Goal: Task Accomplishment & Management: Use online tool/utility

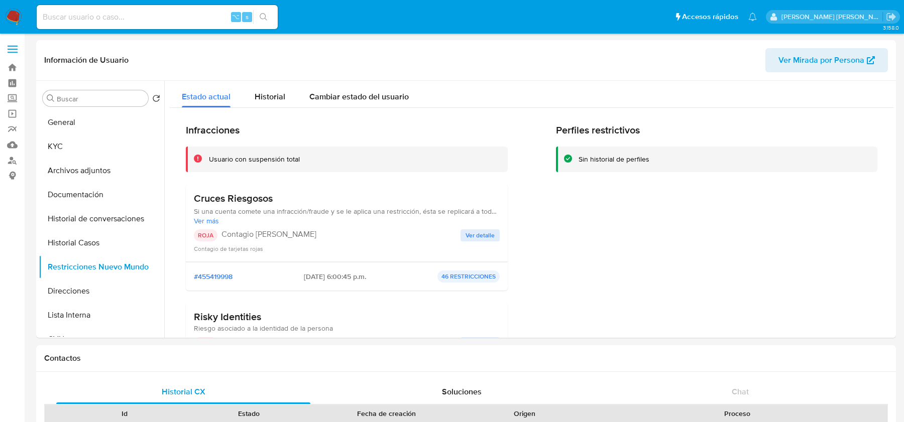
select select "10"
drag, startPoint x: 559, startPoint y: 131, endPoint x: 647, endPoint y: 131, distance: 87.9
click at [647, 131] on h2 "Perfiles restrictivos" at bounding box center [717, 130] width 322 height 13
click at [625, 129] on h2 "Perfiles restrictivos" at bounding box center [717, 130] width 322 height 13
drag, startPoint x: 622, startPoint y: 129, endPoint x: 571, endPoint y: 129, distance: 50.7
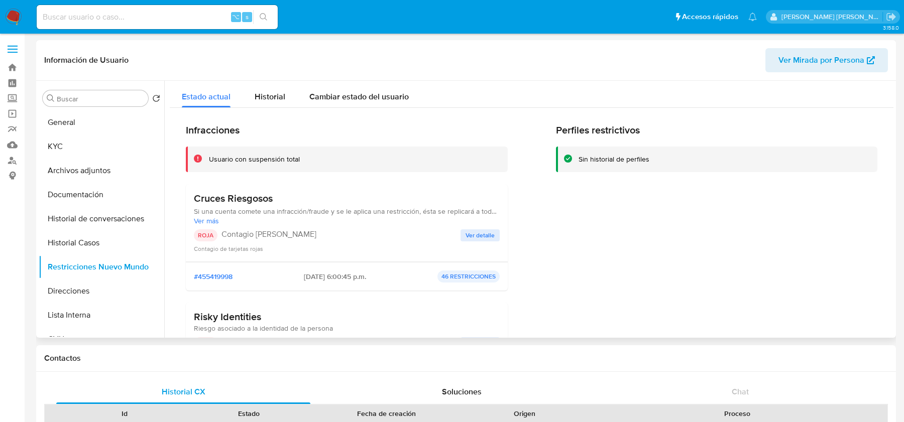
click at [571, 129] on h2 "Perfiles restrictivos" at bounding box center [717, 130] width 322 height 13
click at [77, 236] on button "Historial Casos" at bounding box center [98, 243] width 118 height 24
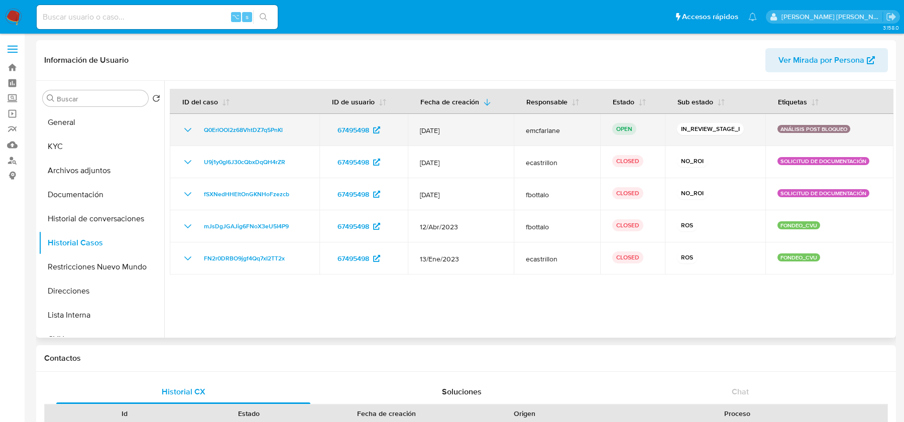
drag, startPoint x: 523, startPoint y: 128, endPoint x: 579, endPoint y: 128, distance: 56.2
click at [579, 128] on td "emcfarlane" at bounding box center [557, 130] width 86 height 32
click at [568, 127] on span "emcfarlane" at bounding box center [557, 130] width 62 height 9
drag, startPoint x: 521, startPoint y: 127, endPoint x: 577, endPoint y: 127, distance: 55.2
click at [577, 127] on td "emcfarlane" at bounding box center [557, 130] width 86 height 32
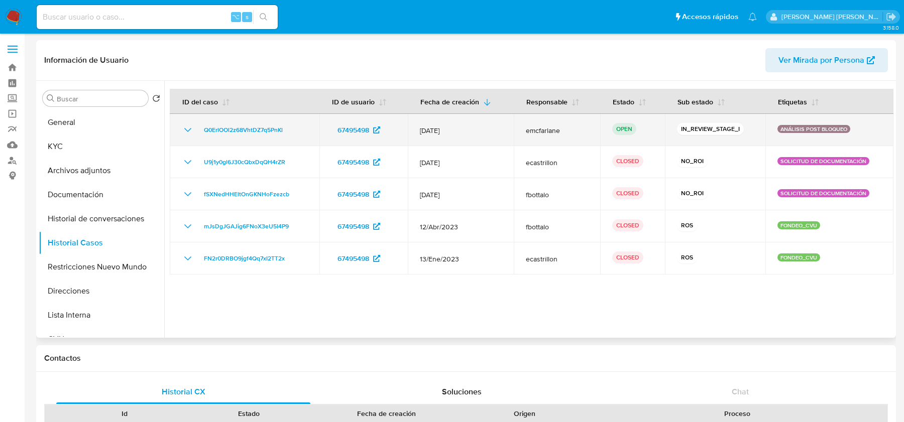
click at [568, 128] on span "emcfarlane" at bounding box center [557, 130] width 62 height 9
drag, startPoint x: 568, startPoint y: 128, endPoint x: 475, endPoint y: 127, distance: 93.4
click at [475, 127] on tr "Q0ErlOOl2z68VhtDZ7q5PnKl 67495498 08/Sept/2025 emcfarlane OPEN IN_REVIEW_STAGE_…" at bounding box center [532, 130] width 724 height 32
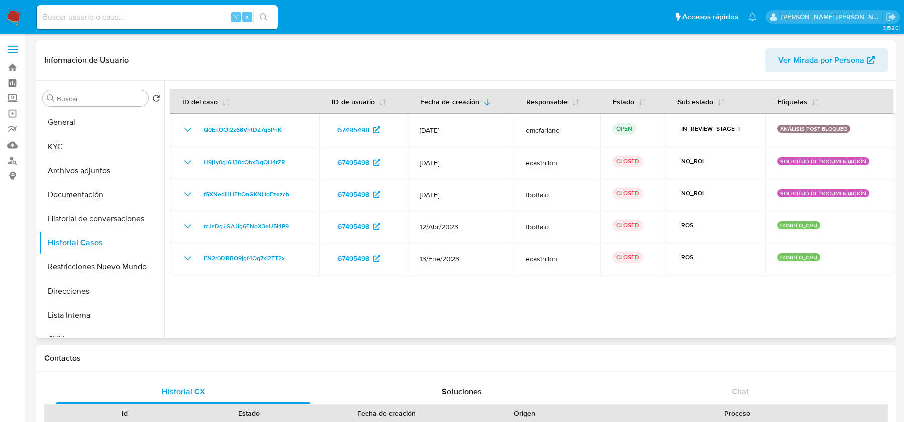
drag, startPoint x: 453, startPoint y: 169, endPoint x: 453, endPoint y: 280, distance: 111.0
click at [453, 280] on div at bounding box center [528, 209] width 729 height 257
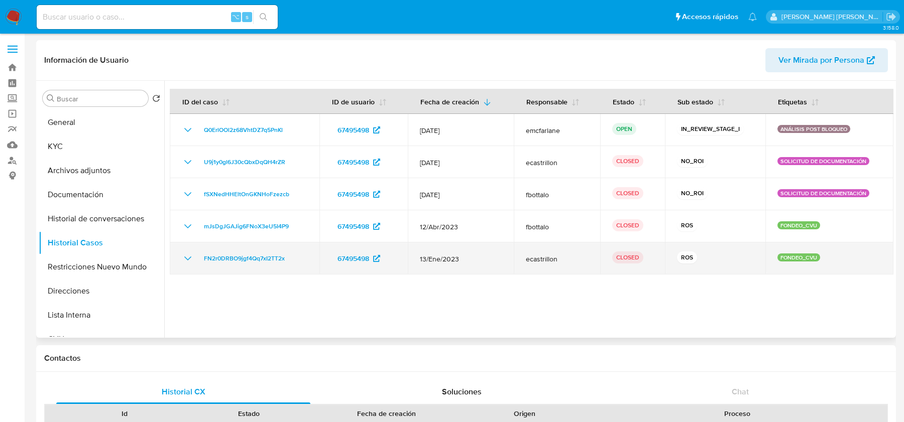
click at [455, 248] on td "13/Ene/2023" at bounding box center [461, 259] width 106 height 32
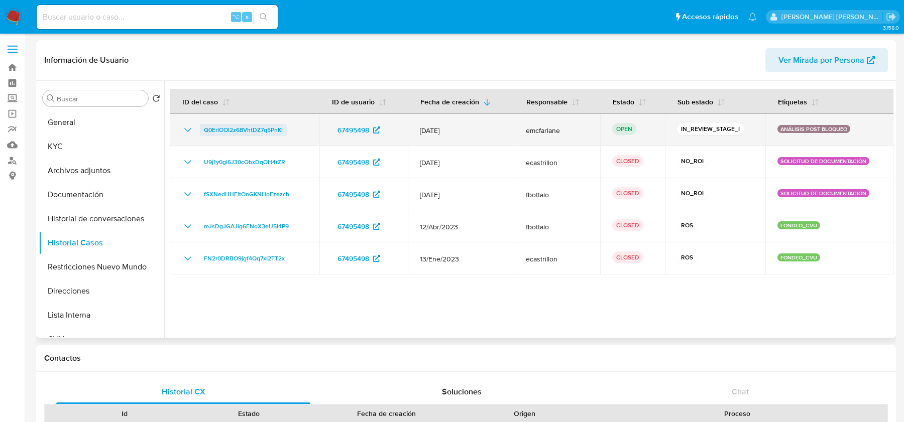
drag, startPoint x: 751, startPoint y: 128, endPoint x: 272, endPoint y: 127, distance: 479.1
click at [272, 127] on tr "Q0ErlOOl2z68VhtDZ7q5PnKl 67495498 08/Sept/2025 emcfarlane OPEN IN_REVIEW_STAGE_…" at bounding box center [532, 130] width 724 height 32
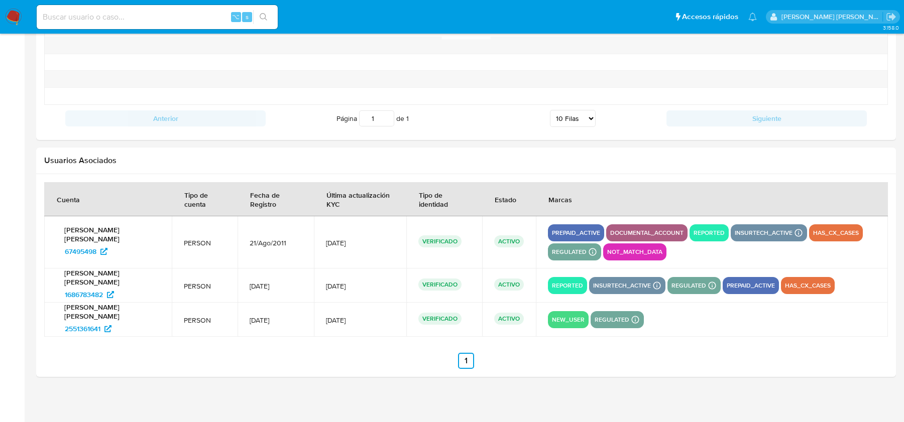
scroll to position [1080, 0]
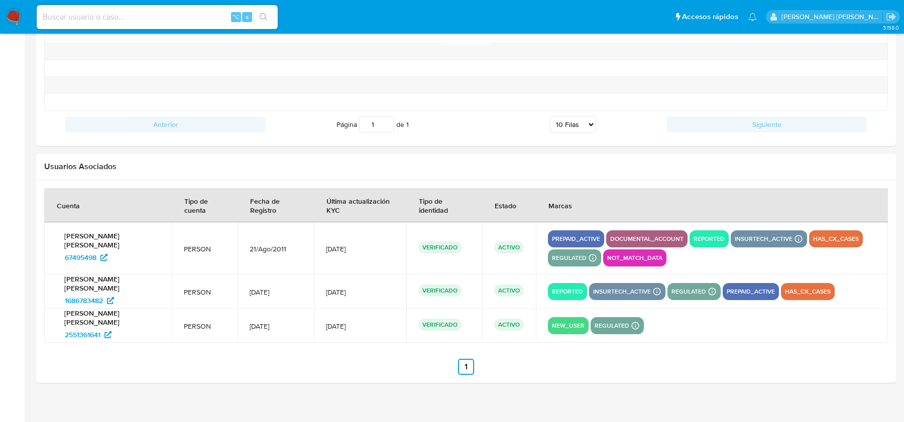
drag, startPoint x: 182, startPoint y: 241, endPoint x: 64, endPoint y: 225, distance: 118.5
click at [64, 225] on tr "Franco Gaston Peyrot 67495498 PERSON 21/Ago/2011 10/Sep/2025 VERIFICADO ACTIVO …" at bounding box center [466, 248] width 844 height 52
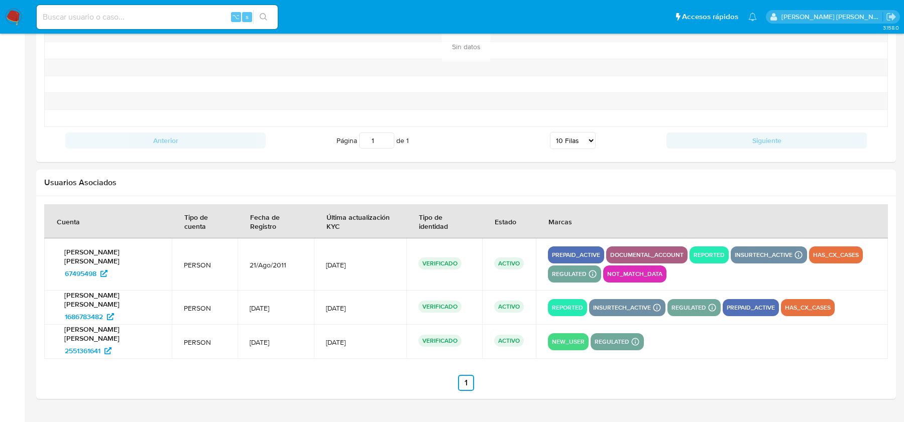
scroll to position [1067, 0]
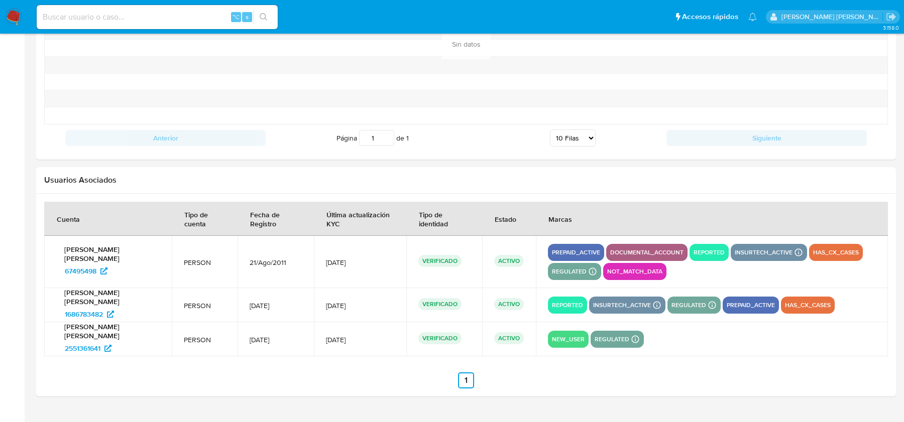
click at [184, 259] on span "PERSON" at bounding box center [205, 262] width 42 height 9
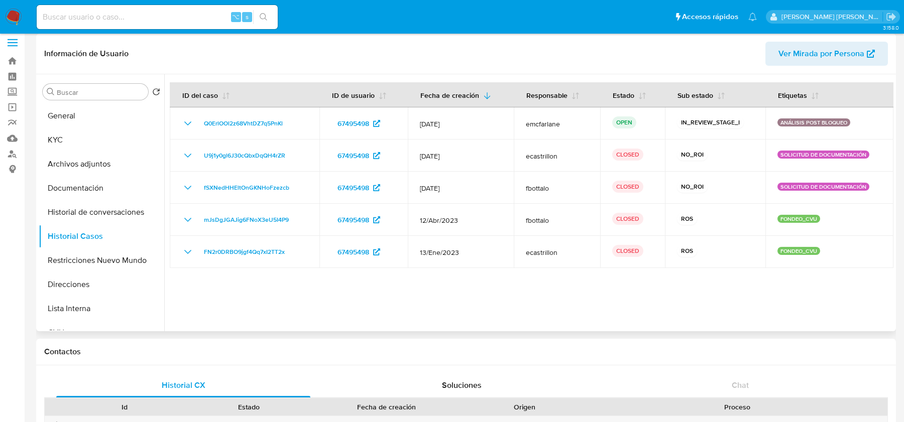
scroll to position [11, 0]
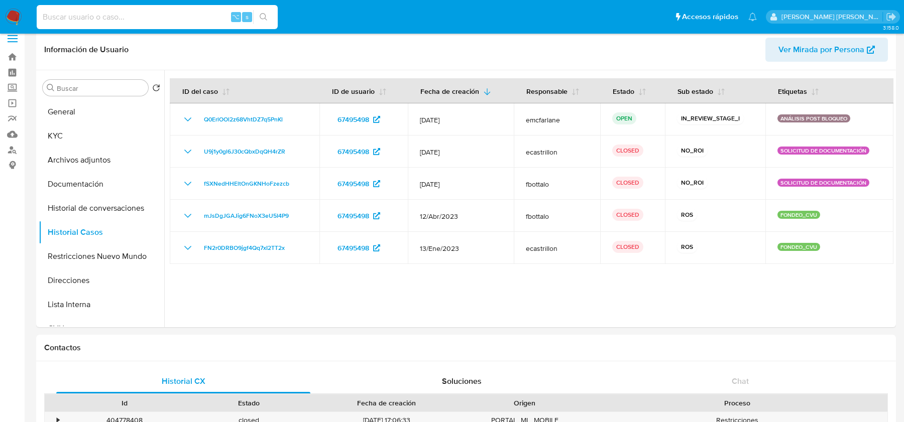
click at [86, 19] on input at bounding box center [157, 17] width 241 height 13
paste input "404258523"
type input "404258523"
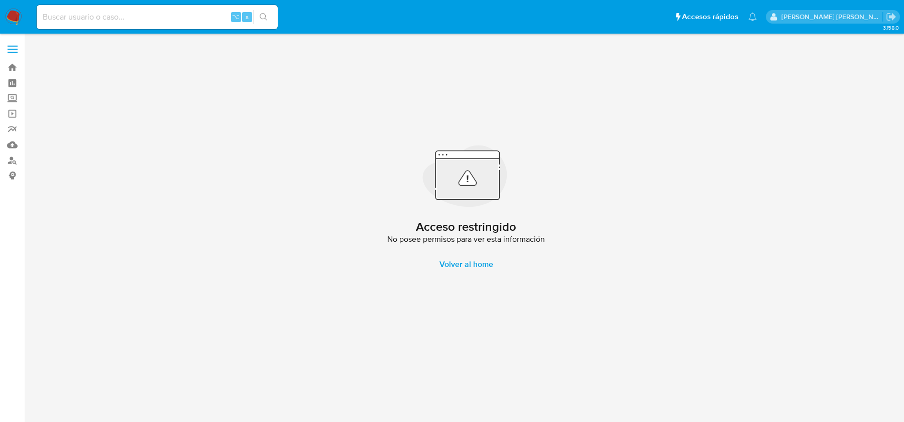
click at [118, 13] on input at bounding box center [157, 17] width 241 height 13
paste input "31552570"
type input "31552570"
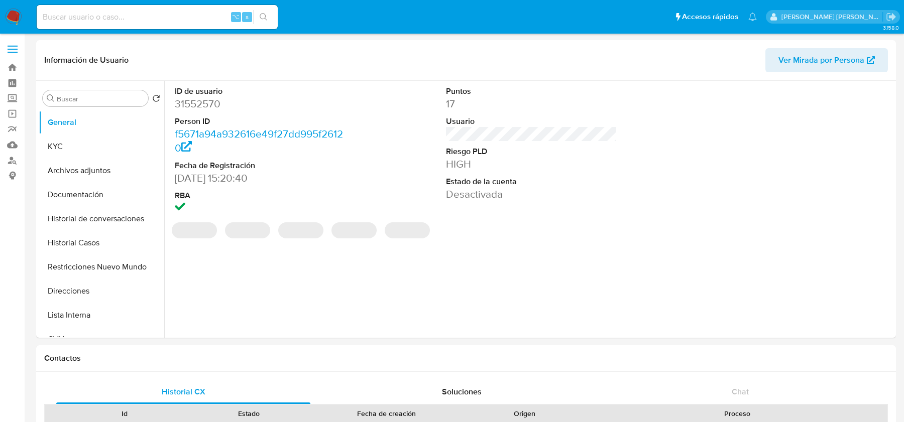
select select "10"
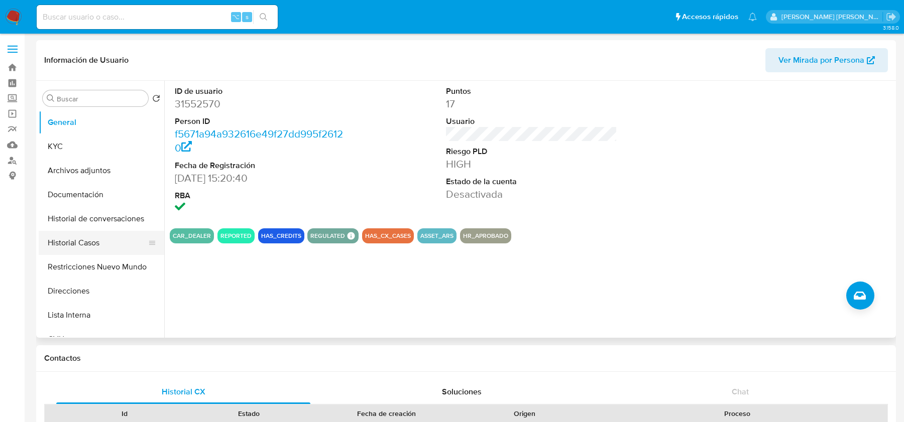
click at [76, 245] on button "Historial Casos" at bounding box center [98, 243] width 118 height 24
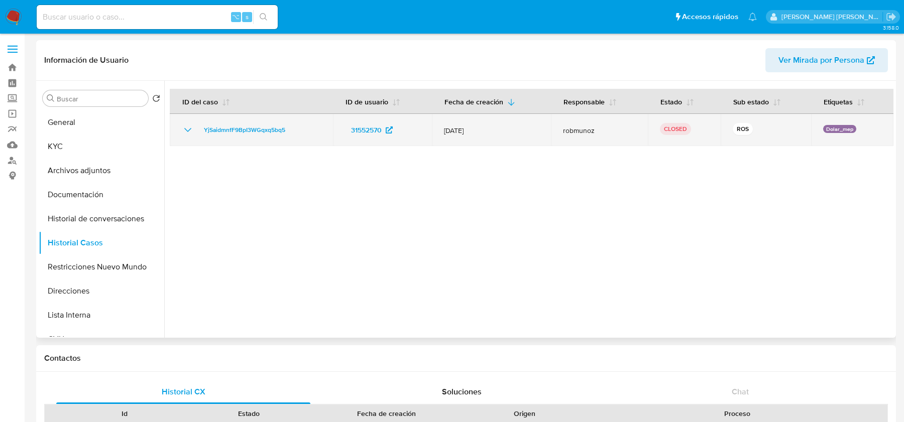
click at [191, 126] on icon "Mostrar/Ocultar" at bounding box center [188, 130] width 12 height 12
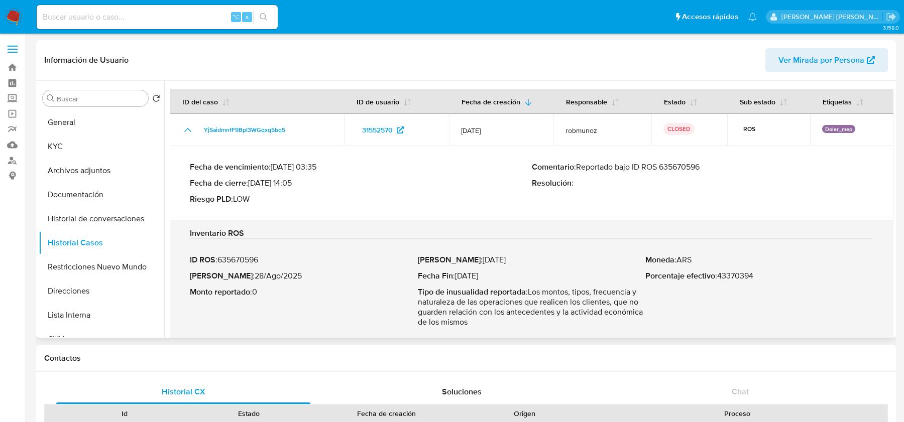
drag, startPoint x: 239, startPoint y: 277, endPoint x: 294, endPoint y: 277, distance: 54.7
click at [294, 277] on p "Fecha ROS : 28/Ago/2025" at bounding box center [304, 276] width 228 height 10
click at [107, 200] on button "Documentación" at bounding box center [98, 195] width 118 height 24
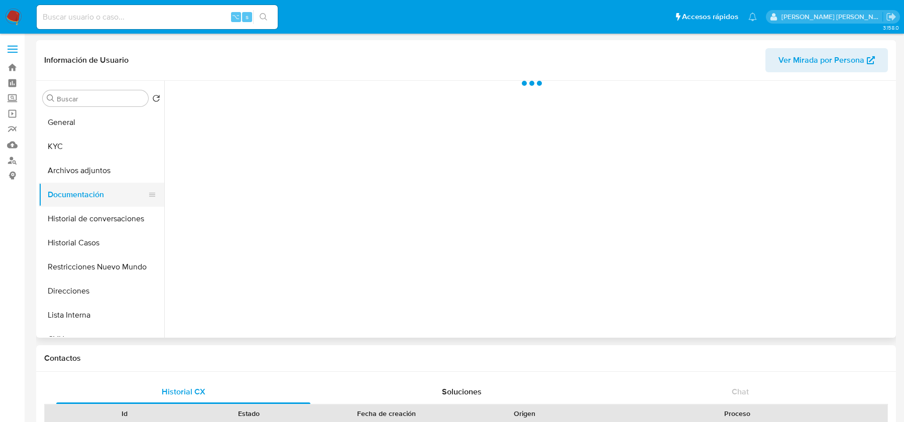
click at [99, 183] on button "Documentación" at bounding box center [98, 195] width 118 height 24
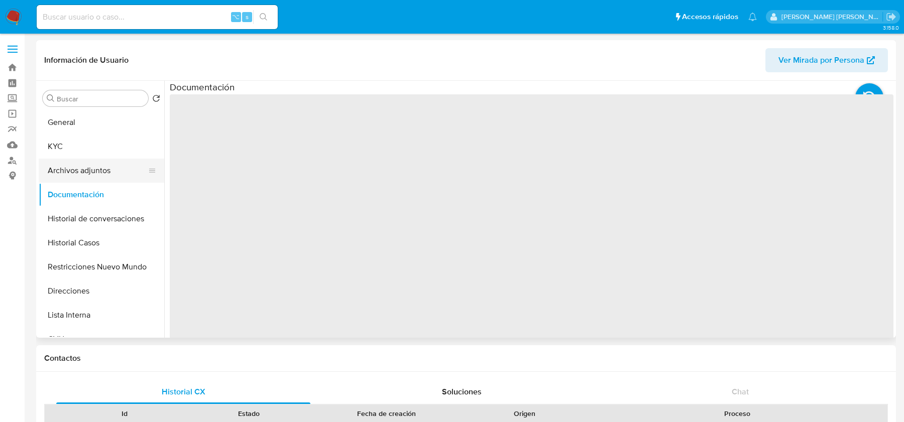
click at [97, 176] on button "Archivos adjuntos" at bounding box center [98, 171] width 118 height 24
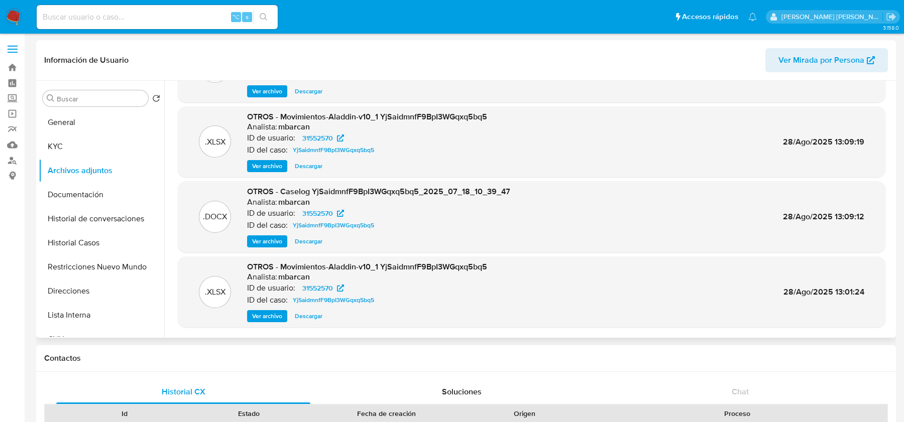
scroll to position [61, 0]
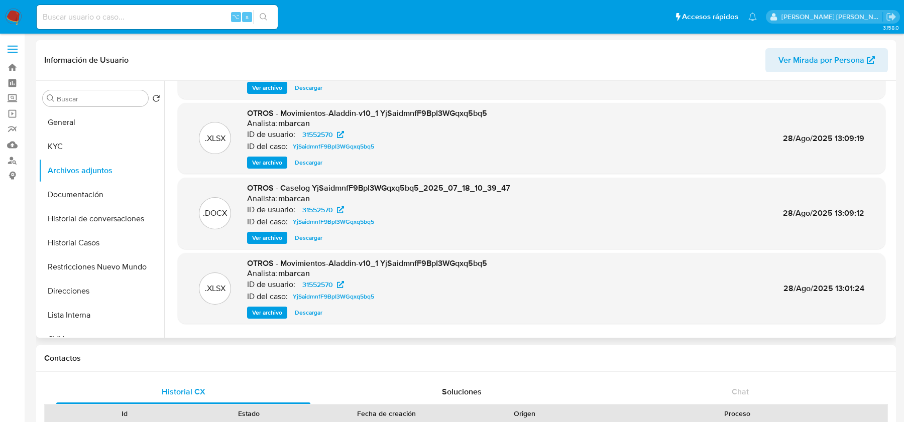
click at [269, 236] on span "Ver archivo" at bounding box center [267, 238] width 30 height 10
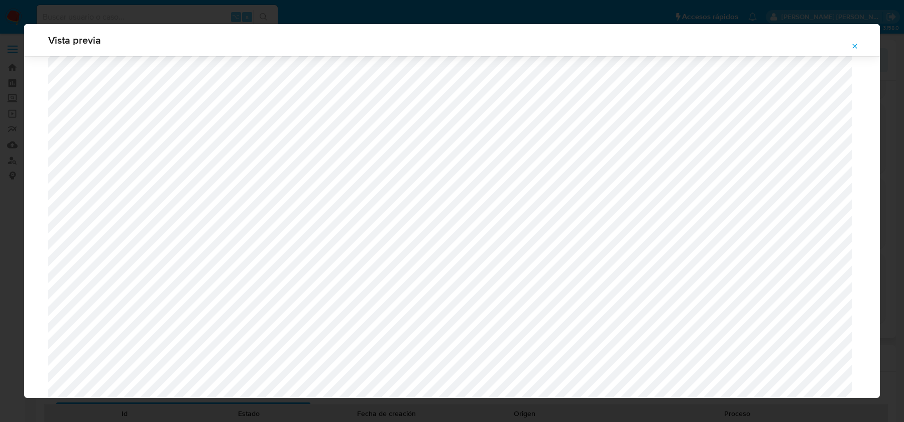
scroll to position [0, 0]
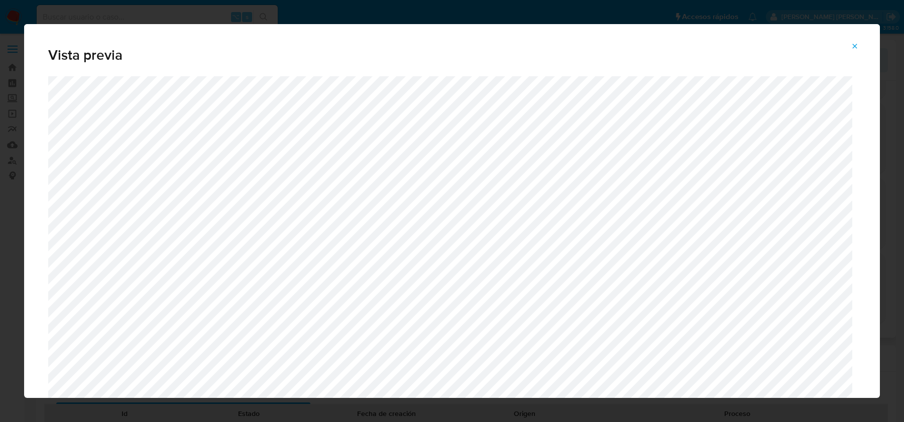
click at [857, 44] on icon "Attachment preview" at bounding box center [855, 46] width 8 height 8
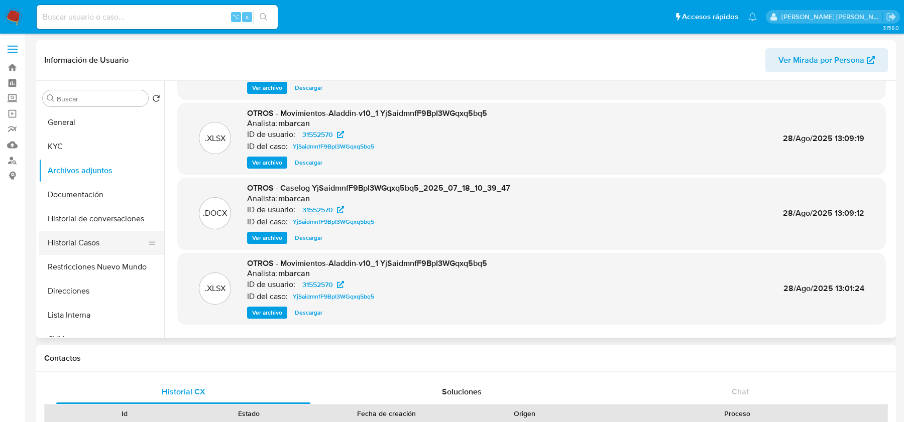
click at [78, 242] on button "Historial Casos" at bounding box center [98, 243] width 118 height 24
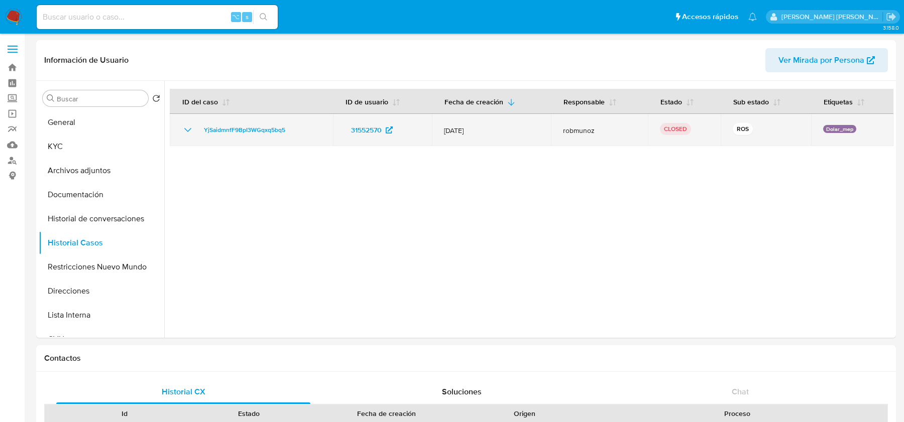
click at [190, 129] on icon "Mostrar/Ocultar" at bounding box center [188, 130] width 12 height 12
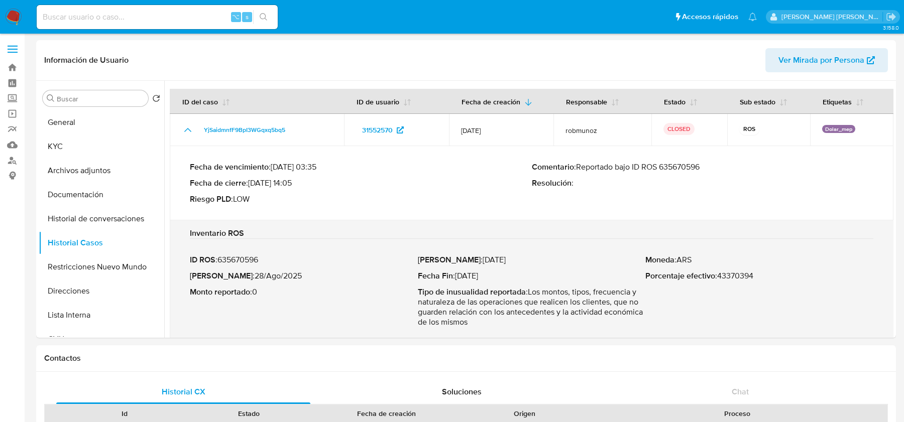
click at [23, 15] on nav "Pausado Ver notificaciones ⌥ s Accesos rápidos Presiona las siguientes teclas p…" at bounding box center [452, 17] width 904 height 34
click at [14, 16] on img at bounding box center [13, 17] width 17 height 17
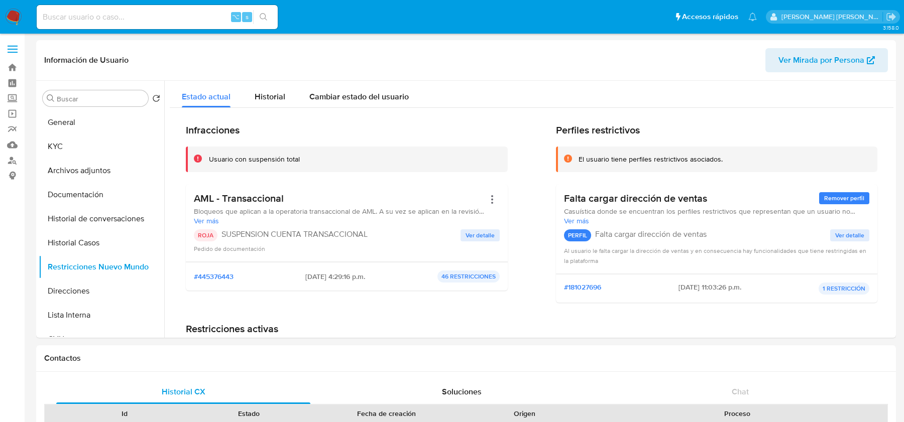
select select "10"
click at [83, 239] on button "Historial Casos" at bounding box center [98, 243] width 118 height 24
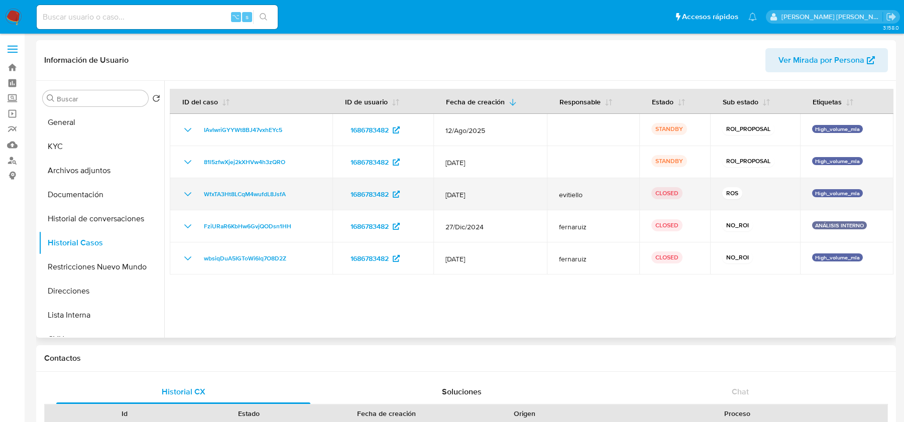
drag, startPoint x: 442, startPoint y: 195, endPoint x: 740, endPoint y: 186, distance: 297.9
click at [739, 186] on tr "WfxTA3Ht8LCqM4wufdL8JsfA 1686783482 12/Jun/2025 evitiello CLOSED ROS High_volum…" at bounding box center [532, 194] width 724 height 32
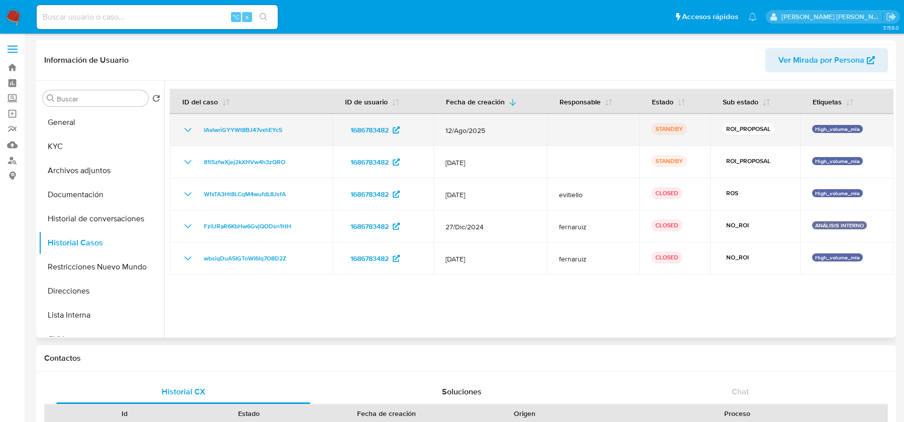
click at [492, 125] on td "12/Ago/2025" at bounding box center [489, 130] width 113 height 32
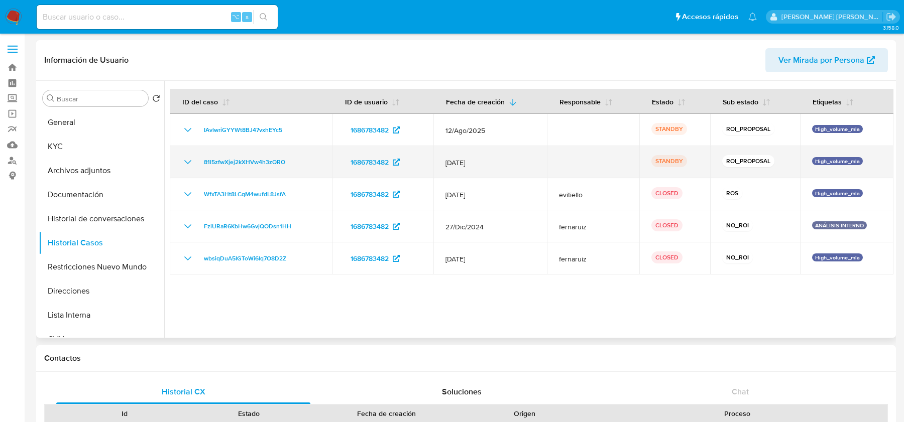
drag, startPoint x: 470, startPoint y: 128, endPoint x: 469, endPoint y: 169, distance: 40.7
click at [469, 169] on tbody "IAvlwriGYYWt8BJ47vxhEYc5 1686783482 12/Ago/2025 STANDBY ROI_PROPOSAL High_volum…" at bounding box center [532, 194] width 724 height 161
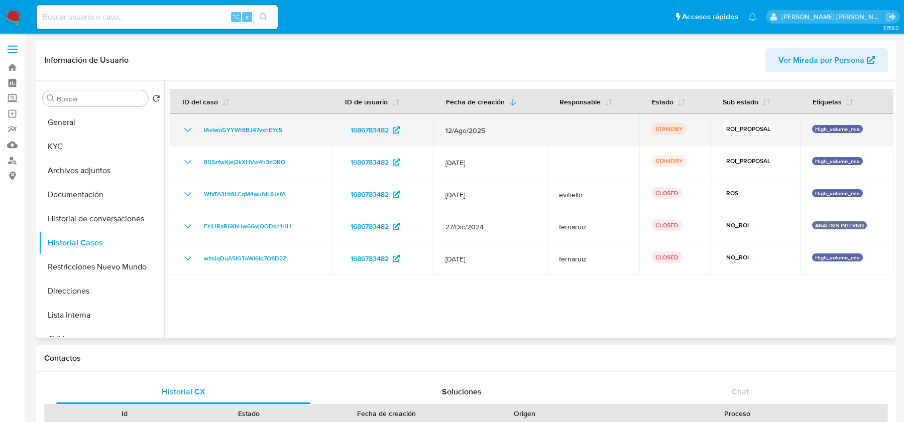
drag, startPoint x: 290, startPoint y: 158, endPoint x: 288, endPoint y: 138, distance: 20.1
click at [288, 138] on tbody "IAvlwriGYYWt8BJ47vxhEYc5 1686783482 12/Ago/2025 STANDBY ROI_PROPOSAL High_volum…" at bounding box center [532, 194] width 724 height 161
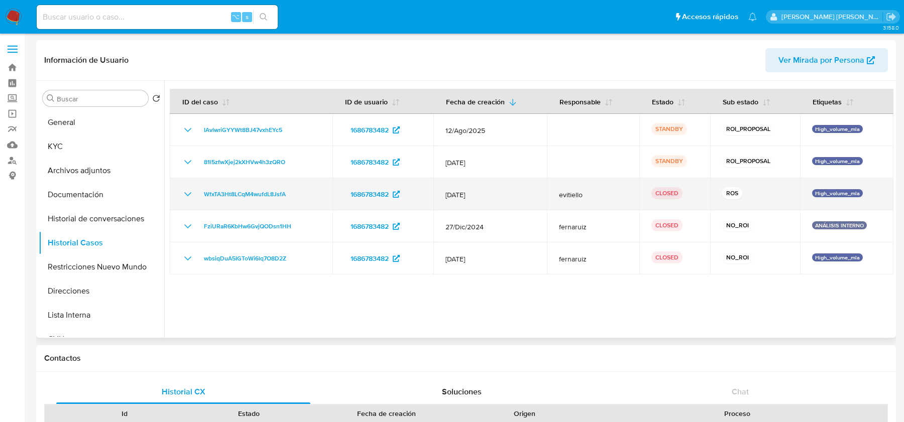
drag, startPoint x: 756, startPoint y: 196, endPoint x: 238, endPoint y: 204, distance: 518.8
click at [237, 203] on tr "WfxTA3Ht8LCqM4wufdL8JsfA 1686783482 12/Jun/2025 evitiello CLOSED ROS High_volum…" at bounding box center [532, 194] width 724 height 32
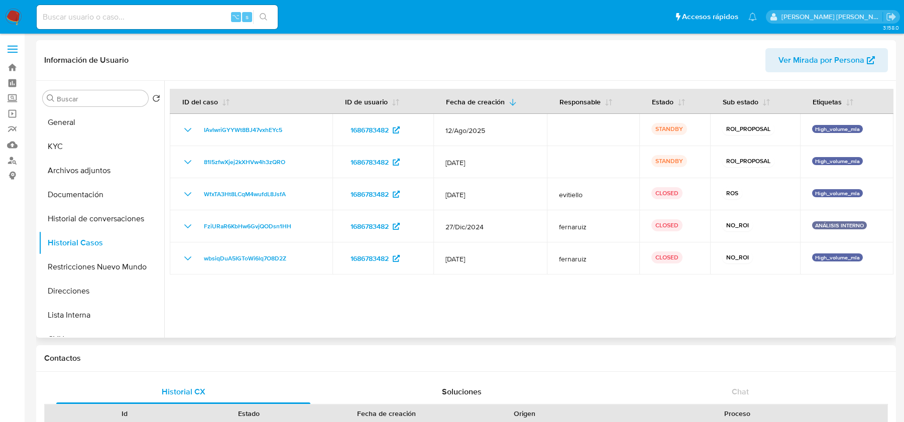
click at [470, 313] on div at bounding box center [528, 209] width 729 height 257
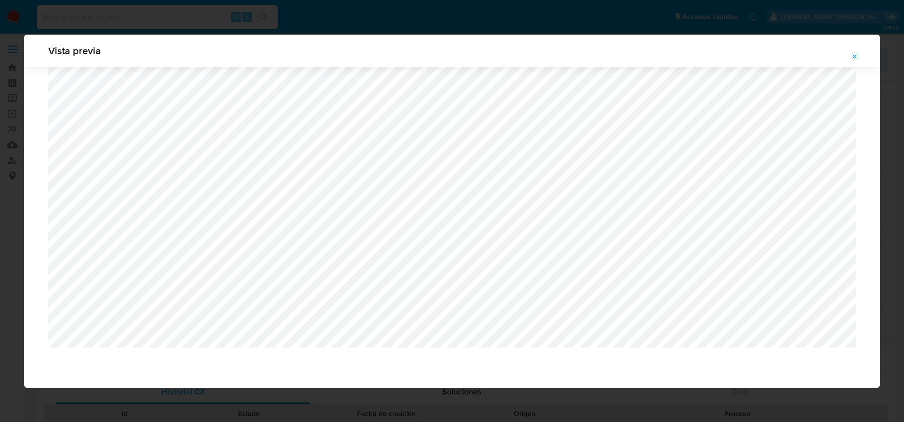
select select "10"
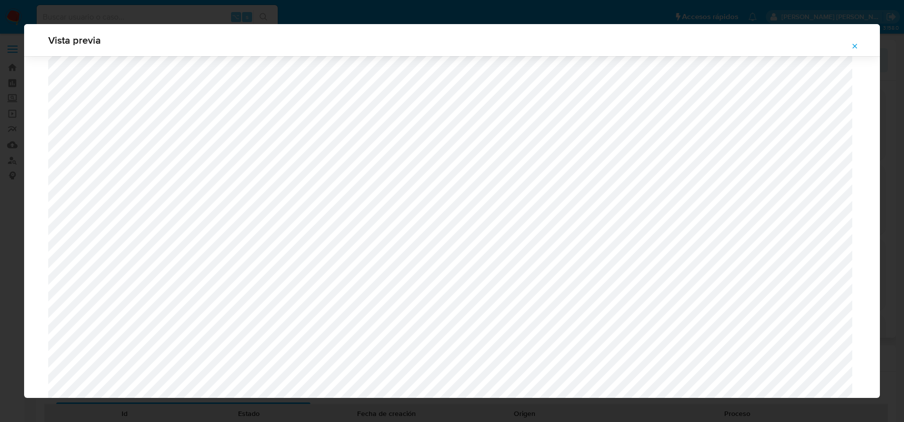
scroll to position [1256, 0]
click at [855, 46] on icon "Attachment preview" at bounding box center [855, 46] width 5 height 5
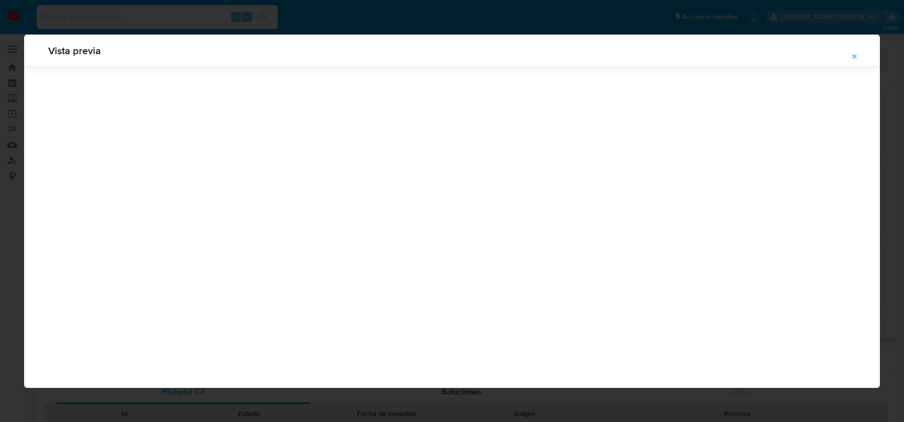
scroll to position [0, 0]
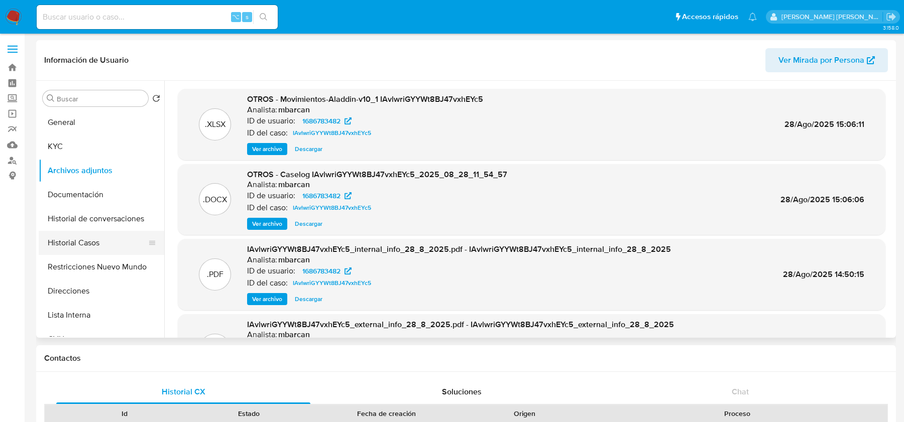
click at [88, 240] on button "Historial Casos" at bounding box center [98, 243] width 118 height 24
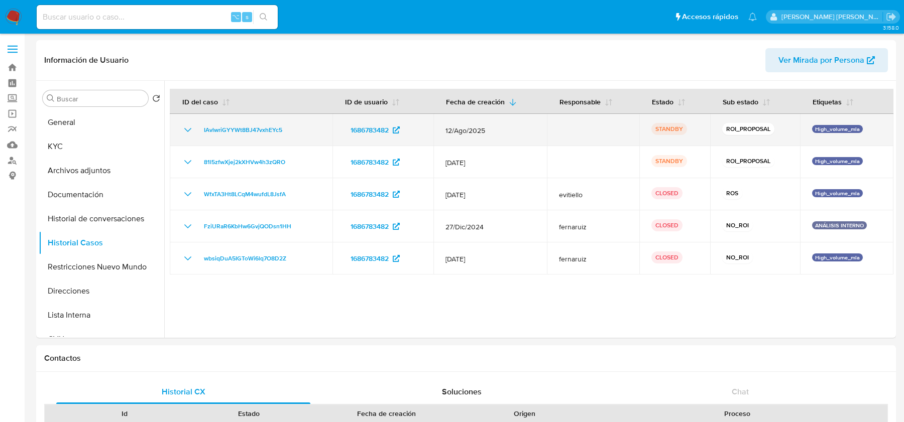
click at [293, 130] on div "IAvlwriGYYWt8BJ47vxhEYc5" at bounding box center [251, 130] width 139 height 12
click at [295, 129] on div "IAvlwriGYYWt8BJ47vxhEYc5" at bounding box center [251, 130] width 139 height 12
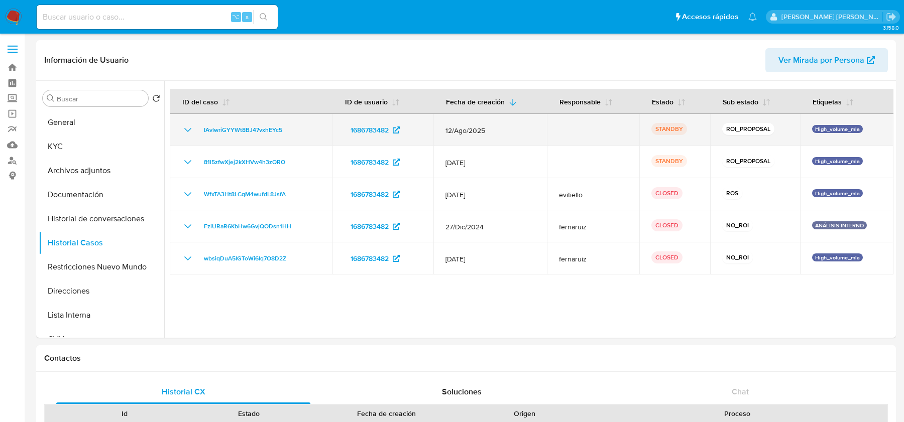
click at [295, 129] on div "IAvlwriGYYWt8BJ47vxhEYc5" at bounding box center [251, 130] width 139 height 12
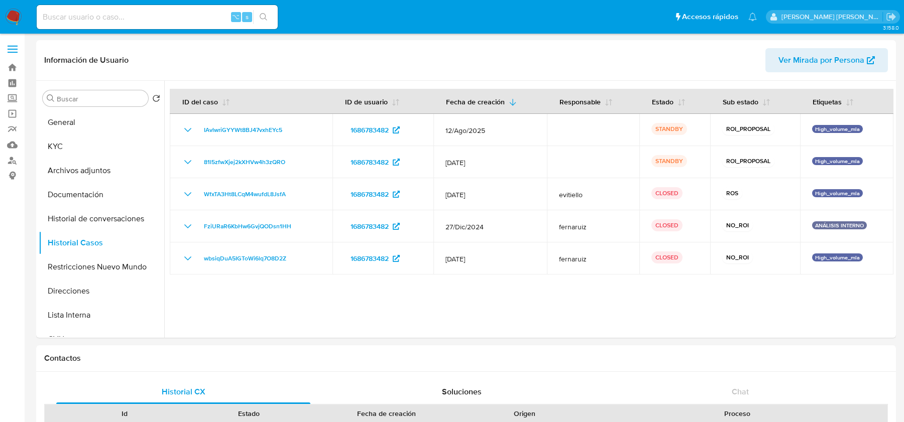
click at [364, 328] on div at bounding box center [528, 209] width 729 height 257
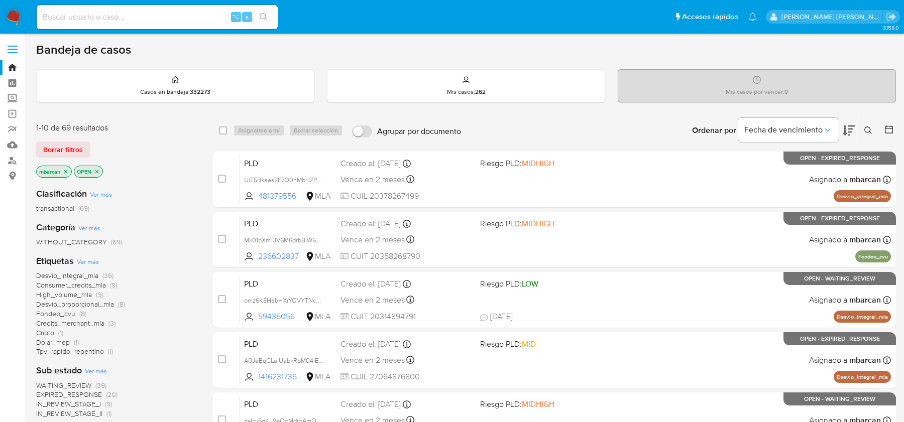
click at [160, 9] on div "⌥ s" at bounding box center [157, 17] width 241 height 24
click at [149, 19] on input at bounding box center [157, 17] width 241 height 13
paste input "pFl4Palk1hGHFBhldUQF4uul"
type input "pFl4Palk1hGHFBhldUQF4uul"
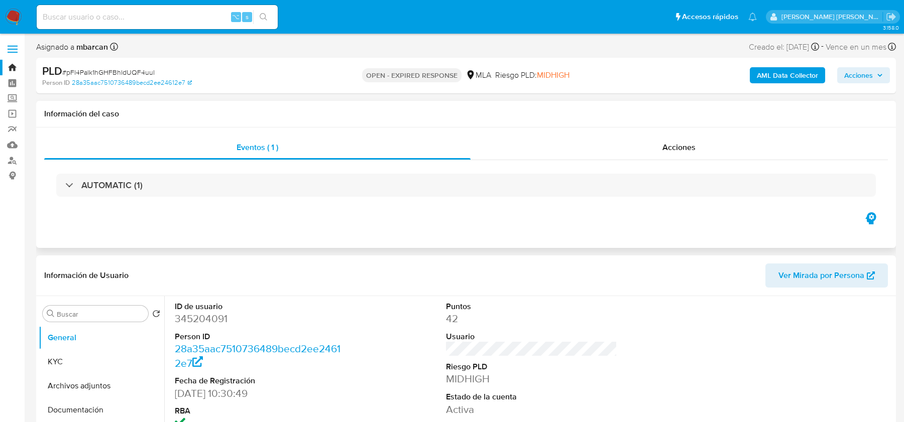
select select "10"
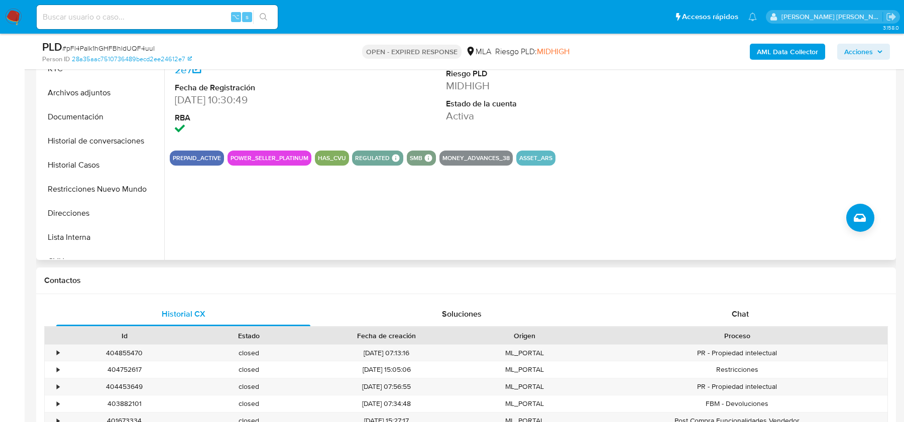
scroll to position [261, 0]
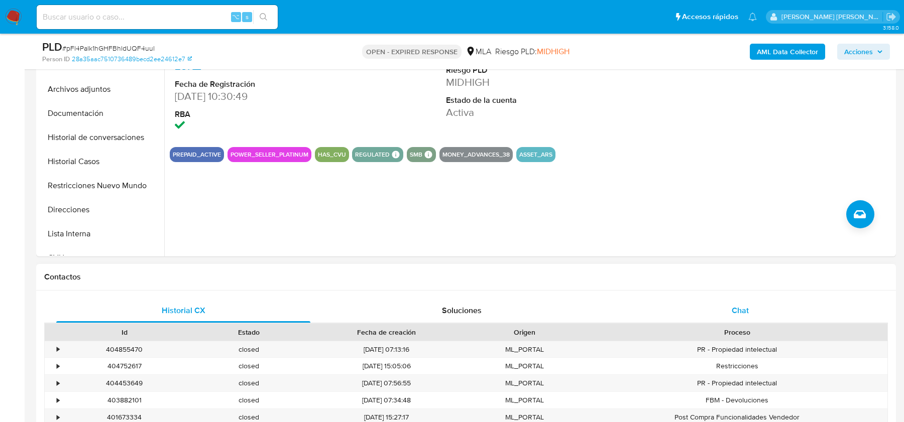
click at [736, 310] on span "Chat" at bounding box center [740, 311] width 17 height 12
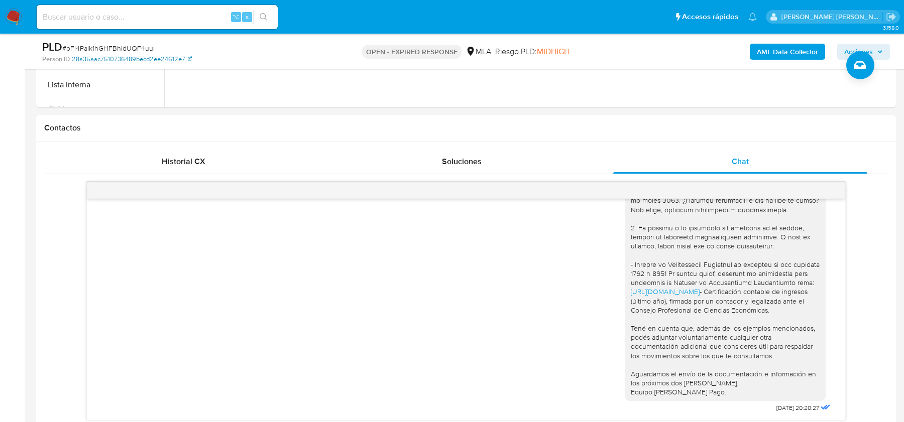
scroll to position [358, 0]
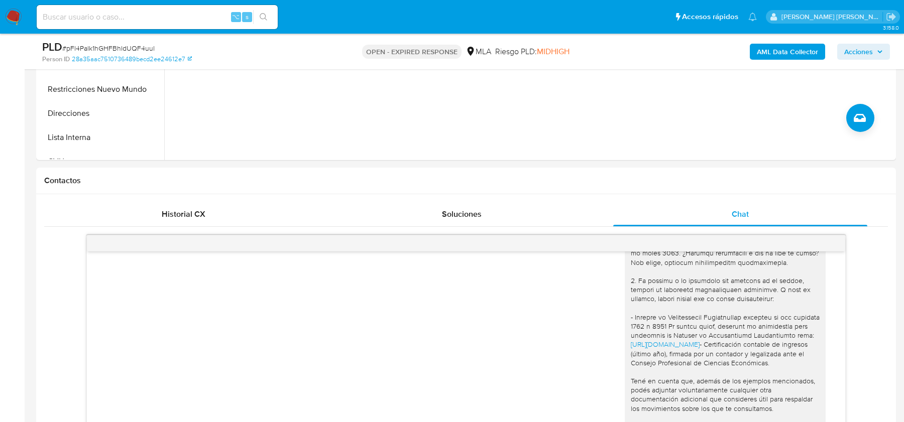
click at [79, 49] on span "# pFl4Palk1hGHFBhldUQF4uul" at bounding box center [108, 48] width 92 height 10
copy span "pFl4Palk1hGHFBhldUQF4uul"
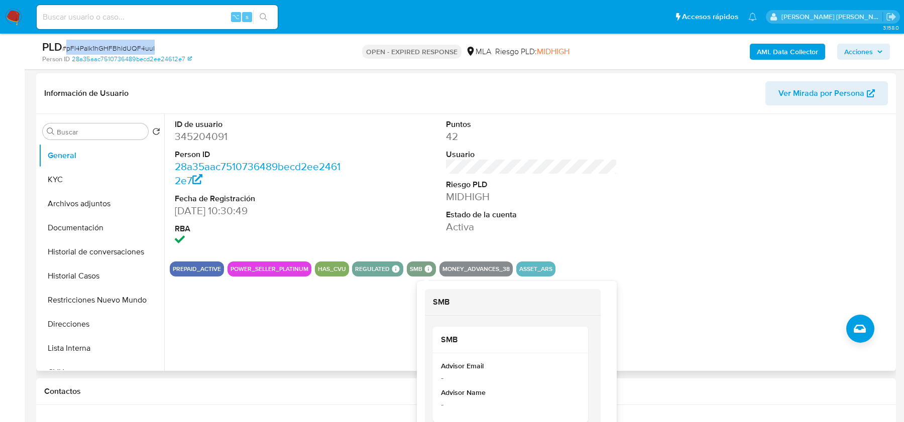
scroll to position [154, 0]
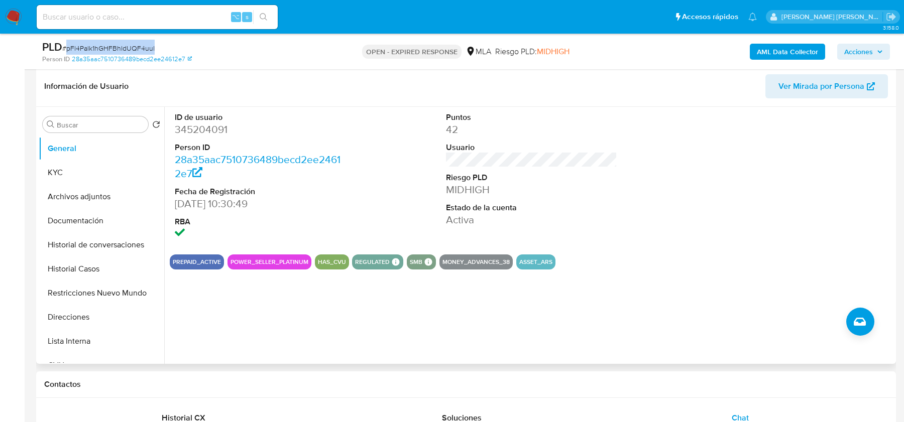
click at [238, 261] on button "POWER_SELLER_PLATINUM" at bounding box center [270, 262] width 78 height 4
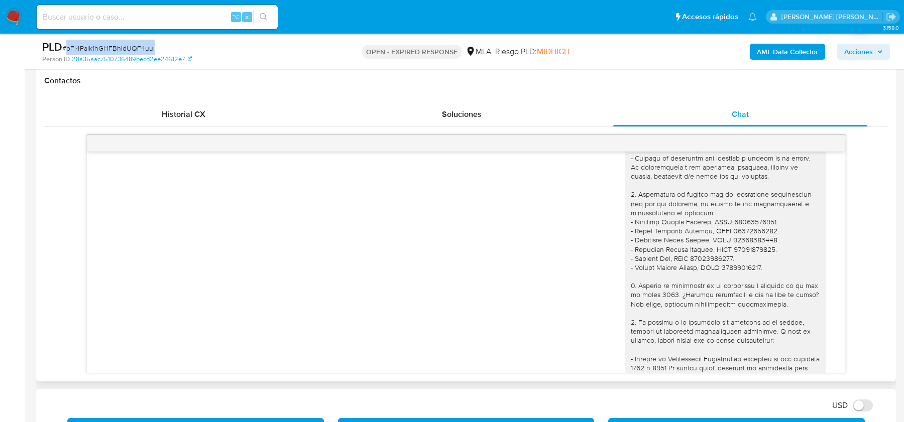
scroll to position [896, 0]
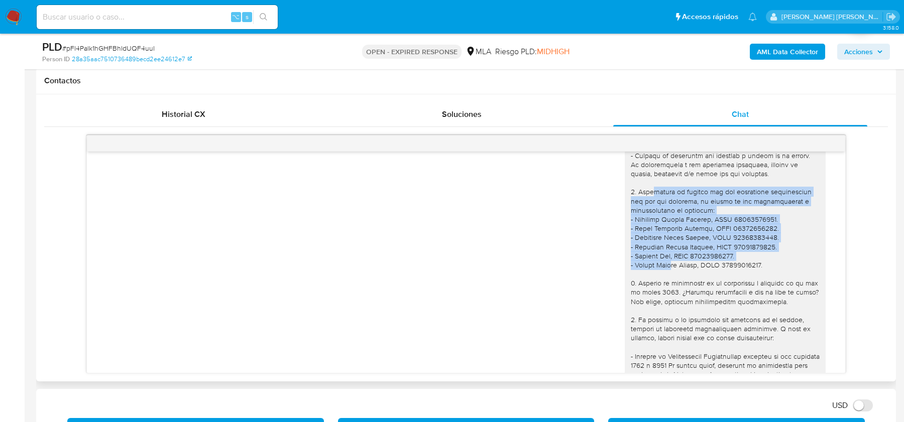
drag, startPoint x: 652, startPoint y: 212, endPoint x: 671, endPoint y: 283, distance: 74.0
click at [671, 283] on div "https://www.mercadopago.com.ar/ayuda/30181 - Certificación contable de ingresos…" at bounding box center [725, 270] width 189 height 438
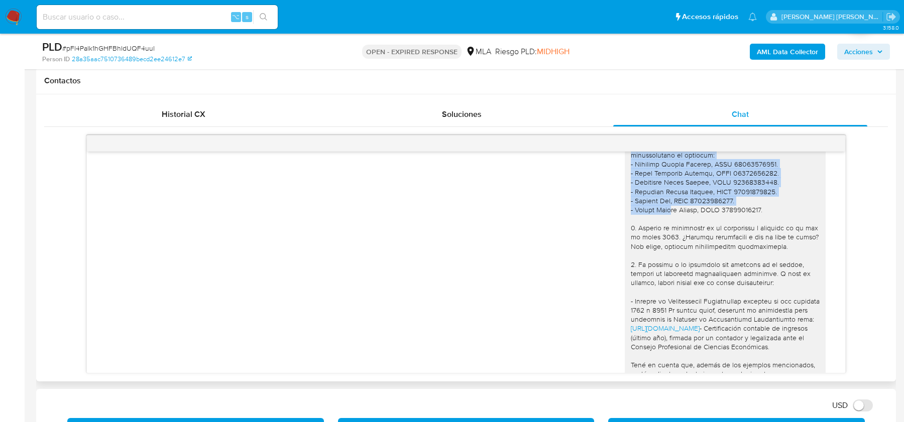
scroll to position [954, 0]
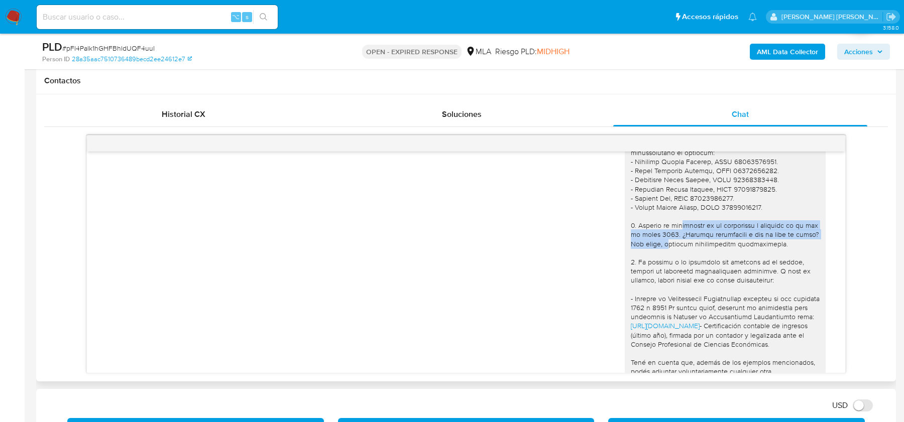
drag, startPoint x: 685, startPoint y: 244, endPoint x: 688, endPoint y: 263, distance: 18.8
click at [688, 263] on div "https://www.mercadopago.com.ar/ayuda/30181 - Certificación contable de ingresos…" at bounding box center [725, 212] width 189 height 438
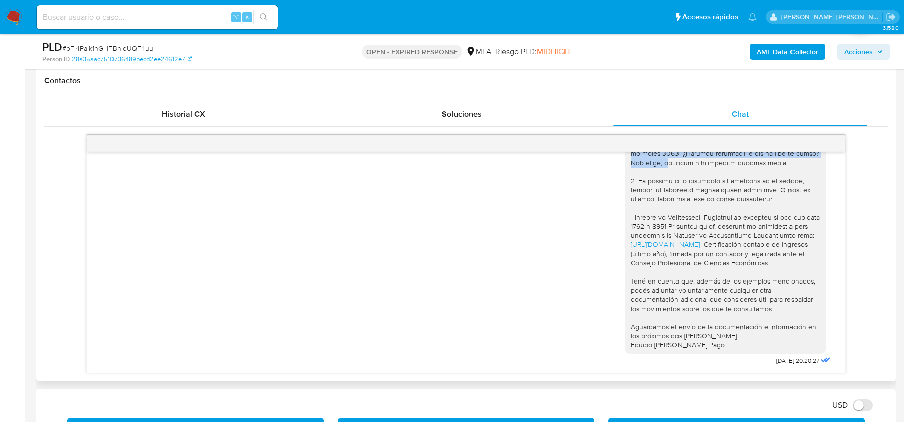
scroll to position [1064, 0]
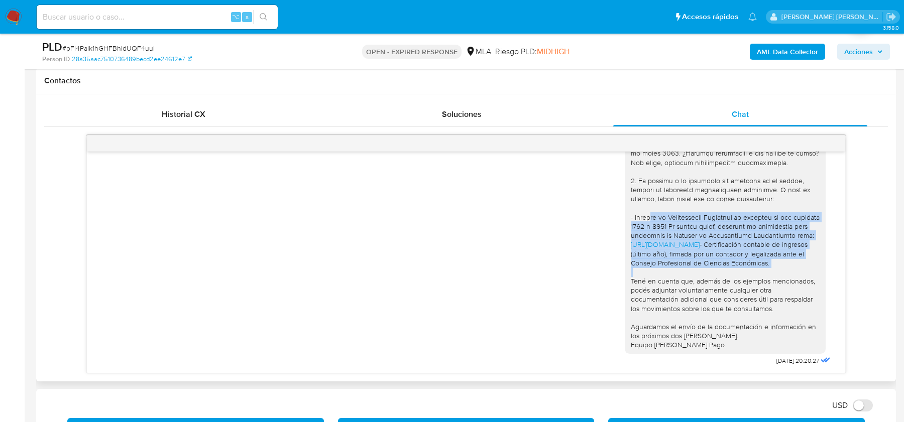
drag, startPoint x: 655, startPoint y: 206, endPoint x: 702, endPoint y: 266, distance: 76.2
click at [702, 266] on div "https://www.mercadopago.com.ar/ayuda/30181 - Certificación contable de ingresos…" at bounding box center [725, 131] width 189 height 438
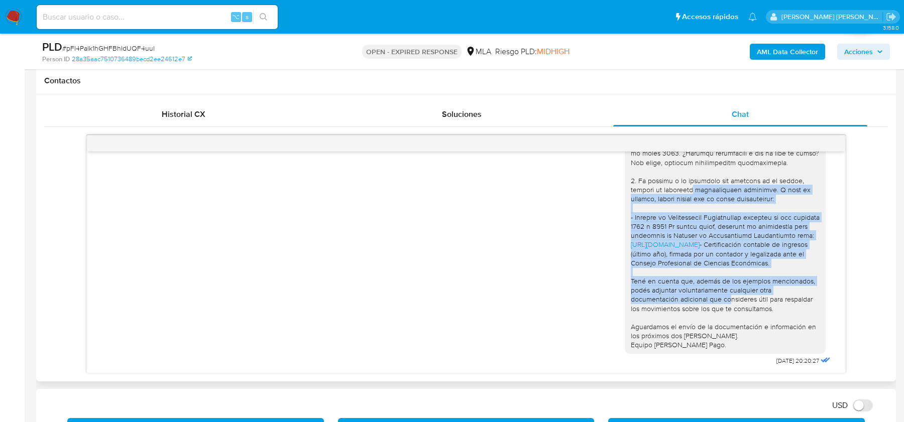
drag, startPoint x: 665, startPoint y: 179, endPoint x: 675, endPoint y: 297, distance: 118.4
click at [675, 297] on div "https://www.mercadopago.com.ar/ayuda/30181 - Certificación contable de ingresos…" at bounding box center [725, 131] width 189 height 438
click at [133, 14] on input at bounding box center [157, 17] width 241 height 13
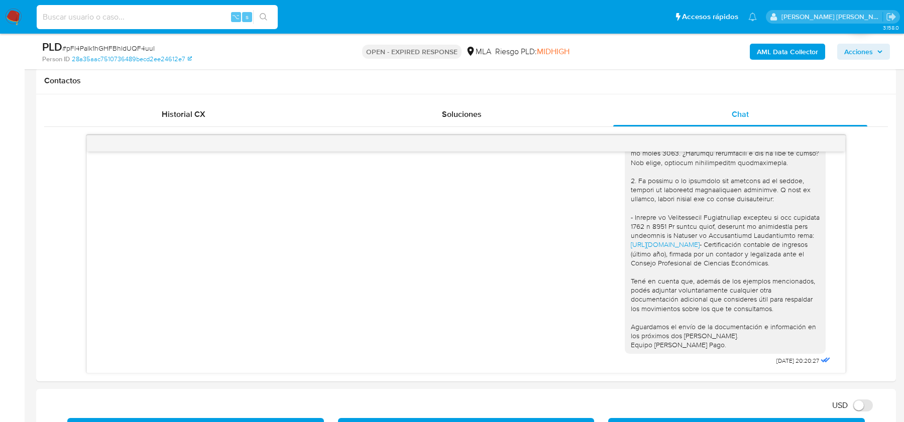
paste input "6WiPkHNeudyBeRhMkbpIgO1t"
type input "6WiPkHNeudyBeRhMkbpIgO1t"
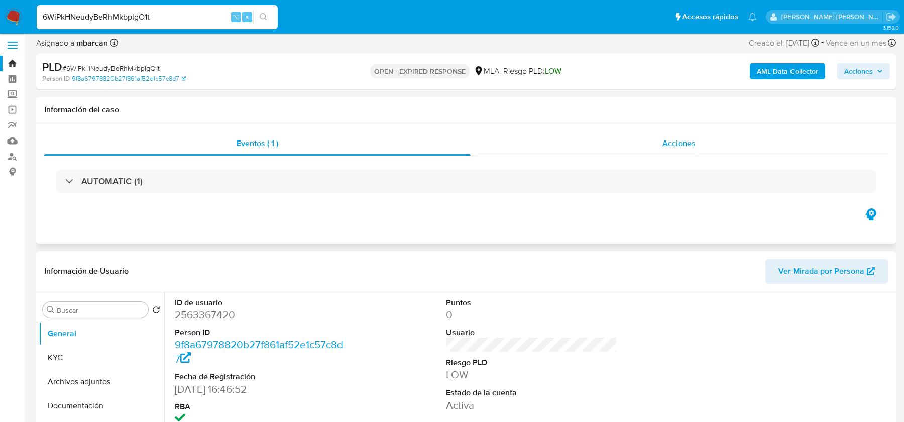
scroll to position [210, 0]
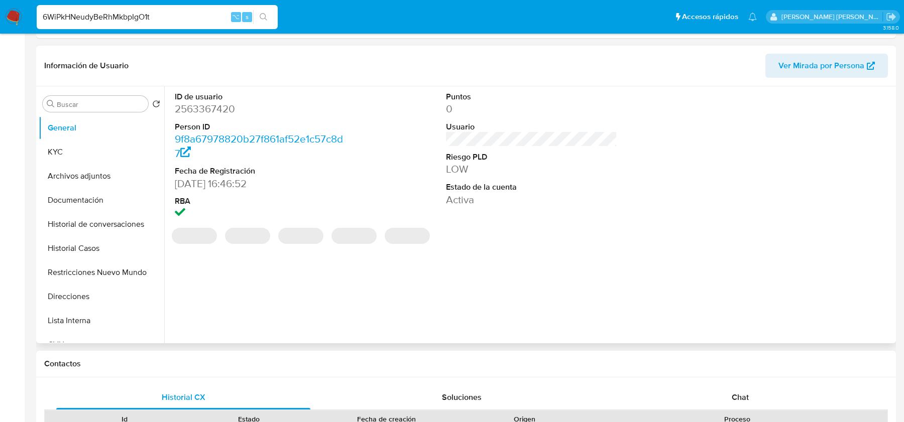
select select "10"
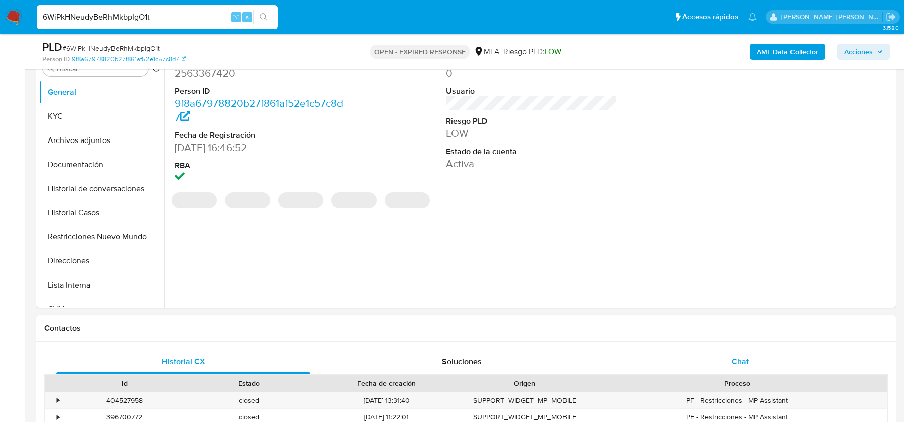
click at [746, 354] on div "Chat" at bounding box center [740, 362] width 254 height 24
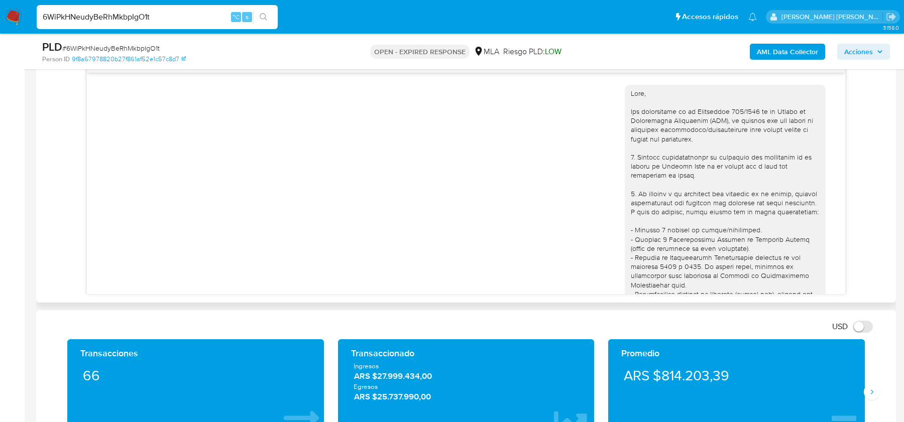
scroll to position [1298, 0]
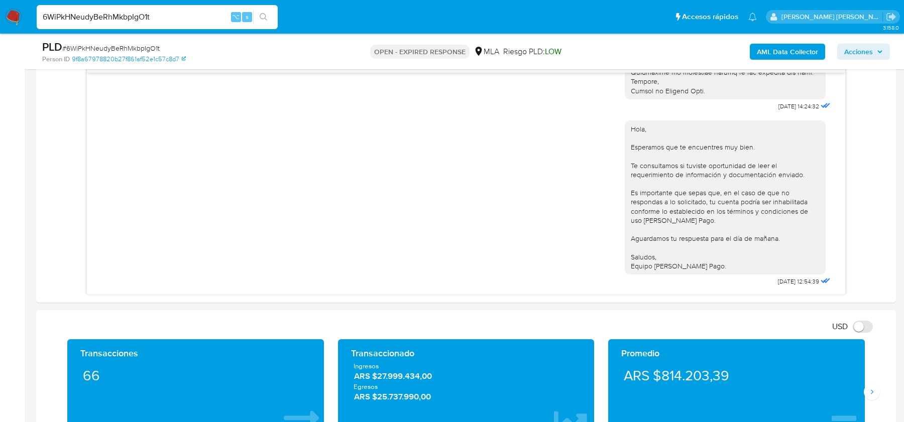
click at [108, 46] on span "# 6WiPkHNeudyBeRhMkbpIgO1t" at bounding box center [110, 48] width 97 height 10
copy span "6WiPkHNeudyBeRhMkbpIgO1t"
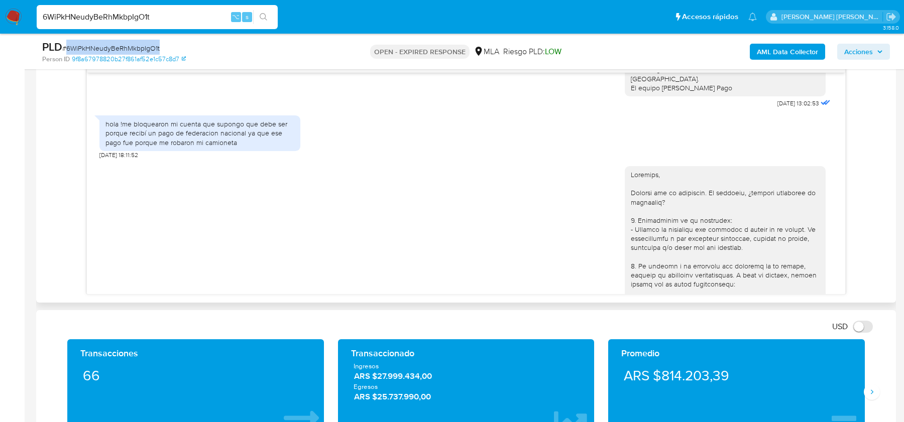
scroll to position [673, 0]
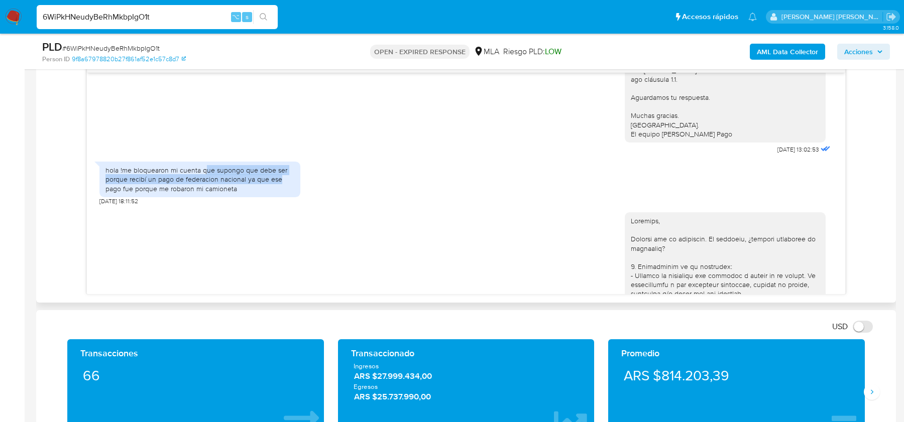
drag, startPoint x: 209, startPoint y: 199, endPoint x: 280, endPoint y: 203, distance: 70.4
click at [280, 193] on div "hola !me bloquearon mi cuenta que supongo que debe ser porque recibí un pago de…" at bounding box center [199, 180] width 189 height 28
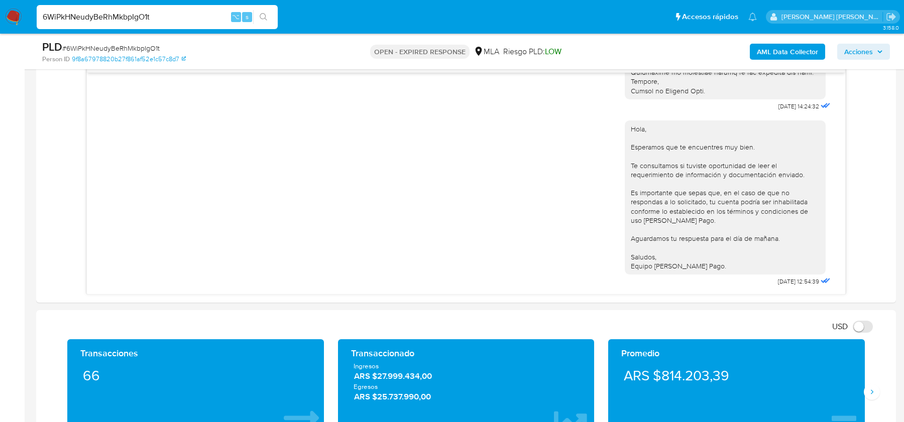
click at [177, 17] on input "6WiPkHNeudyBeRhMkbpIgO1t" at bounding box center [157, 17] width 241 height 13
paste input "Pchpjmv3ldhUdpUhAUwiSHaM"
type input "Pchpjmv3ldhUdpUhAUwiSHaM"
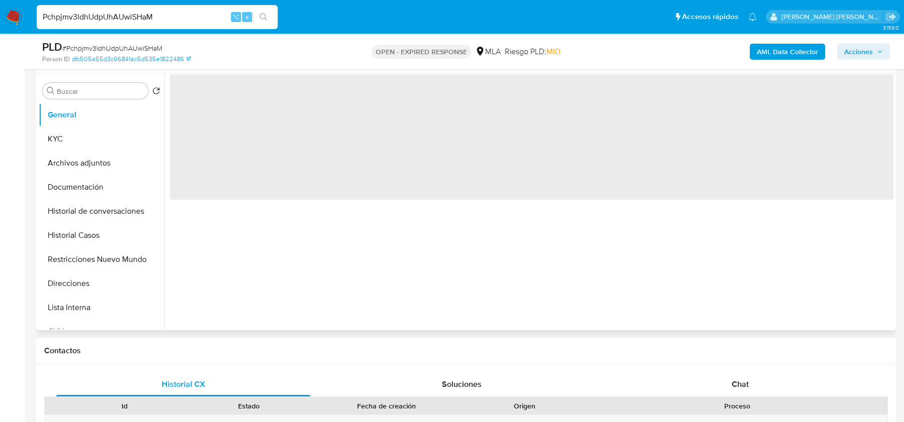
scroll to position [269, 0]
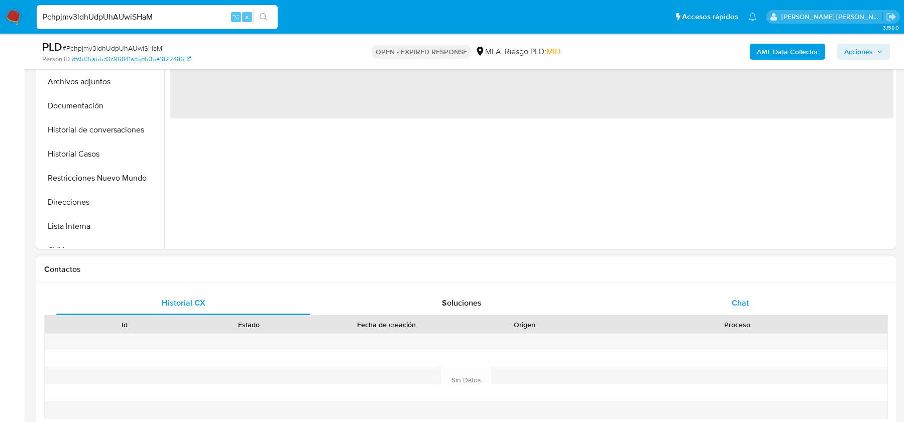
click at [730, 293] on div "Chat" at bounding box center [740, 303] width 254 height 24
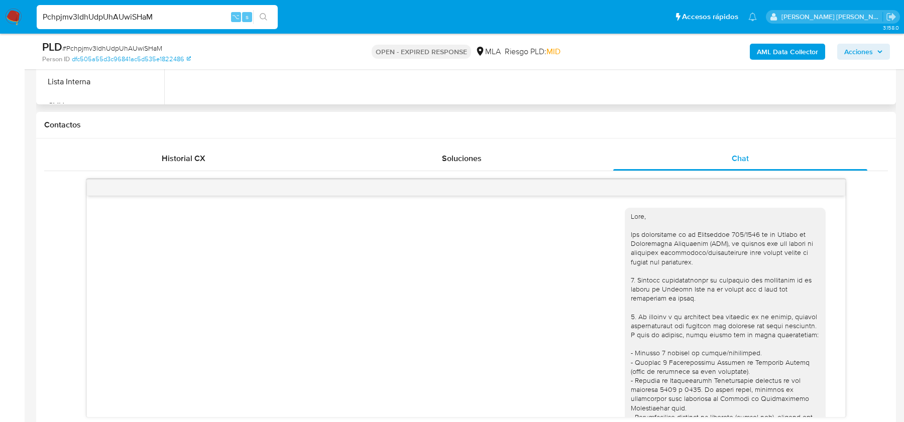
scroll to position [1271, 0]
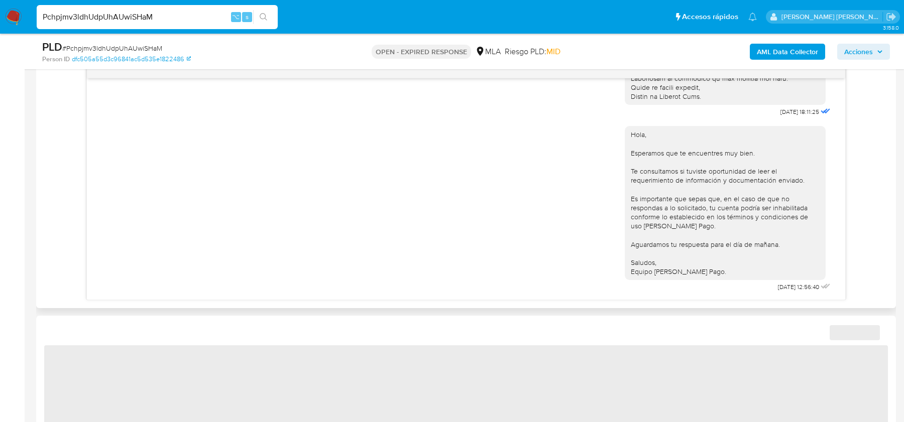
select select "10"
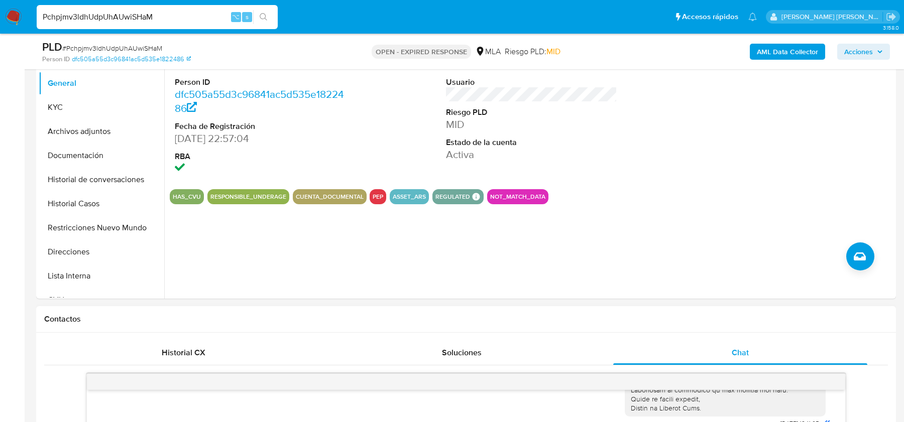
scroll to position [146, 0]
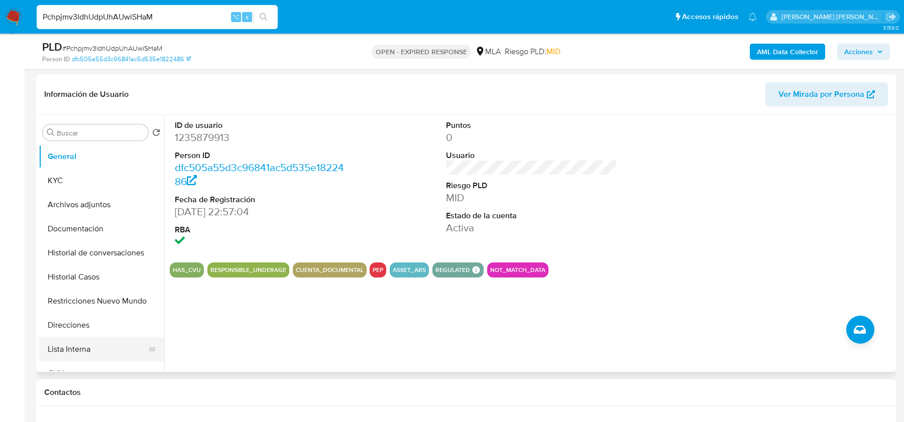
click at [71, 351] on button "Lista Interna" at bounding box center [98, 349] width 118 height 24
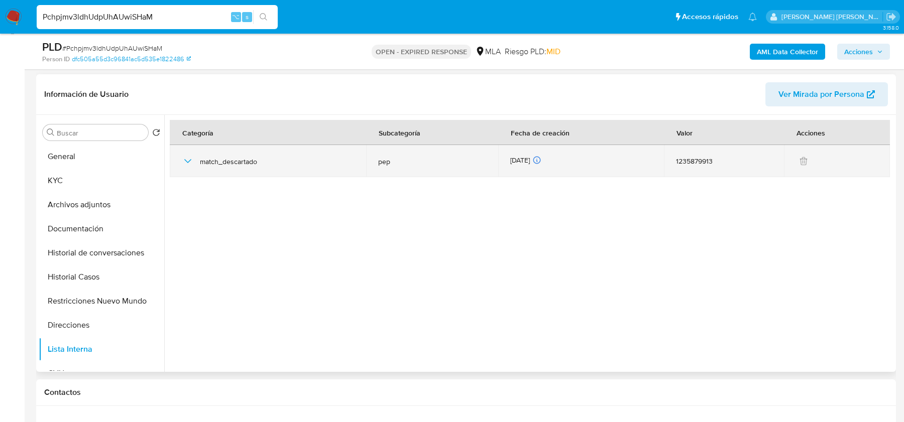
click at [191, 162] on icon "button" at bounding box center [188, 161] width 12 height 12
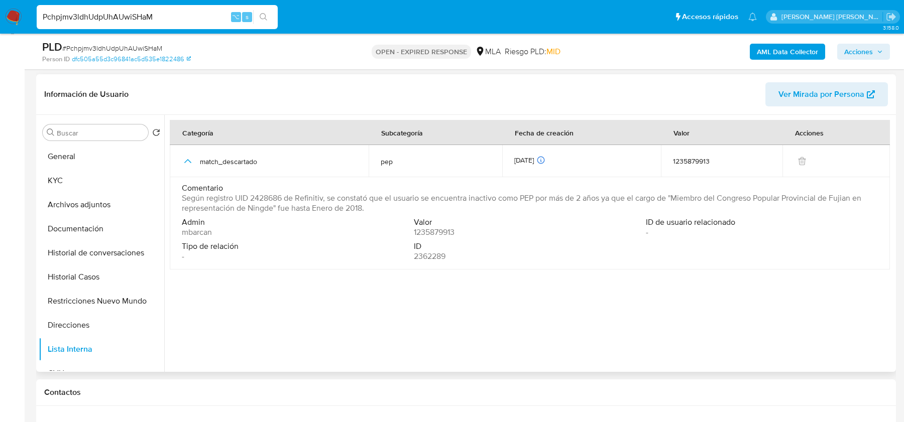
drag, startPoint x: 577, startPoint y: 198, endPoint x: 584, endPoint y: 205, distance: 9.9
click at [584, 205] on span "Según registro UID 2428686 de Refinitiv, se constató que el usuario se encuentr…" at bounding box center [529, 203] width 694 height 20
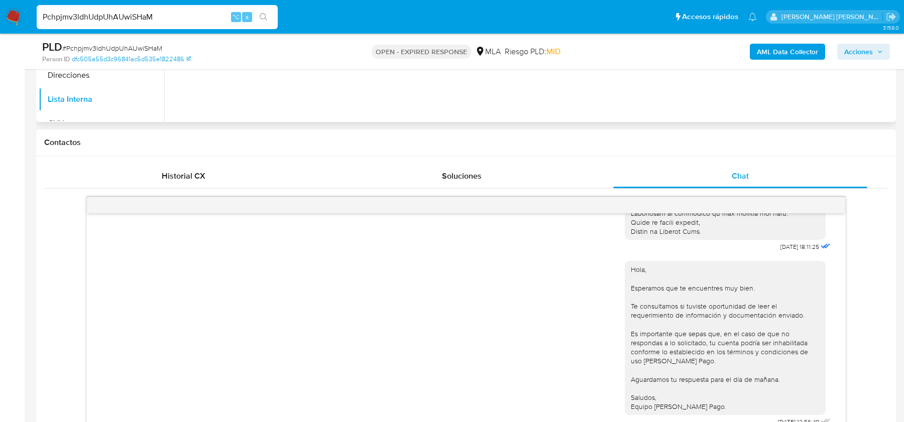
scroll to position [479, 0]
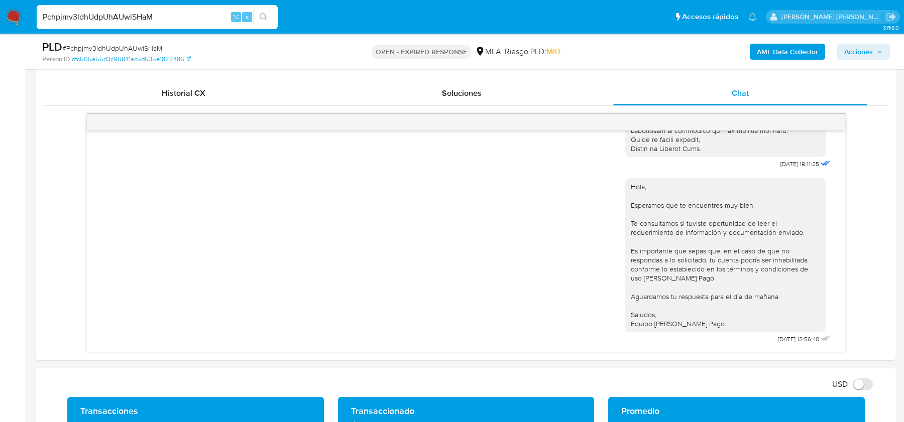
click at [126, 51] on span "# Pchpjmv3ldhUdpUhAUwiSHaM" at bounding box center [112, 48] width 100 height 10
copy span "Pchpjmv3ldhUdpUhAUwiSHaM"
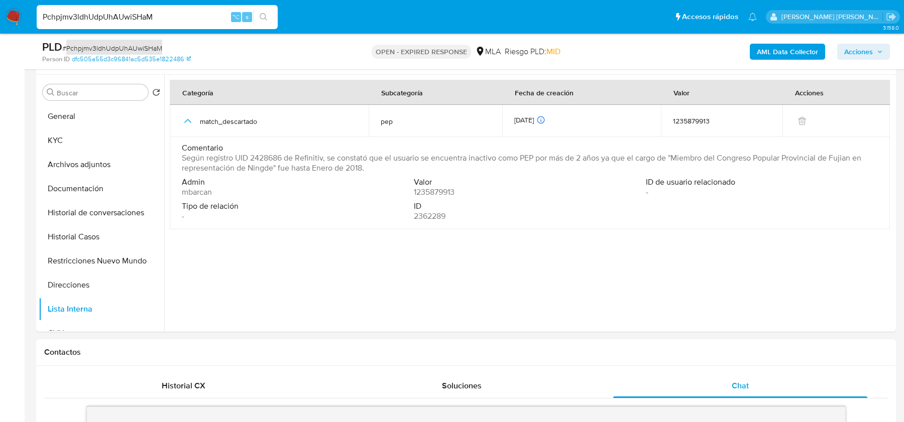
scroll to position [154, 0]
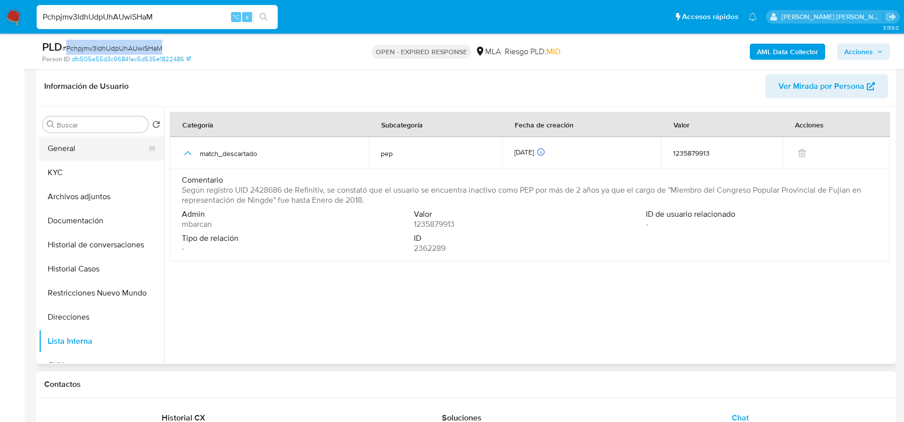
click at [90, 151] on button "General" at bounding box center [98, 149] width 118 height 24
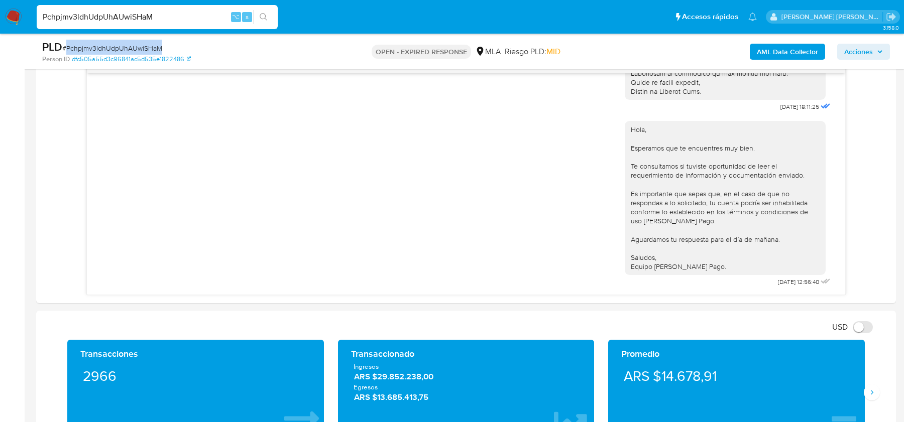
scroll to position [428, 0]
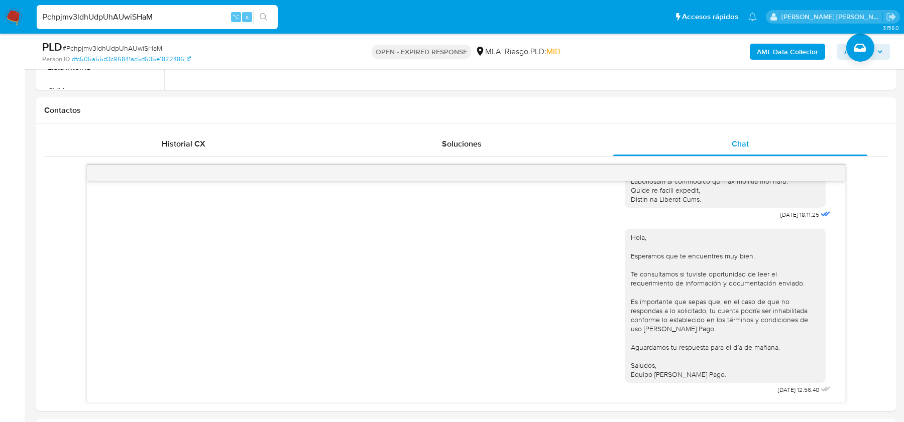
click at [167, 12] on input "Pchpjmv3ldhUdpUhAUwiSHaM" at bounding box center [157, 17] width 241 height 13
paste input "UXCfAuLBuitNE2MWN5ZuKA2H"
type input "UXCfAuLBuitNE2MWN5ZuKA2H"
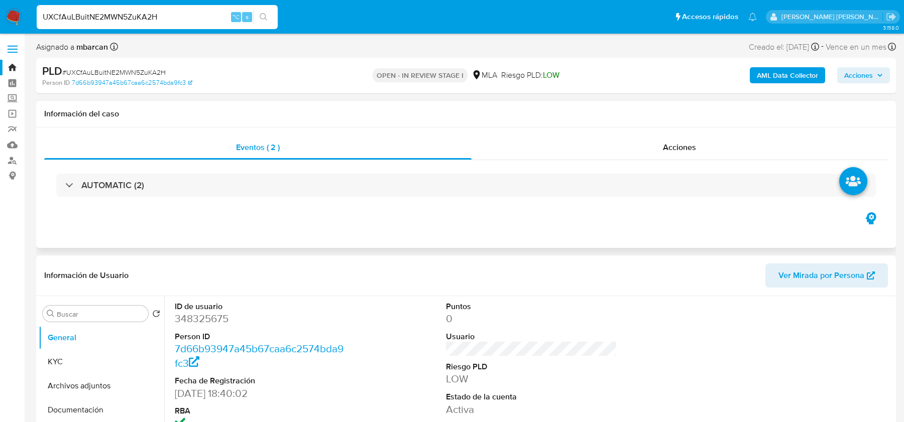
select select "10"
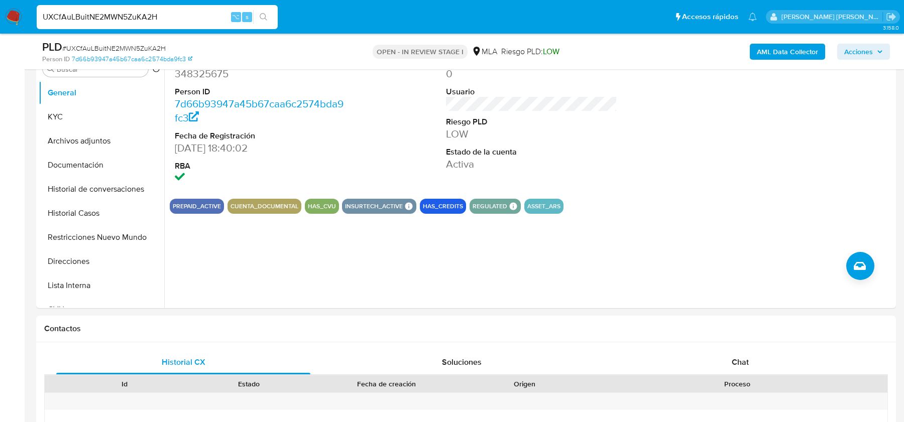
scroll to position [161, 0]
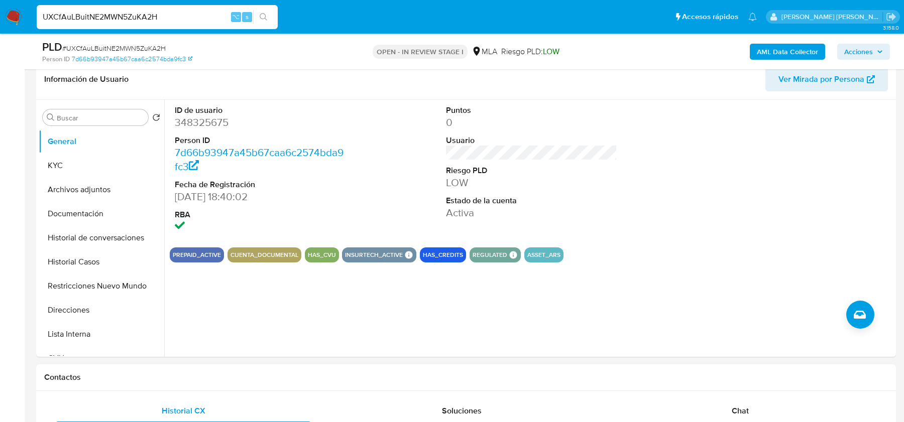
click at [121, 46] on span "# UXCfAuLBuitNE2MWN5ZuKA2H" at bounding box center [113, 48] width 103 height 10
copy span "UXCfAuLBuitNE2MWN5ZuKA2H"
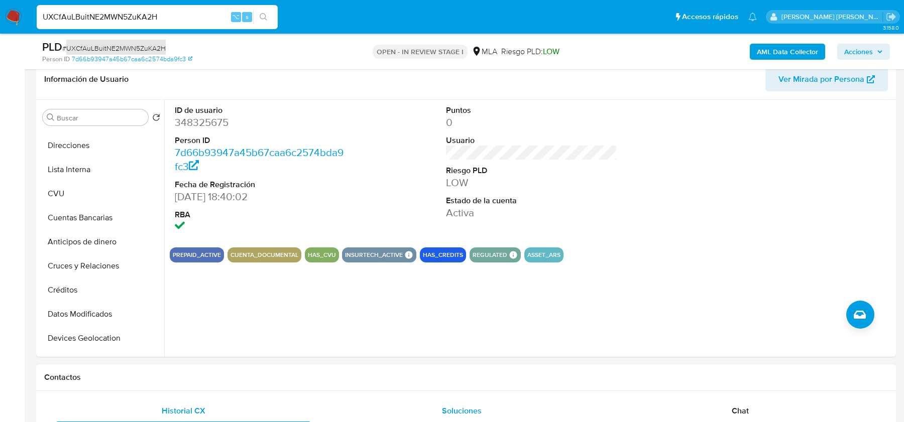
scroll to position [174, 0]
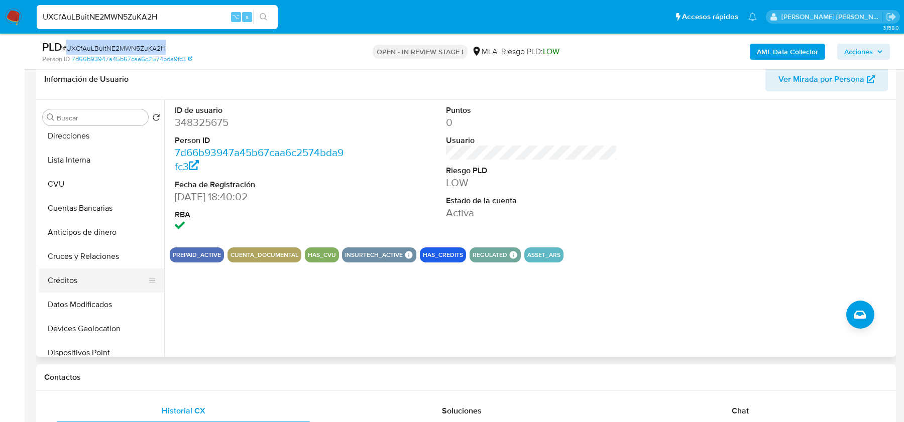
click at [61, 281] on button "Créditos" at bounding box center [98, 281] width 118 height 24
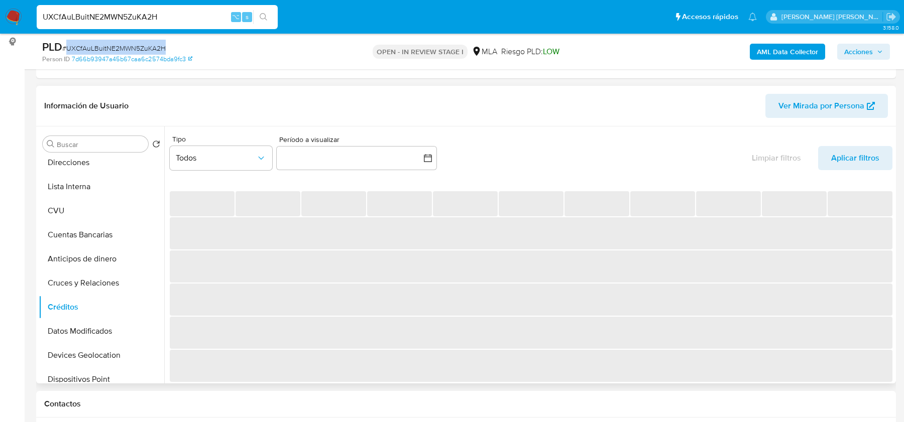
scroll to position [126, 0]
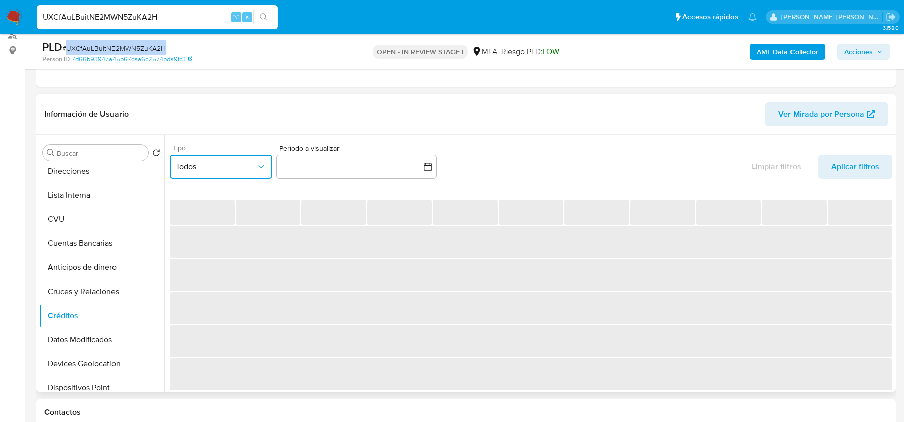
click at [228, 171] on span "Todos" at bounding box center [216, 167] width 80 height 10
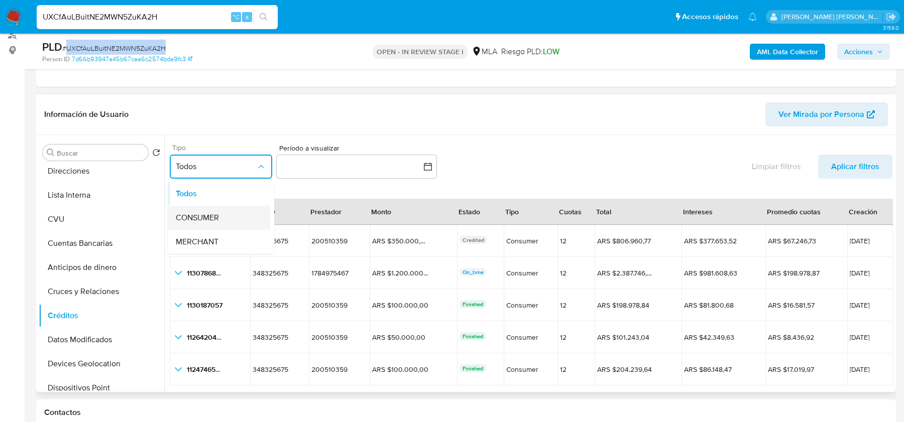
click at [214, 213] on span "CONSUMER" at bounding box center [197, 218] width 43 height 10
click at [322, 156] on button "button" at bounding box center [356, 167] width 161 height 24
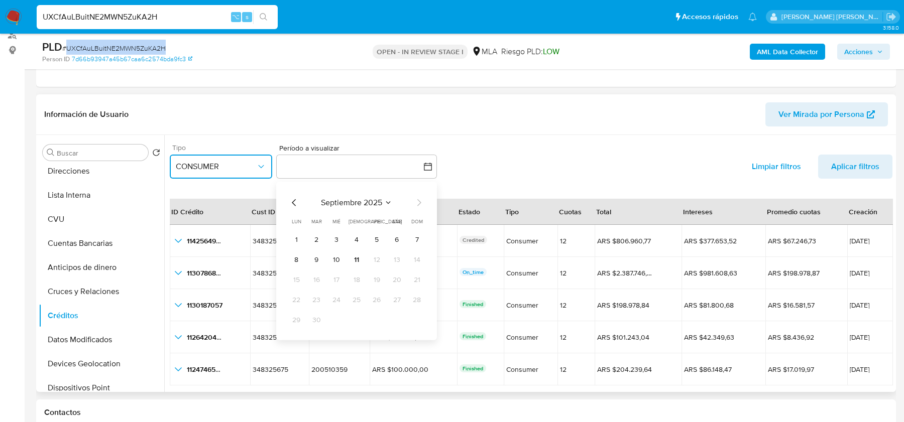
click at [292, 200] on icon "Mes anterior" at bounding box center [294, 202] width 12 height 12
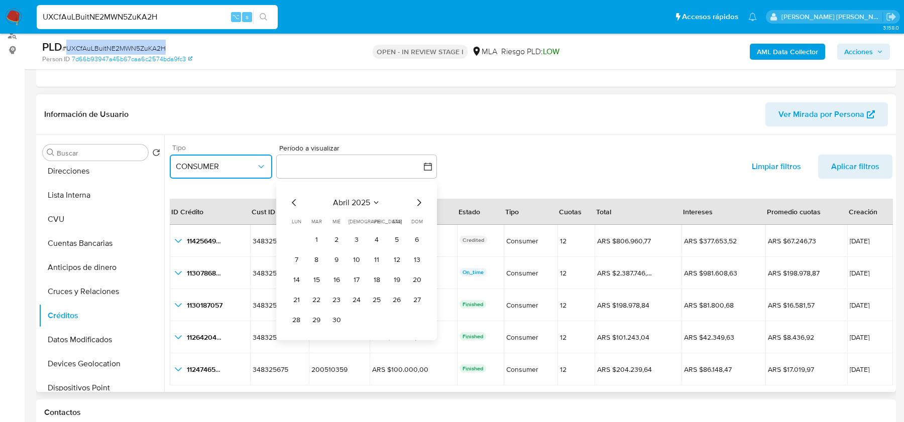
click at [292, 200] on icon "Mes anterior" at bounding box center [294, 202] width 12 height 12
click at [417, 200] on icon "Mes siguiente" at bounding box center [419, 202] width 12 height 12
click at [315, 243] on button "1" at bounding box center [316, 240] width 16 height 16
click at [417, 201] on icon "Mes siguiente" at bounding box center [419, 202] width 12 height 12
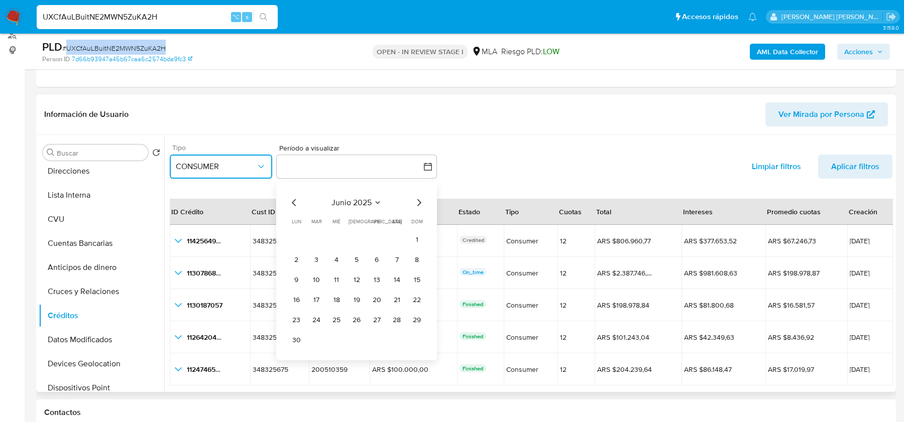
click at [417, 201] on icon "Mes siguiente" at bounding box center [419, 202] width 12 height 12
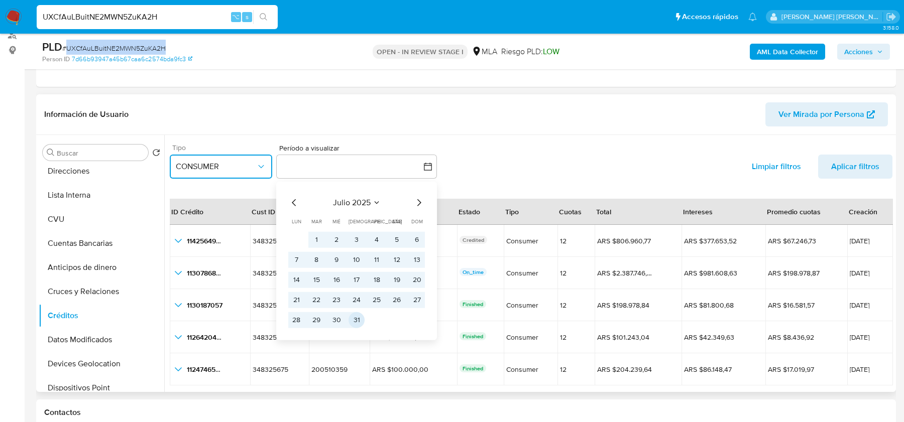
click at [360, 318] on button "31" at bounding box center [357, 320] width 16 height 16
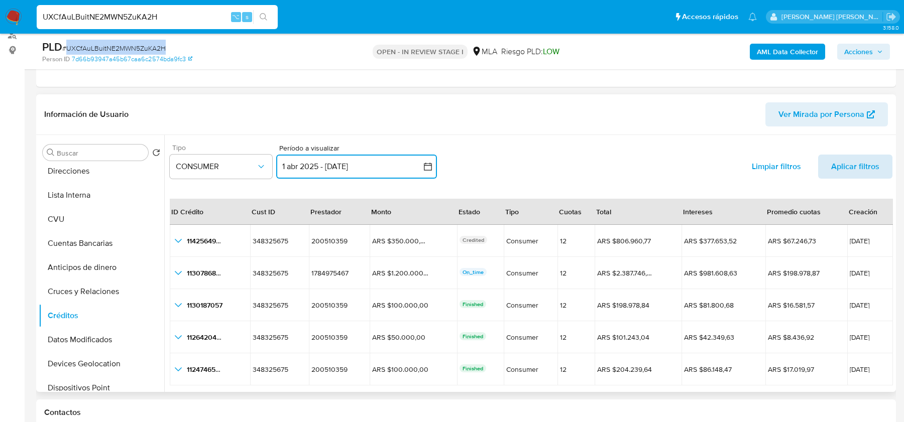
click at [839, 168] on span "Aplicar filtros" at bounding box center [855, 167] width 48 height 24
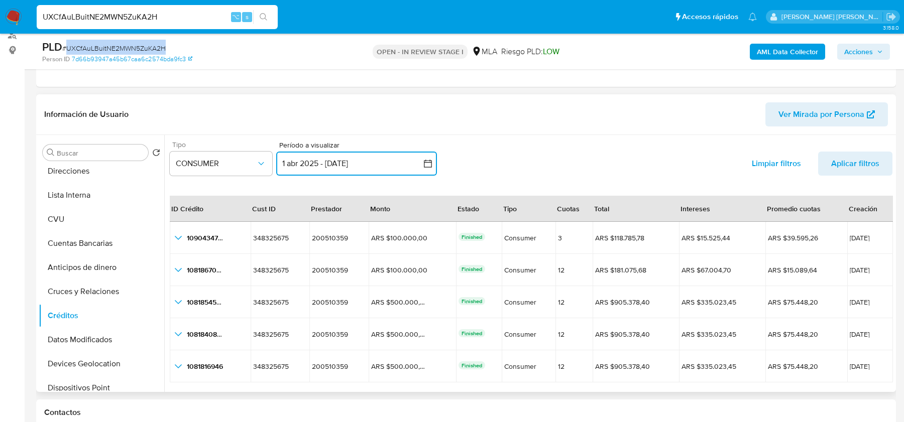
scroll to position [23, 0]
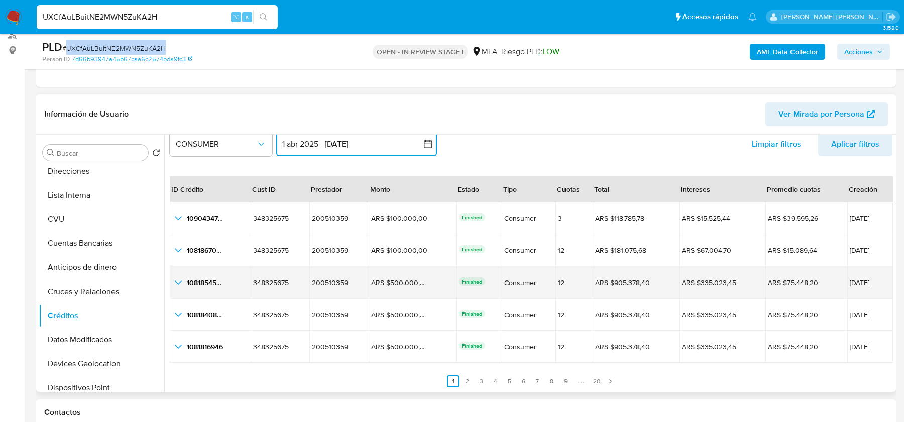
click at [174, 283] on icon "button_show_hidden_detail_by_id_2" at bounding box center [178, 283] width 12 height 12
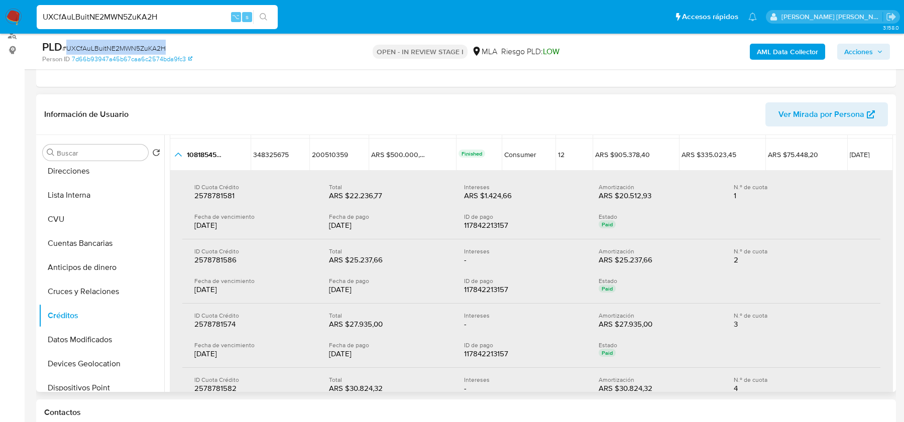
scroll to position [158, 0]
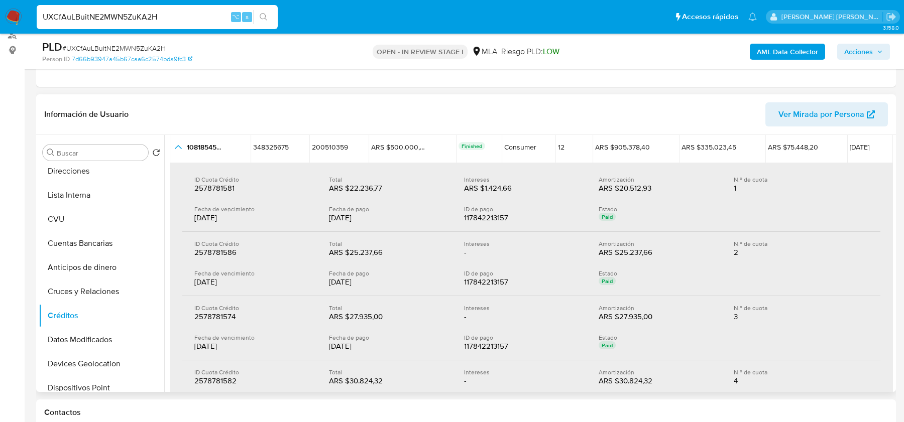
drag, startPoint x: 327, startPoint y: 216, endPoint x: 374, endPoint y: 218, distance: 46.7
click at [374, 217] on div "12/07/2025" at bounding box center [388, 218] width 119 height 10
drag, startPoint x: 347, startPoint y: 214, endPoint x: 322, endPoint y: 214, distance: 24.6
click at [322, 214] on div "Fecha de vencimiento 12/07/2025 Fecha de pago 12/07/2025 ID de pago 11784221315…" at bounding box center [531, 214] width 674 height 18
drag, startPoint x: 348, startPoint y: 282, endPoint x: 312, endPoint y: 282, distance: 35.2
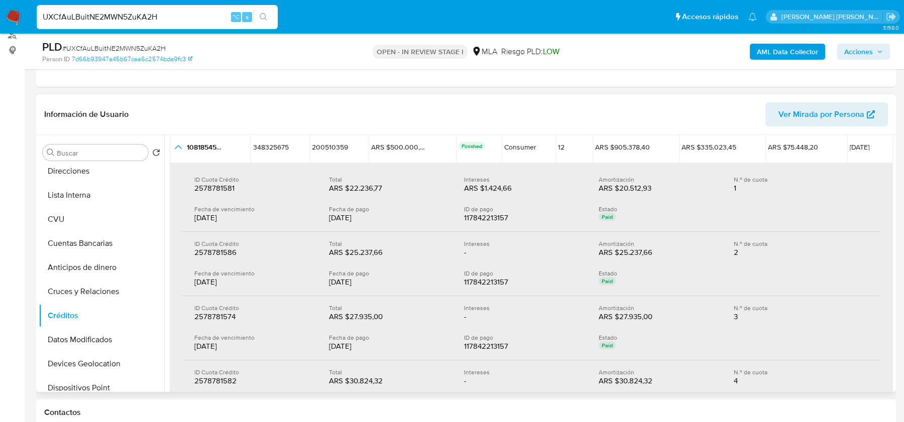
click at [312, 282] on div "Fecha de vencimiento 12/07/2025 Fecha de pago 12/07/2025 ID de pago 11784221315…" at bounding box center [531, 279] width 674 height 18
drag, startPoint x: 360, startPoint y: 344, endPoint x: 313, endPoint y: 344, distance: 47.2
click at [313, 344] on div "Fecha de vencimiento 12/07/2025 Fecha de pago 12/07/2025 ID de pago 11784221315…" at bounding box center [531, 343] width 674 height 18
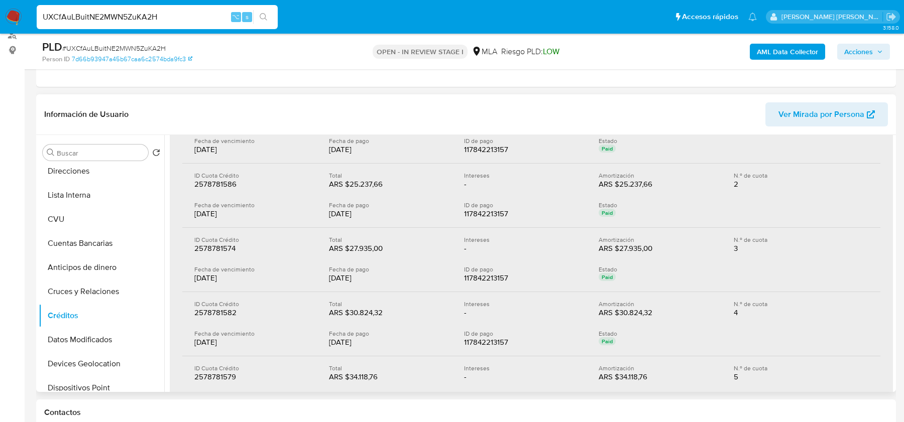
scroll to position [265, 0]
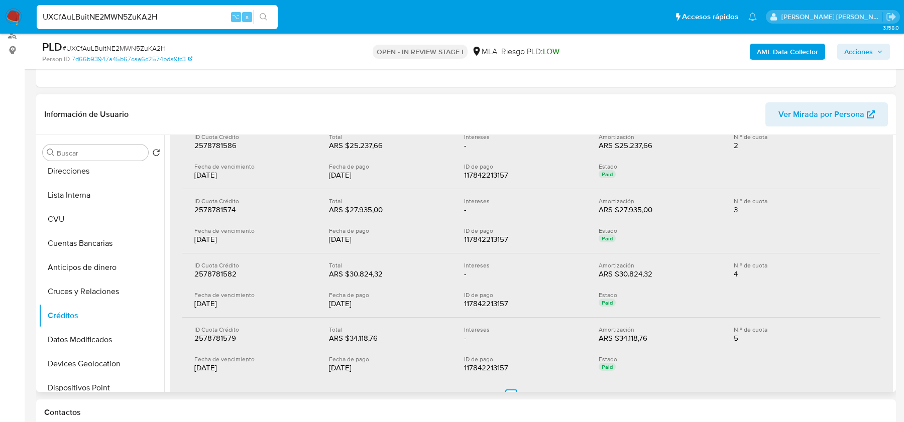
drag, startPoint x: 355, startPoint y: 304, endPoint x: 303, endPoint y: 304, distance: 51.2
click at [303, 304] on div "Fecha de vencimiento 12/07/2025 Fecha de pago 12/07/2025 ID de pago 11784221315…" at bounding box center [531, 300] width 674 height 18
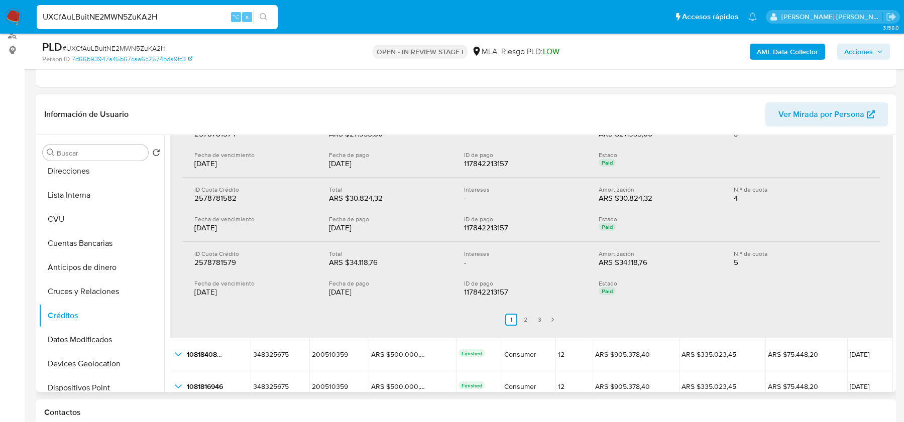
scroll to position [342, 0]
click at [522, 319] on link "2" at bounding box center [525, 319] width 12 height 12
drag, startPoint x: 355, startPoint y: 288, endPoint x: 306, endPoint y: 288, distance: 48.7
click at [308, 288] on div "Fecha de vencimiento 12/07/2025 Fecha de pago 12/07/2025 ID de pago 11784221315…" at bounding box center [531, 288] width 674 height 18
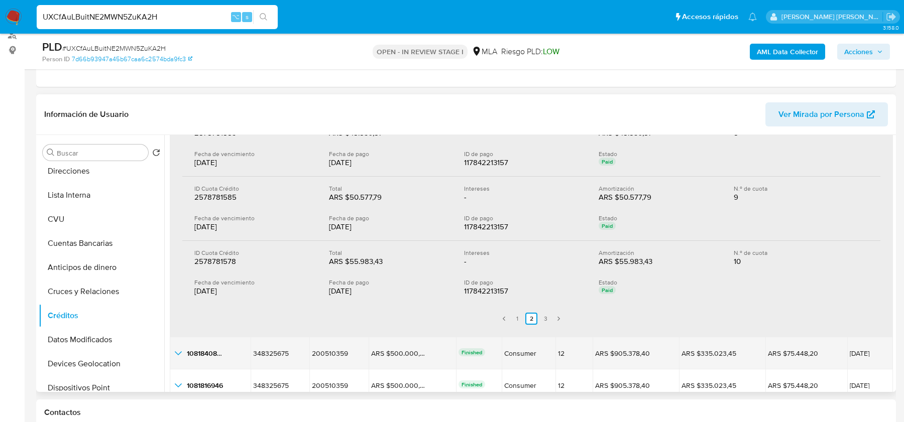
click at [180, 353] on icon "button_show_hidden_detail_by_id_3" at bounding box center [178, 354] width 12 height 12
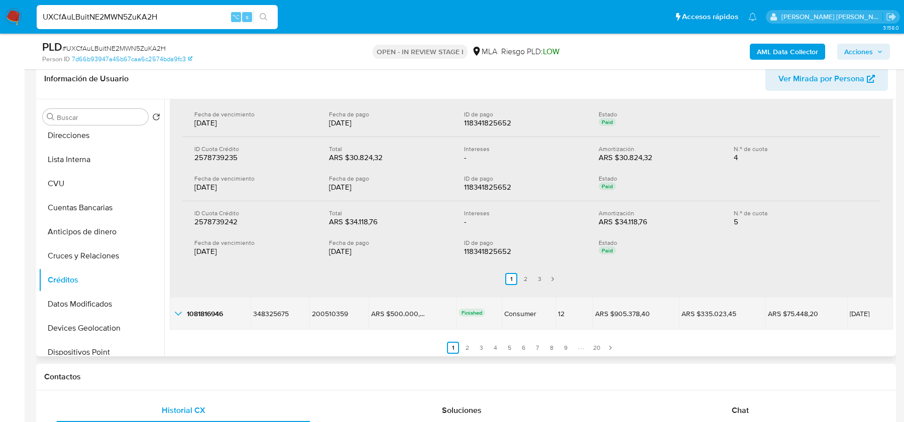
scroll to position [163, 0]
click at [178, 311] on icon "button_show_hidden_detail_by_id_4" at bounding box center [178, 312] width 12 height 12
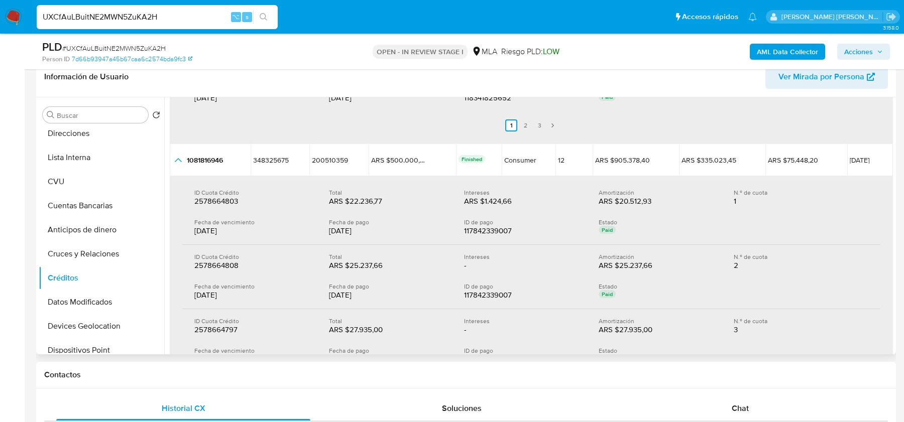
scroll to position [892, 0]
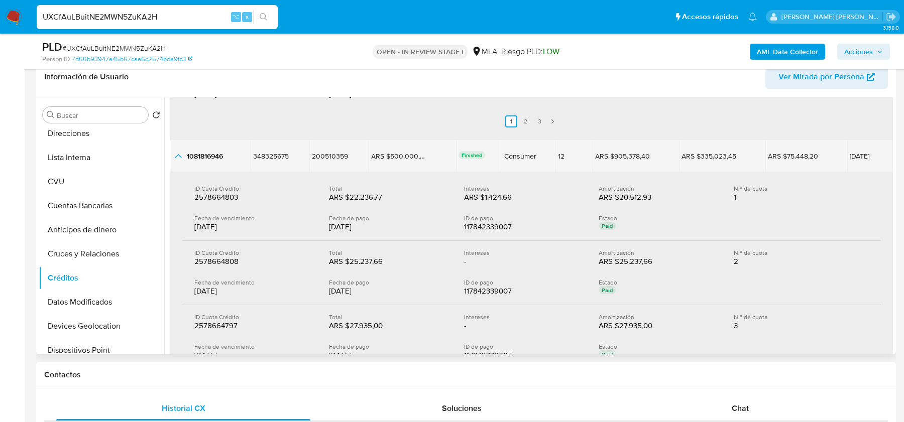
click at [180, 152] on icon "button_show_hidden_detail_by_id_4" at bounding box center [178, 156] width 12 height 12
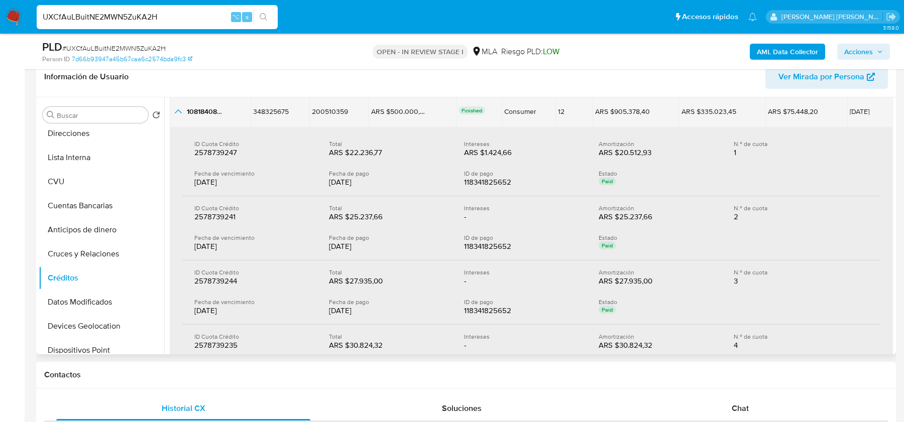
click at [177, 114] on icon "button_show_hidden_detail_by_id_3" at bounding box center [178, 111] width 12 height 12
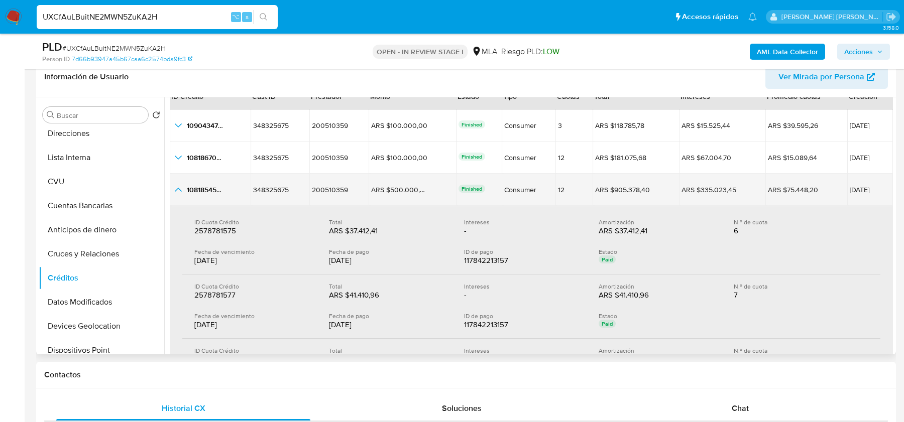
click at [179, 188] on icon "button_show_hidden_detail_by_id_2" at bounding box center [178, 190] width 12 height 12
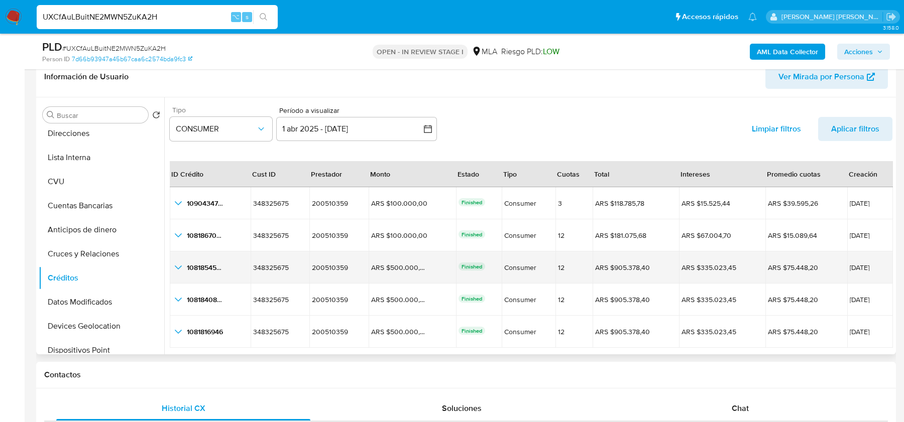
scroll to position [23, 0]
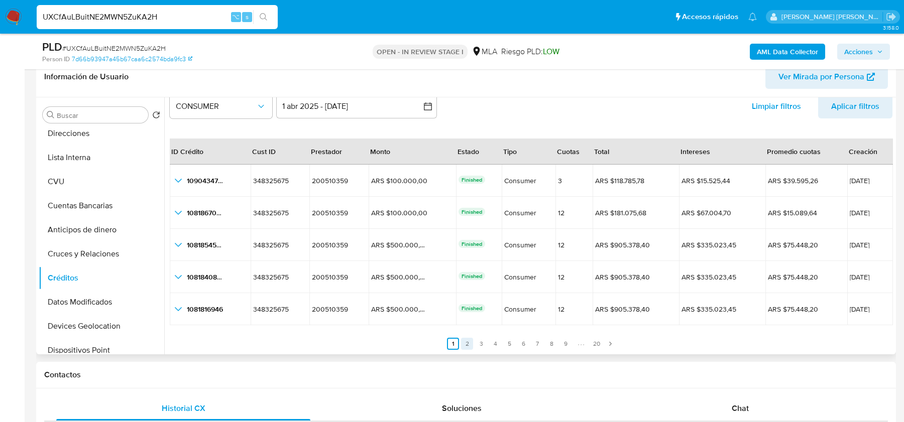
click at [461, 349] on link "2" at bounding box center [467, 344] width 12 height 12
click at [489, 343] on link "3" at bounding box center [487, 344] width 12 height 12
click at [498, 342] on link "4" at bounding box center [501, 344] width 12 height 12
click at [510, 342] on link "5" at bounding box center [515, 344] width 12 height 12
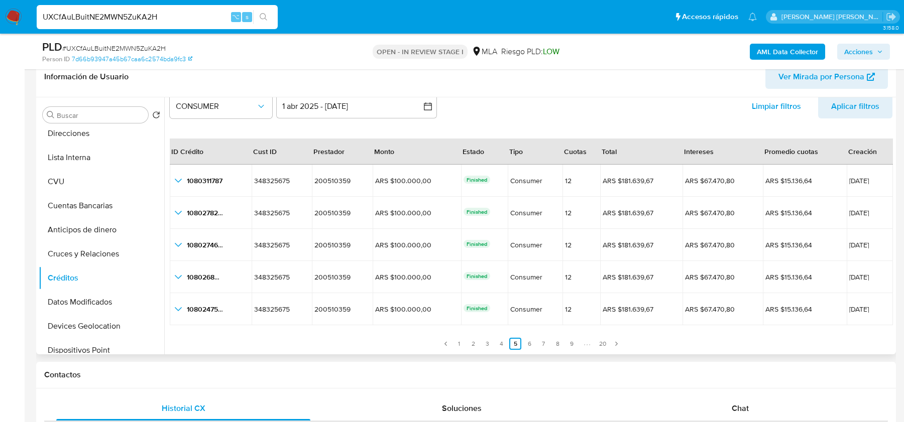
click at [519, 107] on div "Tipo CONSUMER Período a visualizar inputDatePicker 1 abr 2025 - 31 jul 2025 1-0…" at bounding box center [531, 103] width 723 height 47
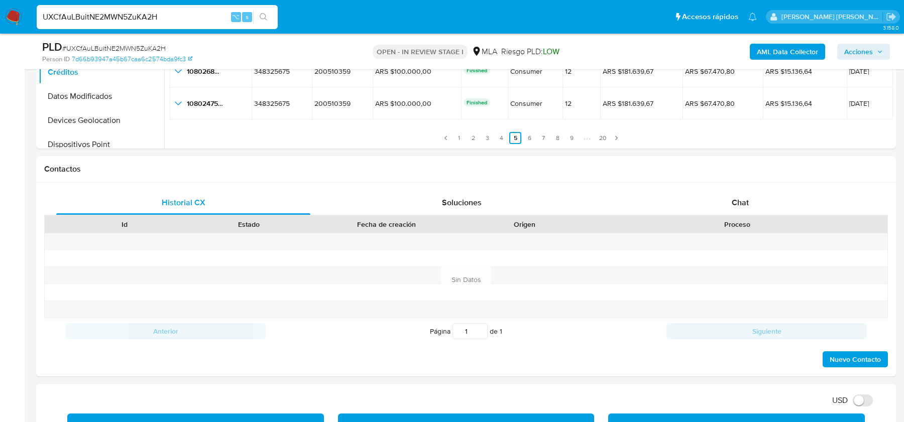
scroll to position [422, 0]
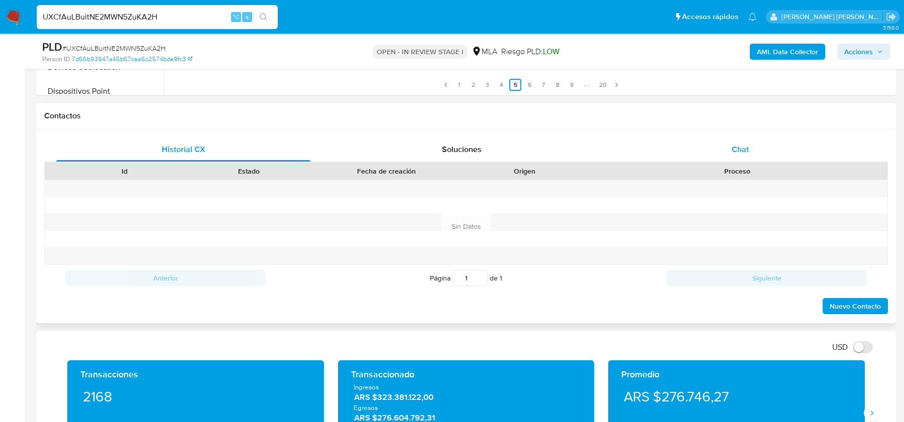
click at [727, 143] on div "Chat" at bounding box center [740, 150] width 254 height 24
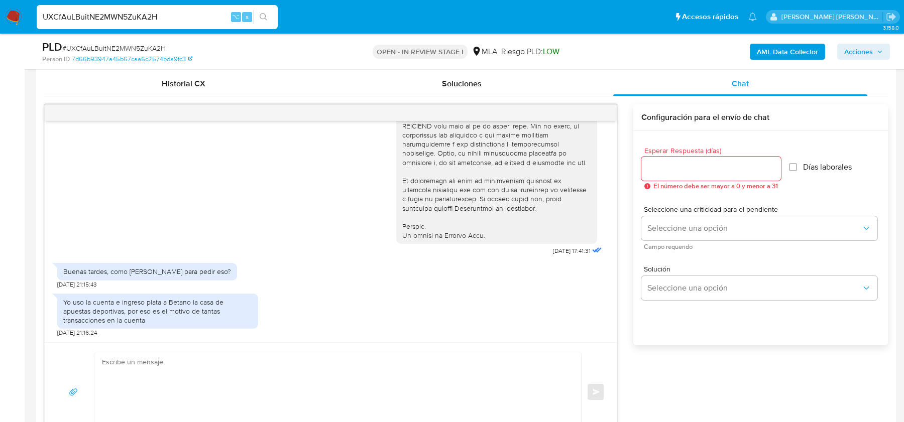
scroll to position [492, 0]
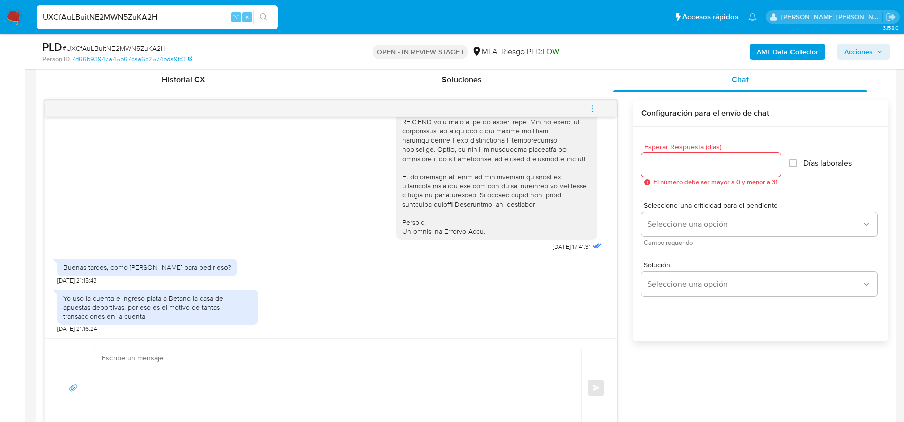
click at [175, 297] on div "Yo uso la cuenta e ingreso plata a Betano la casa de apuestas deportivas, por e…" at bounding box center [157, 308] width 189 height 28
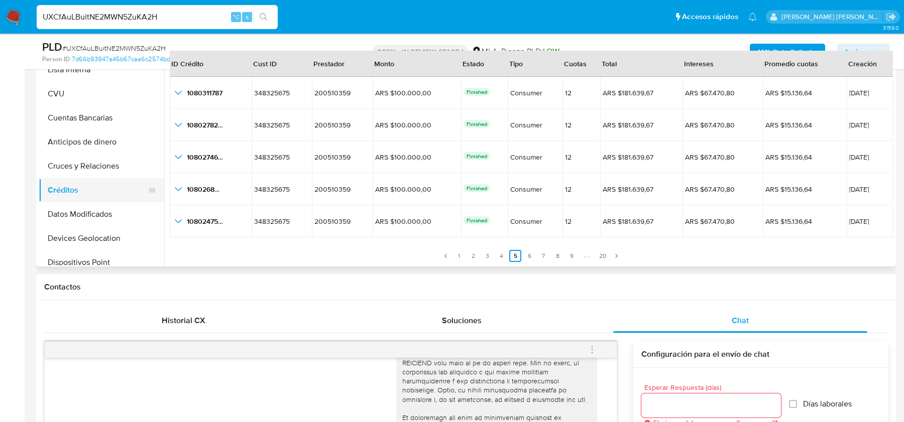
scroll to position [176, 0]
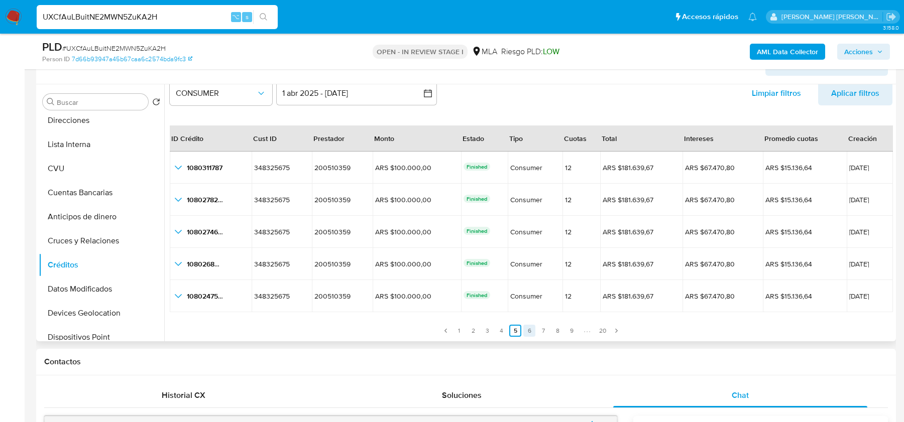
click at [531, 327] on link "6" at bounding box center [529, 331] width 12 height 12
click at [540, 330] on link "7" at bounding box center [543, 331] width 12 height 12
click at [559, 332] on link "8" at bounding box center [557, 331] width 12 height 12
click at [571, 332] on link "9" at bounding box center [571, 331] width 12 height 12
click at [545, 331] on link "10" at bounding box center [545, 331] width 12 height 12
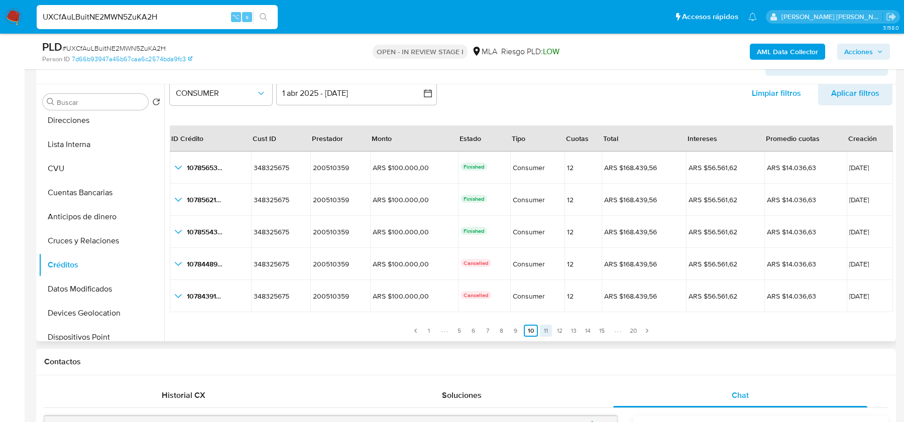
click at [547, 332] on link "11" at bounding box center [546, 331] width 12 height 12
click at [544, 332] on link "12" at bounding box center [545, 331] width 12 height 12
click at [544, 332] on link "13" at bounding box center [546, 331] width 12 height 12
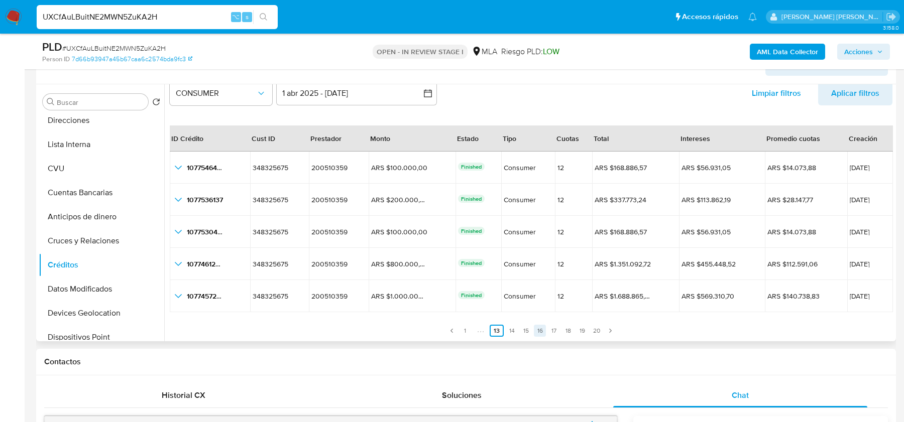
click at [534, 332] on link "16" at bounding box center [540, 331] width 12 height 12
click at [550, 329] on link "17" at bounding box center [554, 331] width 12 height 12
click at [562, 329] on link "18" at bounding box center [568, 331] width 12 height 12
click at [576, 329] on link "19" at bounding box center [582, 331] width 12 height 12
click at [585, 329] on link "19" at bounding box center [581, 331] width 14 height 12
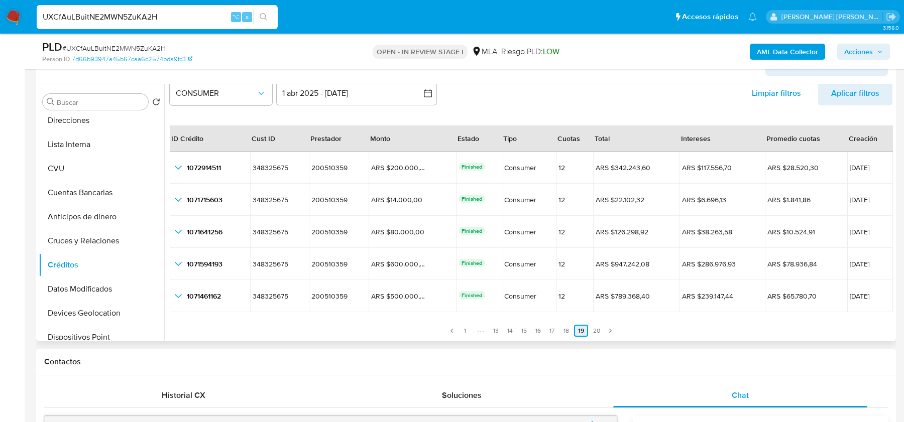
click at [585, 331] on link "19" at bounding box center [581, 331] width 14 height 12
click at [590, 331] on link "20" at bounding box center [596, 331] width 13 height 12
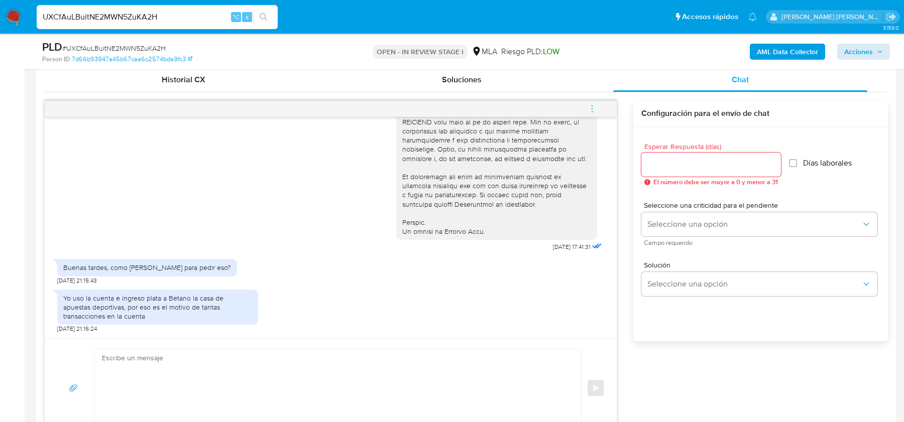
scroll to position [498, 0]
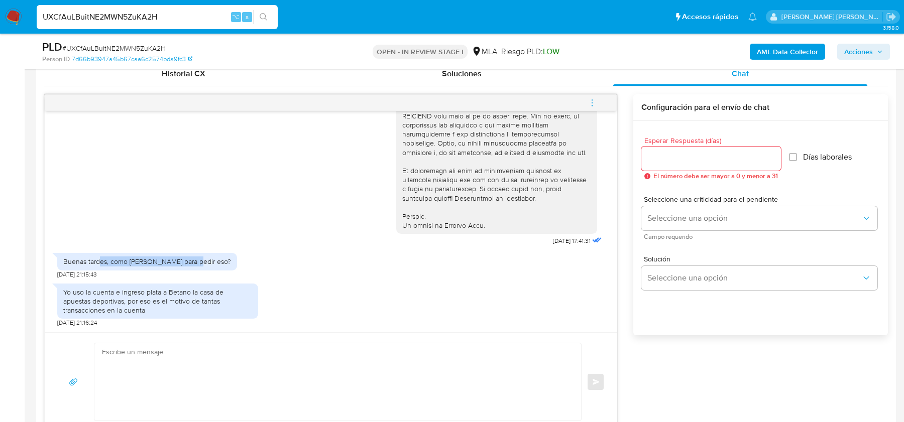
drag, startPoint x: 98, startPoint y: 261, endPoint x: 194, endPoint y: 261, distance: 95.4
click at [194, 261] on div "Buenas tardes, como hago para pedir eso?" at bounding box center [147, 261] width 180 height 17
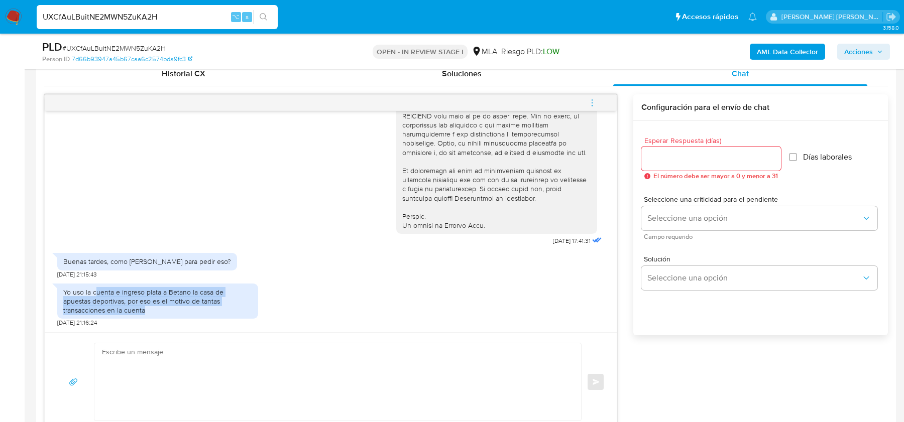
drag, startPoint x: 94, startPoint y: 292, endPoint x: 94, endPoint y: 309, distance: 17.1
click at [94, 309] on div "Yo uso la cuenta e ingreso plata a Betano la casa de apuestas deportivas, por e…" at bounding box center [157, 302] width 189 height 28
click at [135, 16] on input "UXCfAuLBuitNE2MWN5ZuKA2H" at bounding box center [157, 17] width 241 height 13
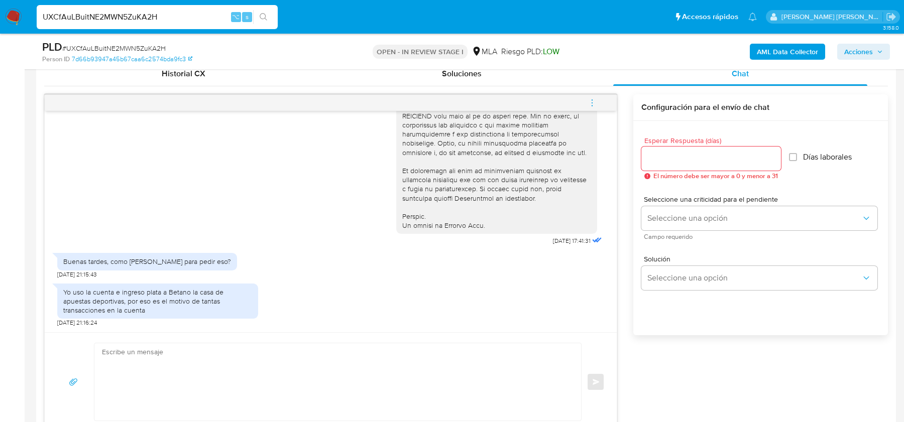
paste input "XXP3wfJ1zvdJLFKpKoaddy4I"
type input "XXP3wfJ1zvdJLFKpKoaddy4I"
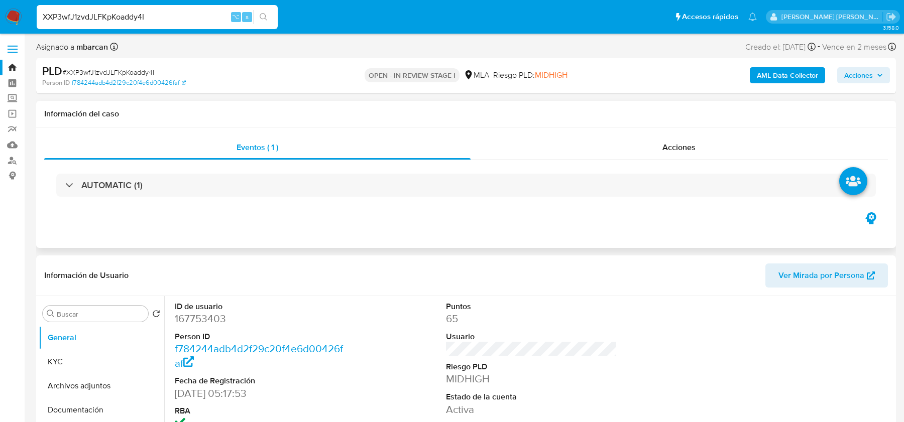
select select "10"
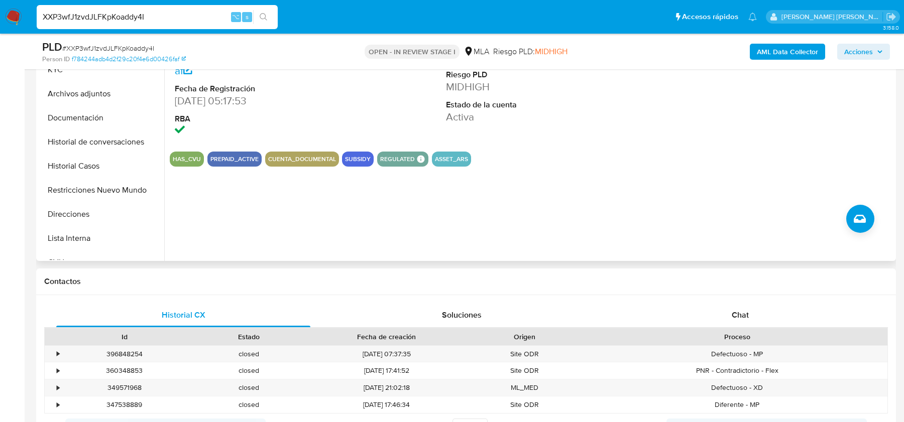
scroll to position [269, 0]
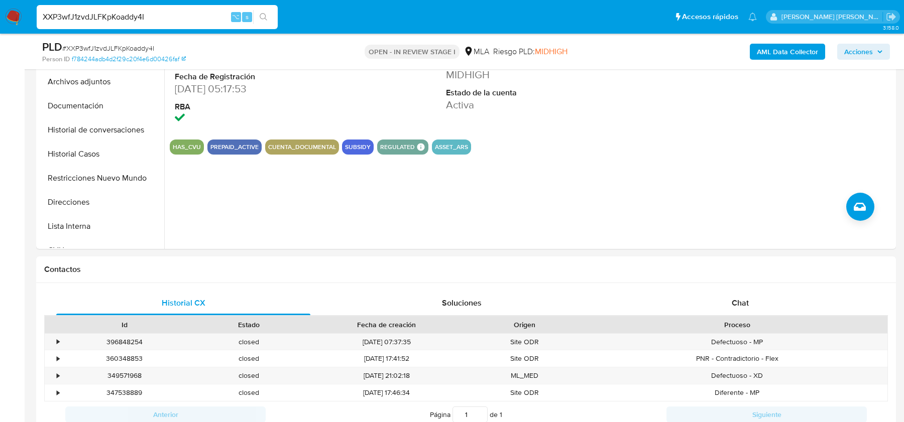
click at [116, 47] on span "# XXP3wfJ1zvdJLFKpKoaddy4I" at bounding box center [108, 48] width 92 height 10
click at [768, 299] on div "Chat" at bounding box center [740, 303] width 254 height 24
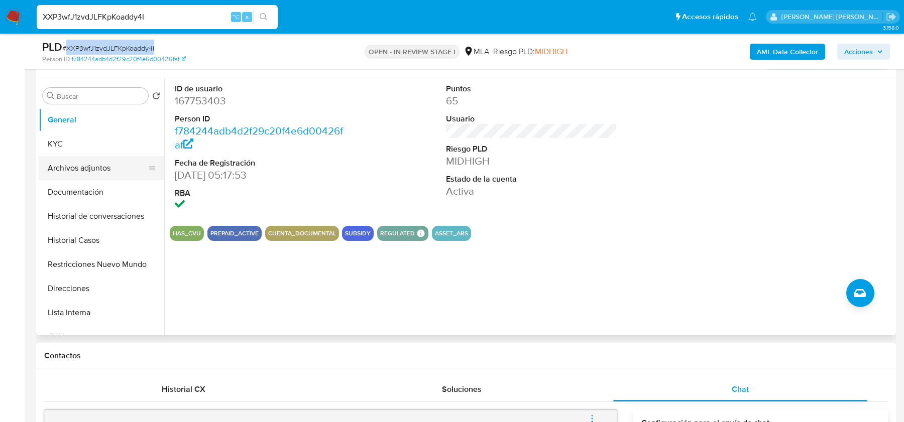
scroll to position [154, 0]
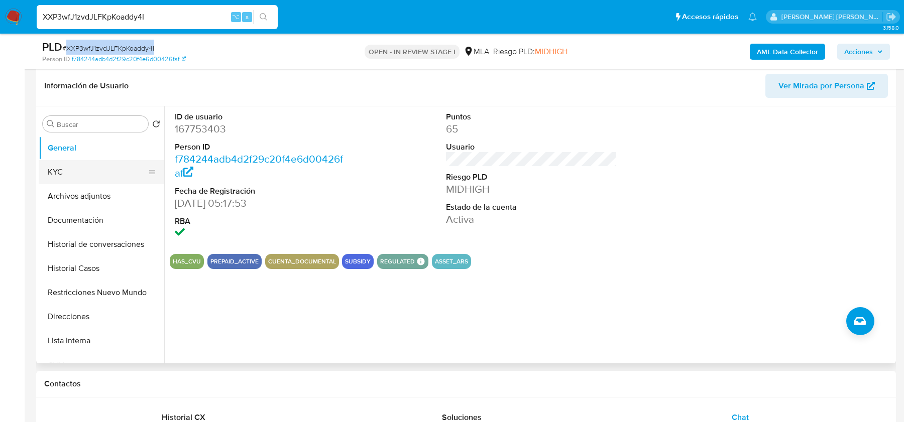
click at [74, 173] on button "KYC" at bounding box center [98, 172] width 118 height 24
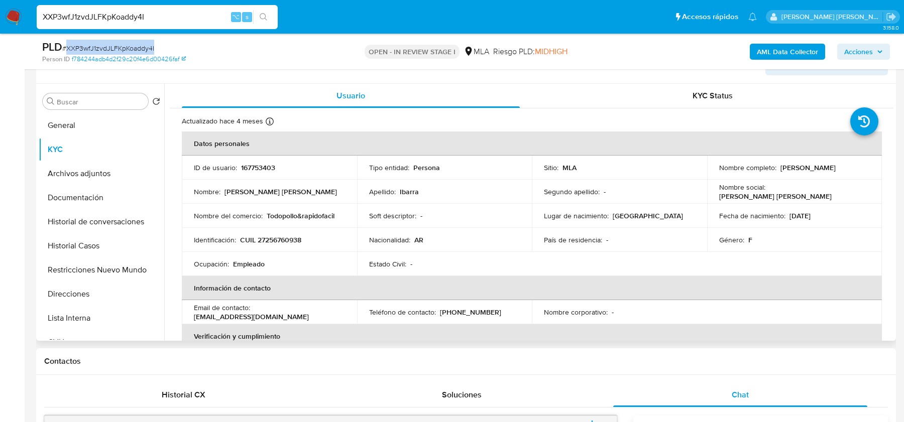
scroll to position [185, 0]
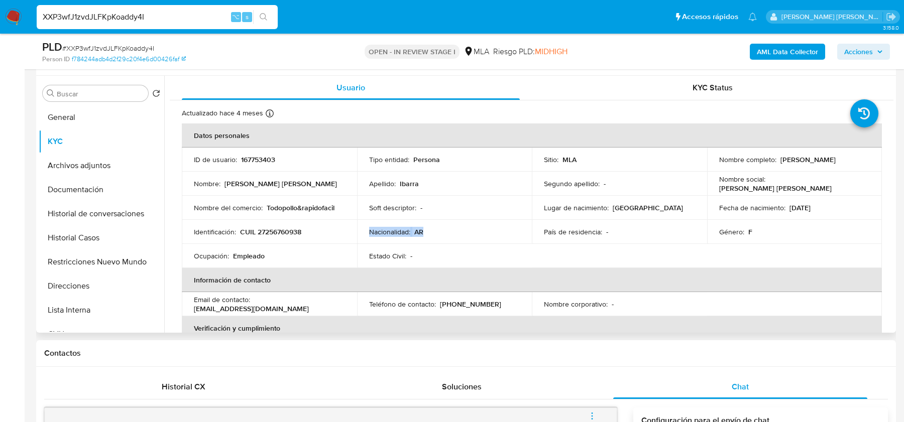
drag, startPoint x: 427, startPoint y: 231, endPoint x: 333, endPoint y: 231, distance: 93.9
click at [334, 231] on tr "Identificación : CUIL 27256760938 Nacionalidad : AR País de residencia : - Géne…" at bounding box center [532, 232] width 700 height 24
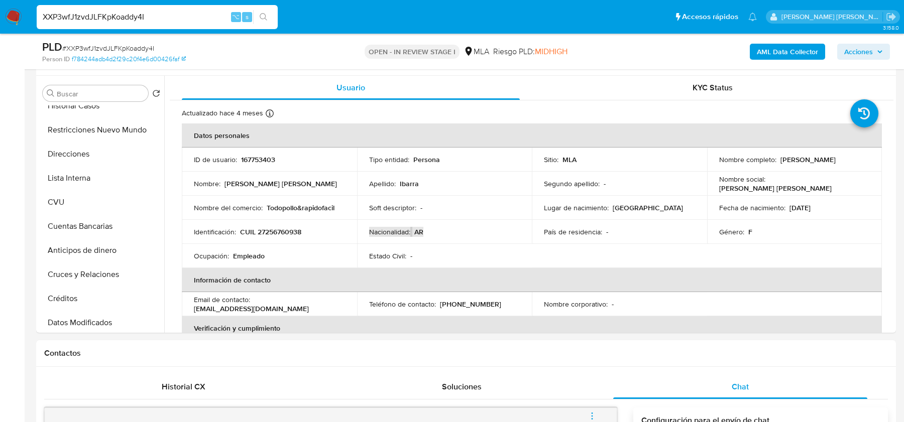
scroll to position [134, 0]
click at [63, 291] on button "Créditos" at bounding box center [98, 297] width 118 height 24
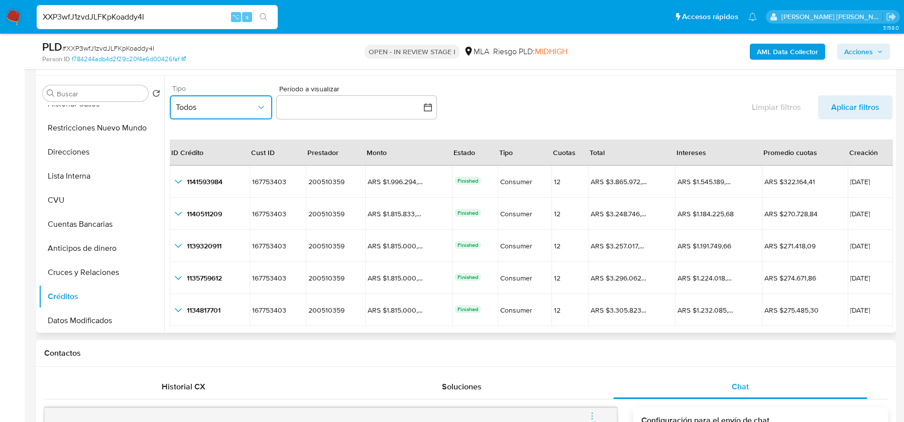
click at [243, 98] on button "Todos" at bounding box center [221, 107] width 102 height 24
click at [221, 156] on div "CONSUMER" at bounding box center [216, 159] width 80 height 24
click at [306, 106] on button "button" at bounding box center [356, 107] width 161 height 24
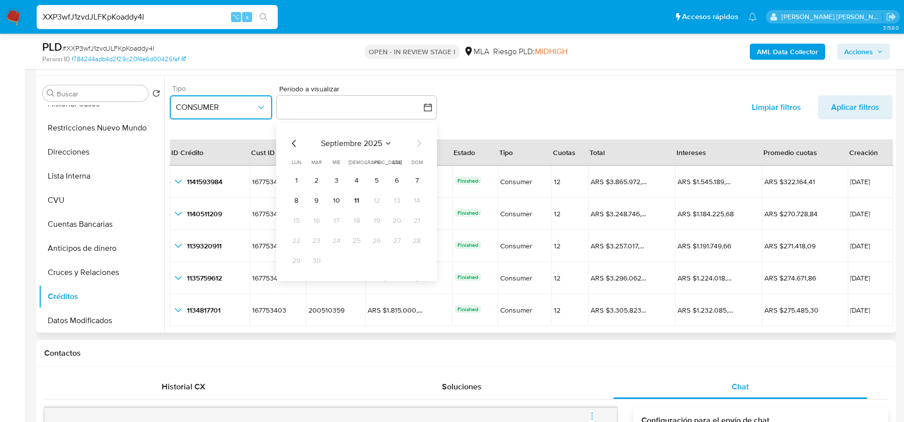
click at [292, 142] on icon "Mes anterior" at bounding box center [294, 143] width 4 height 7
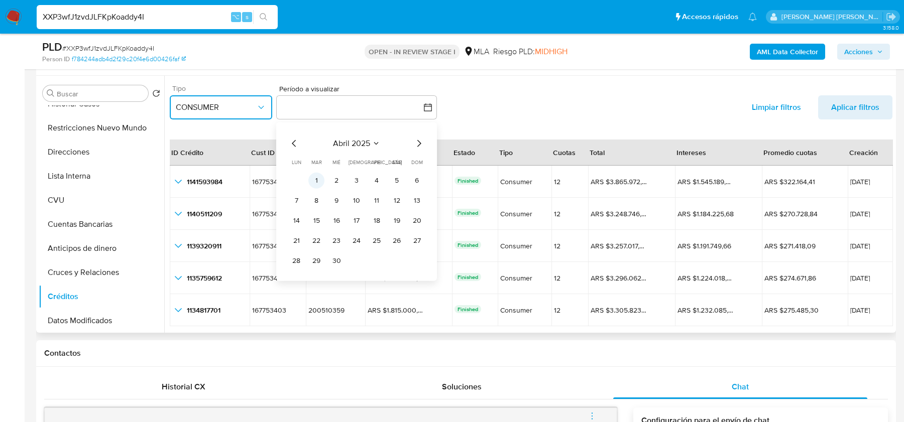
click at [311, 180] on button "1" at bounding box center [316, 180] width 16 height 16
click at [416, 142] on icon "Mes siguiente" at bounding box center [419, 143] width 12 height 12
click at [417, 142] on icon "Mes siguiente" at bounding box center [419, 143] width 12 height 12
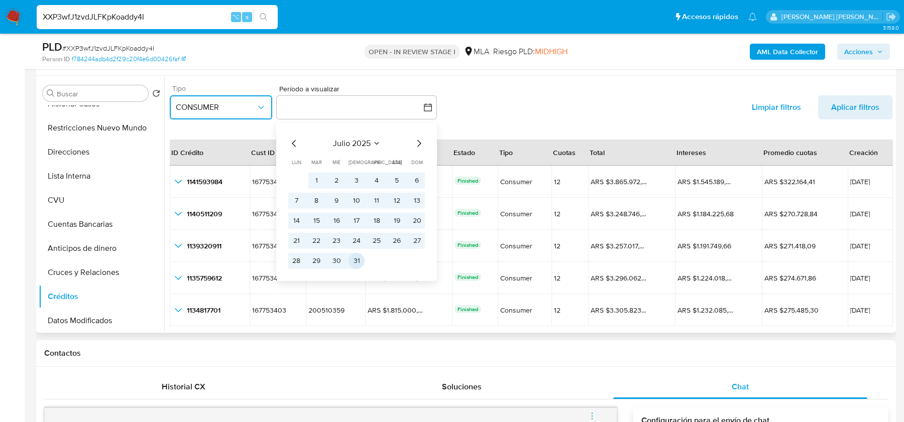
click at [358, 257] on button "31" at bounding box center [357, 261] width 16 height 16
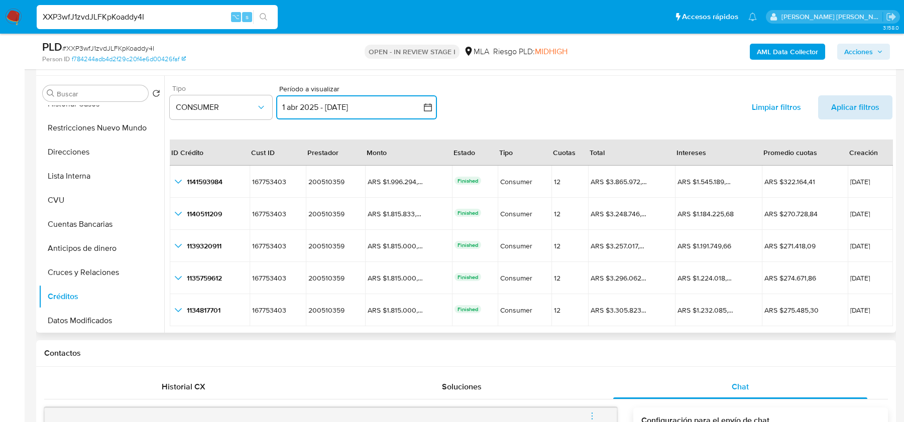
click at [861, 111] on span "Aplicar filtros" at bounding box center [855, 107] width 48 height 24
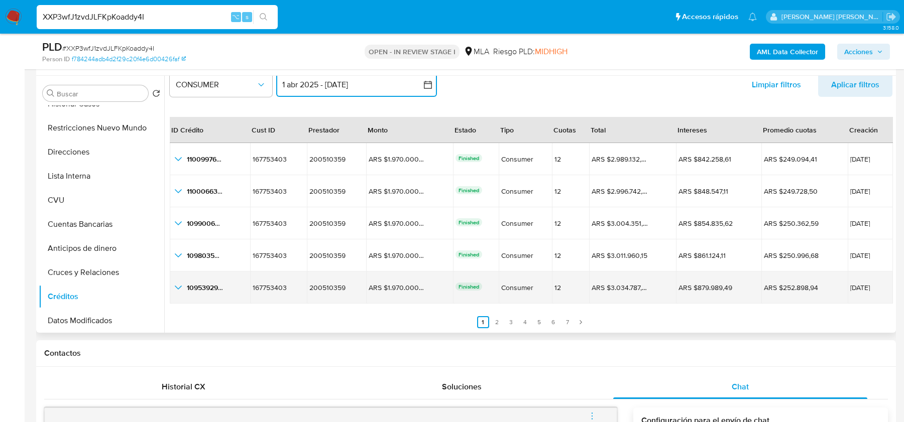
scroll to position [202, 0]
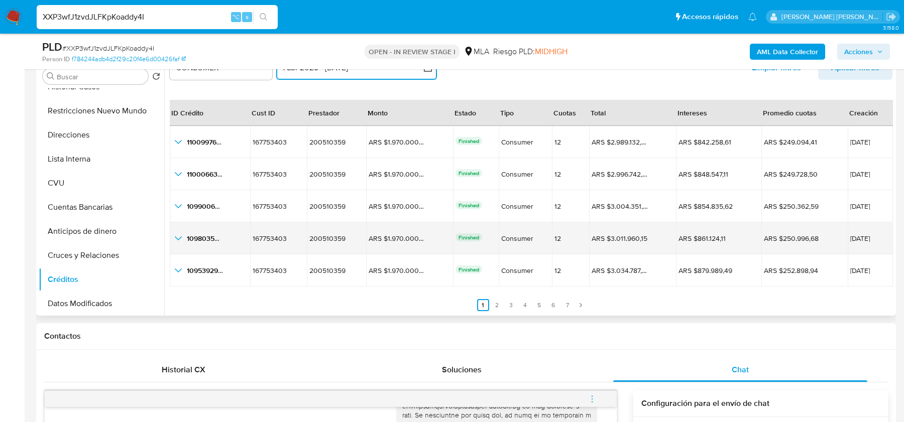
click at [177, 233] on icon "button_show_hidden_detail_by_id_3" at bounding box center [178, 239] width 12 height 12
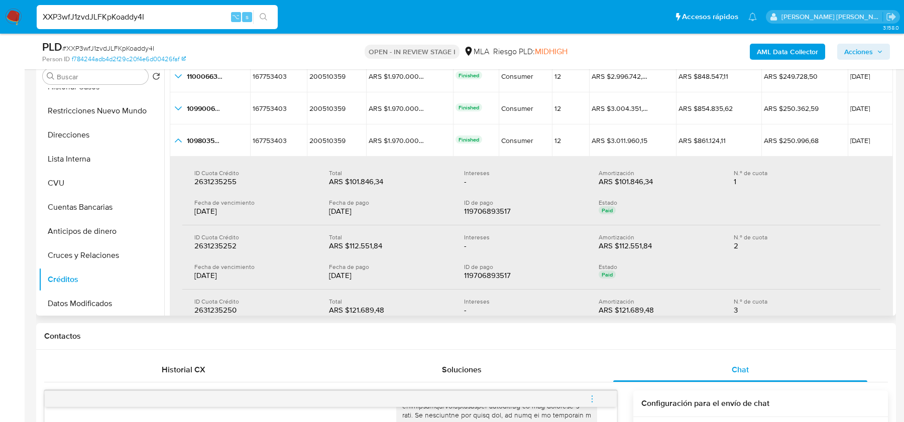
scroll to position [136, 0]
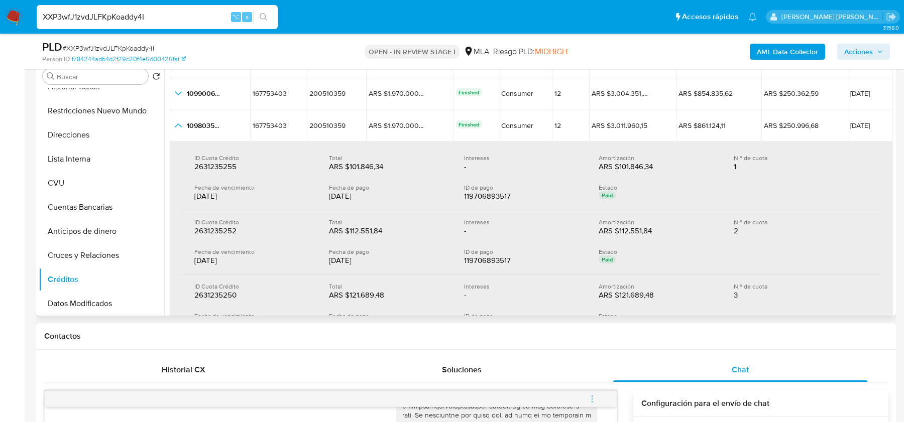
drag, startPoint x: 326, startPoint y: 196, endPoint x: 381, endPoint y: 197, distance: 54.2
click at [381, 196] on div "Fecha de vencimiento 28/07/2025 Fecha de pago 28/07/2025 ID de pago 11970689351…" at bounding box center [531, 193] width 674 height 18
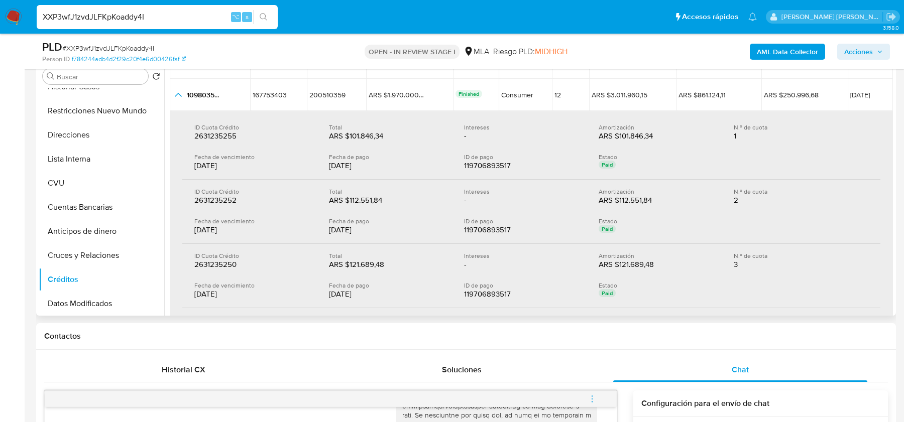
scroll to position [171, 0]
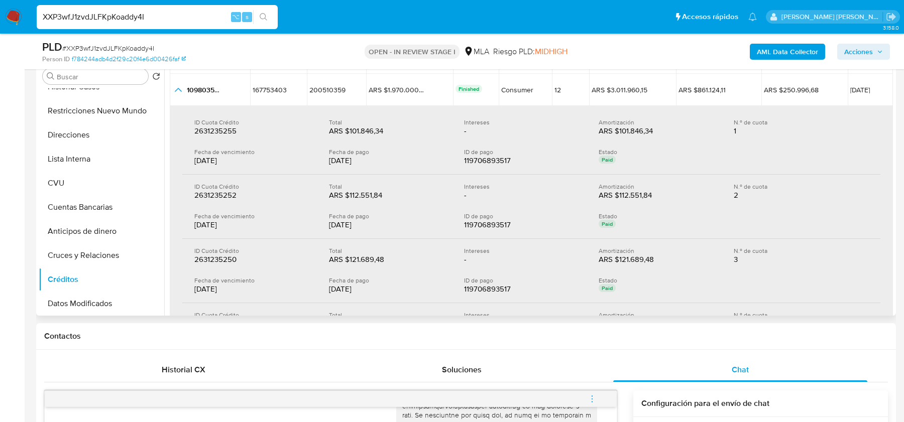
drag, startPoint x: 323, startPoint y: 224, endPoint x: 389, endPoint y: 224, distance: 65.8
click at [390, 224] on div "Fecha de vencimiento 28/07/2025 Fecha de pago 28/07/2025 ID de pago 11970689351…" at bounding box center [531, 221] width 674 height 18
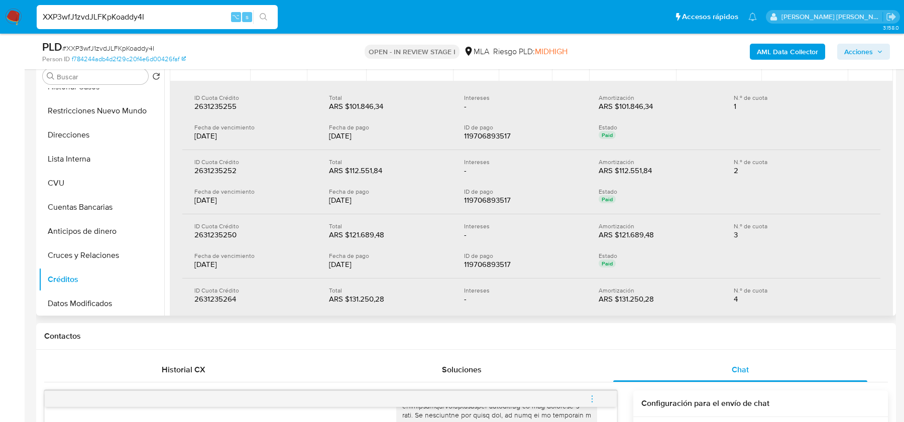
scroll to position [203, 0]
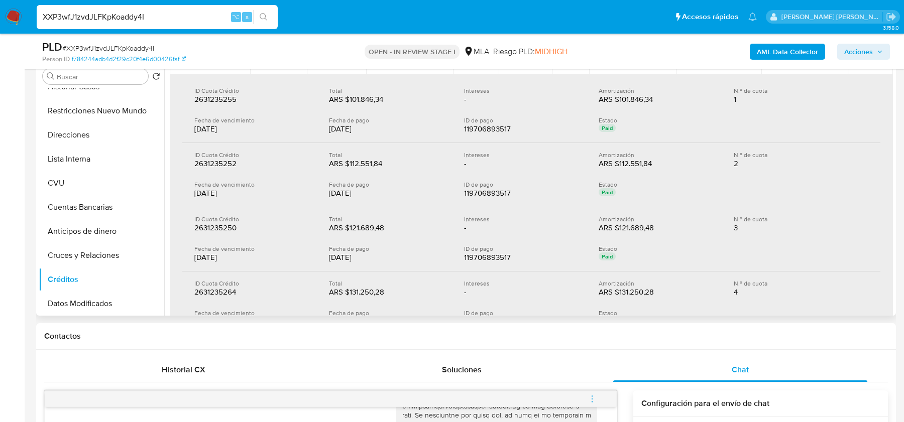
drag, startPoint x: 326, startPoint y: 254, endPoint x: 402, endPoint y: 254, distance: 75.3
click at [402, 254] on div "Fecha de vencimiento 28/07/2025 Fecha de pago 28/07/2025 ID de pago 11970689351…" at bounding box center [531, 254] width 674 height 18
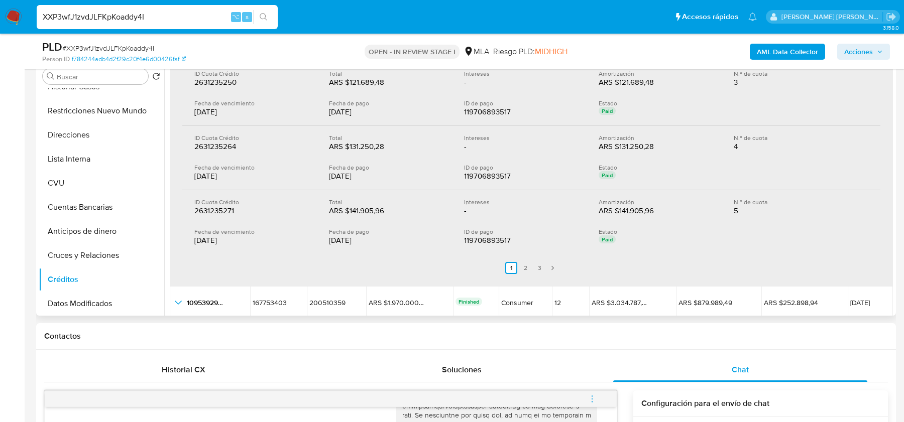
scroll to position [369, 0]
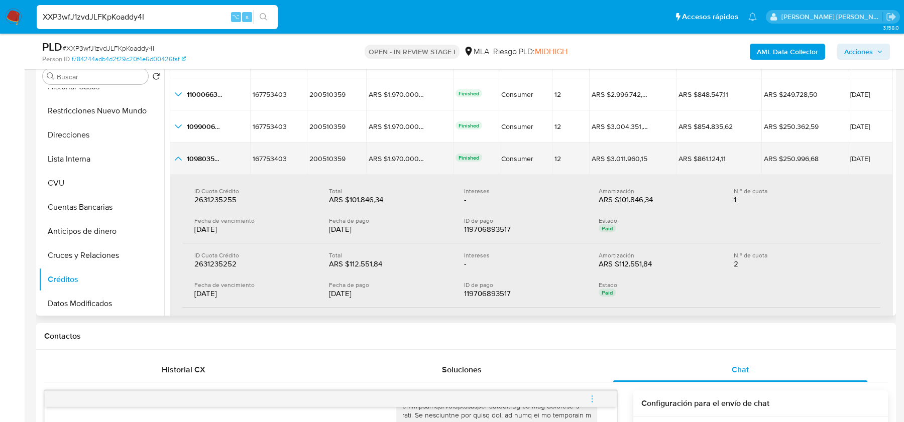
click at [180, 161] on icon "button_show_hidden_detail_by_id_3" at bounding box center [178, 159] width 12 height 12
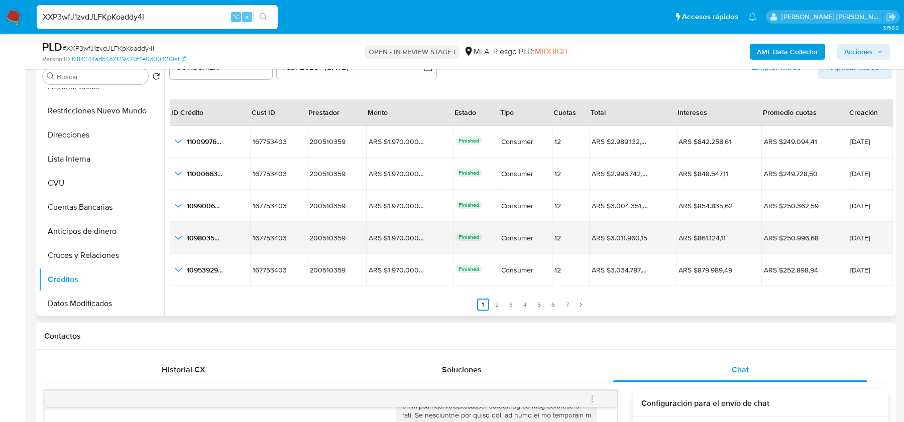
scroll to position [23, 0]
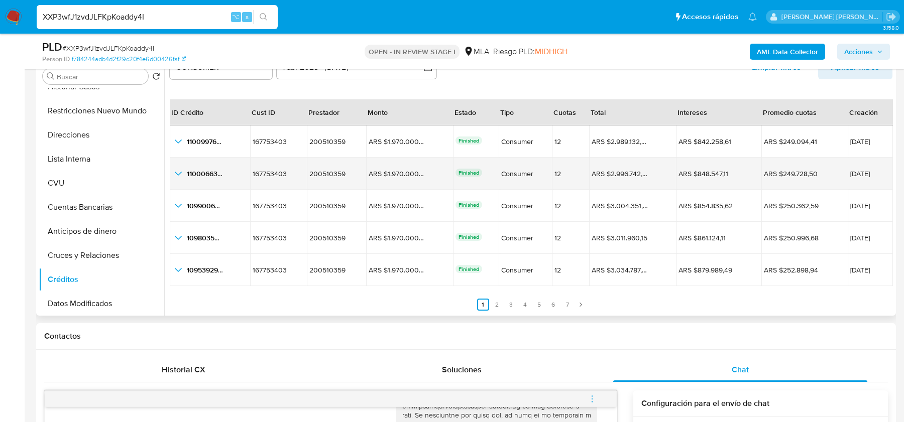
click at [178, 173] on icon "button_show_hidden_detail_by_id_1" at bounding box center [178, 174] width 7 height 4
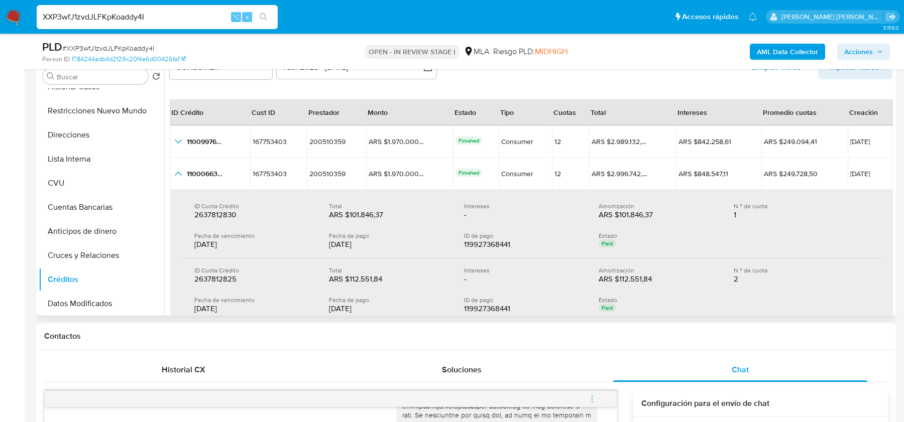
scroll to position [83, 0]
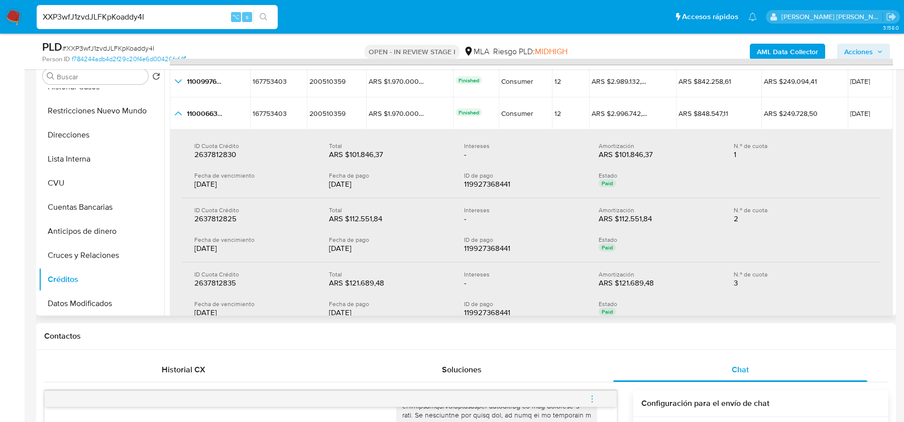
drag, startPoint x: 329, startPoint y: 183, endPoint x: 395, endPoint y: 183, distance: 66.3
click at [395, 183] on div "30/07/2025" at bounding box center [388, 184] width 119 height 10
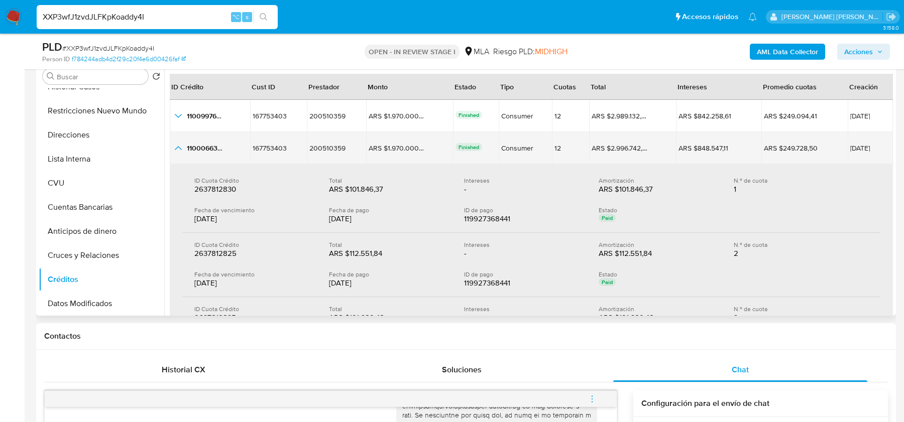
click at [179, 151] on icon "button_show_hidden_detail_by_id_1" at bounding box center [178, 148] width 12 height 12
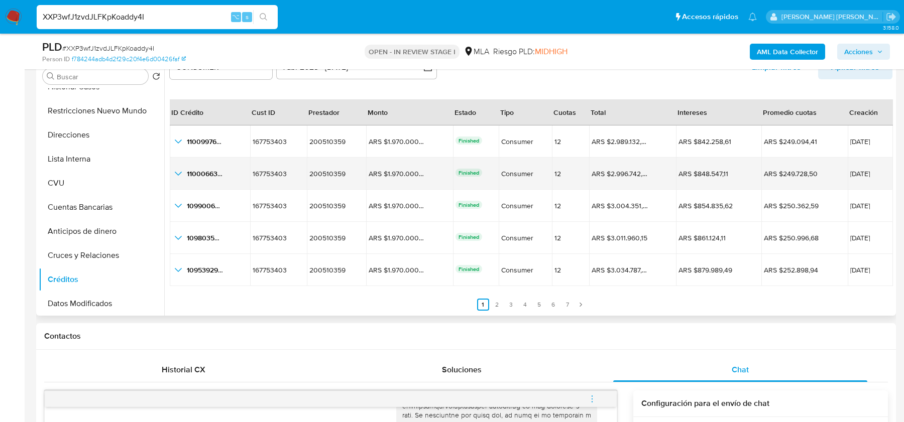
scroll to position [23, 0]
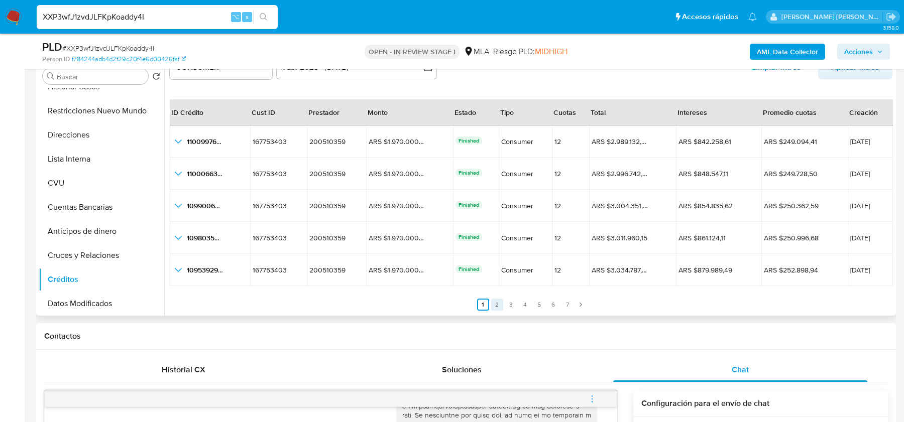
click at [491, 302] on link "2" at bounding box center [497, 305] width 12 height 12
click at [512, 304] on link "3" at bounding box center [517, 305] width 12 height 12
click at [527, 304] on link "4" at bounding box center [531, 305] width 12 height 12
click at [539, 304] on link "5" at bounding box center [545, 305] width 12 height 12
click at [554, 305] on link "6" at bounding box center [559, 305] width 12 height 12
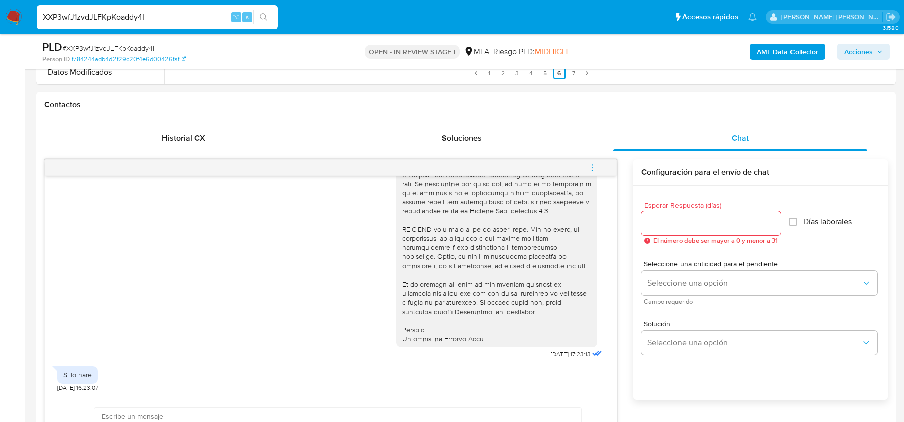
scroll to position [479, 0]
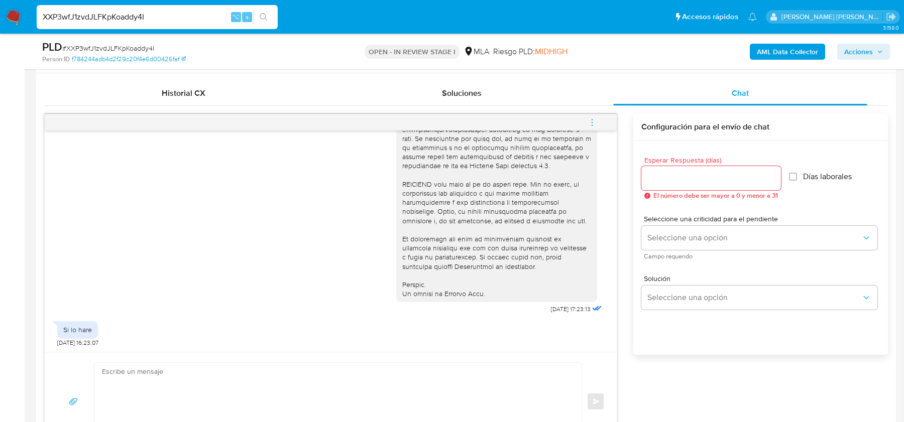
click at [87, 17] on input "XXP3wfJ1zvdJLFKpKoaddy4I" at bounding box center [157, 17] width 241 height 13
paste input "JaI6skJOvY2xv57MxN3PU1JX"
type input "JaI6skJOvY2xv57MxN3PU1JX"
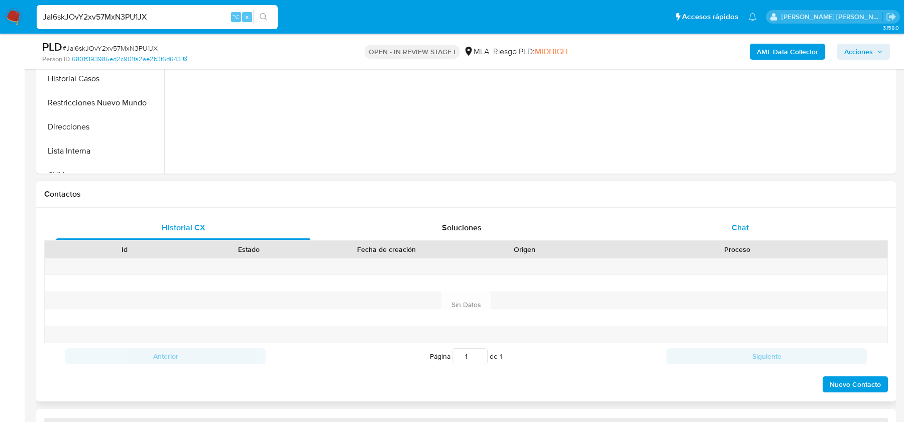
click at [751, 223] on div "Chat" at bounding box center [740, 228] width 254 height 24
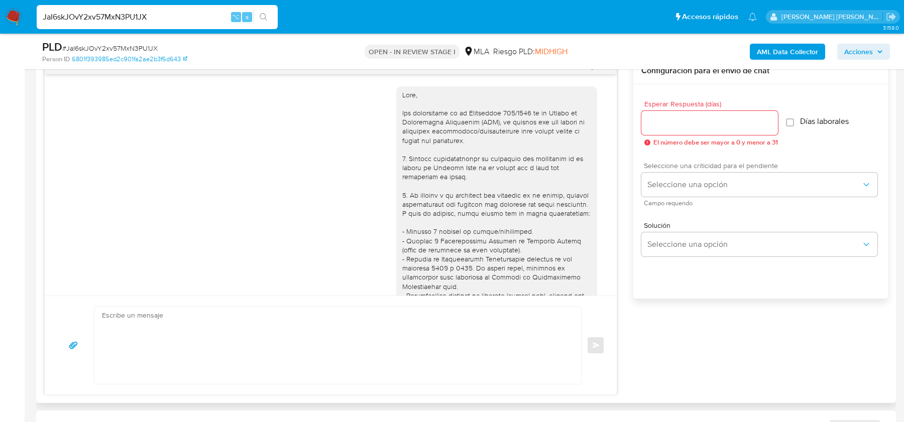
scroll to position [501, 0]
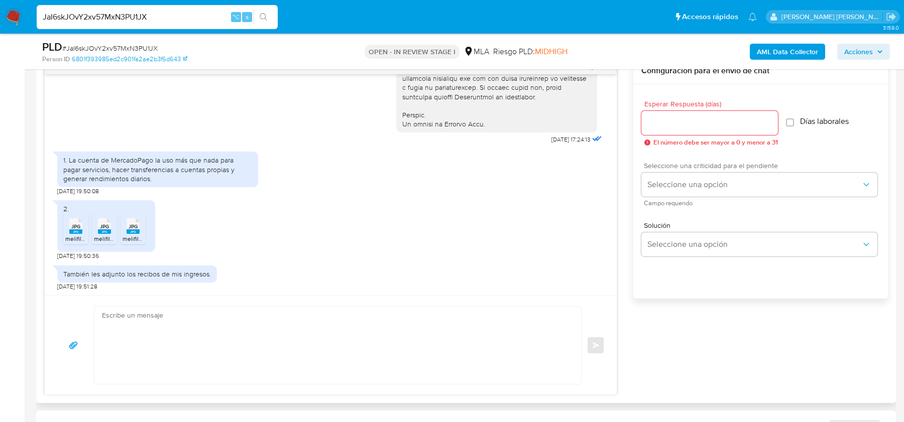
select select "10"
drag, startPoint x: 176, startPoint y: 159, endPoint x: 200, endPoint y: 168, distance: 25.6
click at [200, 168] on div "1. La cuenta de MercadoPago la uso más que nada para pagar servicios, hacer tra…" at bounding box center [157, 170] width 189 height 28
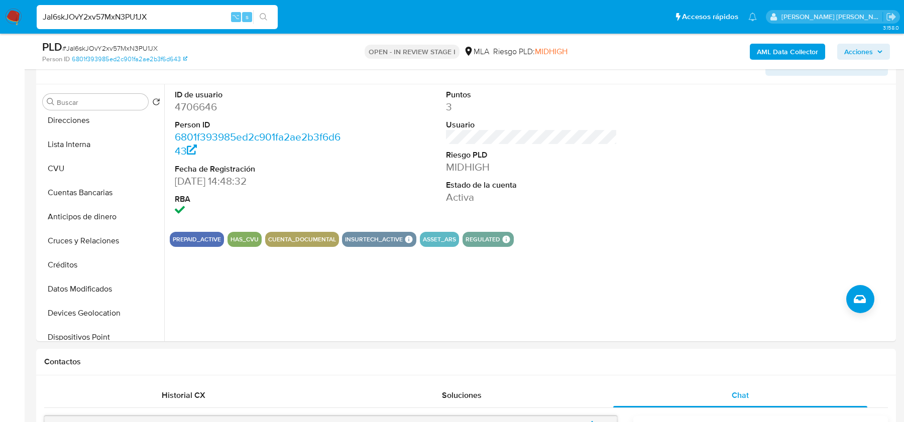
scroll to position [190, 0]
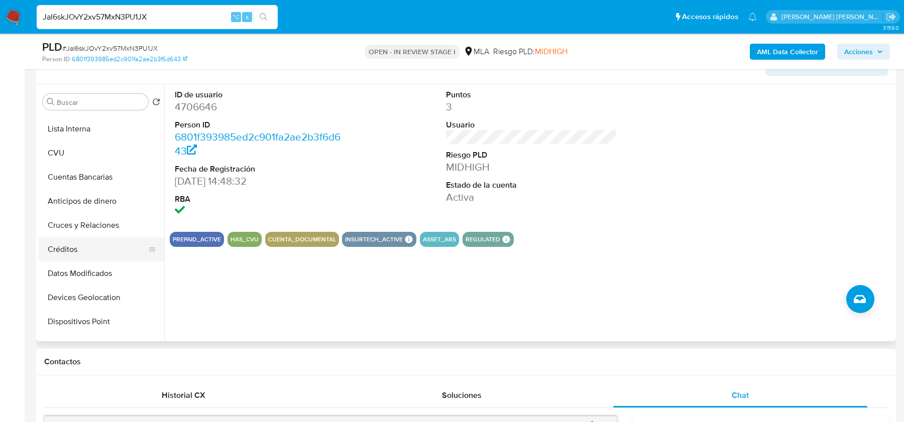
click at [58, 252] on button "Créditos" at bounding box center [98, 250] width 118 height 24
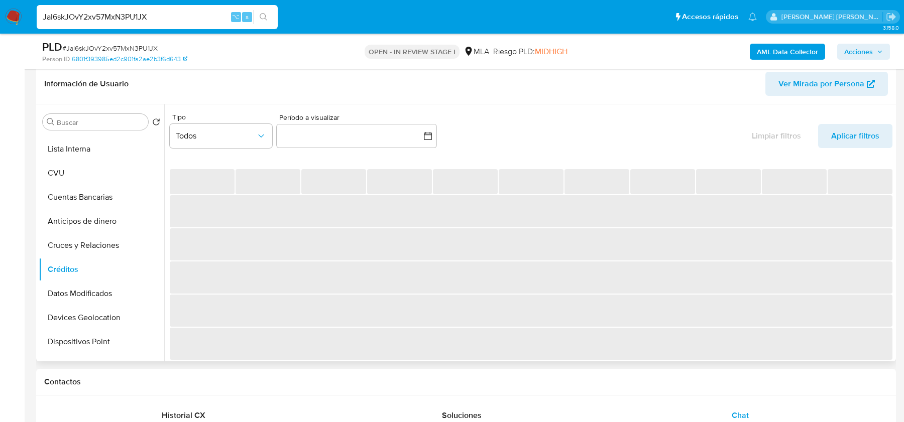
scroll to position [155, 0]
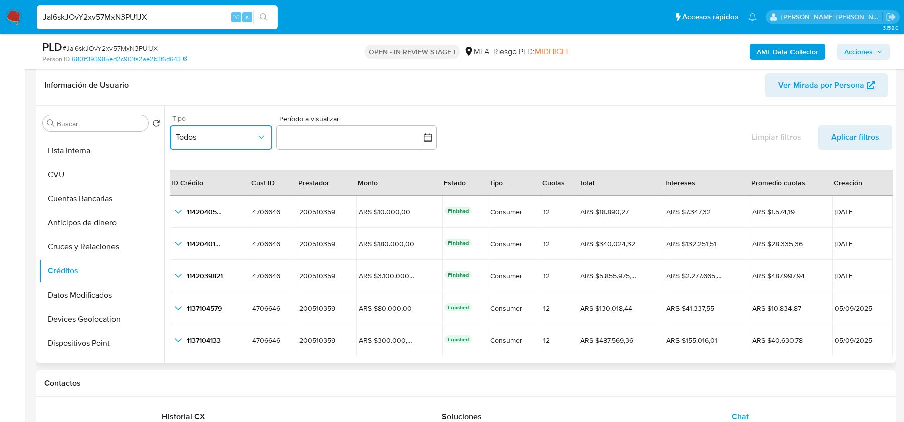
click at [223, 135] on span "Todos" at bounding box center [216, 138] width 80 height 10
click at [221, 163] on div "Todos" at bounding box center [216, 165] width 80 height 24
click at [205, 150] on div "Tipo Todos" at bounding box center [221, 134] width 102 height 39
drag, startPoint x: 207, startPoint y: 140, endPoint x: 207, endPoint y: 146, distance: 6.0
click at [207, 140] on span "Todos" at bounding box center [216, 138] width 80 height 10
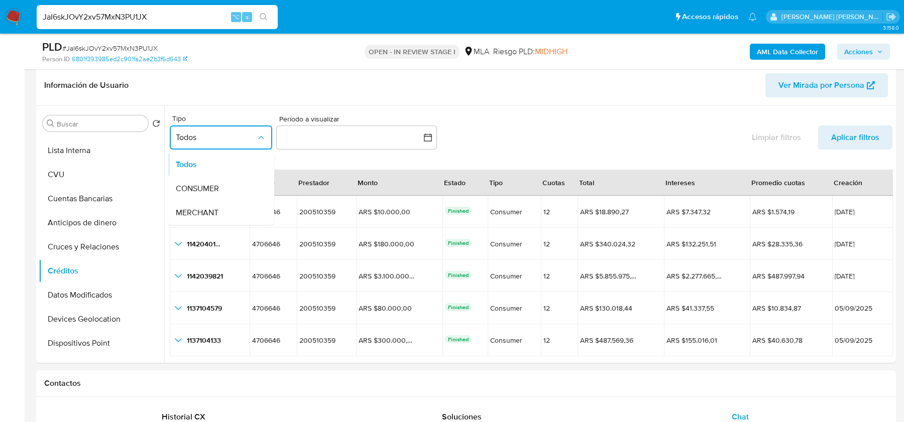
drag, startPoint x: 205, startPoint y: 187, endPoint x: 235, endPoint y: 174, distance: 32.2
click at [205, 187] on span "CONSUMER" at bounding box center [197, 189] width 43 height 10
click at [324, 138] on button "button" at bounding box center [356, 138] width 161 height 24
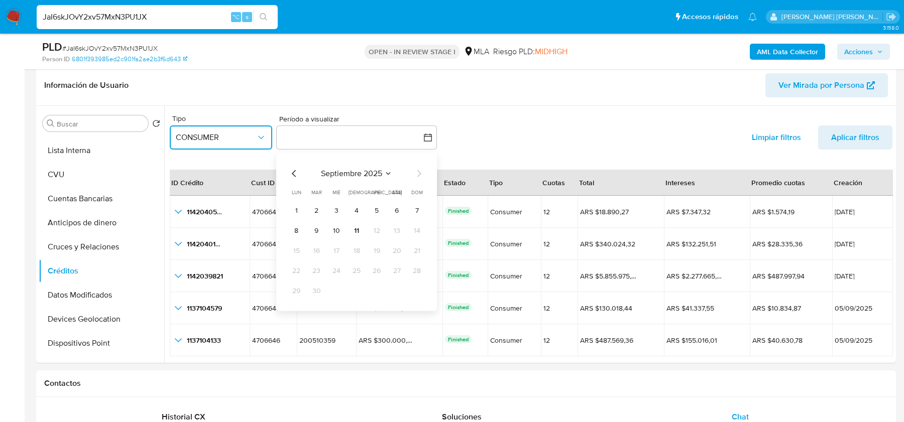
click at [293, 171] on icon "Mes anterior" at bounding box center [294, 173] width 4 height 7
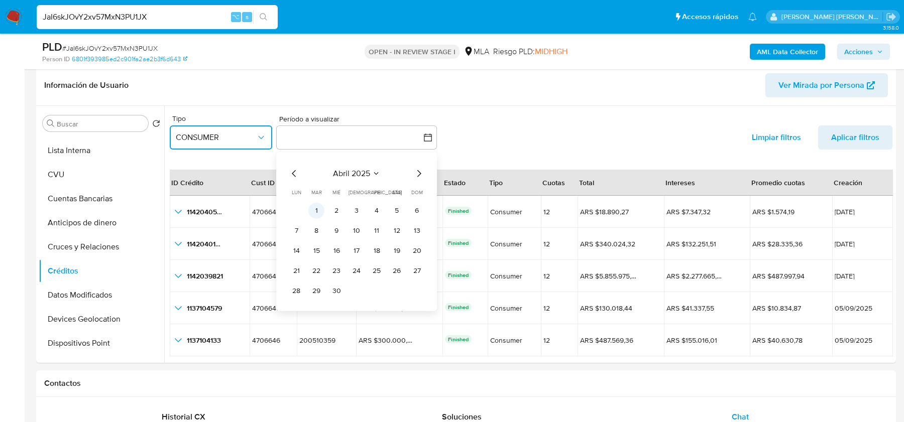
click at [313, 208] on button "1" at bounding box center [316, 210] width 16 height 16
click at [421, 172] on icon "Mes siguiente" at bounding box center [419, 173] width 12 height 12
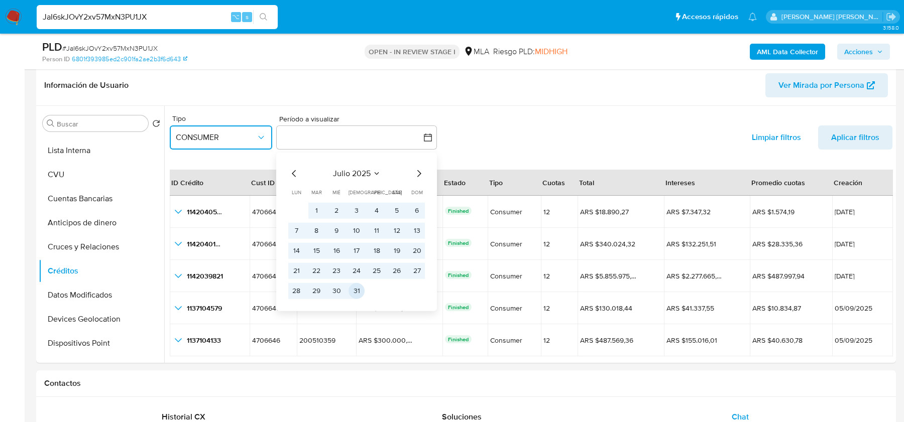
click at [357, 292] on button "31" at bounding box center [357, 291] width 16 height 16
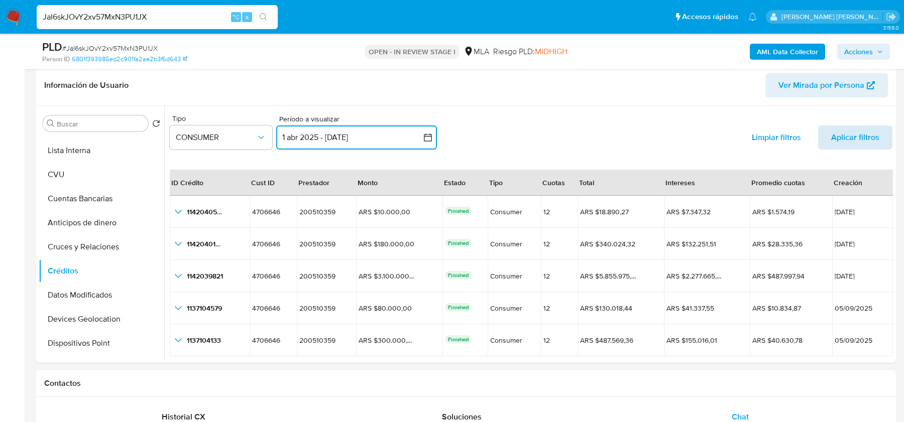
click at [848, 145] on span "Aplicar filtros" at bounding box center [855, 138] width 48 height 24
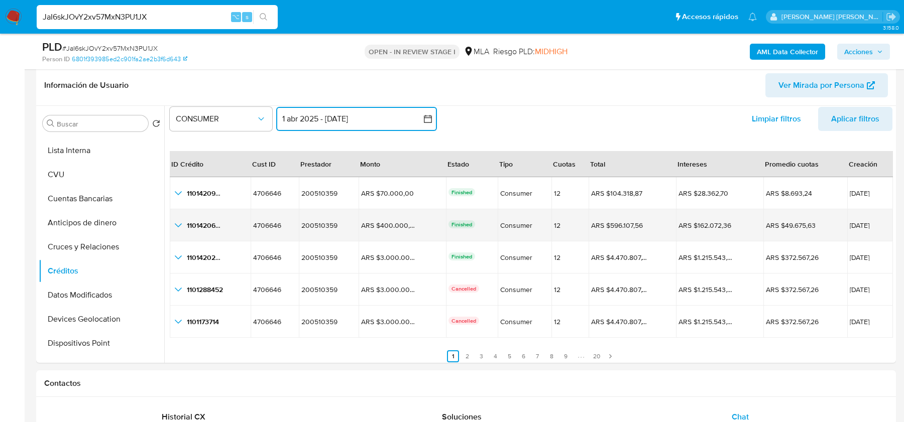
scroll to position [21, 0]
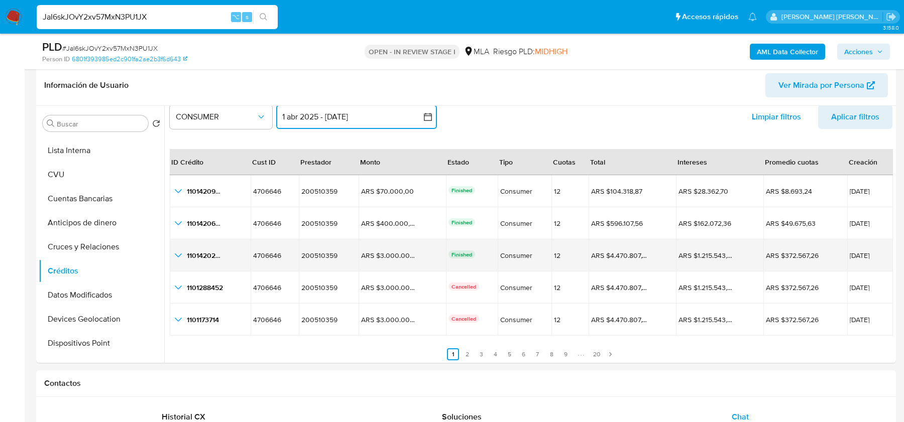
click at [181, 256] on icon "button_show_hidden_detail_by_id_2" at bounding box center [178, 256] width 12 height 12
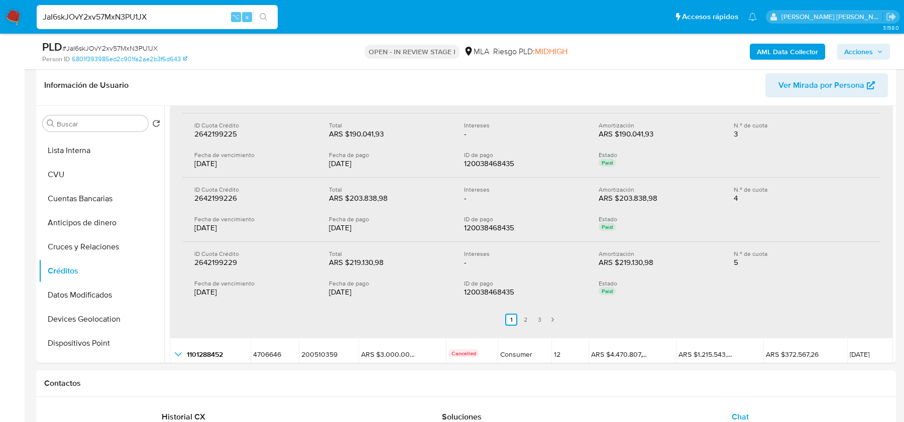
scroll to position [325, 0]
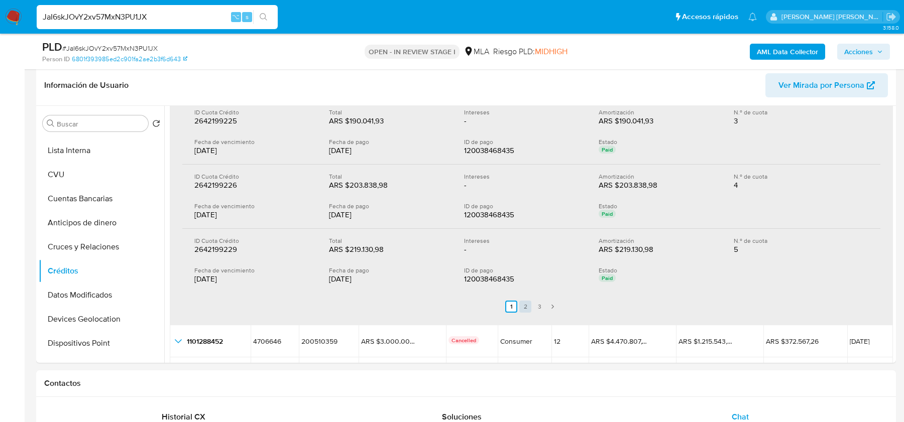
click at [525, 301] on link "2" at bounding box center [525, 307] width 12 height 12
click at [542, 305] on link "3" at bounding box center [545, 307] width 12 height 12
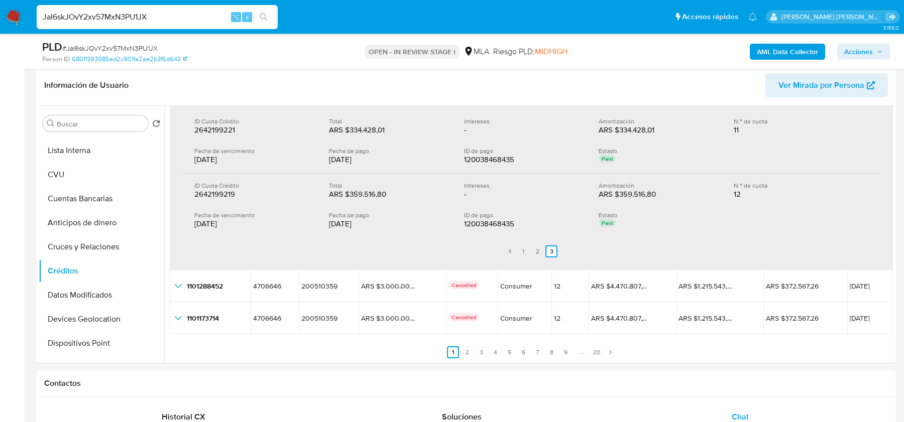
scroll to position [161, 0]
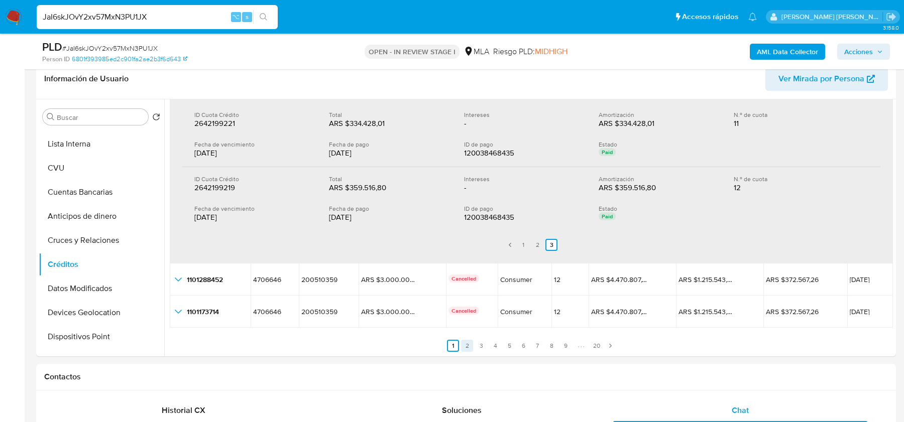
click at [467, 344] on link "2" at bounding box center [467, 346] width 12 height 12
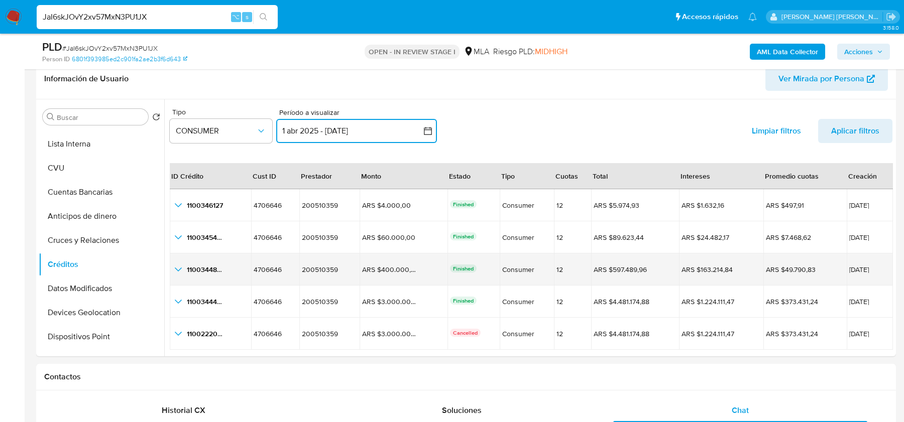
scroll to position [23, 0]
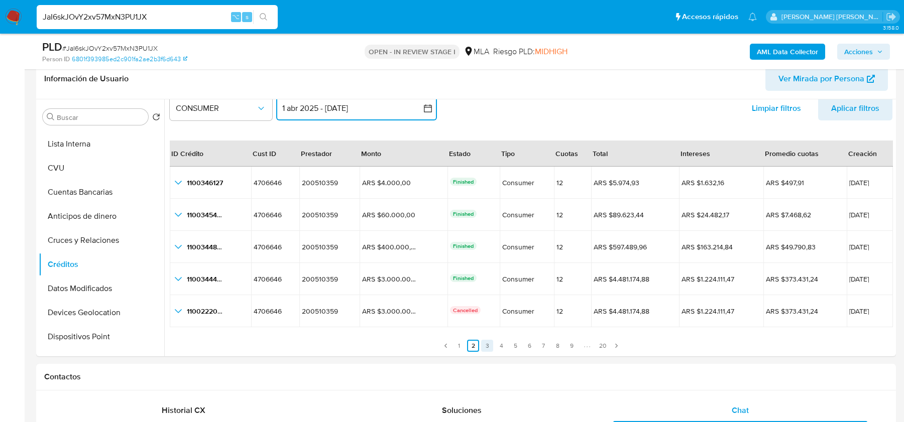
click at [487, 345] on link "3" at bounding box center [487, 346] width 12 height 12
click at [497, 345] on link "4" at bounding box center [501, 346] width 12 height 12
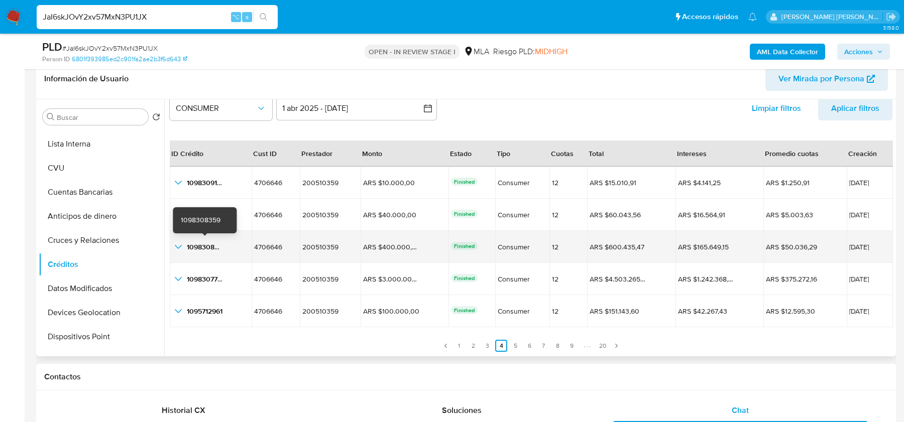
click at [178, 244] on icon "button_show_hidden_detail_by_id_2" at bounding box center [178, 247] width 12 height 12
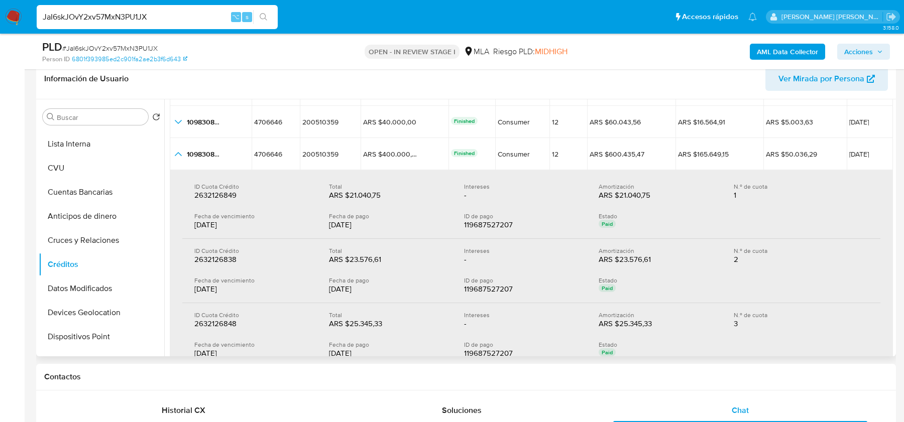
scroll to position [127, 0]
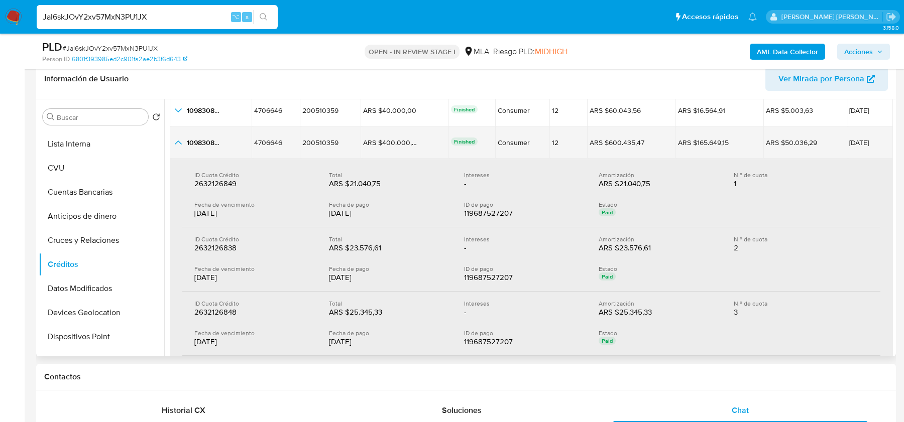
click at [178, 141] on icon "button_show_hidden_detail_by_id_2" at bounding box center [178, 143] width 7 height 4
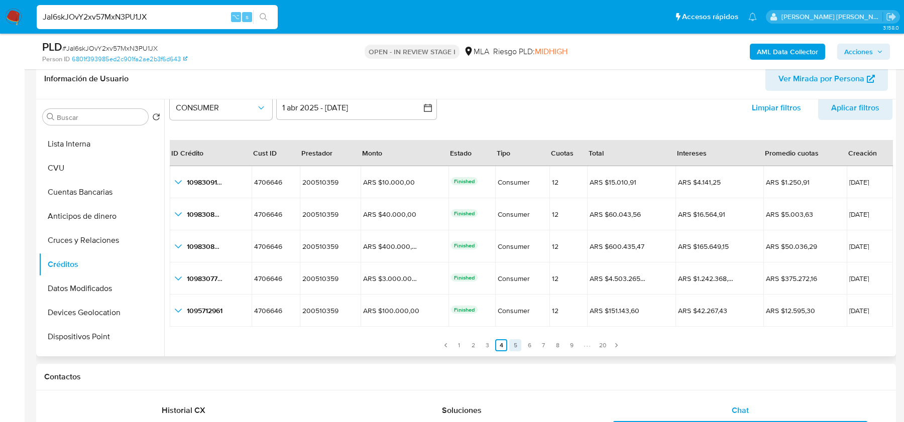
click at [510, 346] on link "5" at bounding box center [515, 345] width 12 height 12
click at [527, 346] on link "6" at bounding box center [529, 345] width 12 height 12
click at [547, 348] on link "7" at bounding box center [543, 345] width 12 height 12
click at [560, 348] on link "8" at bounding box center [557, 345] width 12 height 12
click at [567, 348] on link "9" at bounding box center [571, 345] width 12 height 12
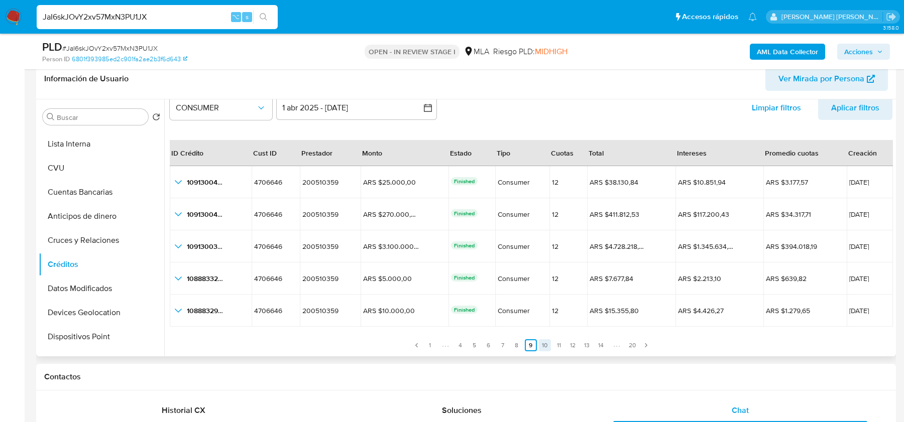
click at [546, 341] on link "10" at bounding box center [545, 345] width 12 height 12
click at [558, 341] on link "12" at bounding box center [560, 345] width 12 height 12
click at [571, 341] on link "15" at bounding box center [574, 345] width 12 height 12
click at [583, 341] on link "19" at bounding box center [582, 345] width 12 height 12
click at [599, 341] on link "20" at bounding box center [596, 345] width 13 height 12
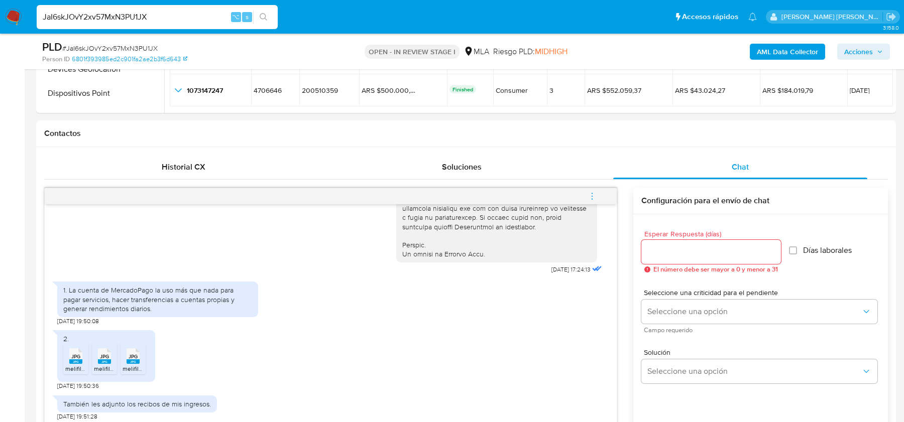
scroll to position [463, 0]
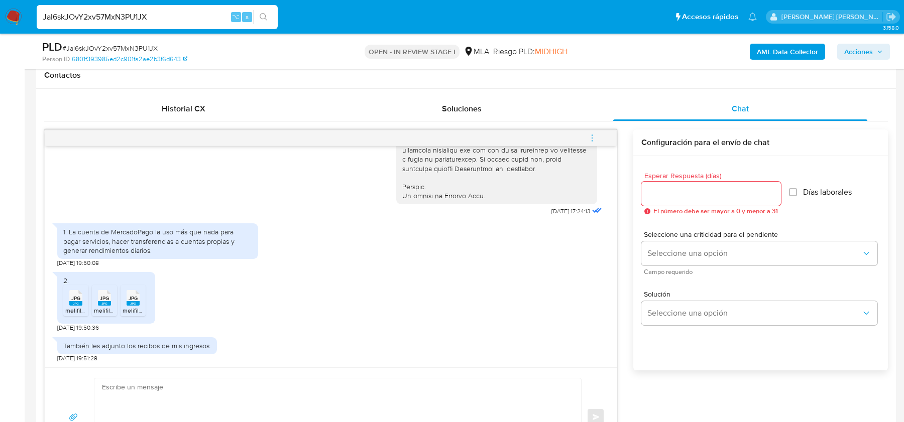
click at [152, 15] on input "JaI6skJOvY2xv57MxN3PU1JX" at bounding box center [157, 17] width 241 height 13
paste input "394901550"
type input "394901550"
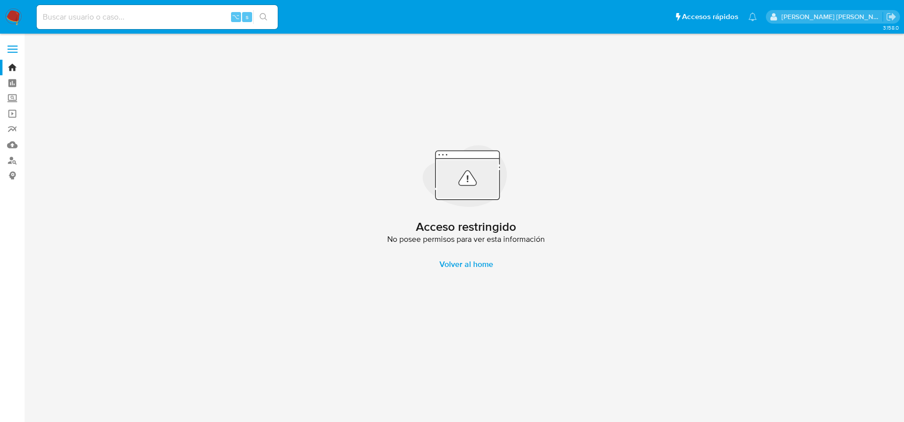
click at [179, 18] on input at bounding box center [157, 17] width 241 height 13
paste input "67495498"
type input "67495498"
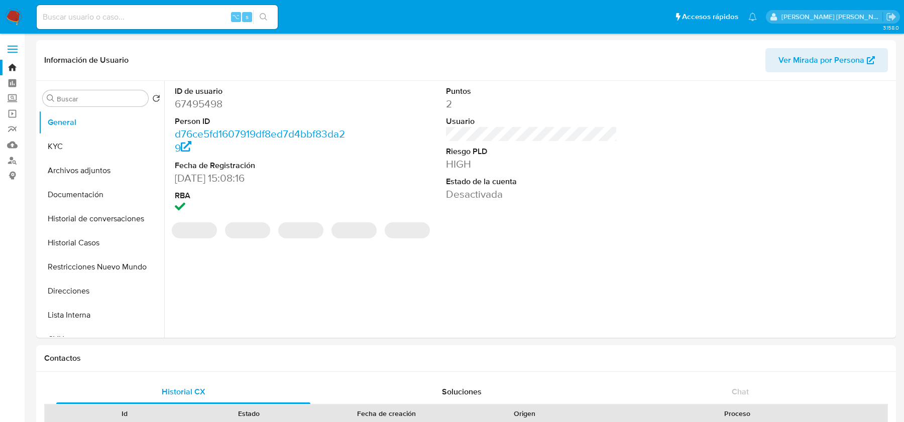
select select "10"
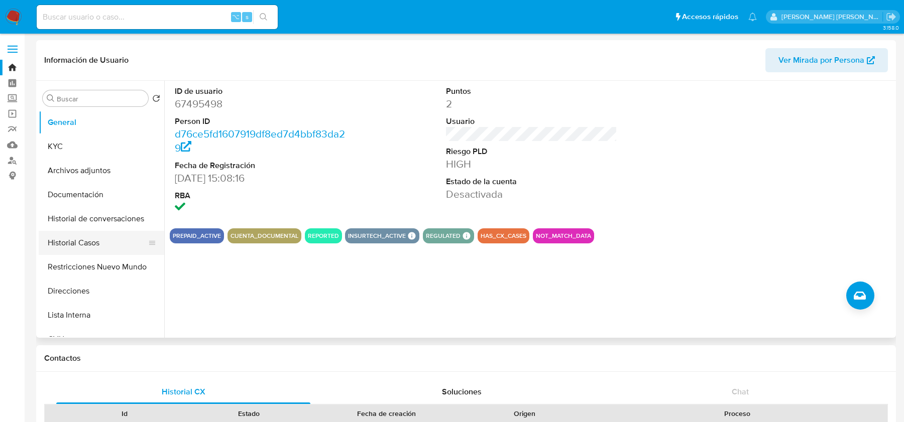
click at [75, 246] on button "Historial Casos" at bounding box center [98, 243] width 118 height 24
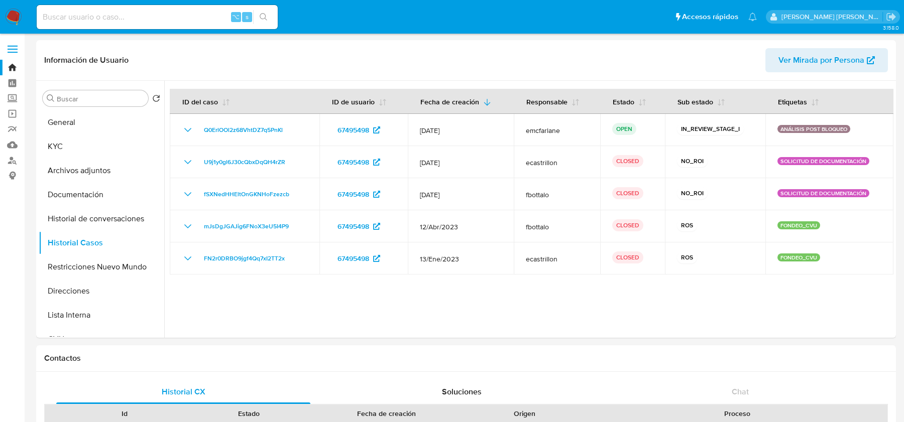
select select "10"
click at [779, 57] on button "Ver Mirada por Persona" at bounding box center [826, 60] width 123 height 24
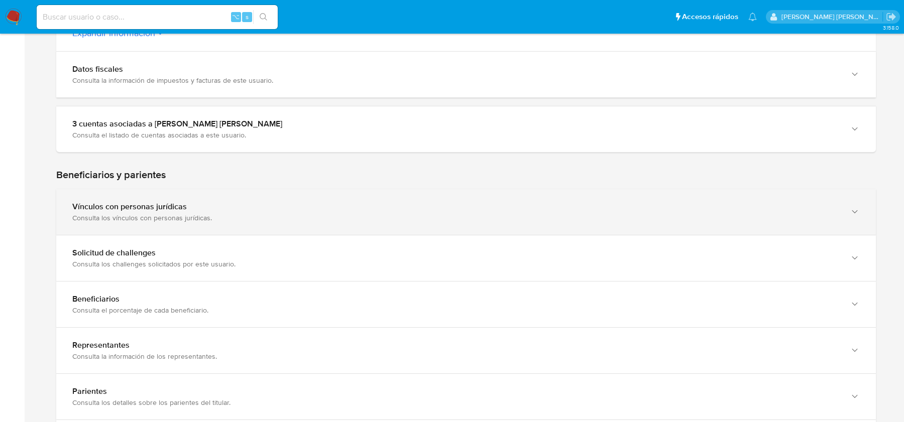
scroll to position [307, 0]
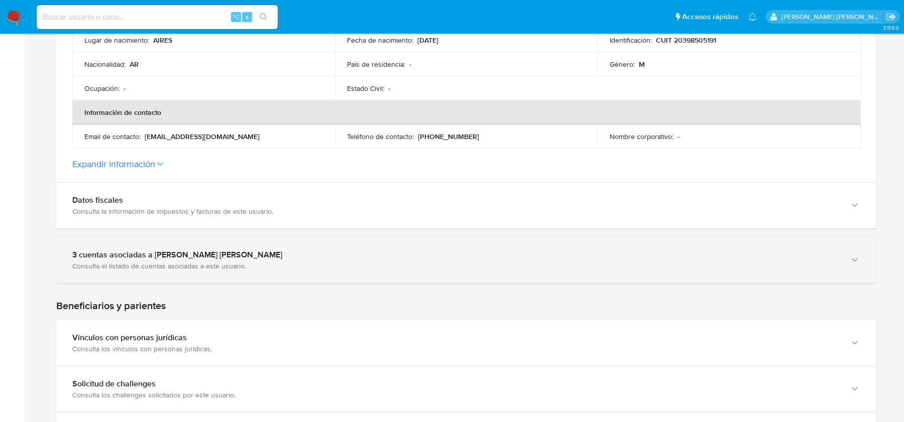
click at [243, 264] on div "Consulta el listado de cuentas asociadas a este usuario." at bounding box center [455, 266] width 767 height 9
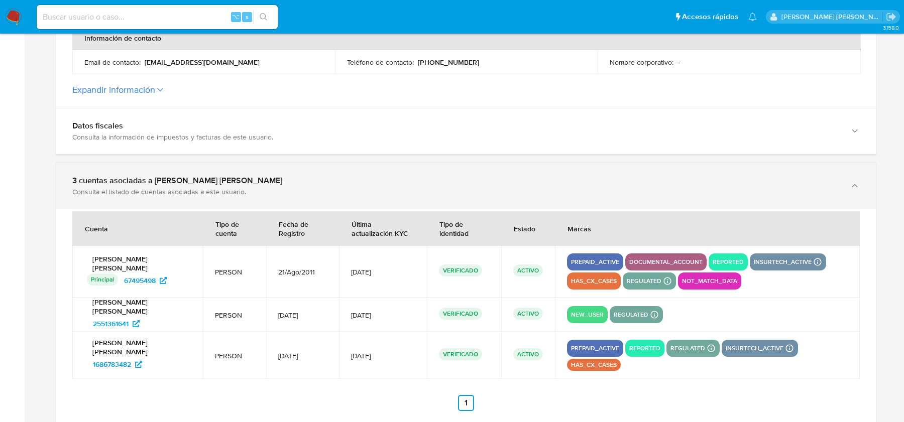
scroll to position [428, 0]
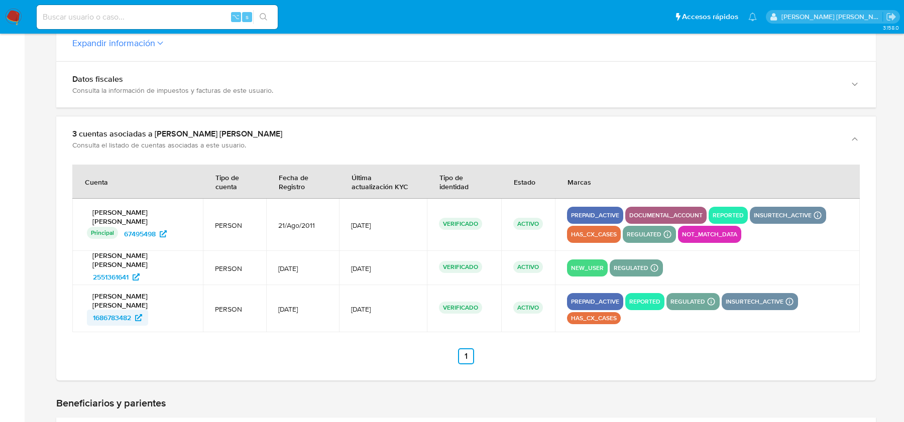
click at [124, 310] on span "1686783482" at bounding box center [112, 318] width 38 height 16
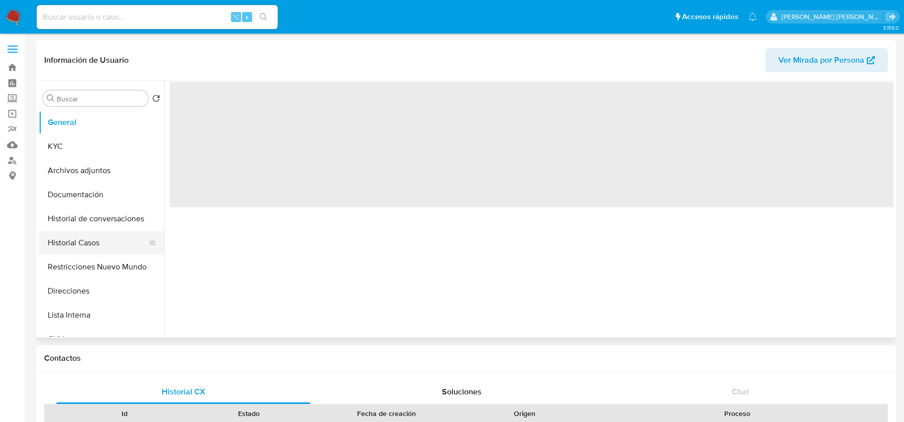
click at [100, 241] on button "Historial Casos" at bounding box center [98, 243] width 118 height 24
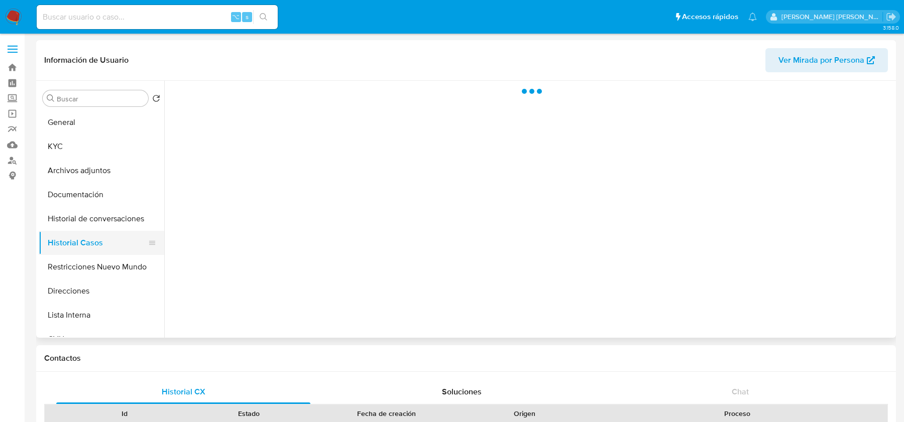
select select "10"
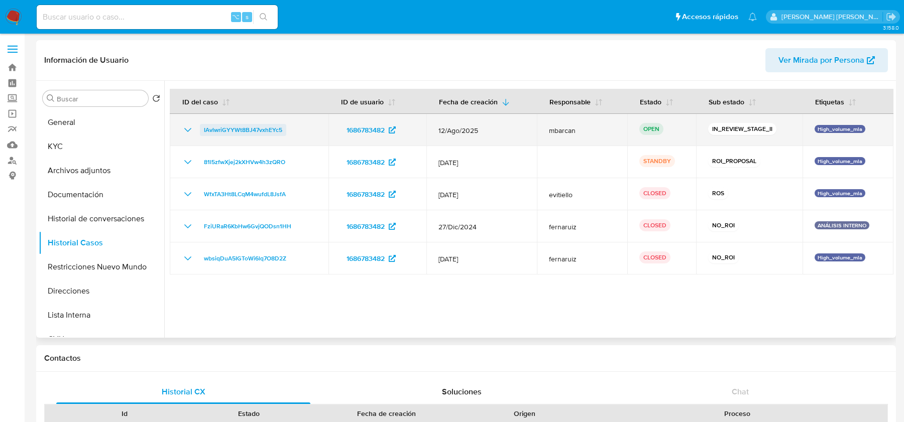
click at [251, 130] on span "IAvlwriGYYWt8BJ47vxhEYc5" at bounding box center [243, 130] width 78 height 12
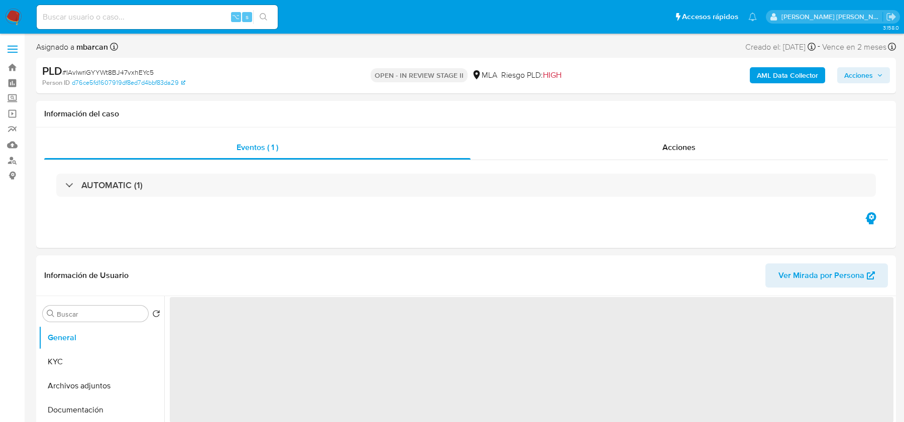
click at [102, 69] on span "# IAvlwriGYYWt8BJ47vxhEYc5" at bounding box center [107, 72] width 91 height 10
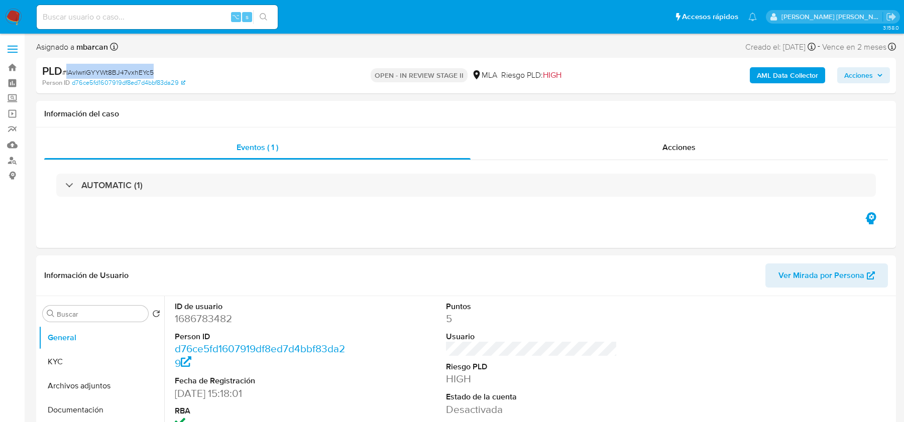
copy span "IAvlwriGYYWt8BJ47vxhEYc5"
select select "10"
click at [91, 384] on button "Archivos adjuntos" at bounding box center [98, 386] width 118 height 24
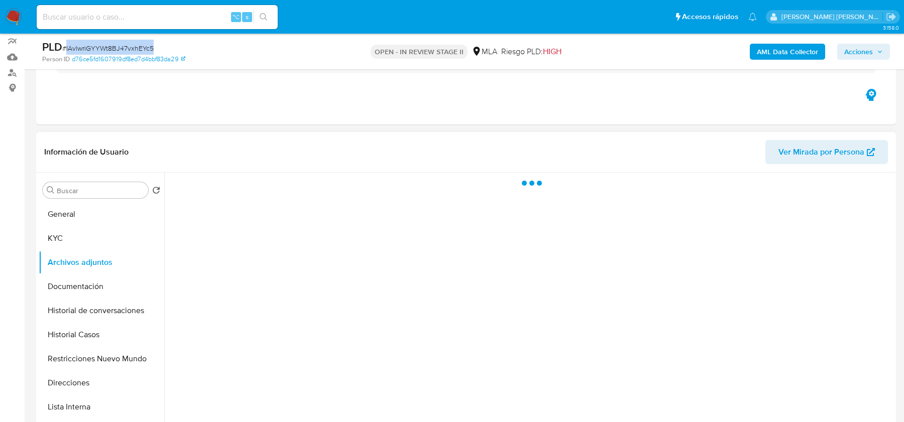
scroll to position [144, 0]
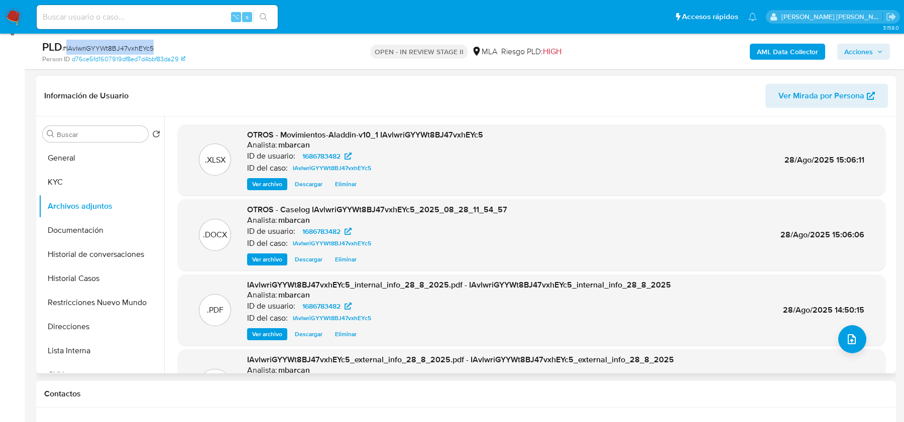
click at [342, 256] on span "Eliminar" at bounding box center [346, 260] width 22 height 10
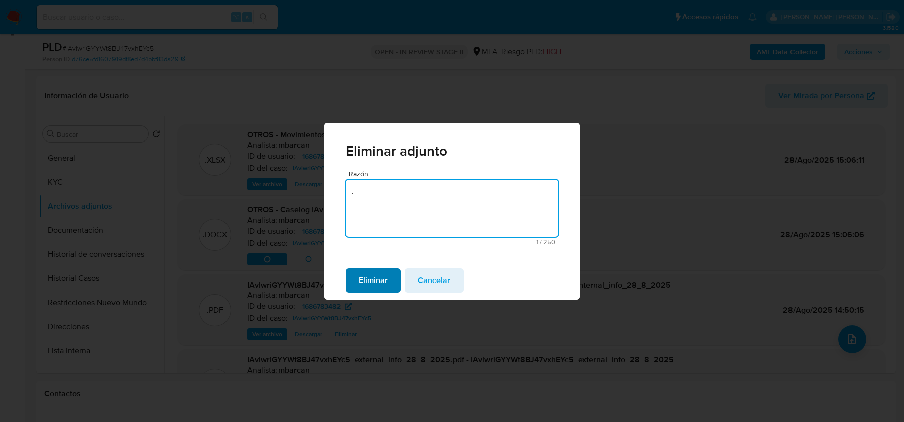
type textarea "."
click at [376, 285] on span "Eliminar" at bounding box center [373, 281] width 29 height 22
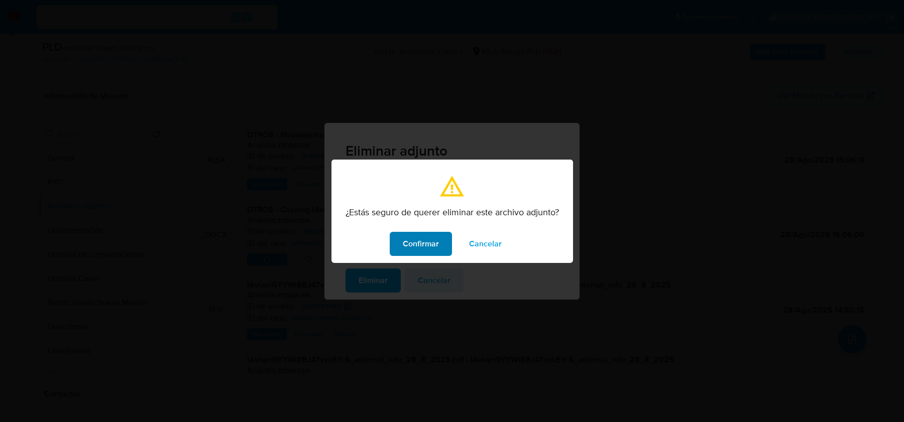
click at [419, 244] on span "Confirmar" at bounding box center [421, 244] width 36 height 22
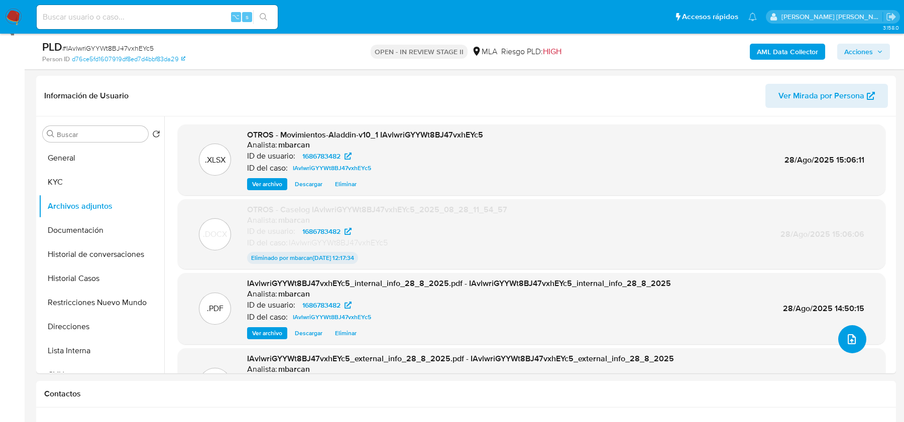
click at [848, 342] on icon "upload-file" at bounding box center [852, 339] width 12 height 12
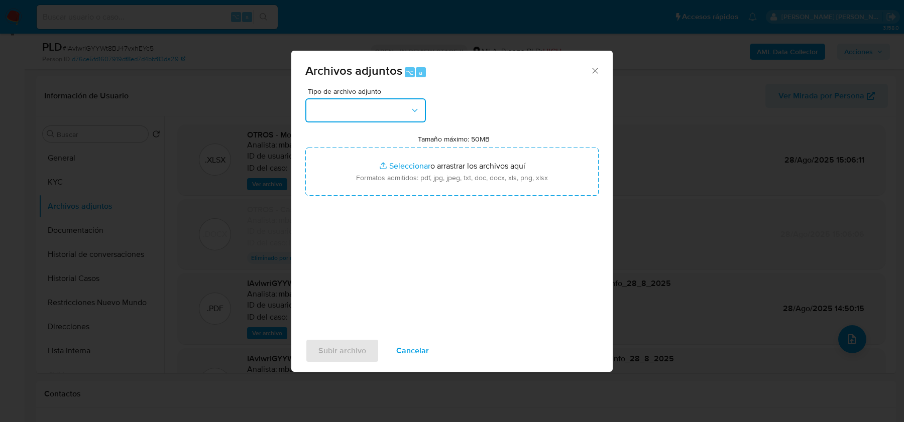
click at [384, 114] on button "button" at bounding box center [365, 110] width 121 height 24
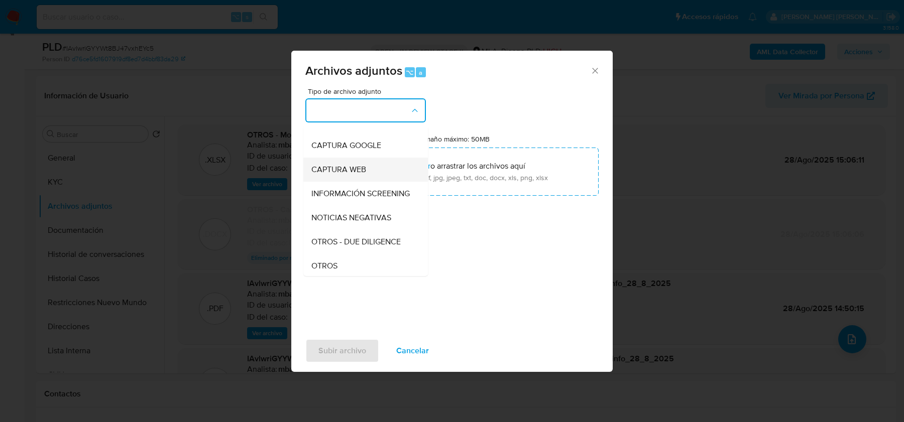
scroll to position [86, 0]
click at [360, 239] on div "OTROS" at bounding box center [362, 244] width 102 height 24
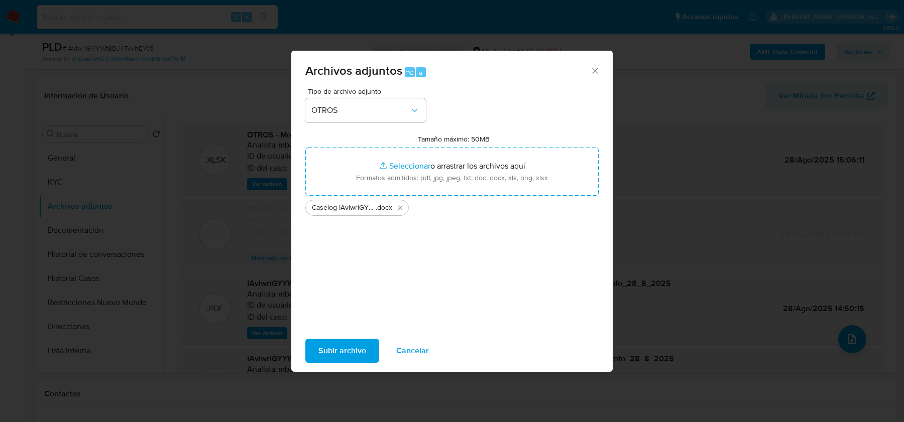
click at [344, 348] on span "Subir archivo" at bounding box center [342, 351] width 48 height 22
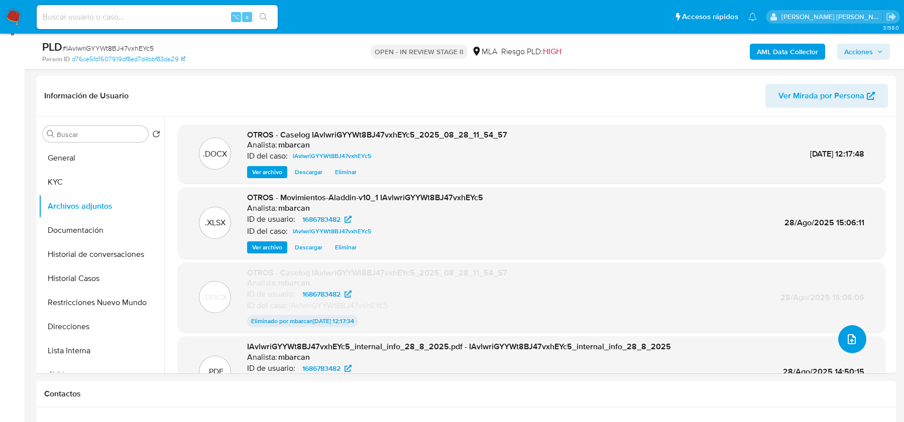
click at [855, 346] on button "upload-file" at bounding box center [852, 339] width 28 height 28
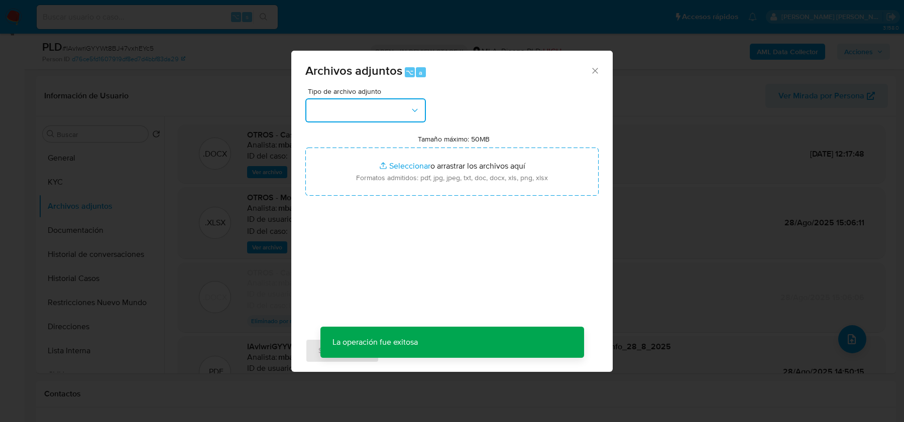
click at [351, 107] on button "button" at bounding box center [365, 110] width 121 height 24
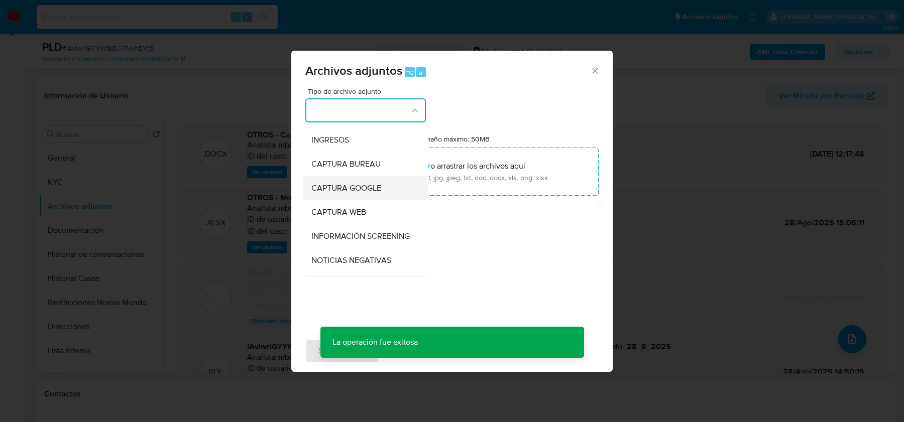
scroll to position [25, 0]
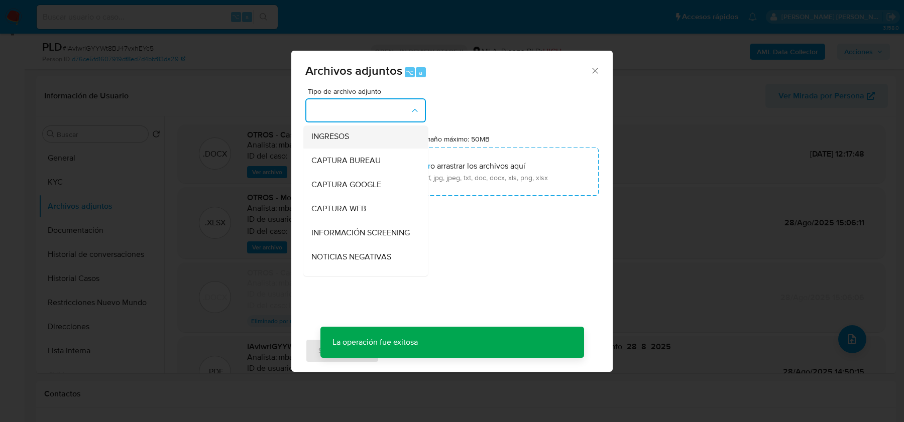
click at [352, 138] on div "INGRESOS" at bounding box center [362, 137] width 102 height 24
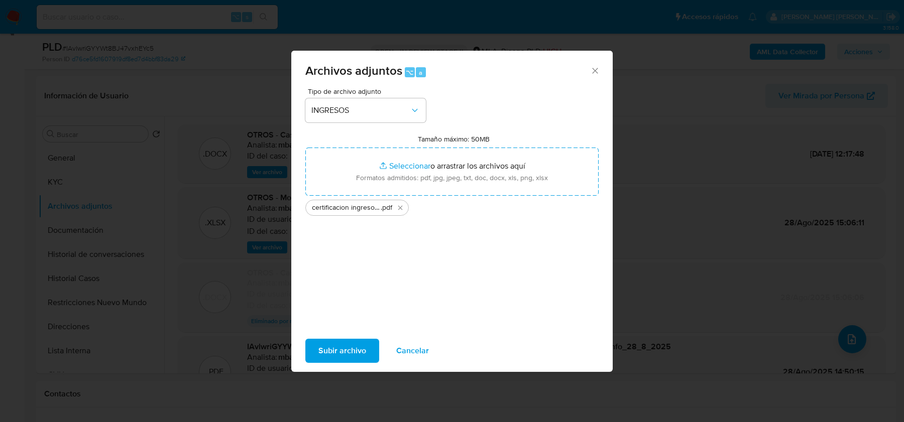
click at [356, 352] on span "Subir archivo" at bounding box center [342, 351] width 48 height 22
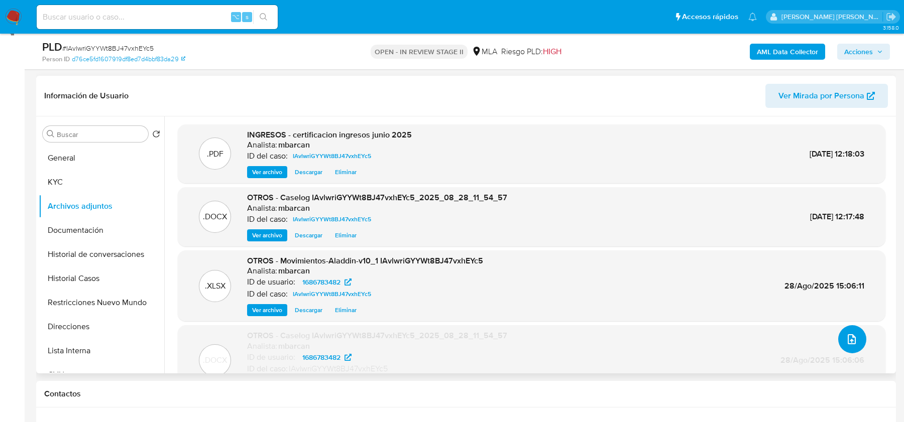
click at [851, 337] on icon "upload-file" at bounding box center [852, 339] width 8 height 10
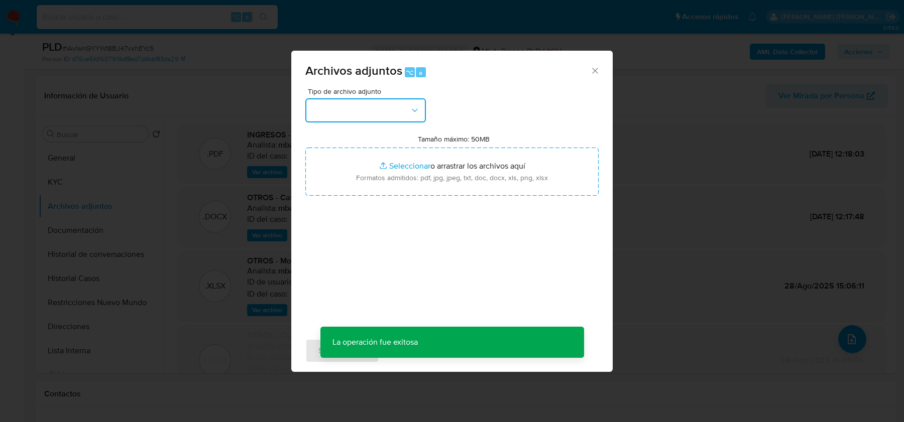
click at [357, 110] on button "button" at bounding box center [365, 110] width 121 height 24
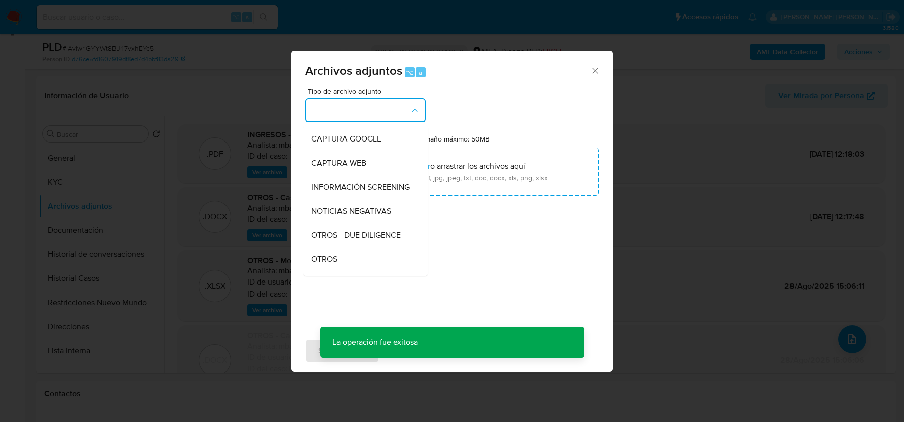
scroll to position [88, 0]
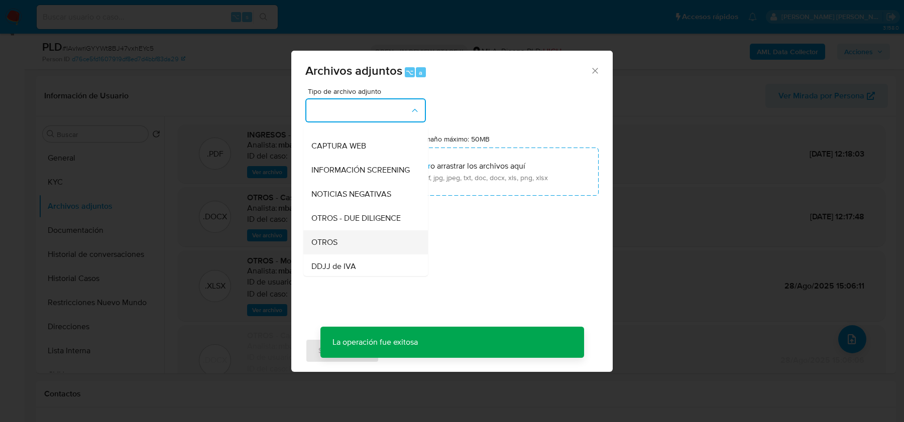
click at [338, 240] on div "OTROS" at bounding box center [362, 243] width 102 height 24
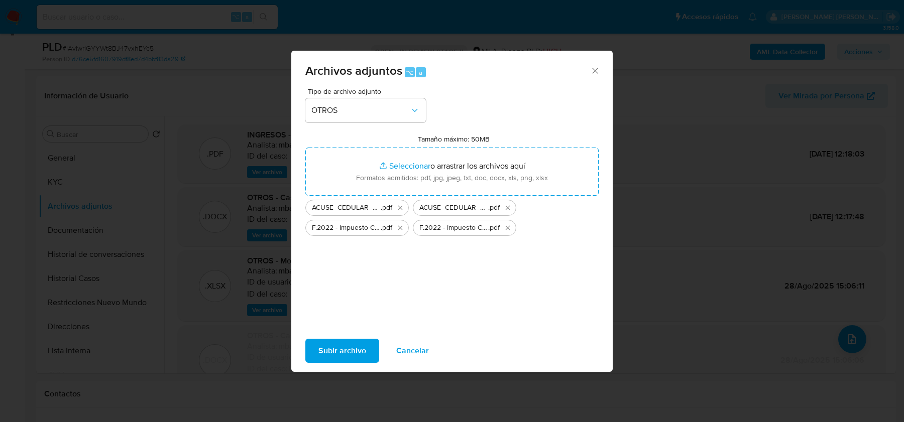
click at [337, 356] on span "Subir archivo" at bounding box center [342, 351] width 48 height 22
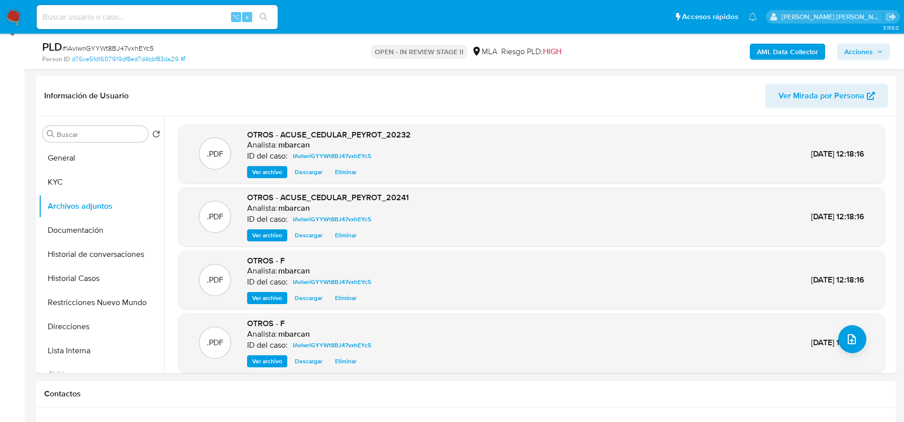
click at [866, 49] on span "Acciones" at bounding box center [858, 52] width 29 height 16
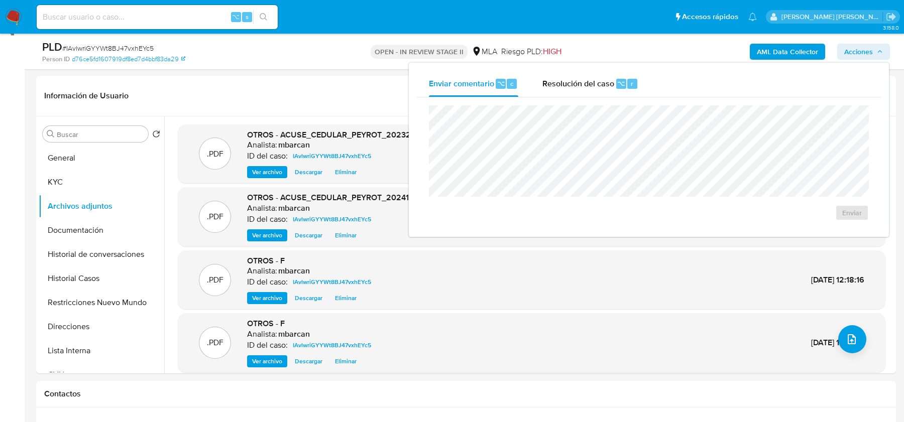
click at [545, 96] on div "Enviar comentario ⌥ c Resolución del caso ⌥ r Enviar" at bounding box center [649, 150] width 464 height 158
click at [559, 77] on span "Resolución del caso" at bounding box center [578, 83] width 72 height 12
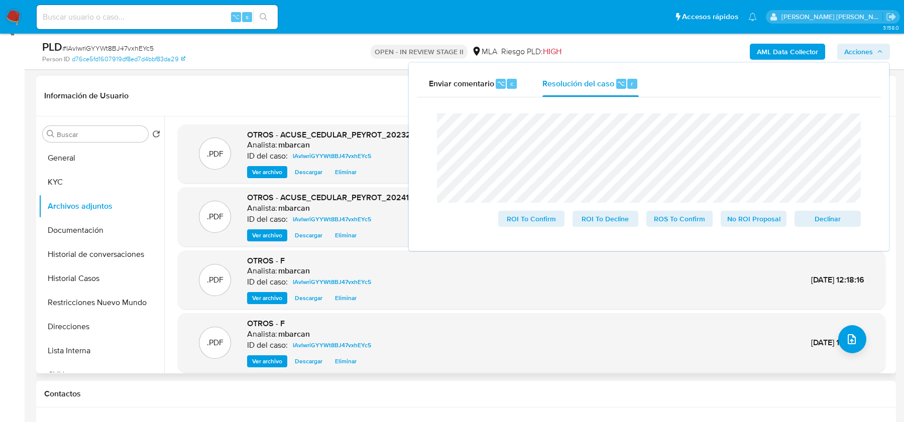
scroll to position [36, 0]
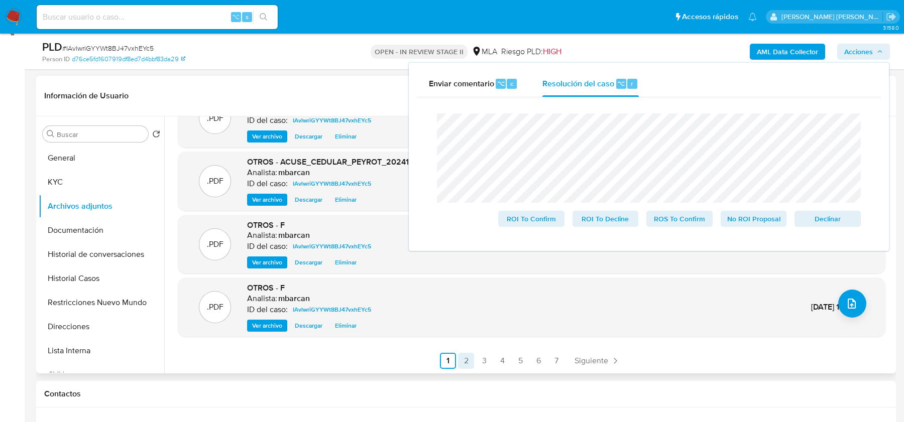
click at [463, 360] on link "2" at bounding box center [466, 361] width 16 height 16
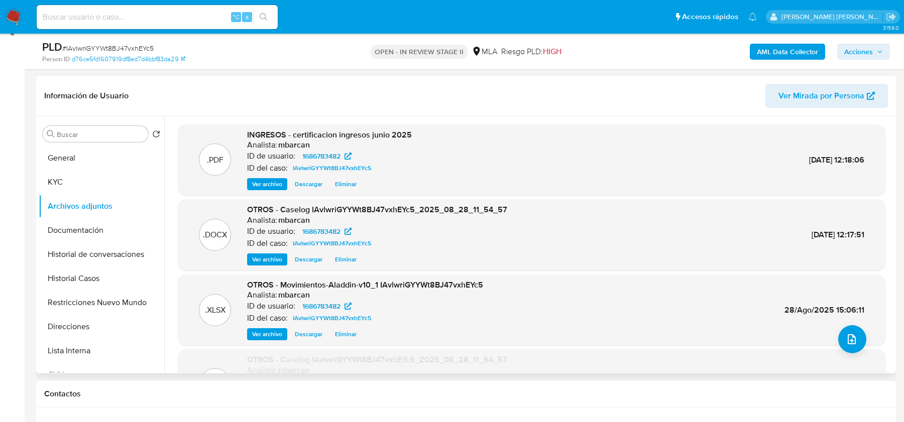
click at [853, 53] on span "Acciones" at bounding box center [858, 52] width 29 height 16
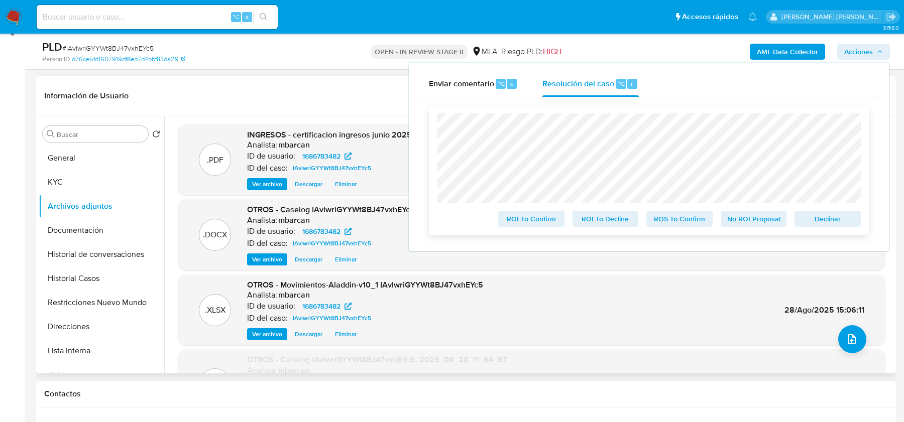
click at [679, 216] on span "ROS To Confirm" at bounding box center [679, 219] width 52 height 14
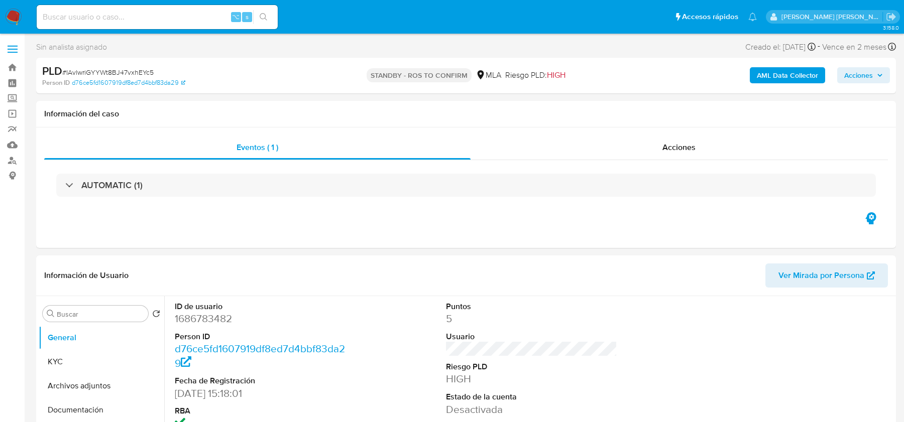
select select "10"
click at [137, 12] on input at bounding box center [157, 17] width 241 height 13
paste input "404258523"
type input "404258523"
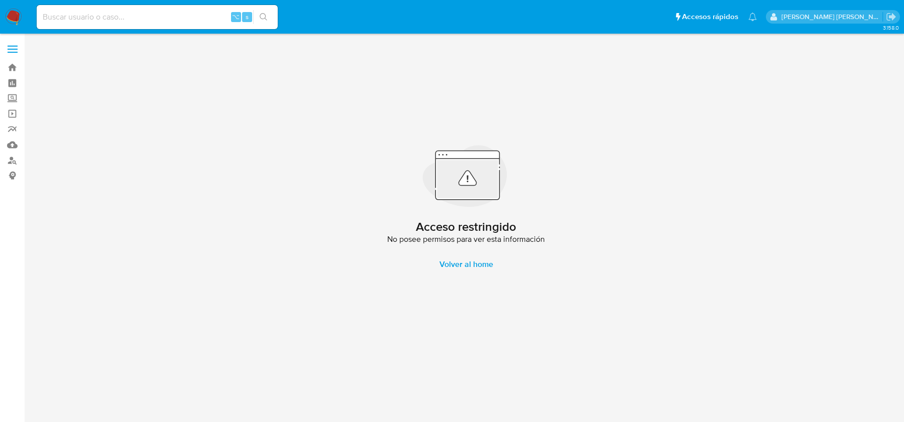
click at [84, 15] on input at bounding box center [157, 17] width 241 height 13
paste input "31552570"
type input "31552570"
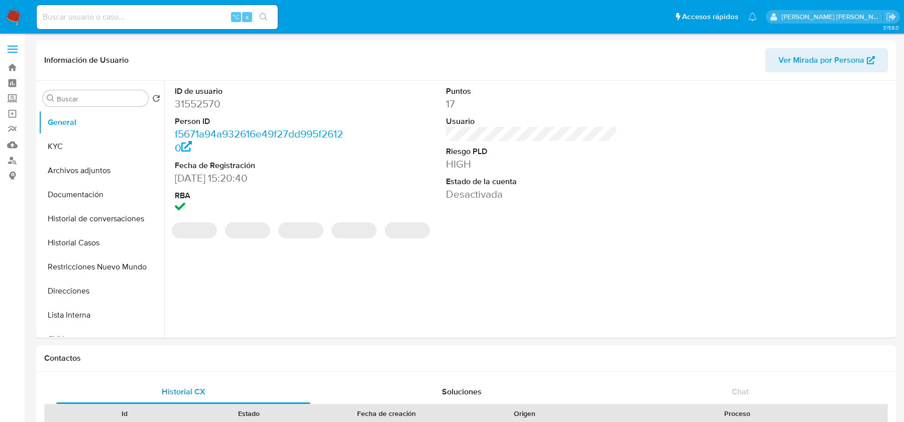
select select "10"
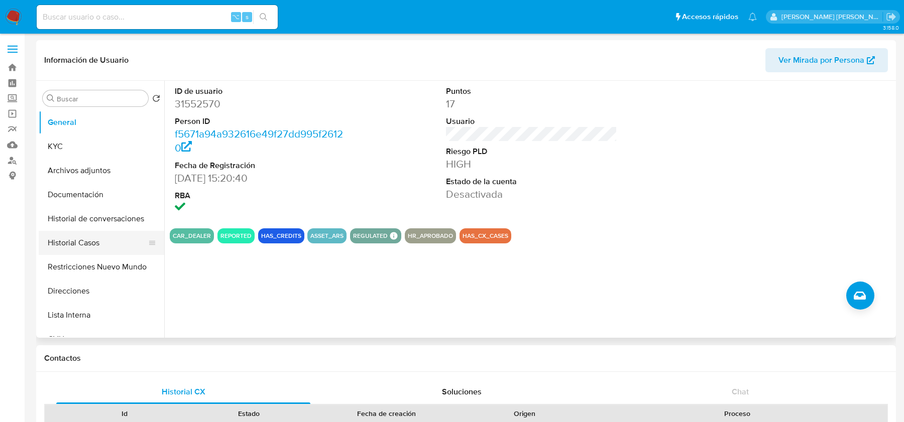
click at [55, 238] on button "Historial Casos" at bounding box center [98, 243] width 118 height 24
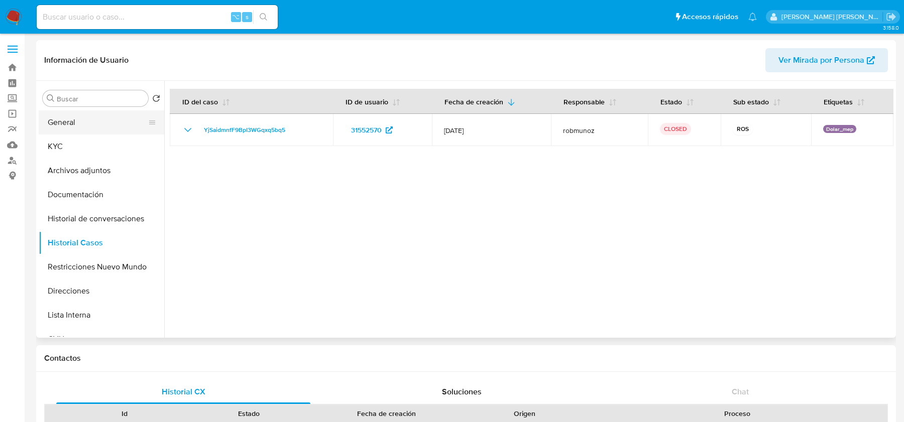
click at [65, 121] on button "General" at bounding box center [98, 122] width 118 height 24
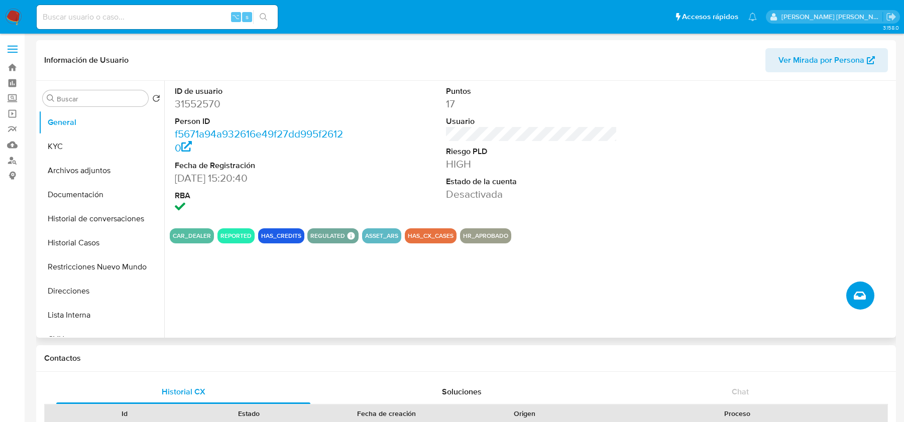
click at [868, 296] on button "Crear caso manual" at bounding box center [860, 296] width 28 height 28
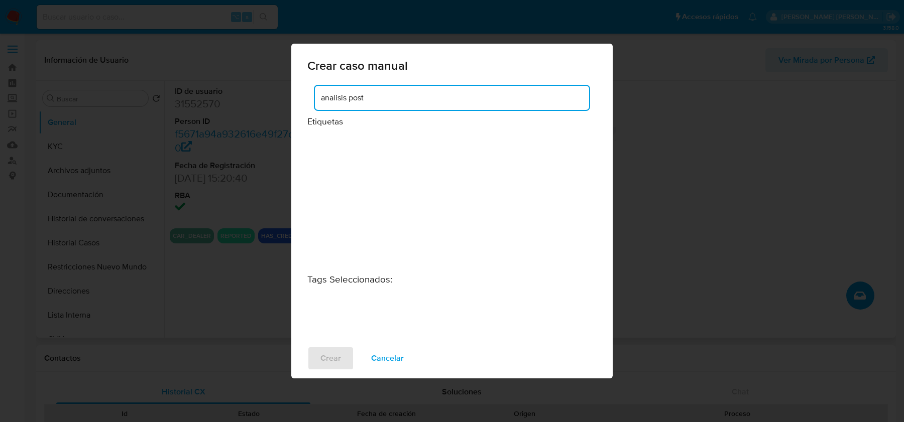
drag, startPoint x: 348, startPoint y: 96, endPoint x: 308, endPoint y: 96, distance: 39.7
click at [312, 96] on div "analisis post" at bounding box center [451, 100] width 289 height 32
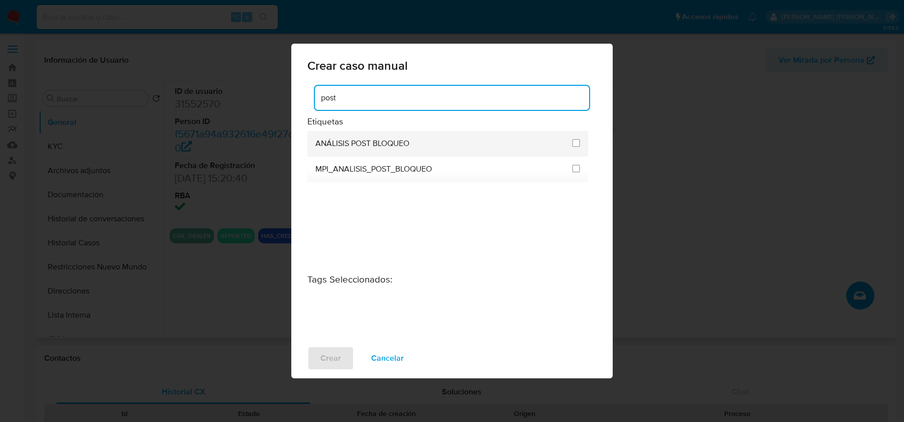
type input "post"
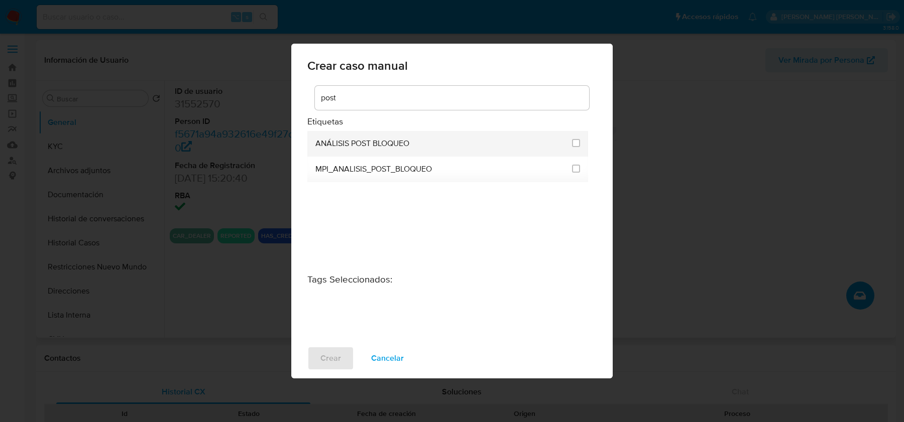
click at [378, 142] on span "ANÁLISIS POST BLOQUEO" at bounding box center [362, 144] width 94 height 10
click at [572, 144] on input "3249" at bounding box center [576, 143] width 8 height 8
checkbox input "true"
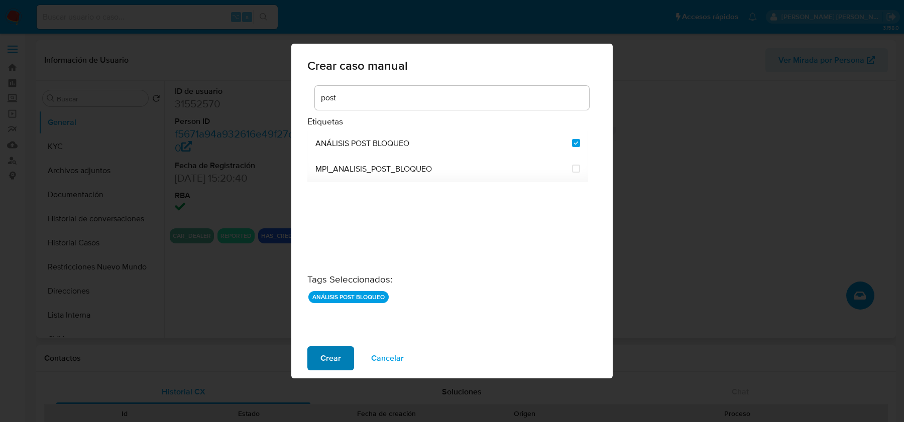
click at [330, 357] on span "Crear" at bounding box center [330, 359] width 21 height 22
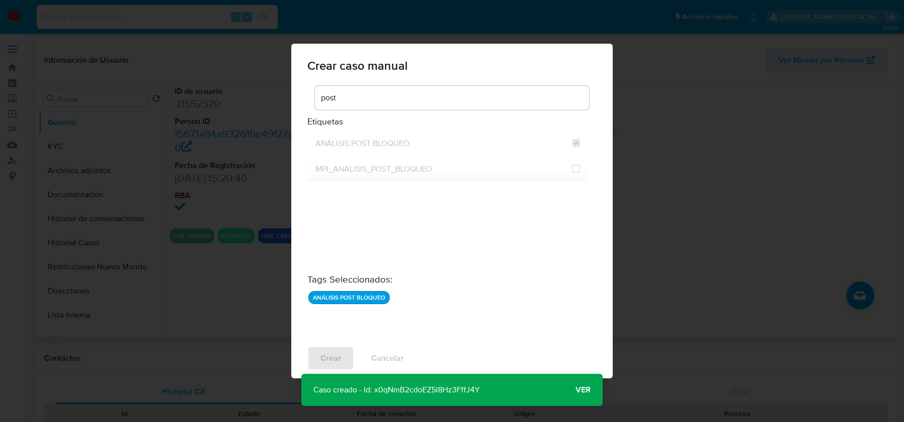
click at [582, 390] on span "Ver" at bounding box center [583, 390] width 15 height 0
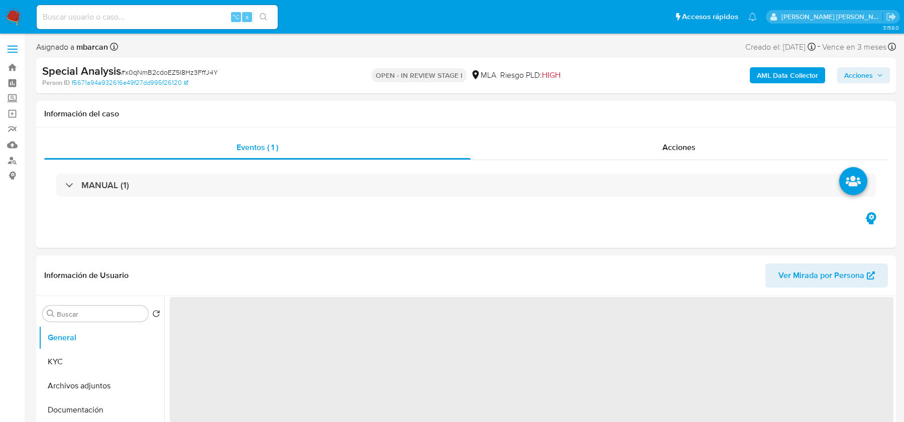
select select "10"
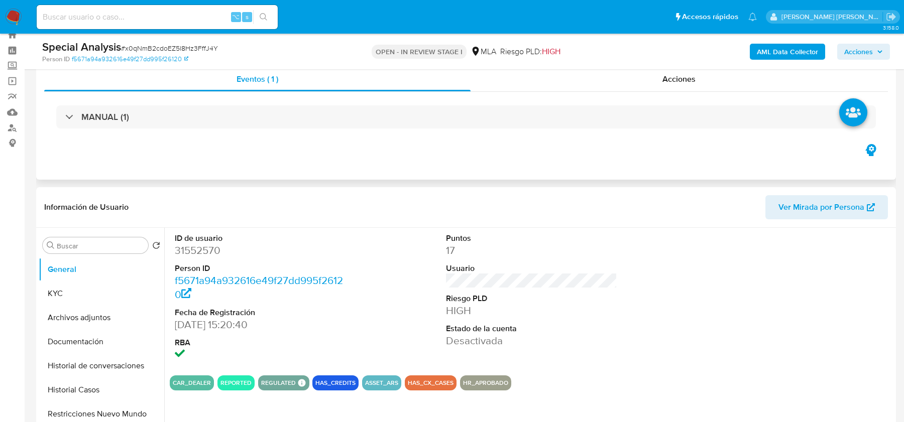
scroll to position [78, 0]
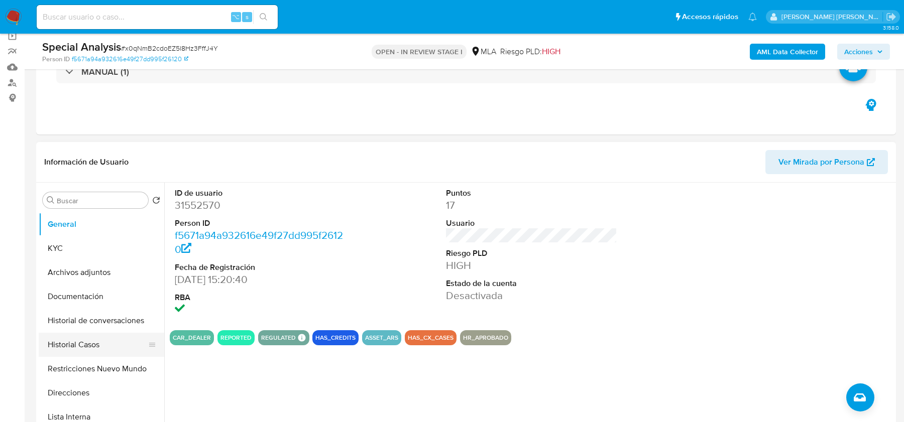
click at [77, 339] on button "Historial Casos" at bounding box center [98, 345] width 118 height 24
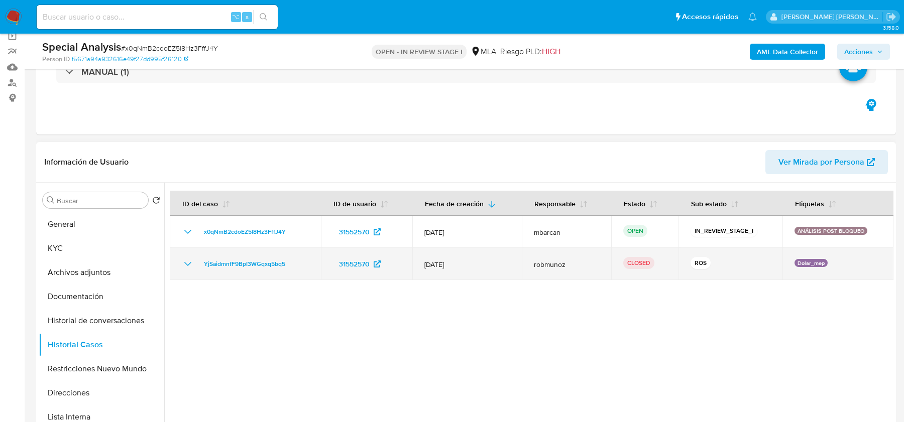
click at [305, 259] on div "YjSaidmnfF9BpI3WGqxq5bq5" at bounding box center [245, 264] width 127 height 12
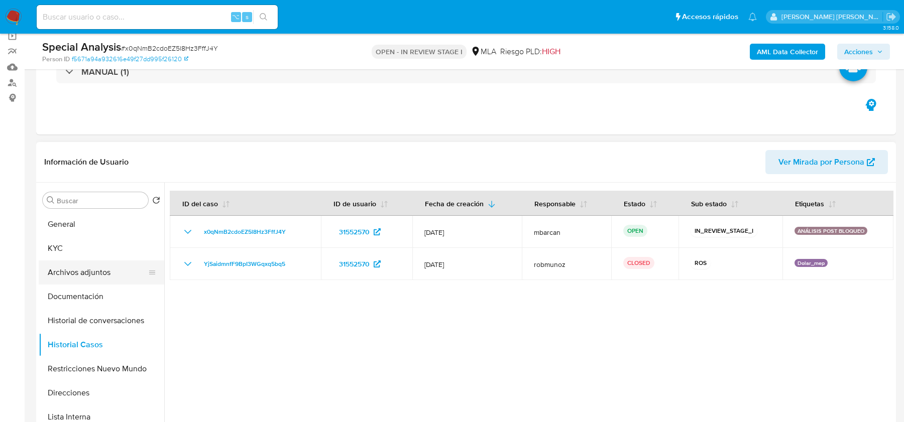
click at [83, 261] on button "Archivos adjuntos" at bounding box center [98, 273] width 118 height 24
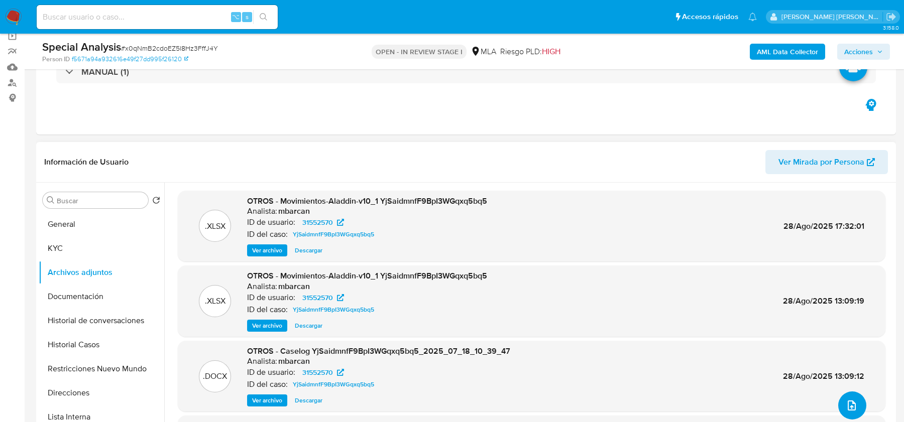
click at [846, 403] on icon "upload-file" at bounding box center [852, 406] width 12 height 12
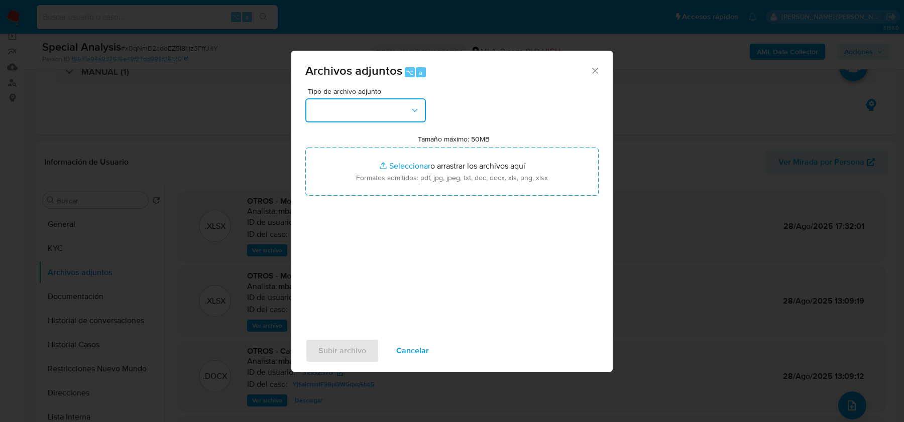
click at [375, 101] on button "button" at bounding box center [365, 110] width 121 height 24
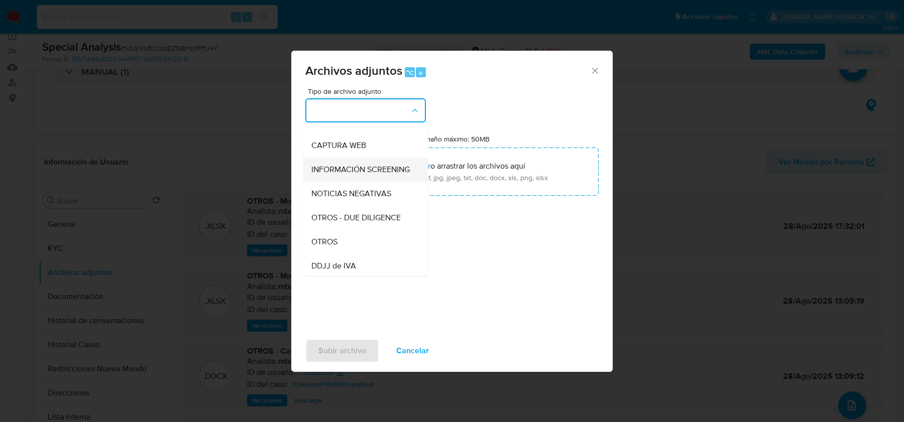
scroll to position [89, 0]
click at [357, 234] on div "OTROS" at bounding box center [362, 241] width 102 height 24
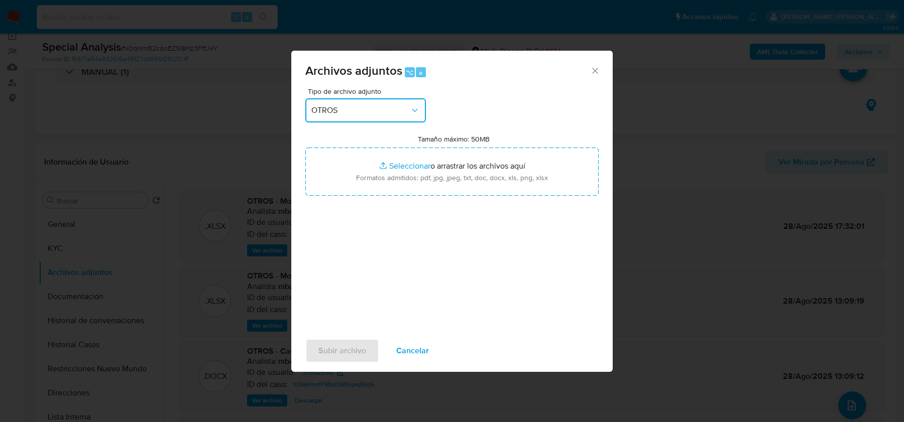
click at [395, 112] on span "OTROS" at bounding box center [360, 110] width 98 height 10
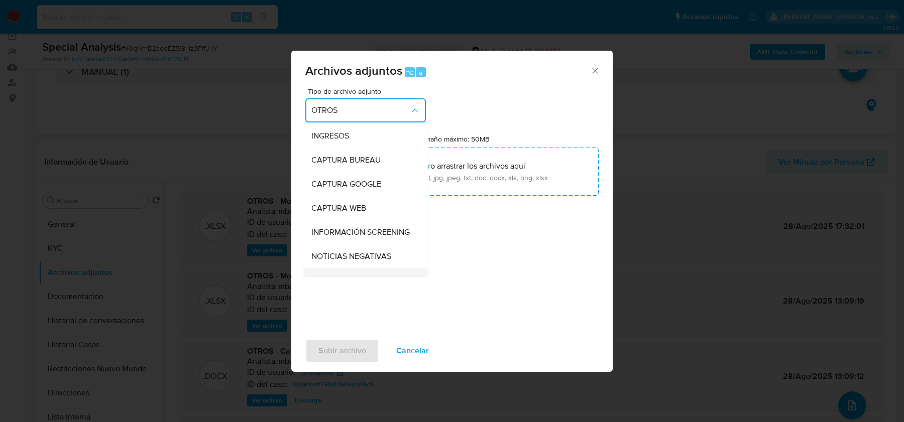
scroll to position [0, 0]
click at [371, 164] on div "INGRESOS" at bounding box center [362, 162] width 102 height 24
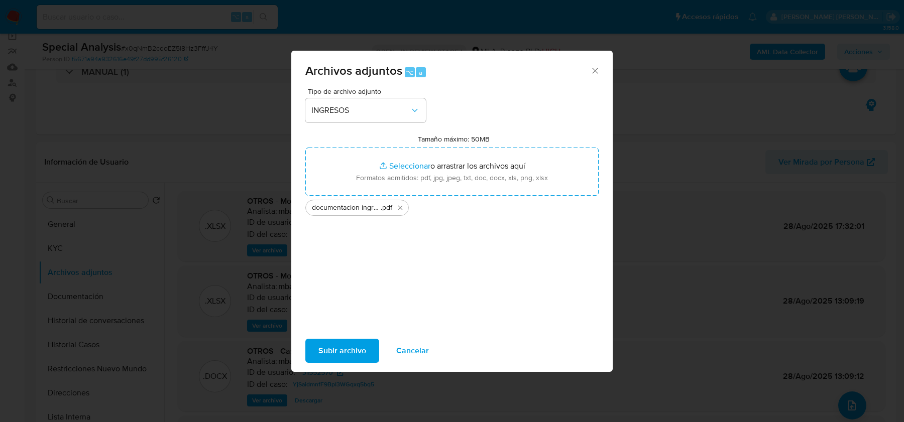
click at [346, 353] on span "Subir archivo" at bounding box center [342, 351] width 48 height 22
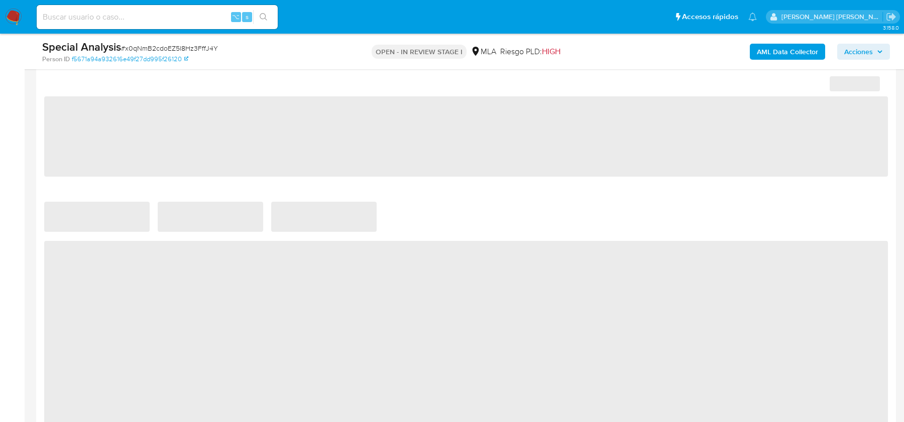
select select "10"
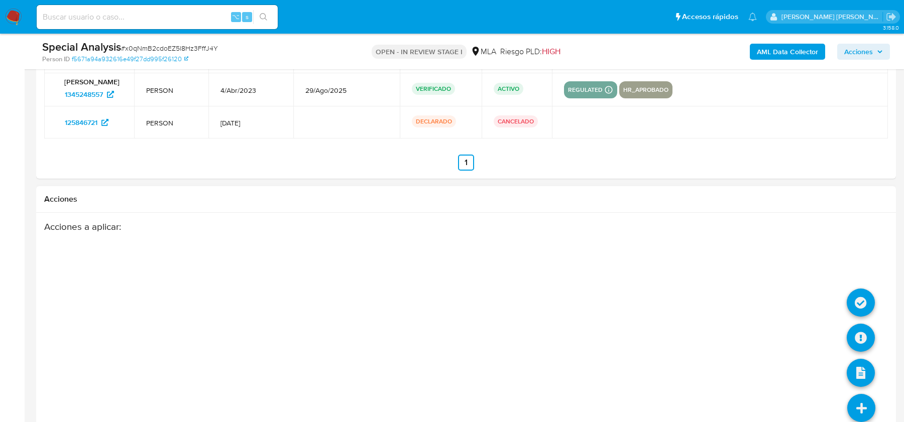
scroll to position [1573, 0]
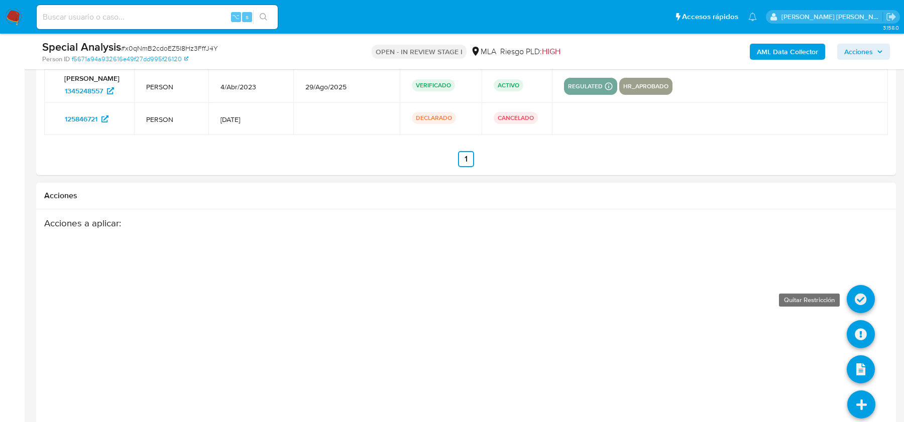
click at [862, 294] on icon at bounding box center [861, 299] width 28 height 28
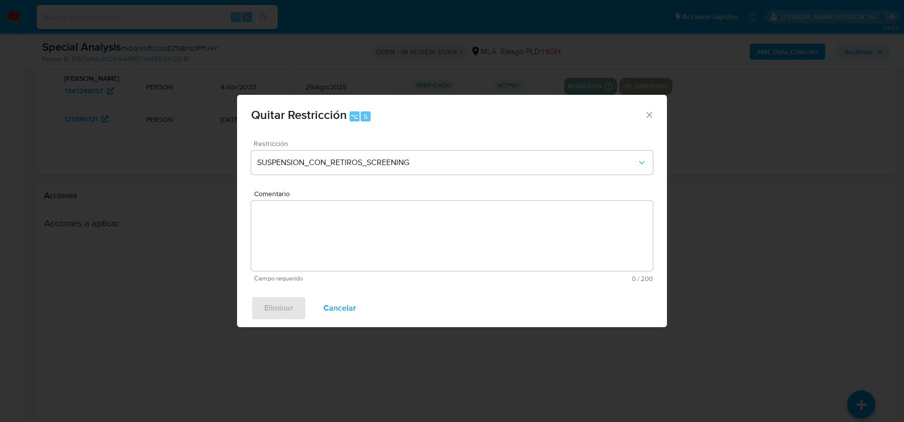
click at [318, 145] on span "Restricción" at bounding box center [455, 143] width 402 height 7
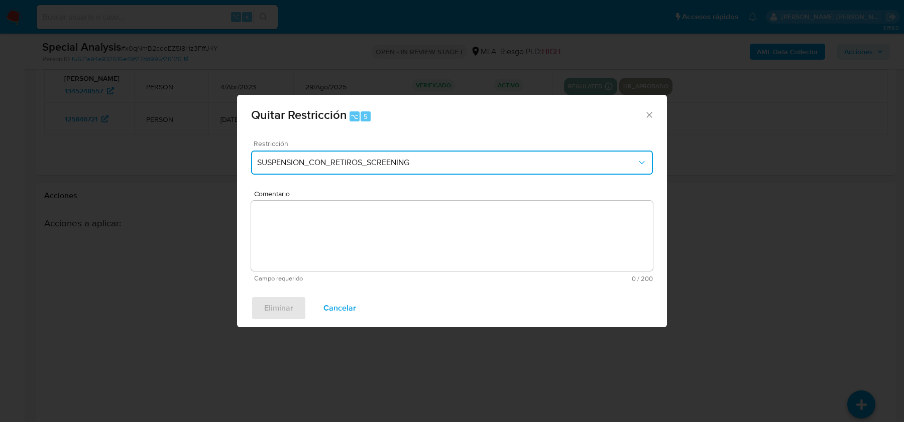
click at [318, 163] on span "SUSPENSION_CON_RETIROS_SCREENING" at bounding box center [447, 163] width 380 height 10
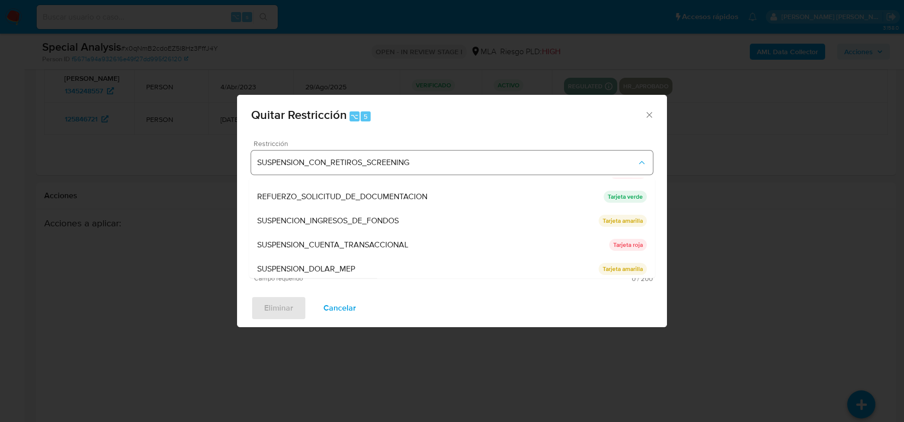
scroll to position [212, 0]
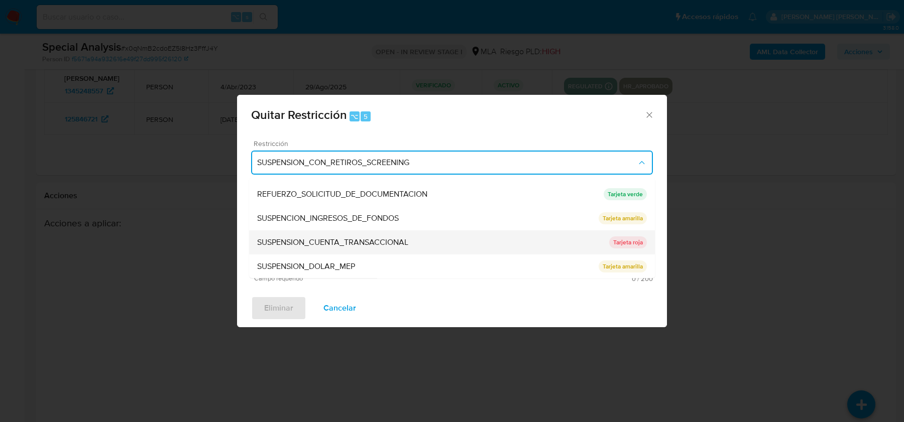
click at [334, 246] on span "SUSPENSION_CUENTA_TRANSACCIONAL" at bounding box center [332, 243] width 151 height 10
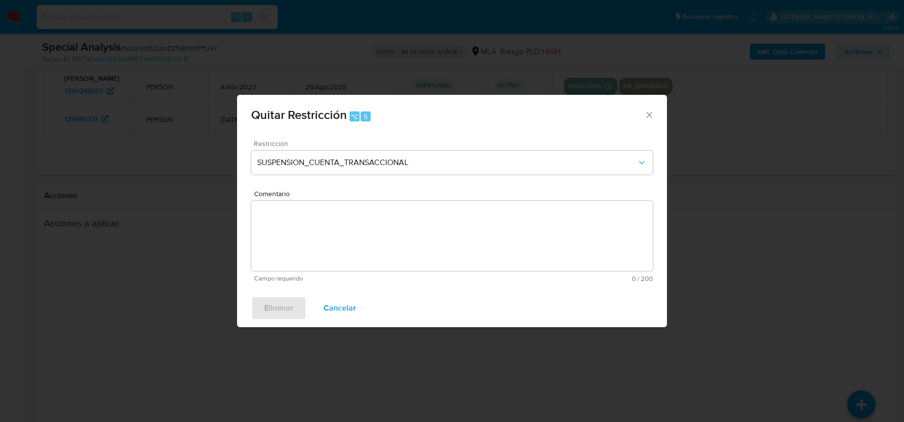
click at [334, 246] on textarea "Comentario" at bounding box center [452, 236] width 402 height 70
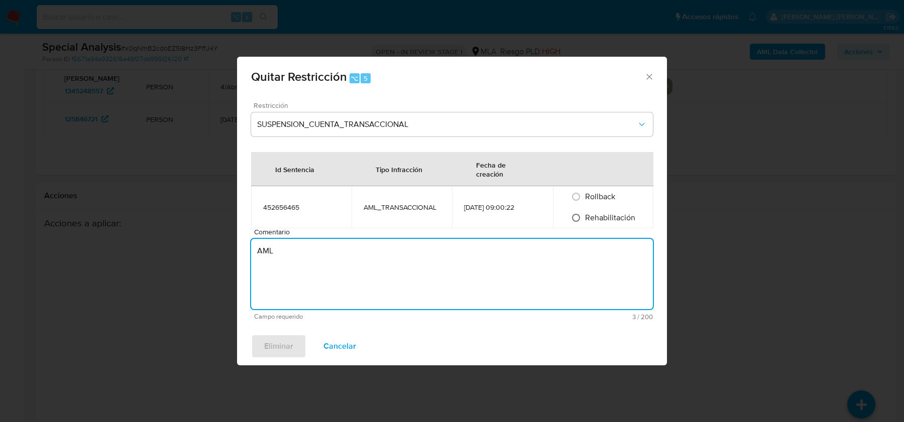
type textarea "AML"
click at [581, 216] on input "Rehabilitación" at bounding box center [576, 218] width 16 height 16
radio input "true"
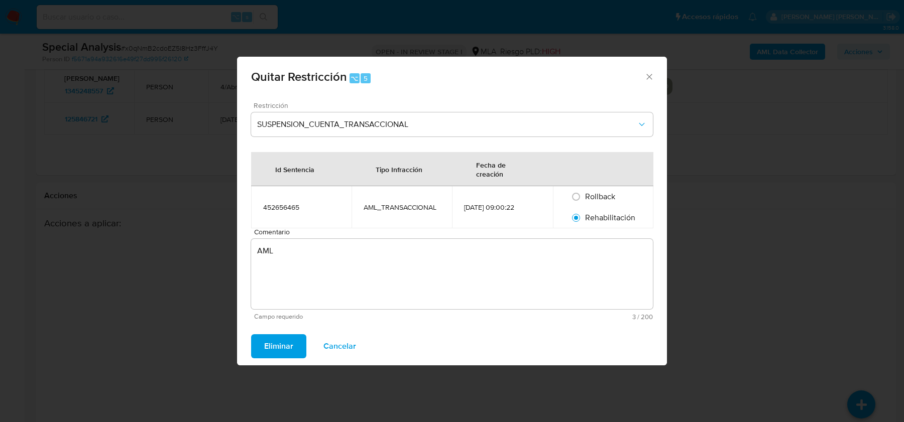
click at [286, 351] on span "Eliminar" at bounding box center [278, 346] width 29 height 22
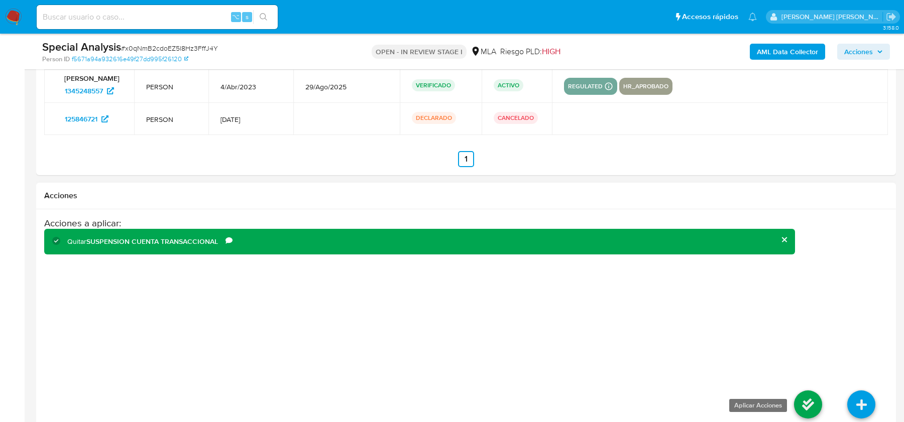
click at [814, 397] on icon at bounding box center [808, 405] width 28 height 28
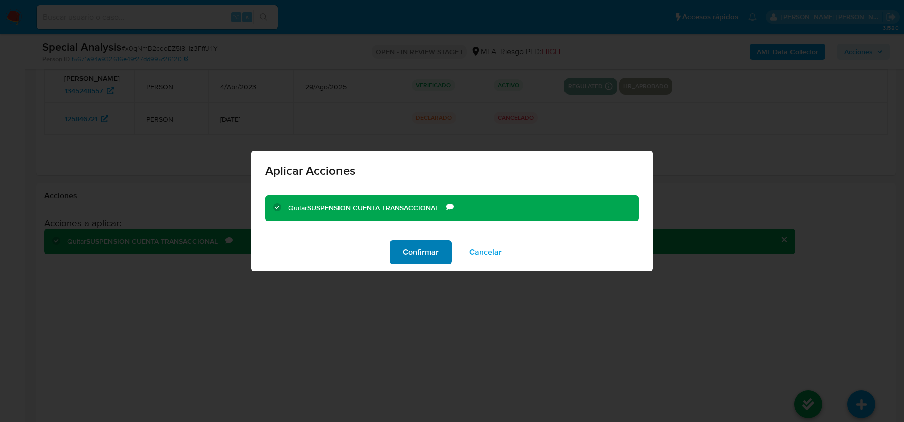
click at [432, 256] on span "Confirmar" at bounding box center [421, 253] width 36 height 22
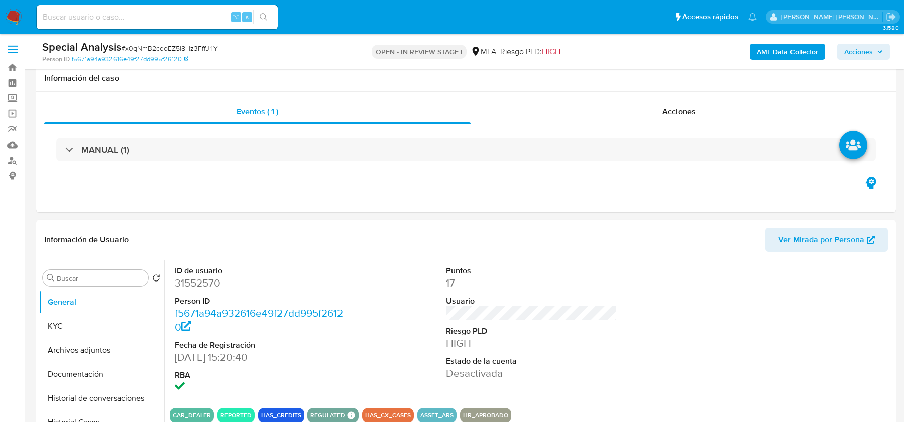
scroll to position [91, 0]
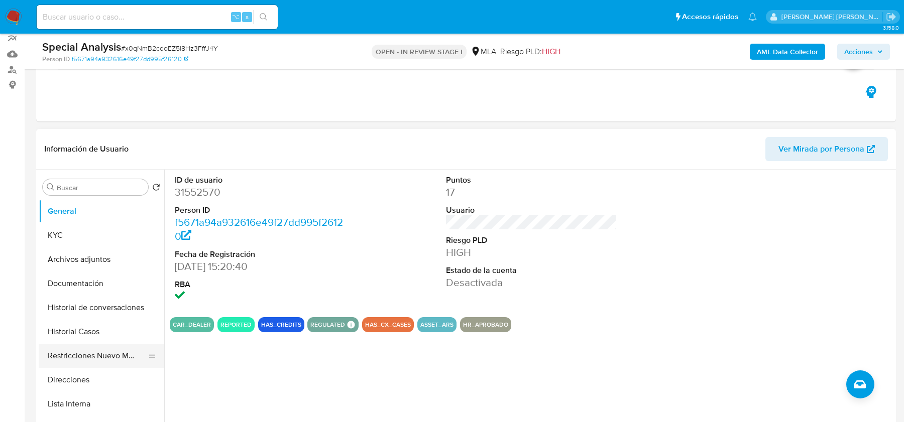
click at [80, 357] on button "Restricciones Nuevo Mundo" at bounding box center [98, 356] width 118 height 24
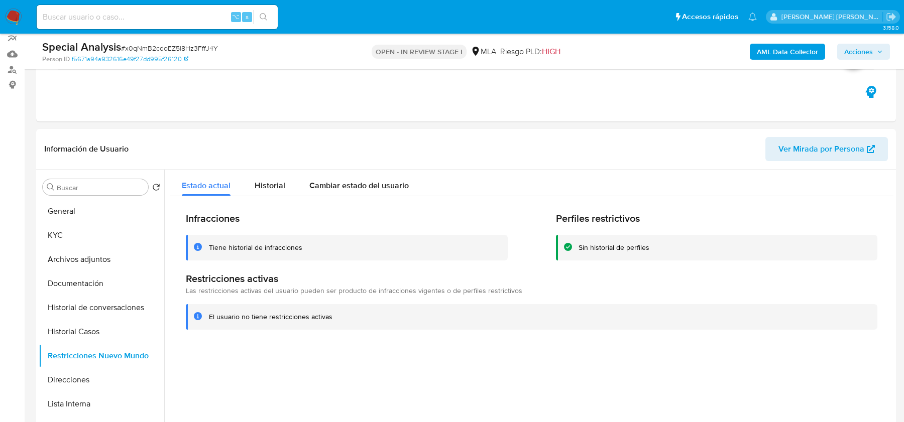
click at [850, 51] on span "Acciones" at bounding box center [858, 52] width 29 height 16
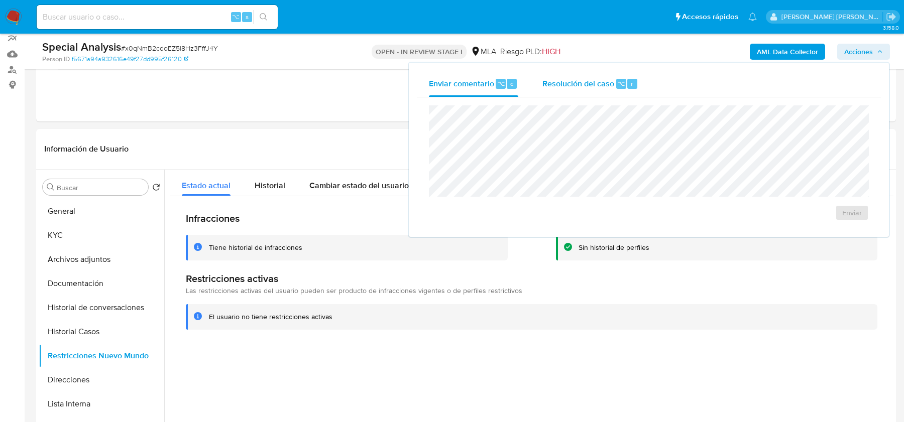
click at [610, 80] on span "Resolución del caso" at bounding box center [578, 83] width 72 height 12
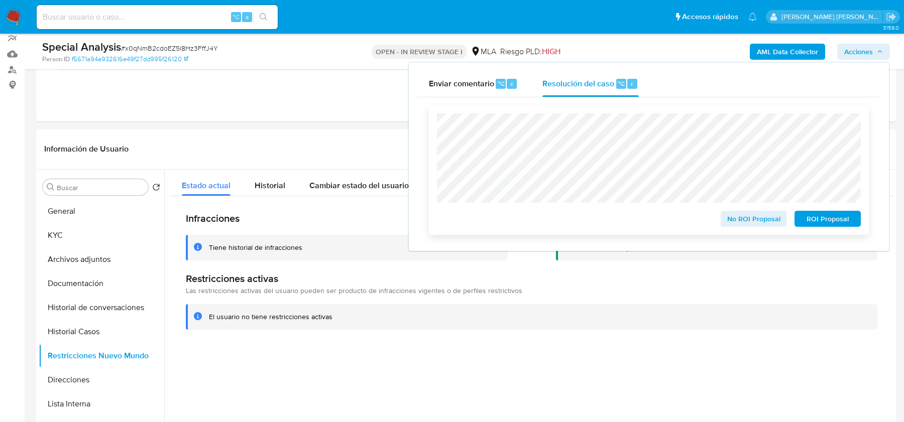
click at [735, 217] on span "No ROI Proposal" at bounding box center [754, 219] width 52 height 14
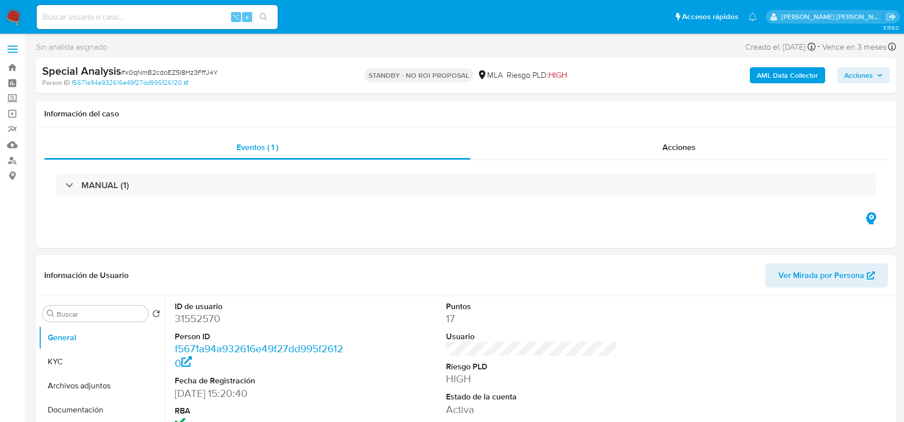
select select "10"
click at [9, 17] on img at bounding box center [13, 17] width 17 height 17
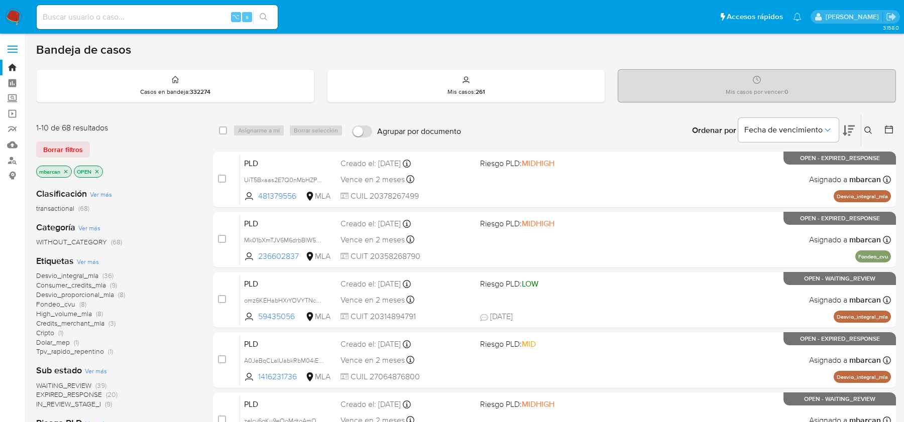
click at [178, 22] on input at bounding box center [157, 17] width 241 height 13
paste input "pFl4Palk1hGHFBhldUQF4uul"
type input "pFl4Palk1hGHFBhldUQF4uul"
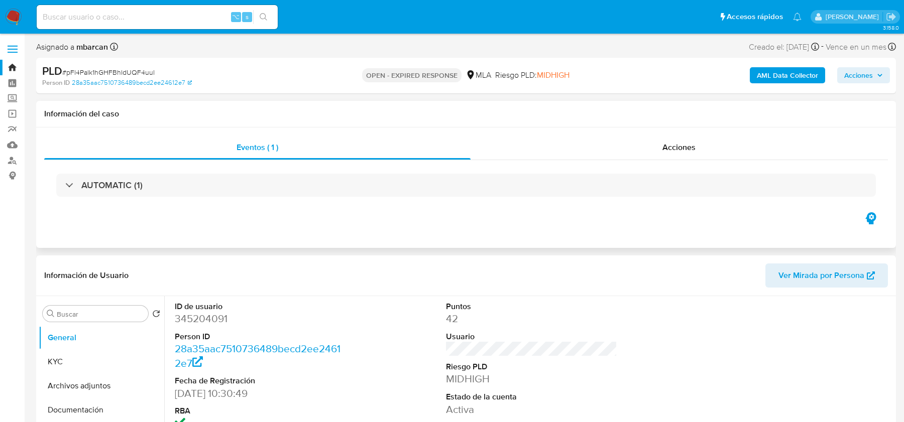
select select "10"
click at [102, 73] on span "# pFl4Palk1hGHFBhldUQF4uul" at bounding box center [108, 72] width 92 height 10
copy span "pFl4Palk1hGHFBhldUQF4uul"
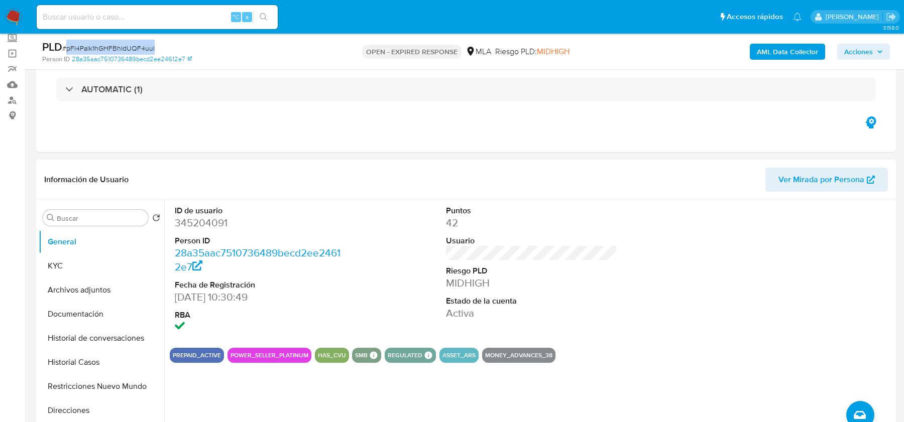
scroll to position [70, 0]
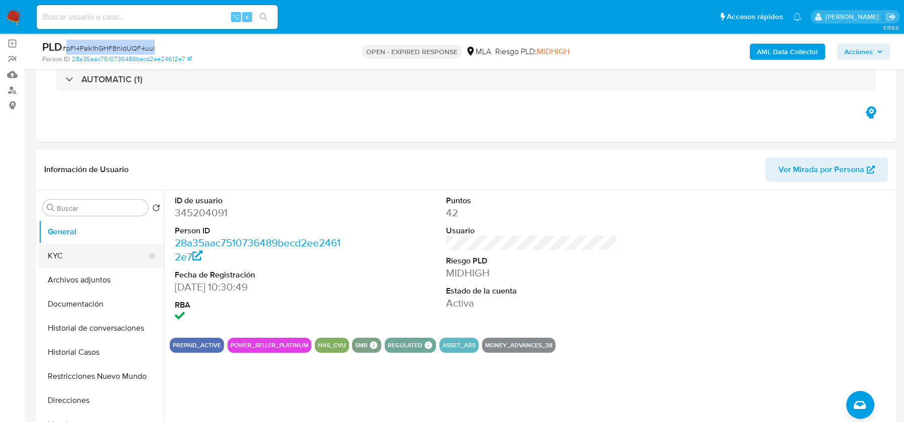
click at [111, 260] on button "KYC" at bounding box center [98, 256] width 118 height 24
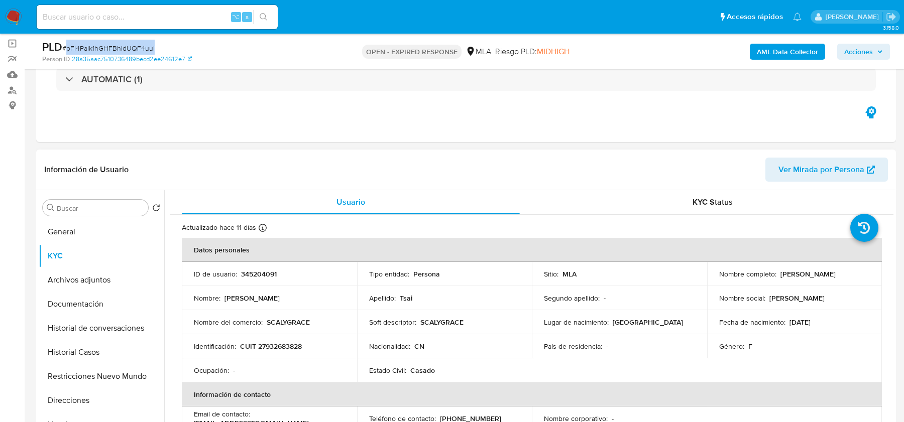
drag, startPoint x: 776, startPoint y: 274, endPoint x: 829, endPoint y: 274, distance: 53.2
click at [829, 274] on div "Nombre completo : Yen Chiao Tsai" at bounding box center [794, 274] width 151 height 9
copy p "Yen Chiao Tsai"
click at [252, 274] on p "345204091" at bounding box center [259, 274] width 36 height 9
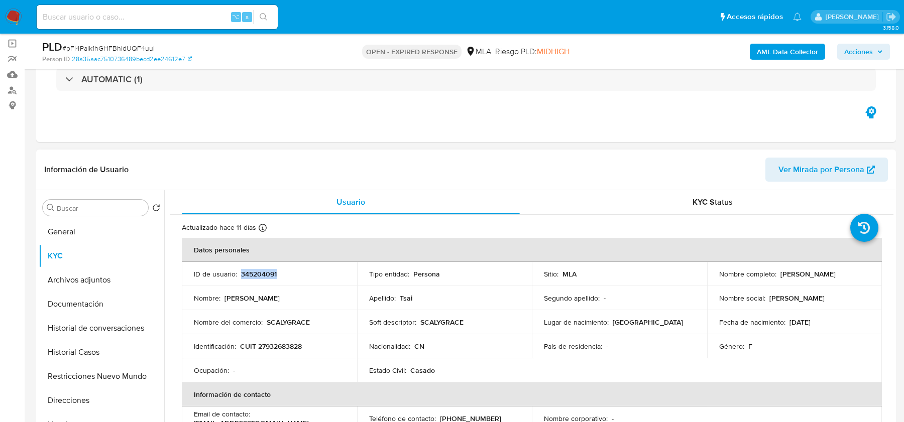
copy p "345204091"
click at [274, 344] on p "CUIT 27932683828" at bounding box center [271, 346] width 62 height 9
copy p "27932683828"
click at [135, 48] on span "# pFl4Palk1hGHFBhldUQF4uul" at bounding box center [108, 48] width 92 height 10
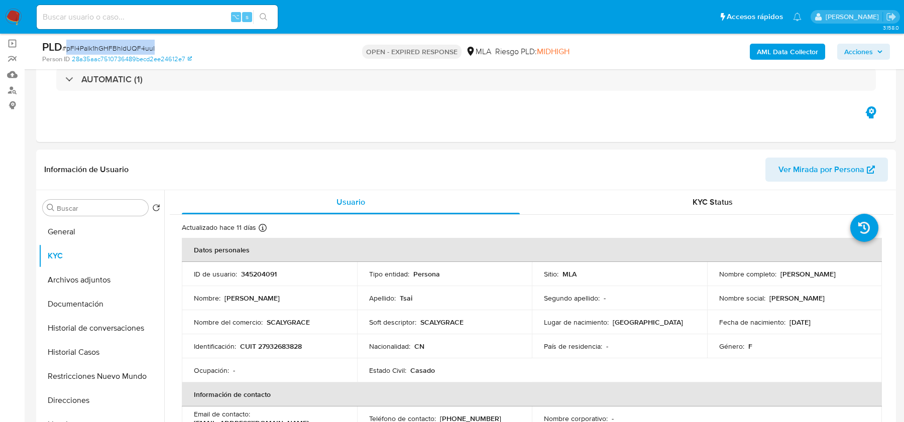
click at [135, 48] on span "# pFl4Palk1hGHFBhldUQF4uul" at bounding box center [108, 48] width 92 height 10
copy span "pFl4Palk1hGHFBhldUQF4uul"
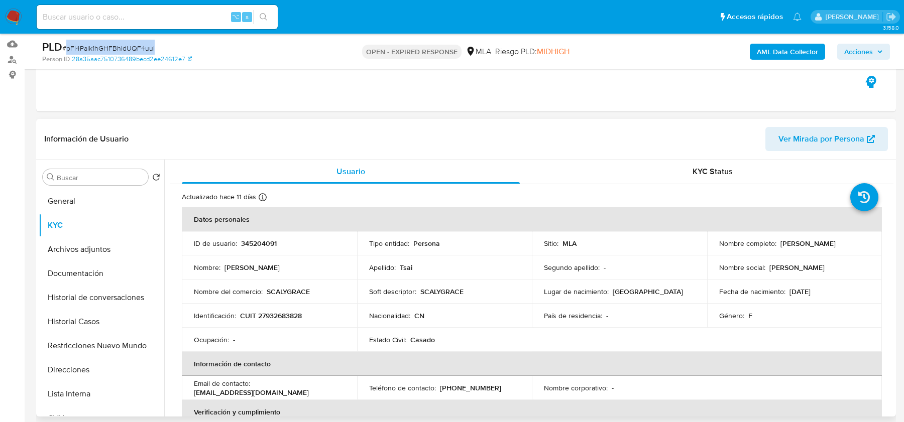
scroll to position [117, 0]
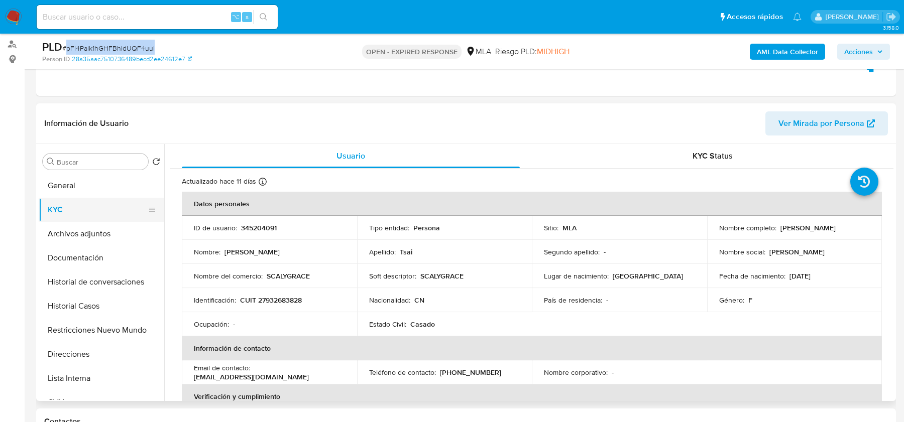
click at [99, 208] on button "KYC" at bounding box center [98, 210] width 118 height 24
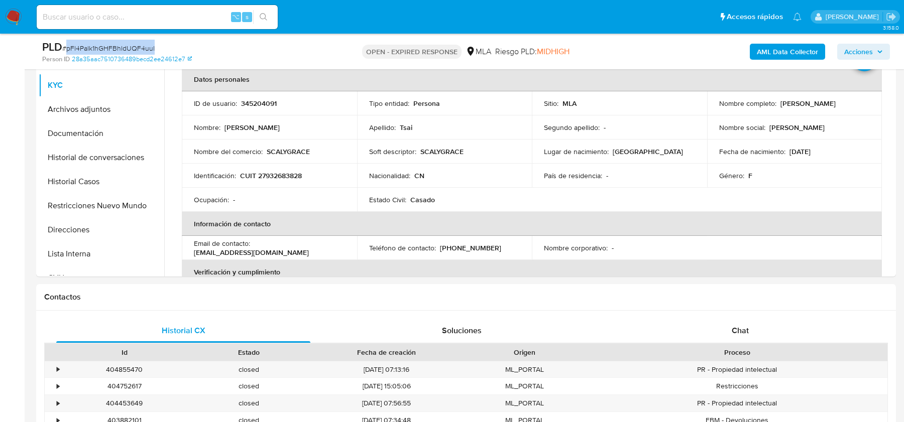
scroll to position [482, 0]
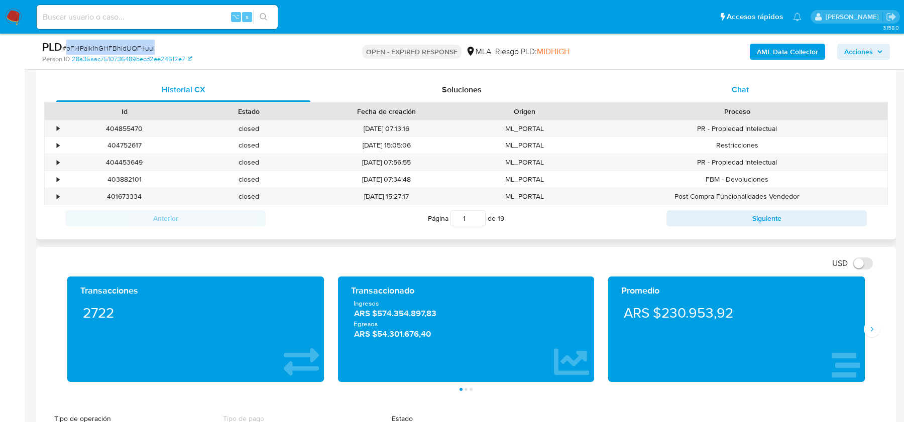
click at [743, 91] on span "Chat" at bounding box center [740, 90] width 17 height 12
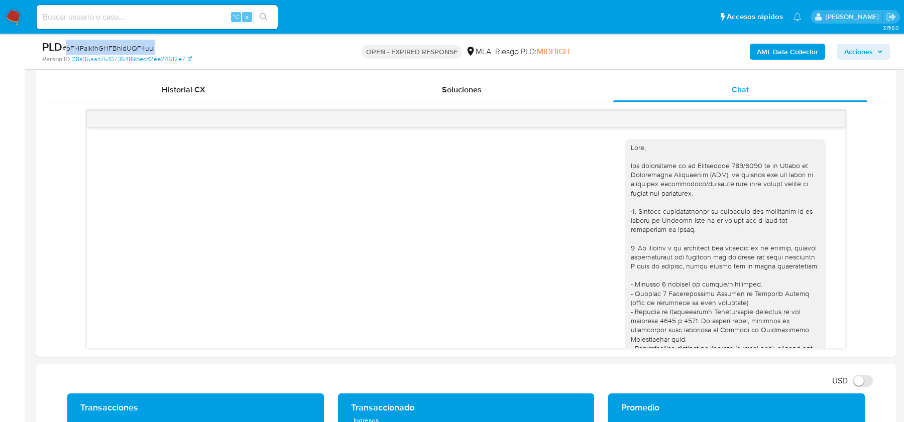
scroll to position [1064, 0]
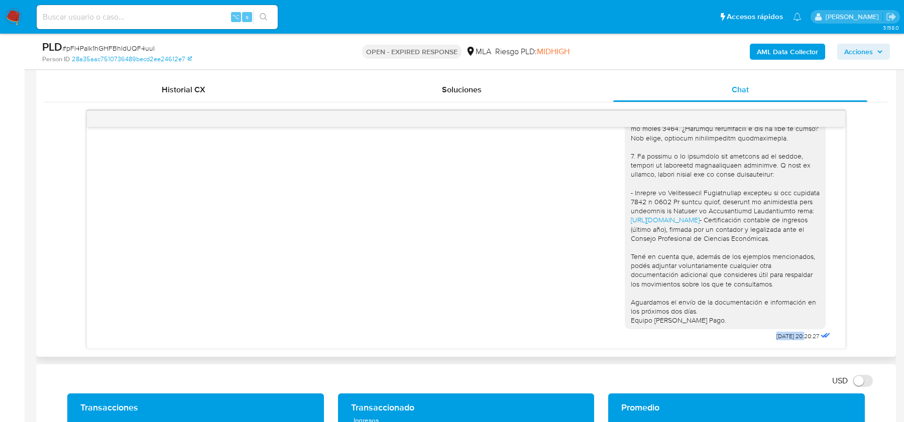
drag, startPoint x: 762, startPoint y: 333, endPoint x: 794, endPoint y: 333, distance: 32.6
click at [794, 333] on div "https://www.mercadopago.com.ar/ayuda/30181 - Certificación contable de ingresos…" at bounding box center [729, 110] width 208 height 468
copy span "08/09/2025"
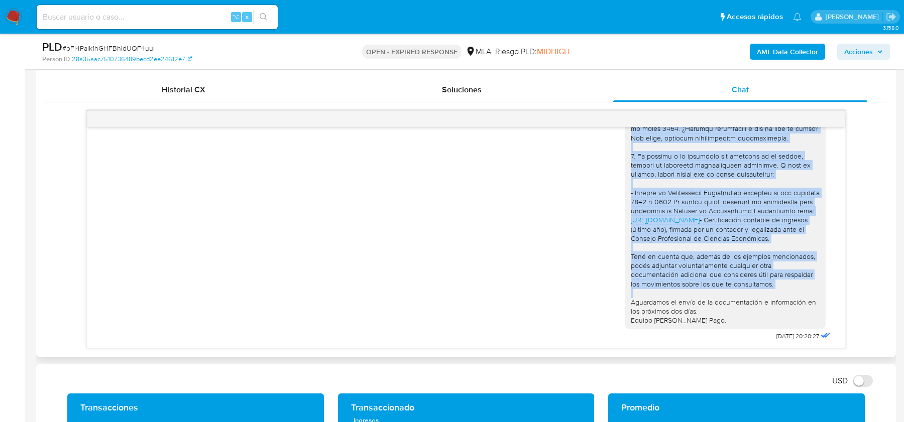
drag, startPoint x: 631, startPoint y: 148, endPoint x: 738, endPoint y: 285, distance: 174.2
click at [738, 285] on div "https://www.mercadopago.com.ar/ayuda/30181 - Certificación contable de ingresos…" at bounding box center [725, 106] width 189 height 438
copy div "1. Descripción de la actividad: - Detalla la actividad que realizas a través de…"
click at [19, 18] on img at bounding box center [13, 17] width 17 height 17
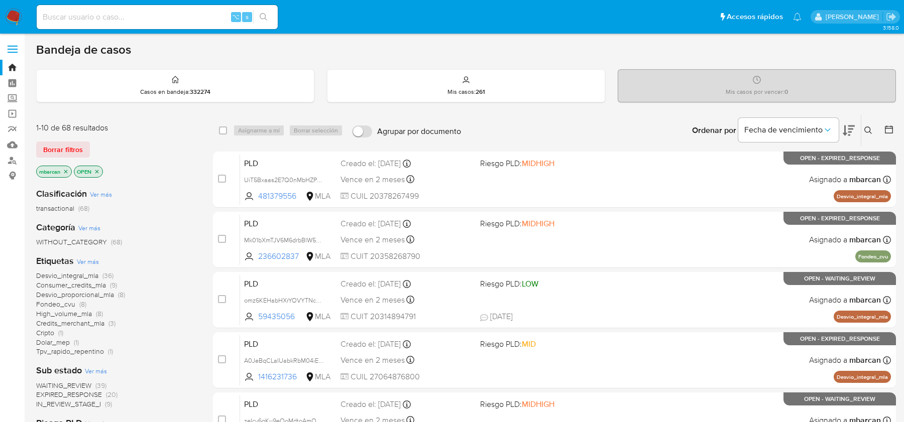
click at [866, 130] on icon at bounding box center [868, 131] width 8 height 8
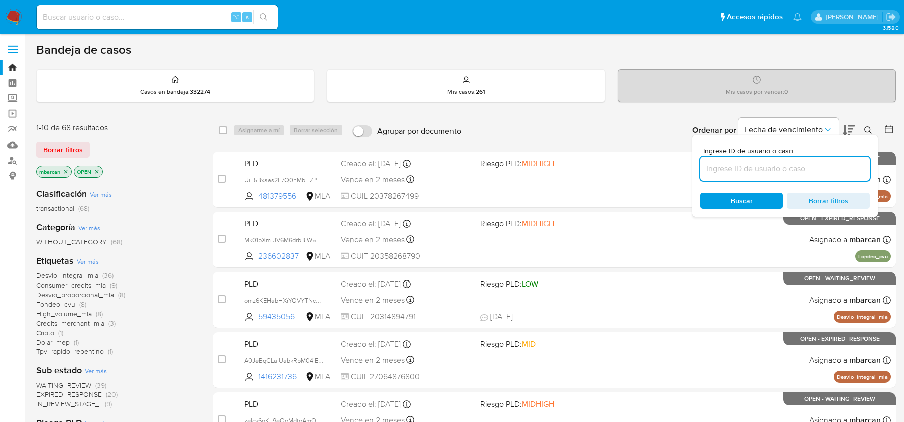
click at [746, 171] on input at bounding box center [785, 168] width 170 height 13
type input "Pchpjmv3ldhUdpUhAUwiSHaM"
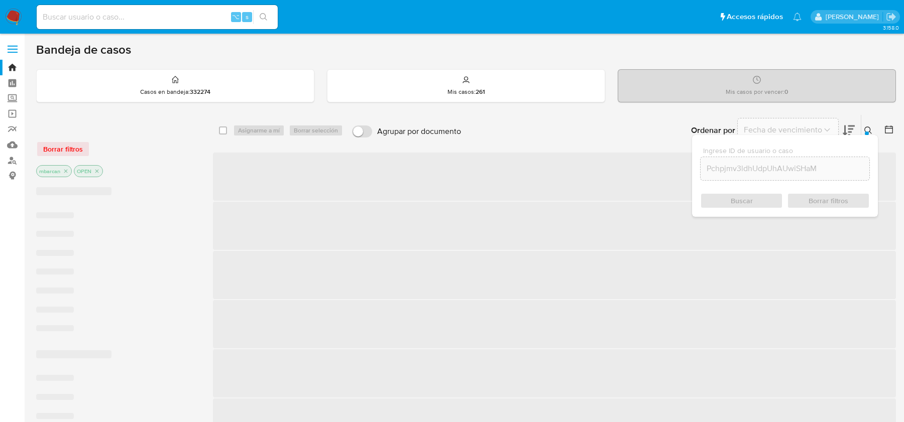
click at [866, 132] on div at bounding box center [867, 134] width 4 height 4
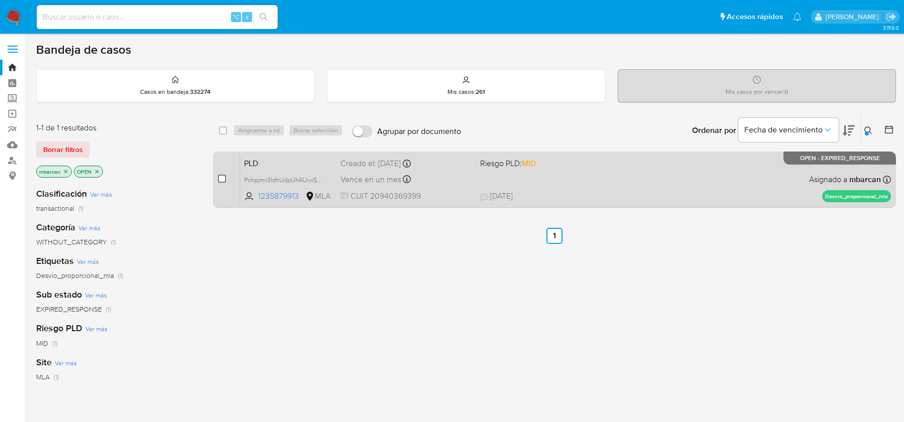
click at [222, 179] on input "checkbox" at bounding box center [222, 179] width 8 height 8
checkbox input "true"
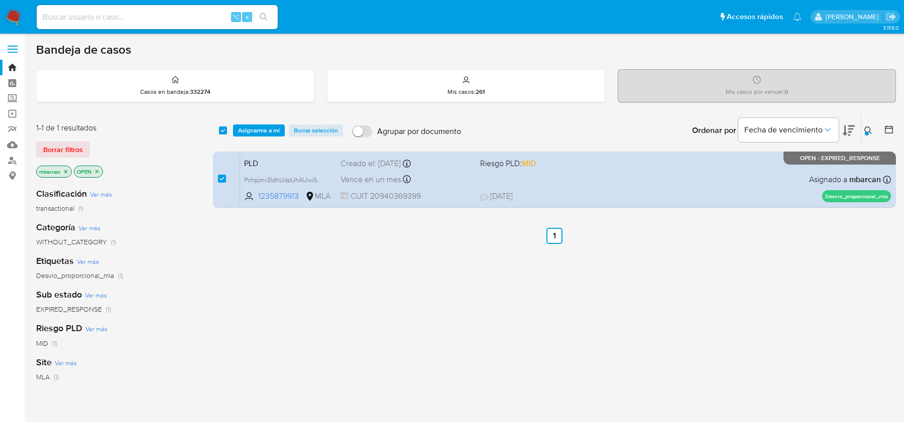
click at [256, 137] on div "select-all-cases-checkbox Asignarme a mí Borrar selección Agrupar por documento…" at bounding box center [554, 130] width 683 height 31
click at [256, 126] on span "Asignarme a mí" at bounding box center [259, 131] width 42 height 10
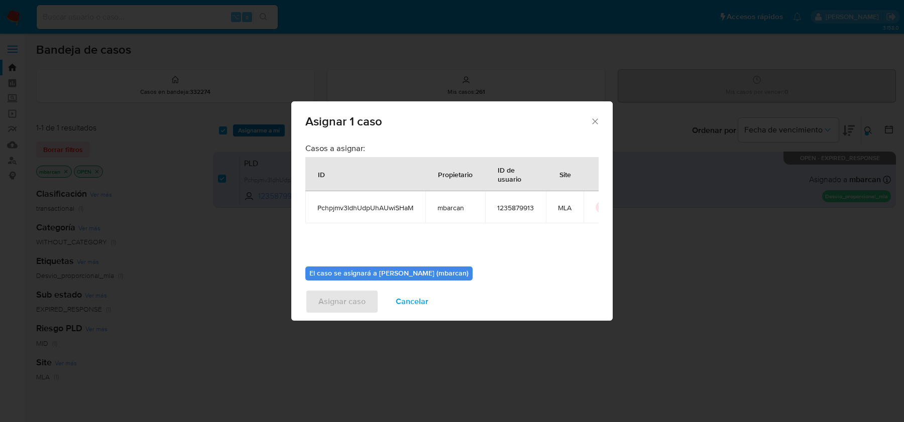
scroll to position [51, 0]
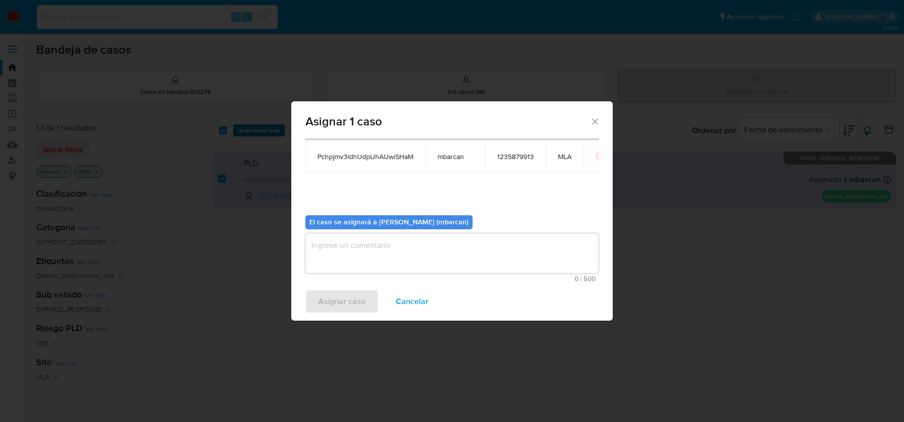
click at [404, 239] on textarea "assign-modal" at bounding box center [451, 254] width 293 height 40
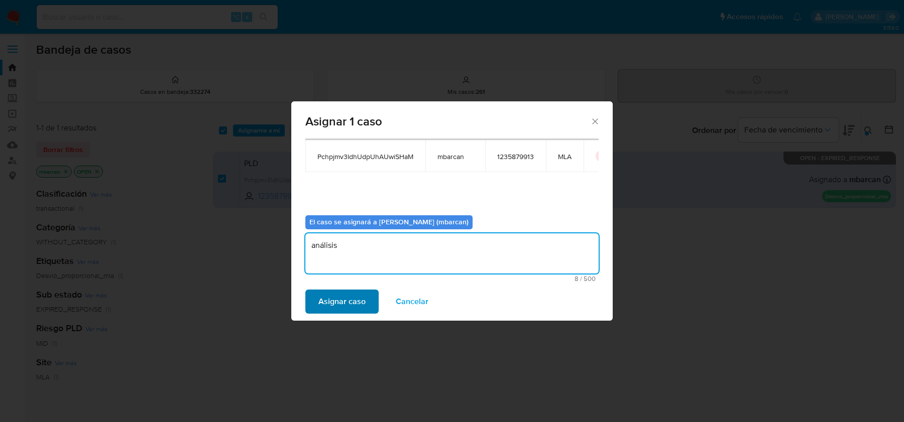
type textarea "análisis"
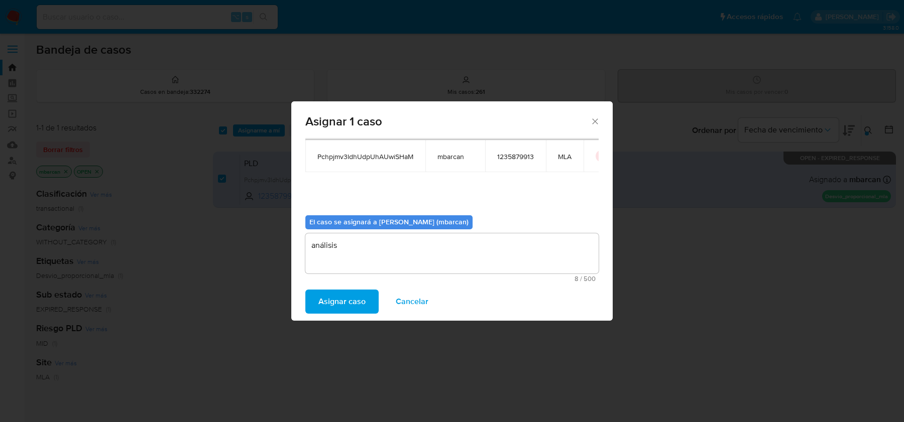
click at [355, 295] on span "Asignar caso" at bounding box center [341, 302] width 47 height 22
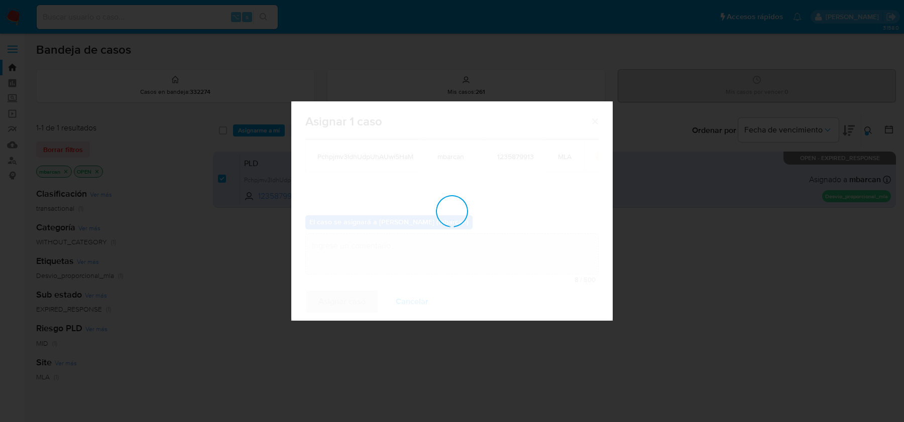
checkbox input "false"
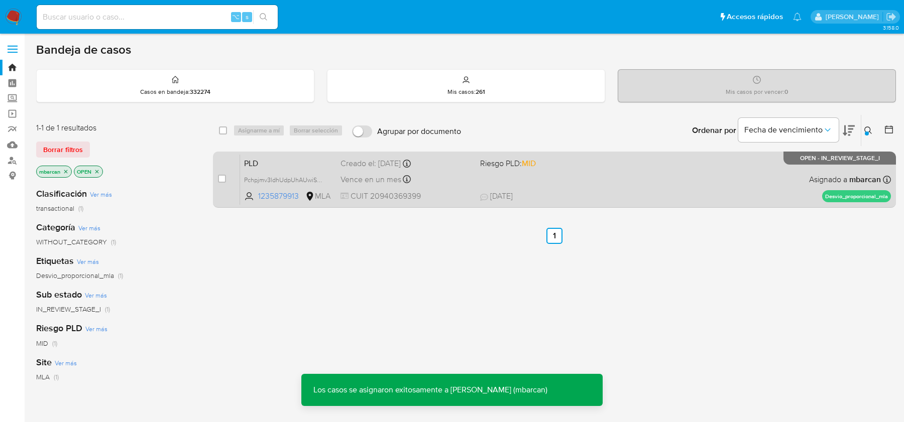
click at [266, 163] on span "PLD" at bounding box center [288, 162] width 88 height 13
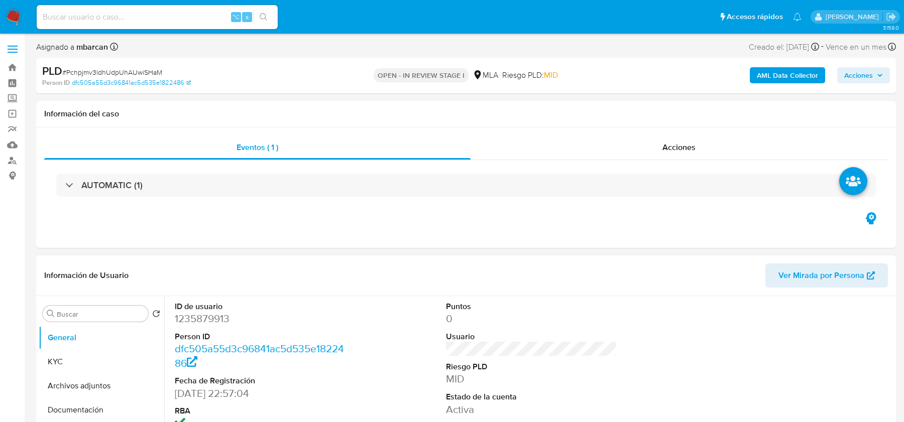
select select "10"
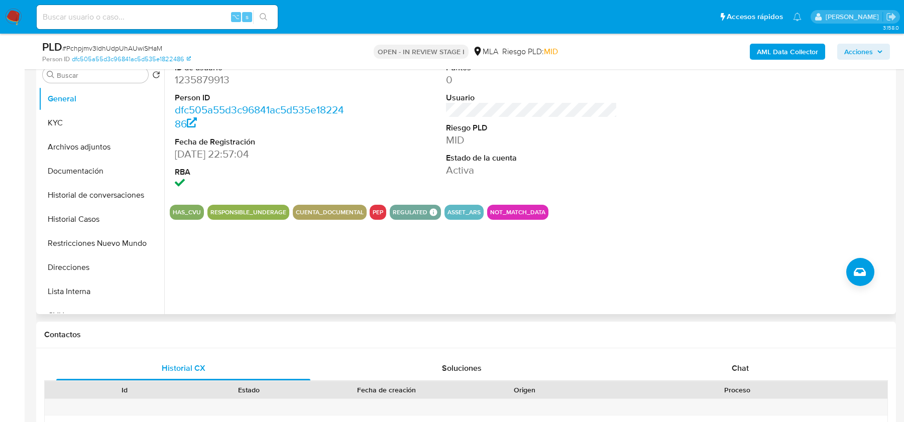
scroll to position [280, 0]
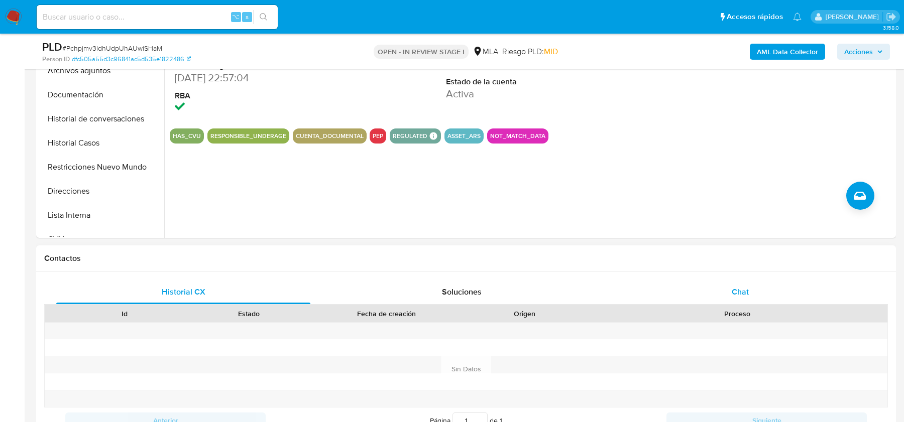
click at [729, 287] on div "Chat" at bounding box center [740, 292] width 254 height 24
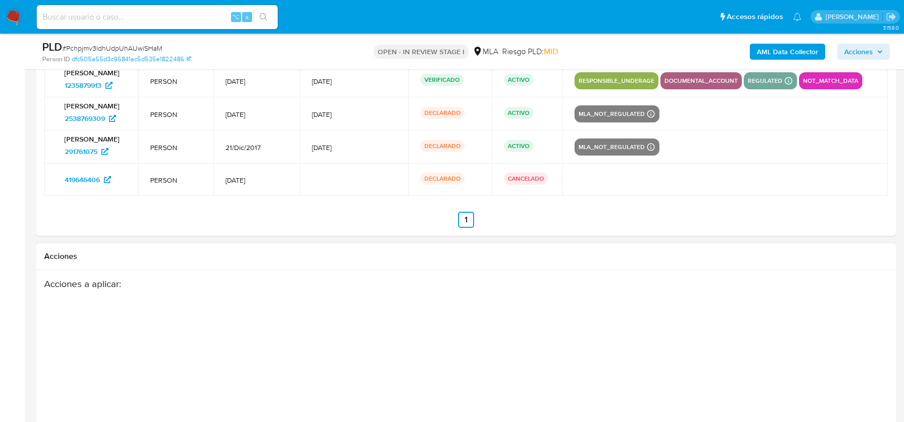
scroll to position [1869, 0]
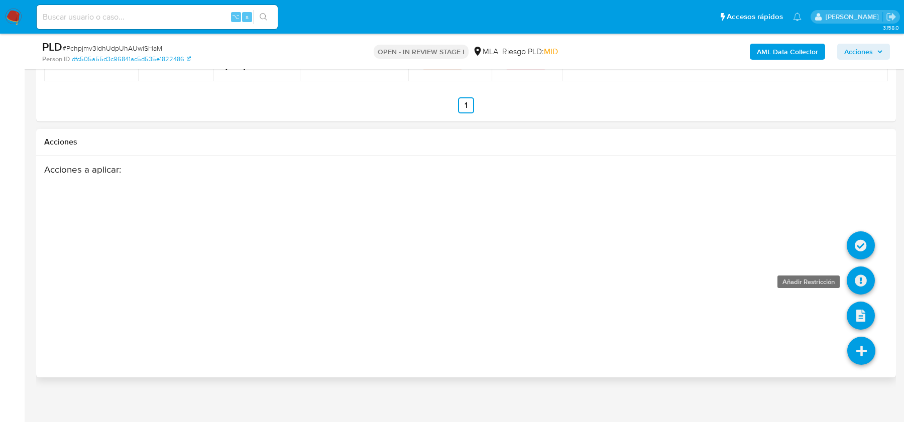
click at [863, 269] on icon at bounding box center [861, 281] width 28 height 28
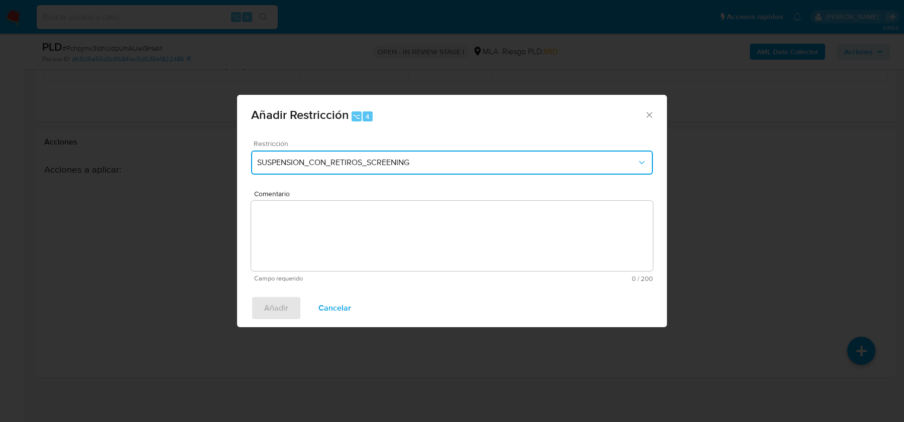
click at [299, 155] on button "SUSPENSION_CON_RETIROS_SCREENING" at bounding box center [452, 163] width 402 height 24
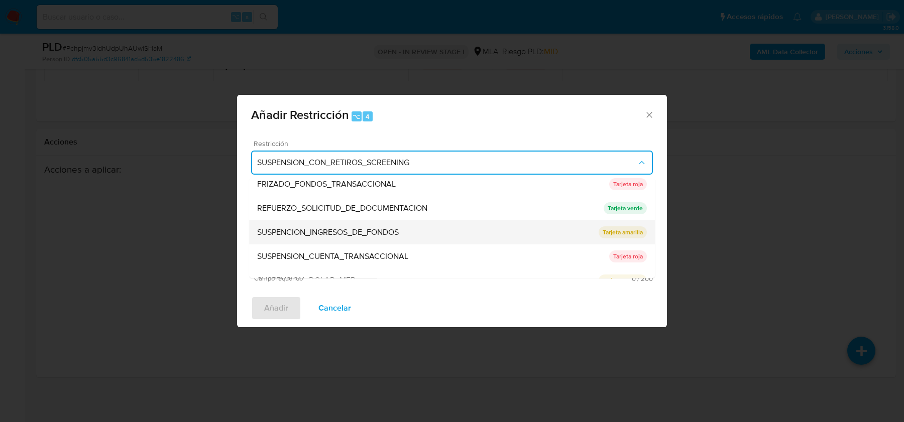
scroll to position [212, 0]
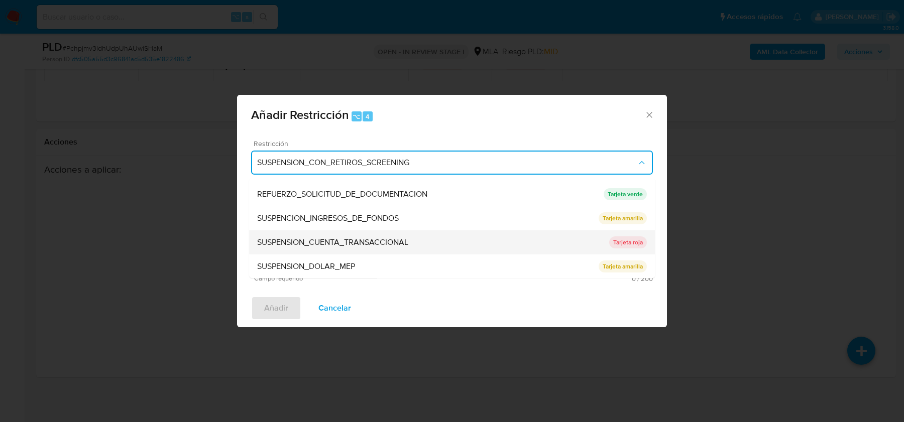
click at [287, 249] on div "SUSPENSION_CUENTA_TRANSACCIONAL" at bounding box center [433, 243] width 352 height 24
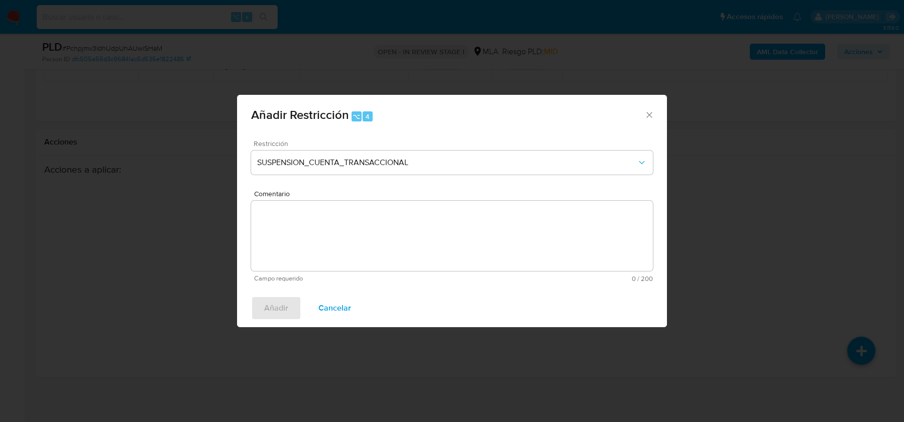
click at [287, 249] on textarea "Comentario" at bounding box center [452, 236] width 402 height 70
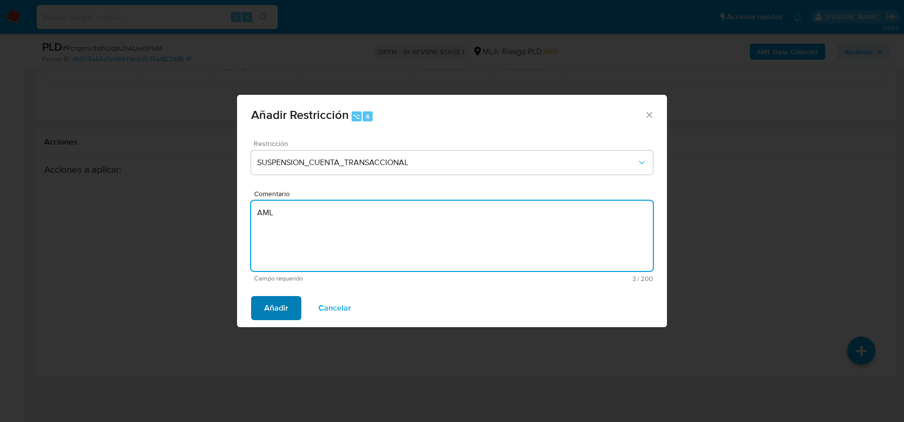
type textarea "AML"
click at [268, 312] on span "Añadir" at bounding box center [276, 308] width 24 height 22
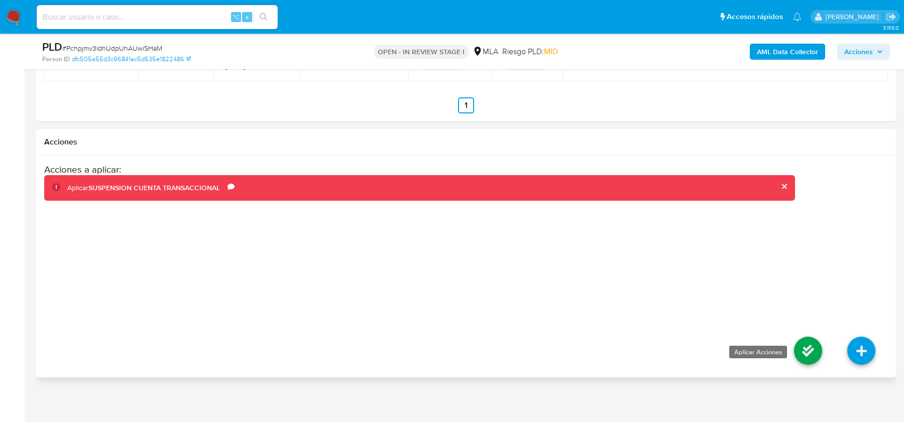
click at [813, 346] on icon at bounding box center [808, 351] width 28 height 28
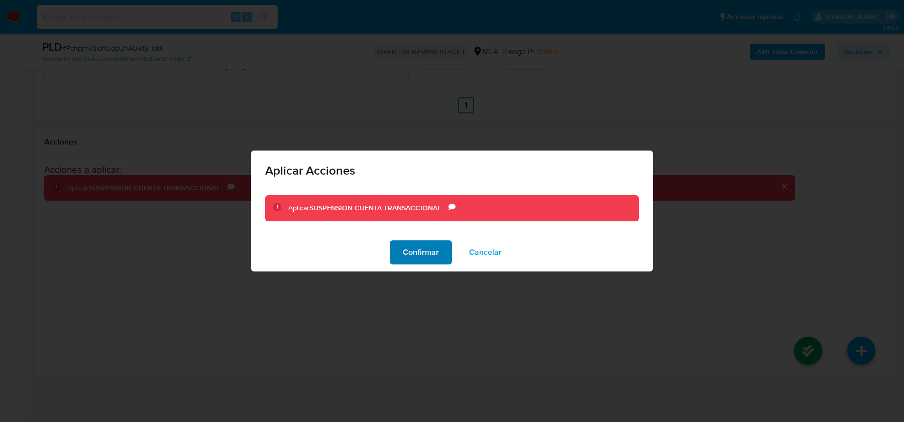
click at [411, 251] on span "Confirmar" at bounding box center [421, 253] width 36 height 22
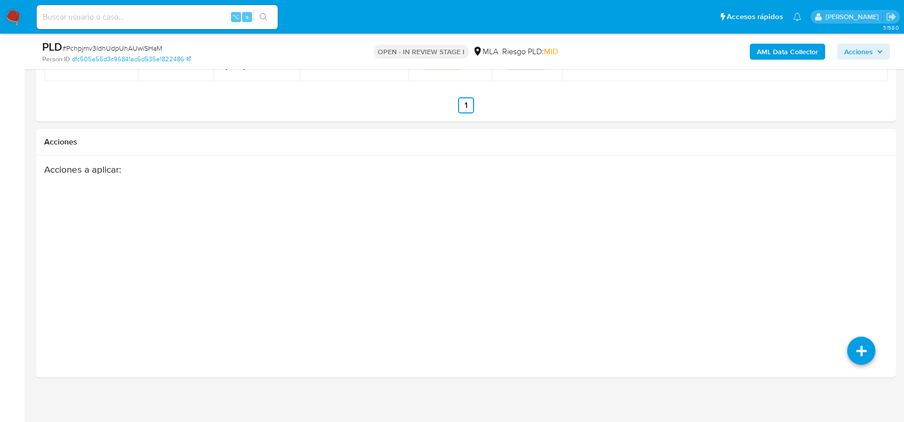
click at [148, 17] on input at bounding box center [157, 17] width 241 height 13
paste input "6WiPkHNeudyBeRhMkbpIgO1t"
type input "6WiPkHNeudyBeRhMkbpIgO1t"
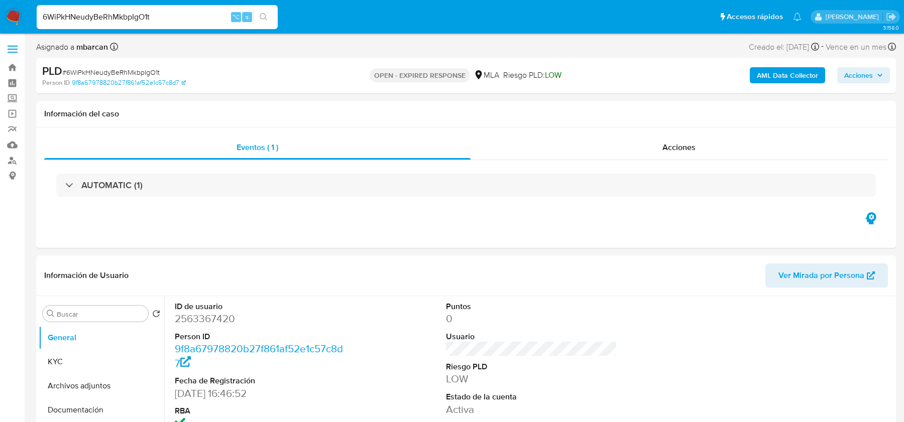
select select "10"
click at [17, 15] on img at bounding box center [13, 17] width 17 height 17
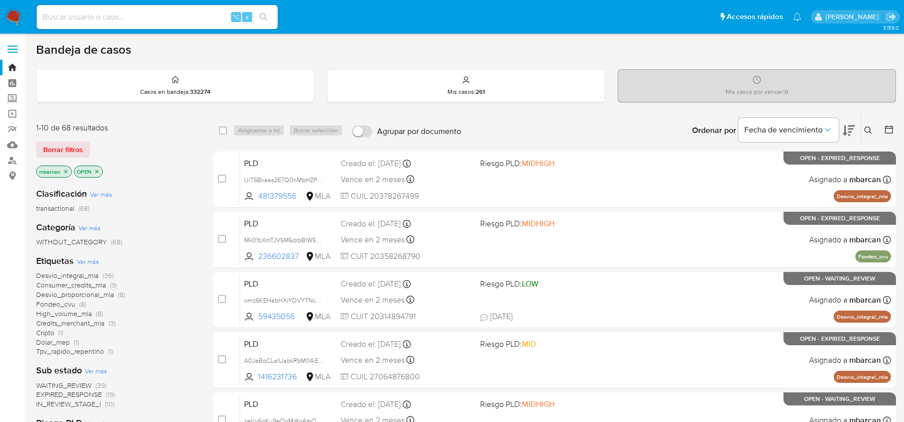
click at [868, 125] on button at bounding box center [869, 131] width 17 height 12
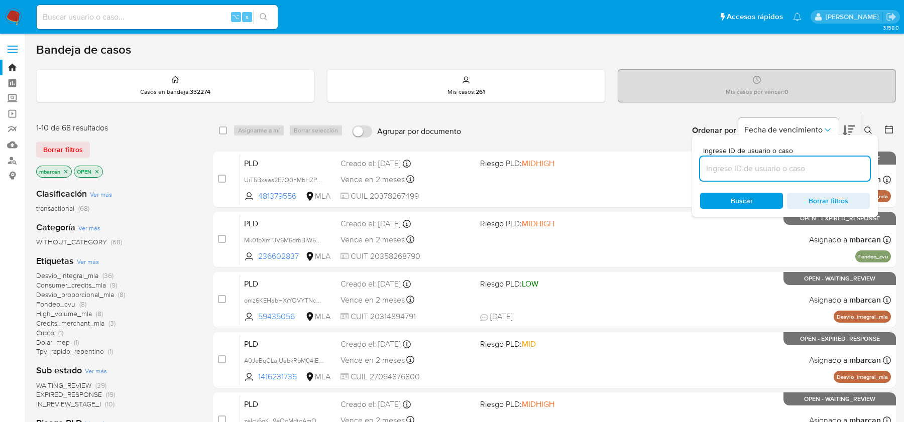
click at [790, 166] on input at bounding box center [785, 168] width 170 height 13
type input "6WiPkHNeudyBeRhMkbpIgO1t"
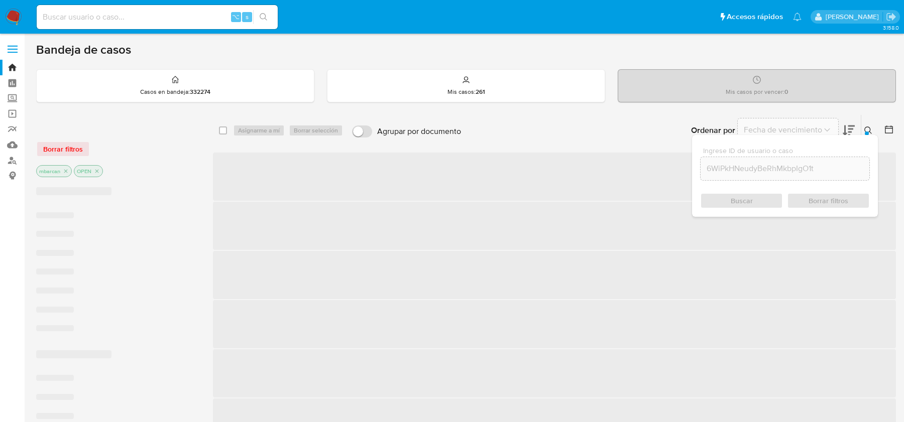
click at [870, 129] on icon at bounding box center [868, 131] width 8 height 8
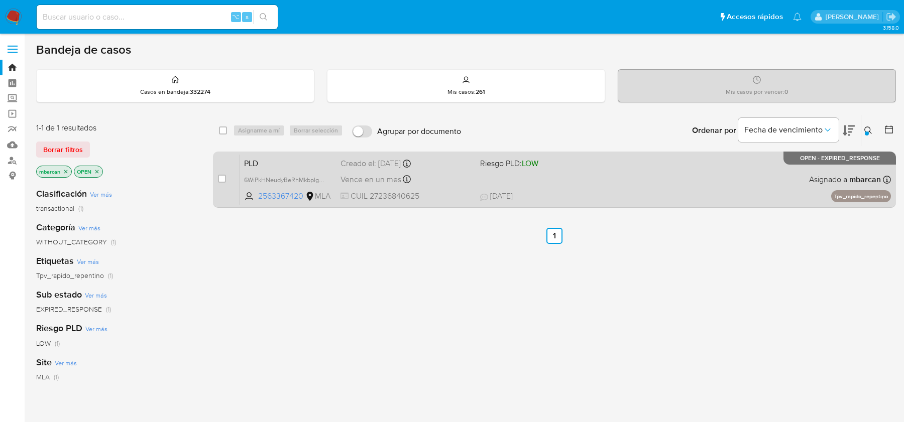
click at [218, 174] on div "case-item-checkbox" at bounding box center [222, 179] width 8 height 10
click at [219, 178] on input "checkbox" at bounding box center [222, 179] width 8 height 8
checkbox input "true"
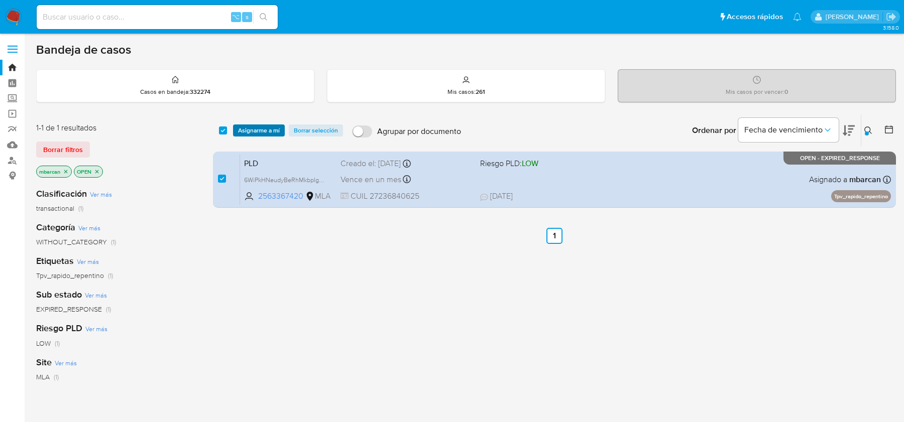
click at [255, 127] on span "Asignarme a mí" at bounding box center [259, 131] width 42 height 10
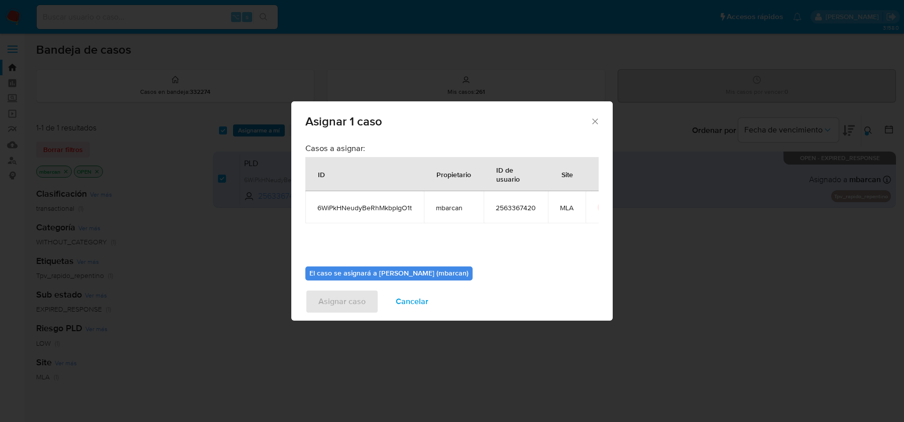
scroll to position [51, 0]
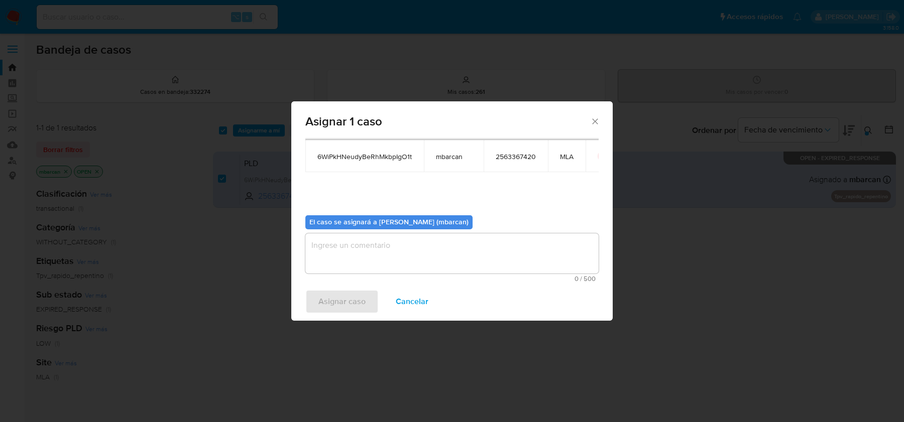
click at [343, 273] on textarea "assign-modal" at bounding box center [451, 254] width 293 height 40
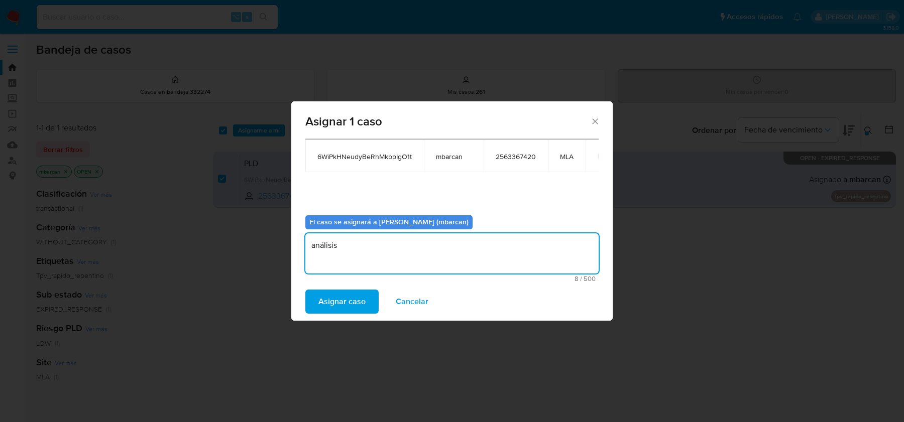
type textarea "análisis"
click at [317, 315] on div "Asignar caso Cancelar" at bounding box center [451, 302] width 321 height 38
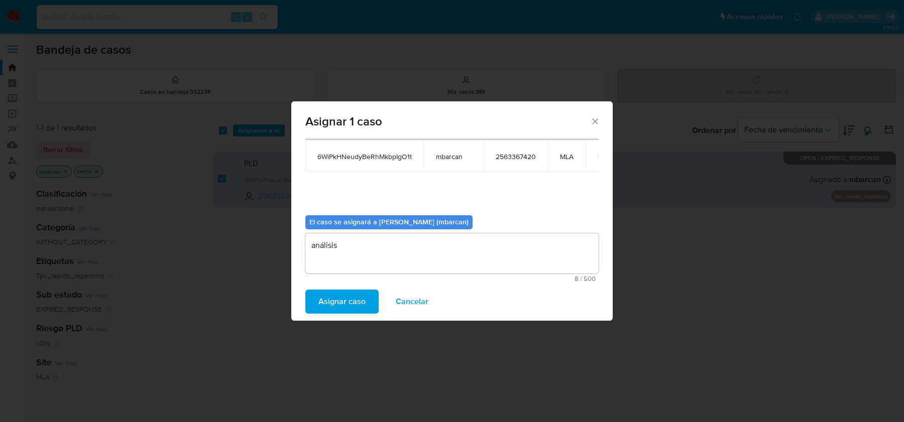
click at [319, 301] on span "Asignar caso" at bounding box center [341, 302] width 47 height 22
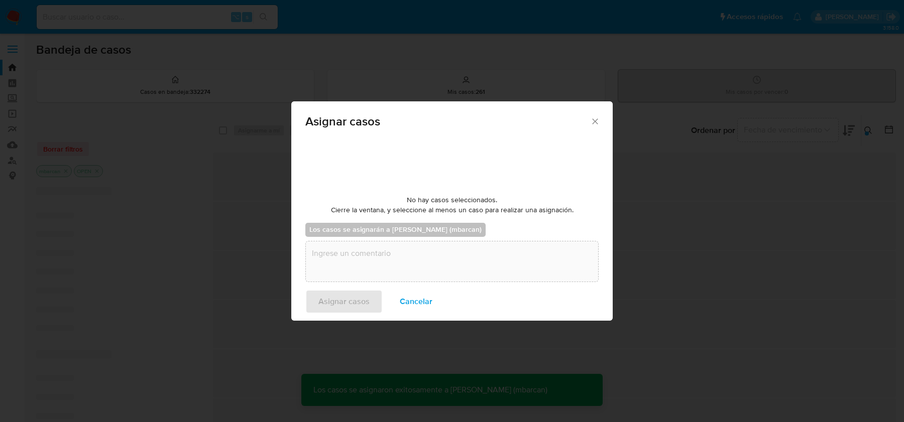
checkbox input "false"
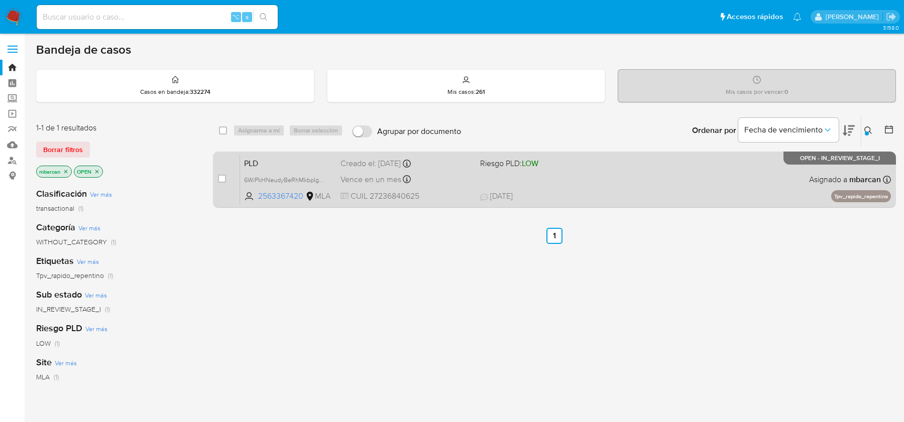
click at [280, 152] on div "case-item-checkbox No es posible asignar el caso PLD 6WiPkHNeudyBeRhMkbpIgO1t 2…" at bounding box center [554, 180] width 683 height 56
click at [275, 160] on span "PLD" at bounding box center [288, 162] width 88 height 13
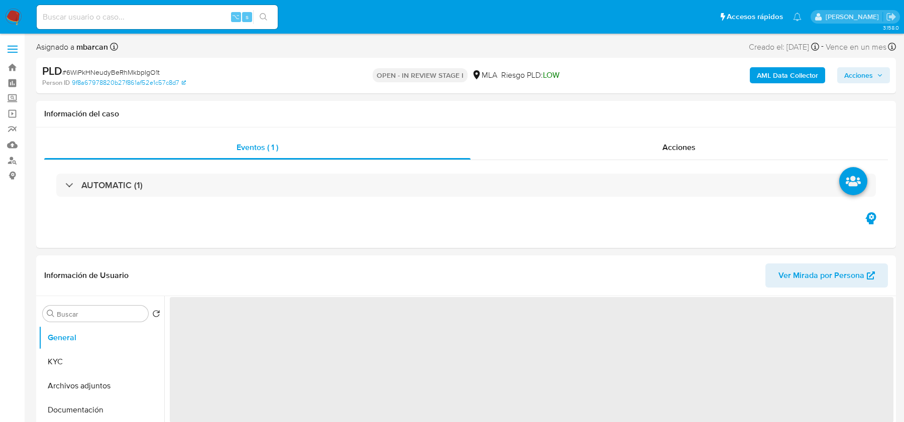
click at [131, 70] on span "# 6WiPkHNeudyBeRhMkbpIgO1t" at bounding box center [110, 72] width 97 height 10
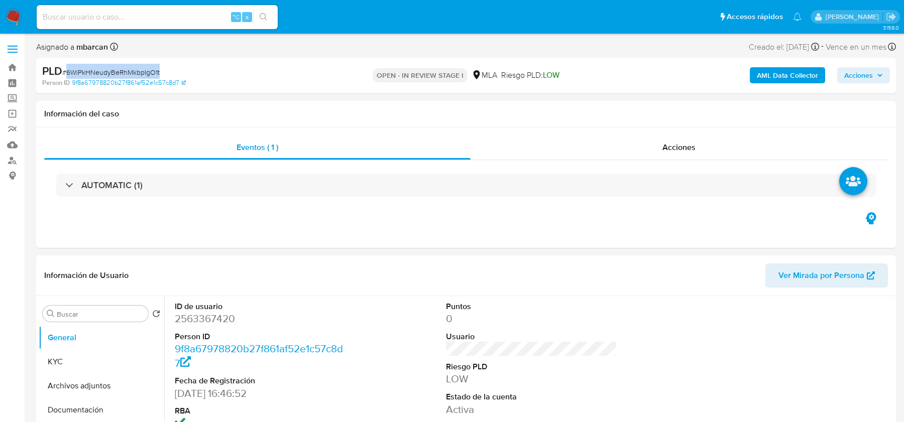
copy span "6WiPkHNeudyBeRhMkbpIgO1t"
select select "10"
click at [77, 382] on button "Archivos adjuntos" at bounding box center [98, 386] width 118 height 24
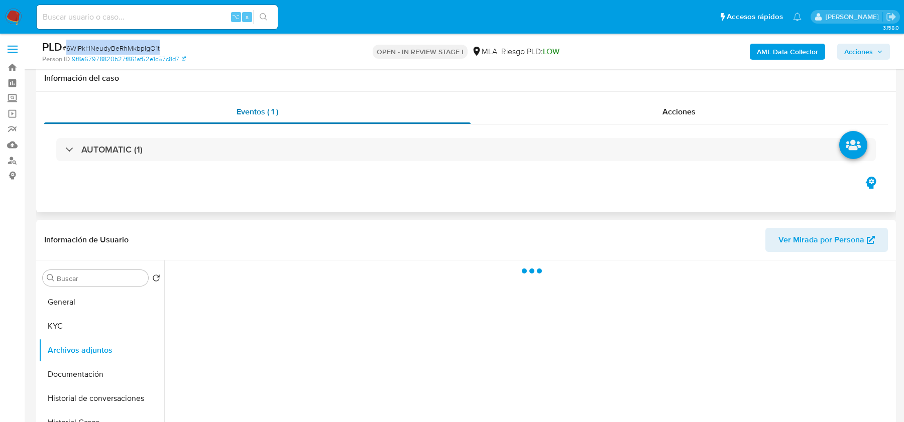
scroll to position [107, 0]
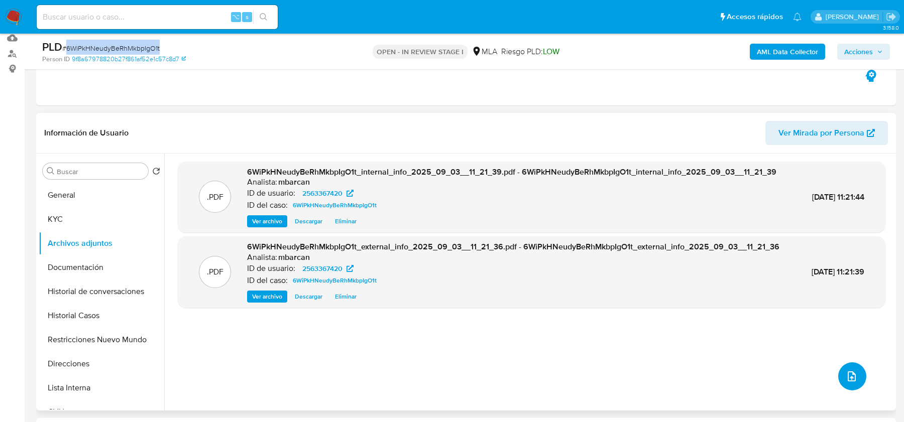
click at [854, 373] on button "upload-file" at bounding box center [852, 377] width 28 height 28
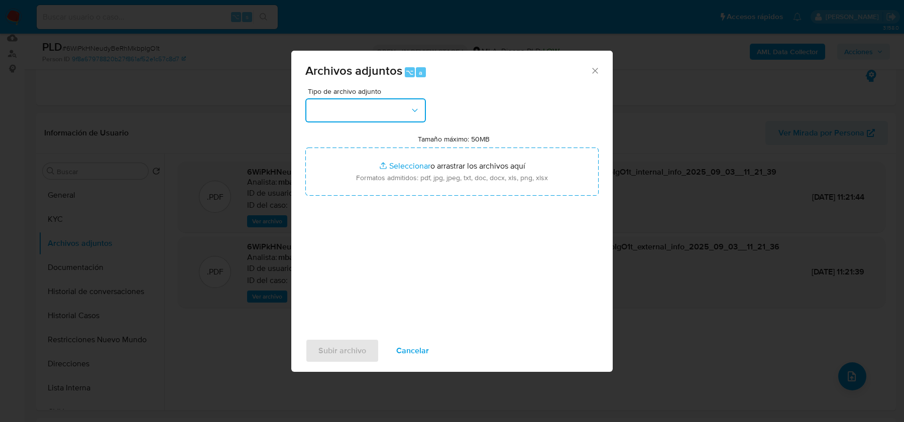
click at [395, 109] on button "button" at bounding box center [365, 110] width 121 height 24
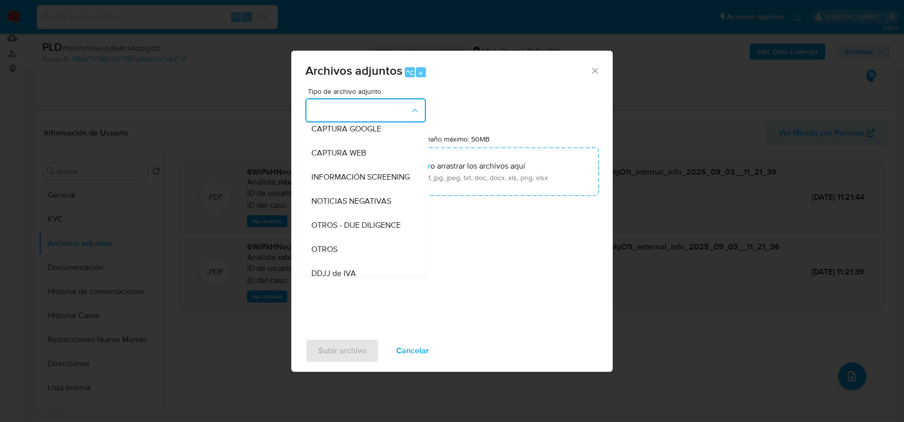
scroll to position [105, 0]
click at [345, 236] on div "OTROS" at bounding box center [362, 225] width 102 height 24
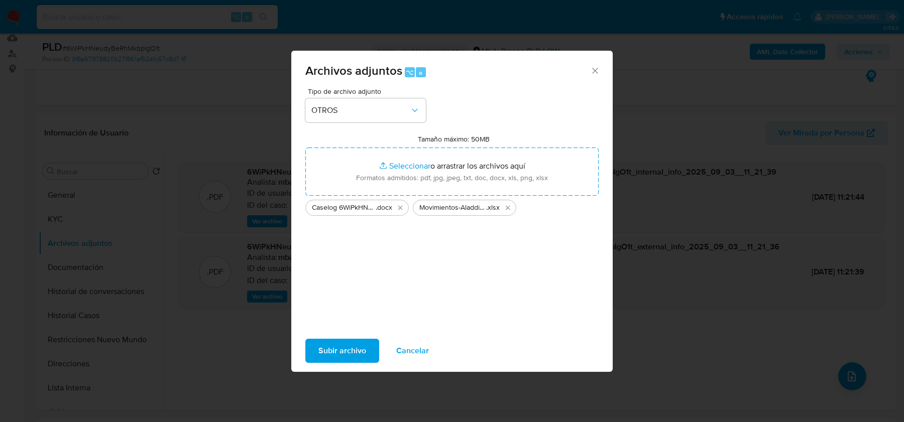
click at [316, 353] on button "Subir archivo" at bounding box center [342, 351] width 74 height 24
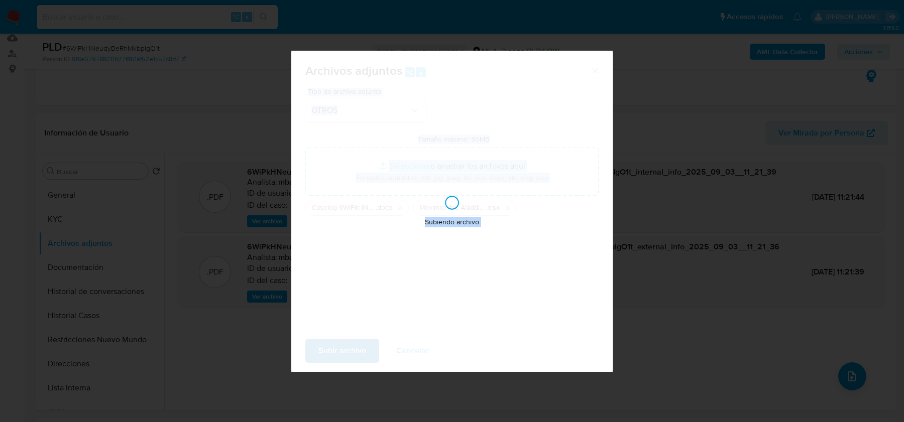
click at [316, 353] on div "Subiendo archivo" at bounding box center [451, 211] width 321 height 321
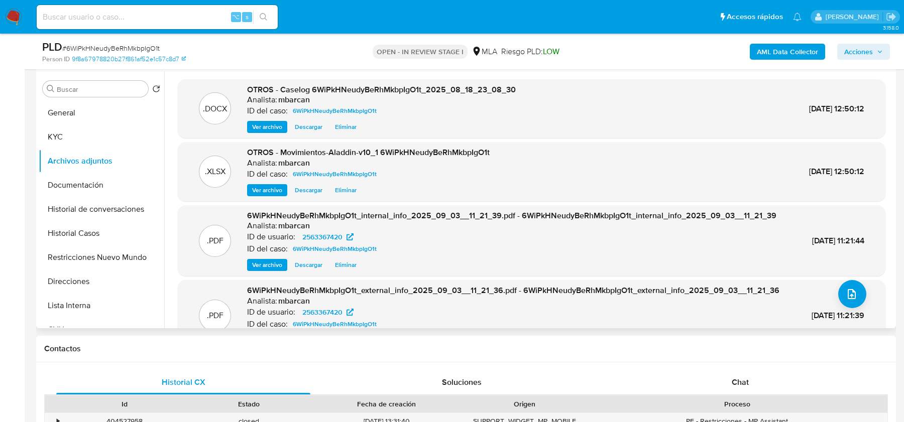
scroll to position [350, 0]
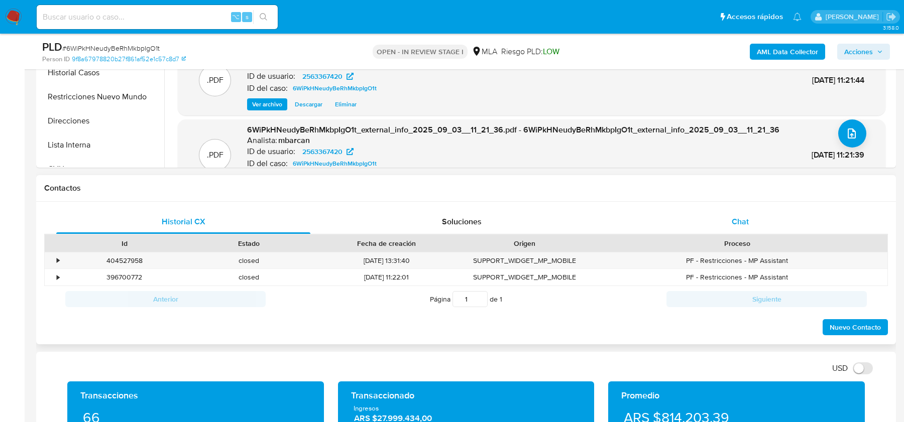
click at [725, 218] on div "Chat" at bounding box center [740, 222] width 254 height 24
click at [727, 218] on div "Chat" at bounding box center [740, 222] width 254 height 24
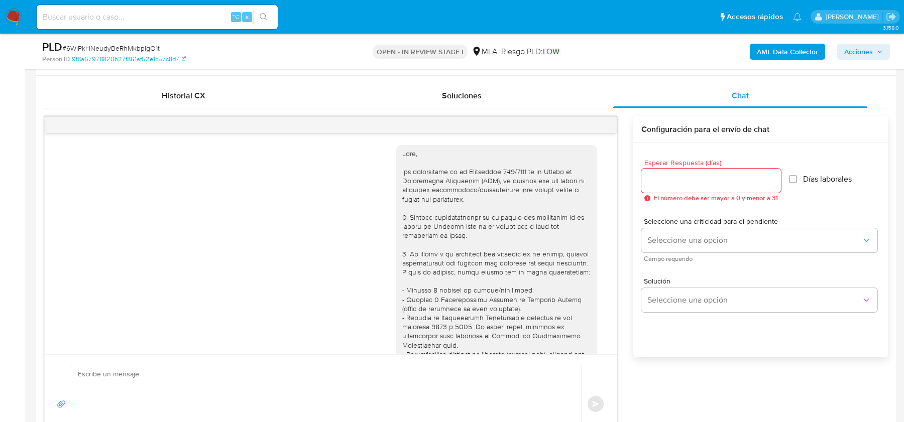
scroll to position [1298, 0]
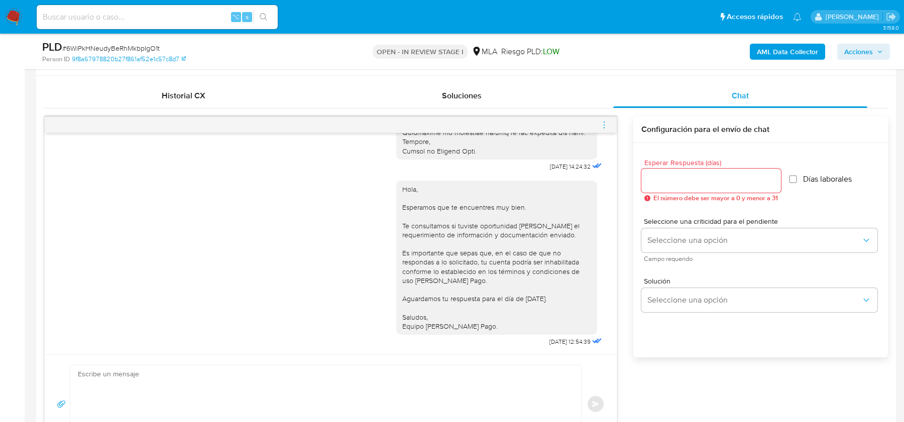
click at [605, 126] on icon "menu-action" at bounding box center [604, 125] width 9 height 9
click at [539, 104] on li "Cerrar conversación" at bounding box center [548, 104] width 103 height 18
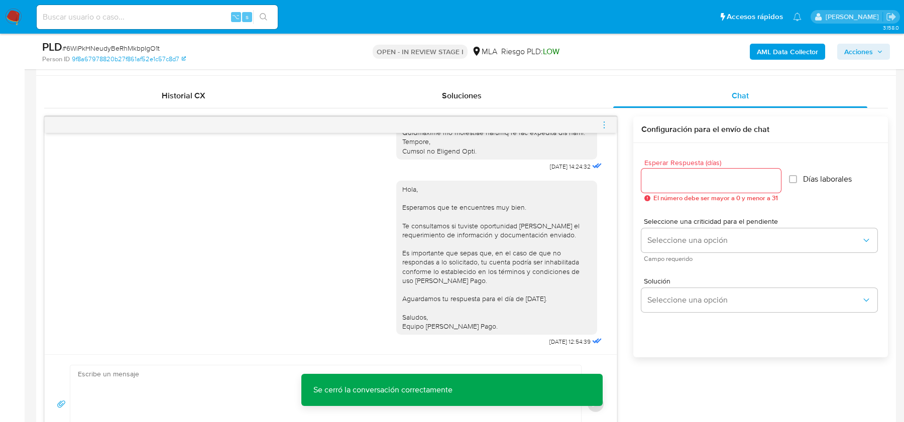
click at [872, 42] on div "AML Data Collector Acciones" at bounding box center [750, 52] width 280 height 24
click at [851, 50] on span "Acciones" at bounding box center [858, 52] width 29 height 16
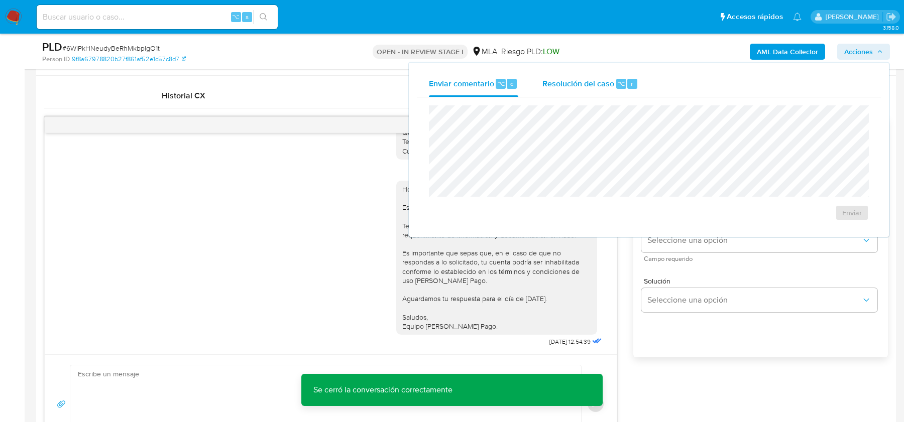
click at [589, 82] on span "Resolución del caso" at bounding box center [578, 83] width 72 height 12
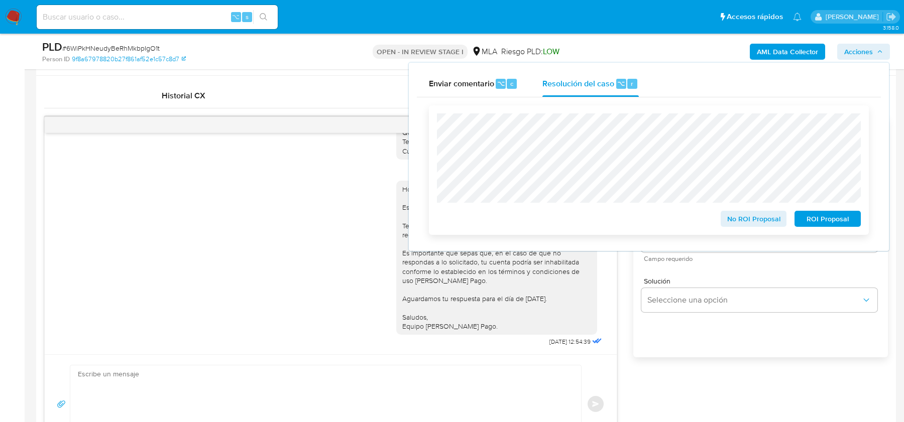
click at [740, 215] on span "No ROI Proposal" at bounding box center [754, 219] width 52 height 14
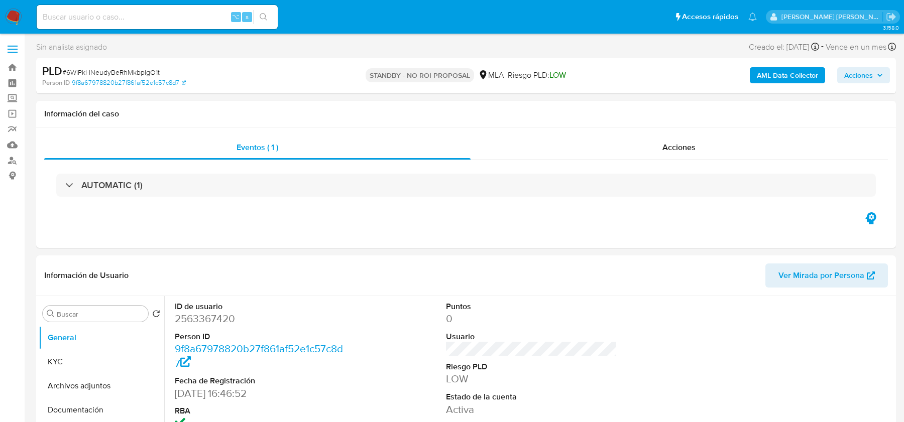
select select "10"
click at [14, 17] on img at bounding box center [13, 17] width 17 height 17
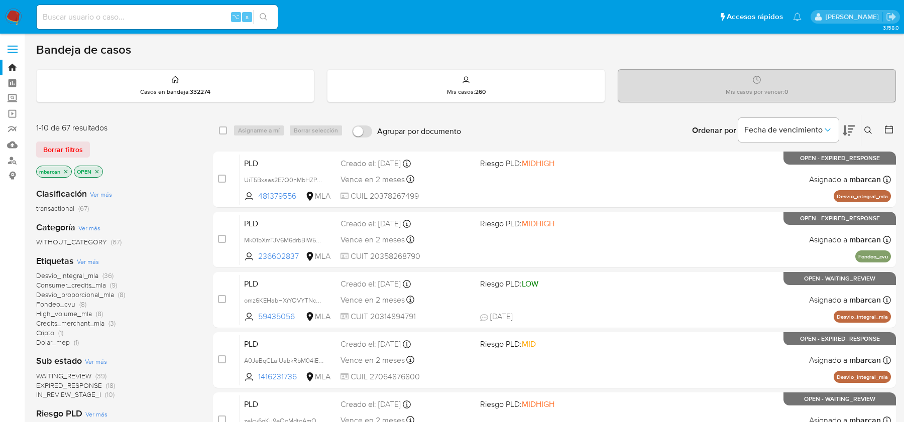
click at [868, 128] on icon at bounding box center [868, 131] width 8 height 8
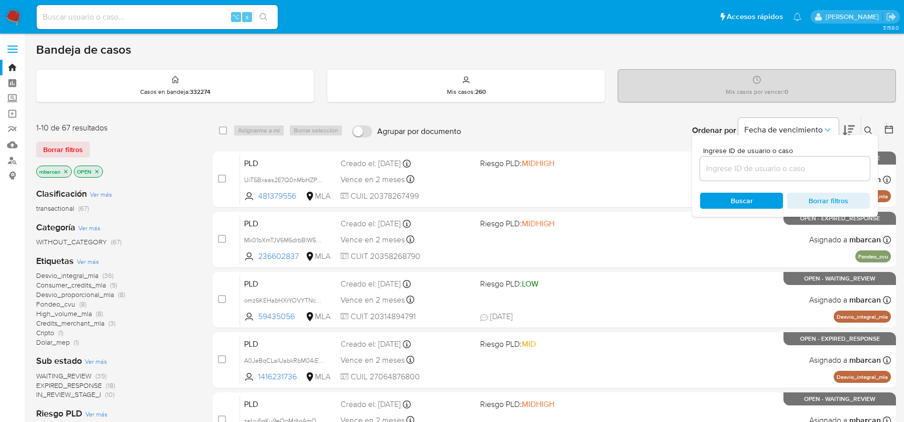
click at [771, 166] on input at bounding box center [785, 168] width 170 height 13
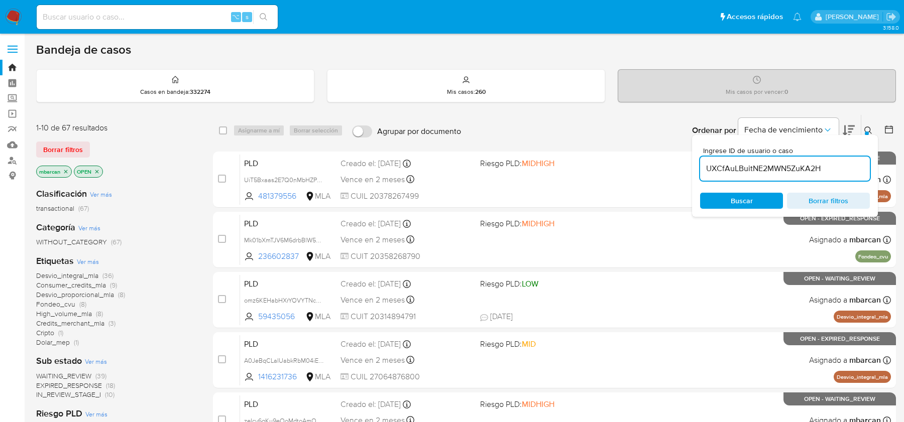
type input "UXCfAuLBuitNE2MWN5ZuKA2H"
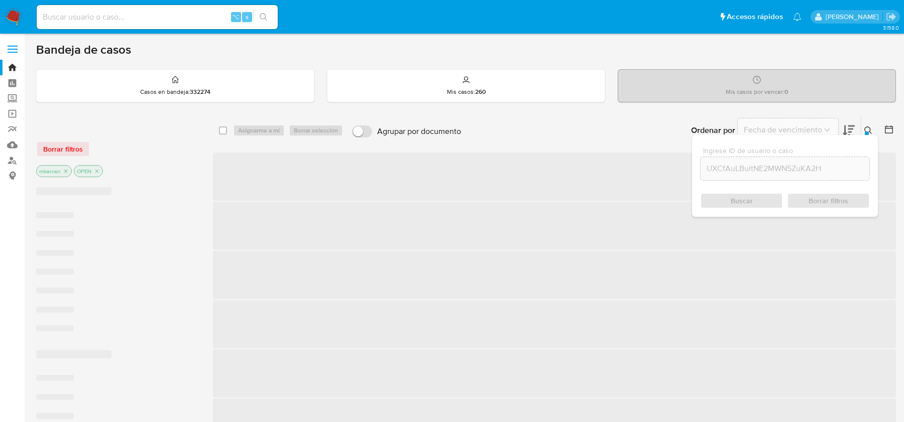
click at [872, 129] on button at bounding box center [869, 131] width 17 height 12
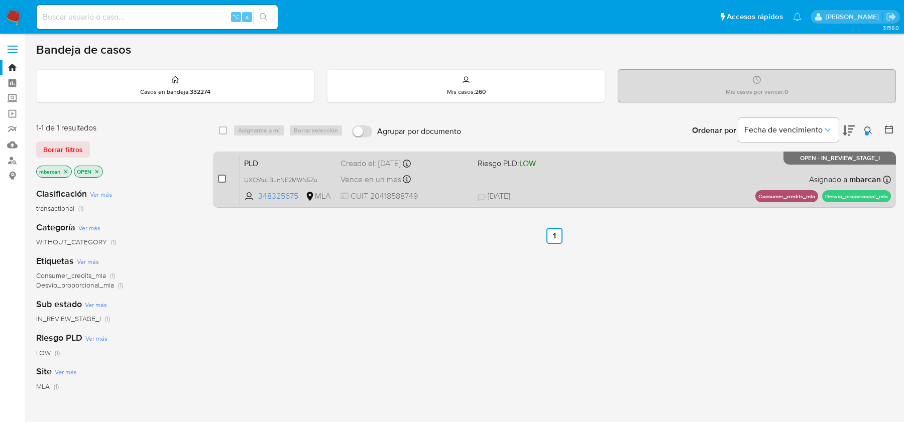
click at [216, 174] on div "case-item-checkbox No es posible asignar el caso PLD UXCfAuLBuitNE2MWN5ZuKA2H 3…" at bounding box center [554, 180] width 683 height 56
click at [220, 179] on input "checkbox" at bounding box center [222, 179] width 8 height 8
checkbox input "true"
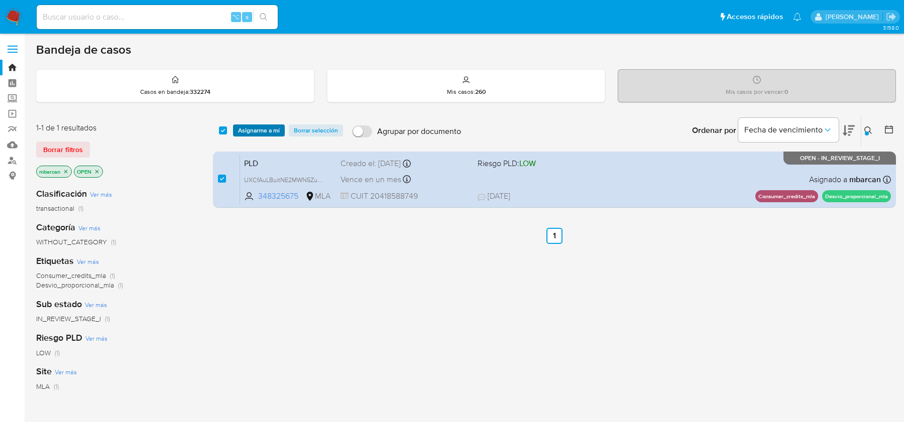
click at [264, 133] on span "Asignarme a mí" at bounding box center [259, 131] width 42 height 10
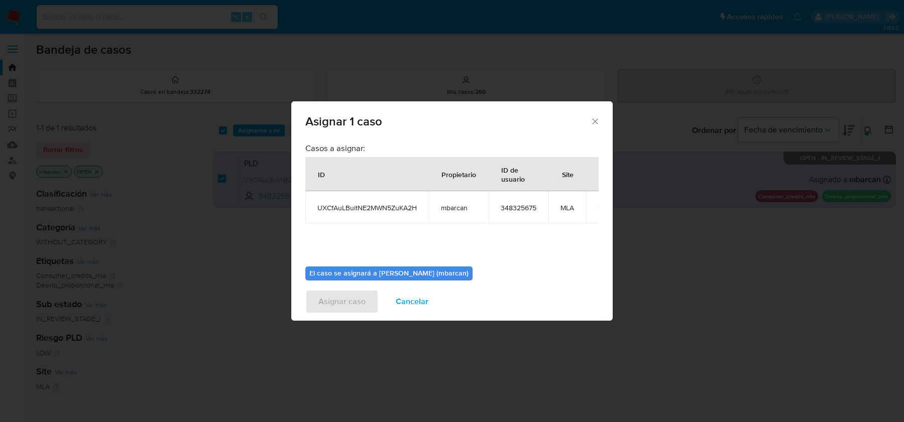
scroll to position [51, 0]
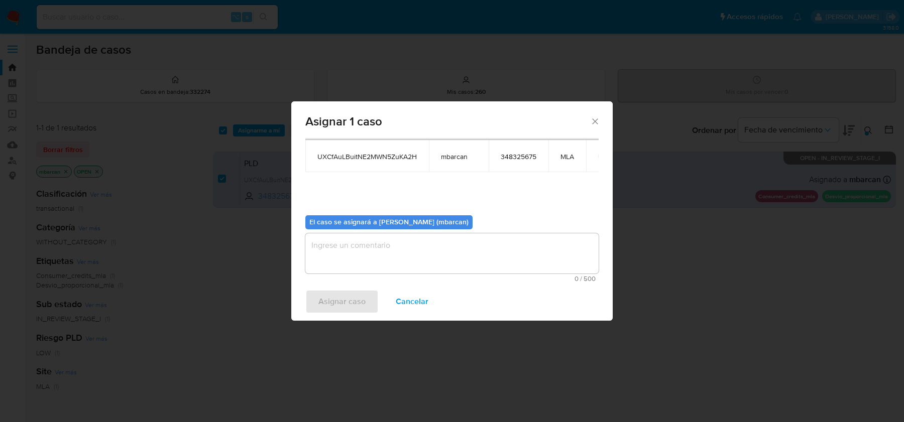
click at [348, 257] on textarea "assign-modal" at bounding box center [451, 254] width 293 height 40
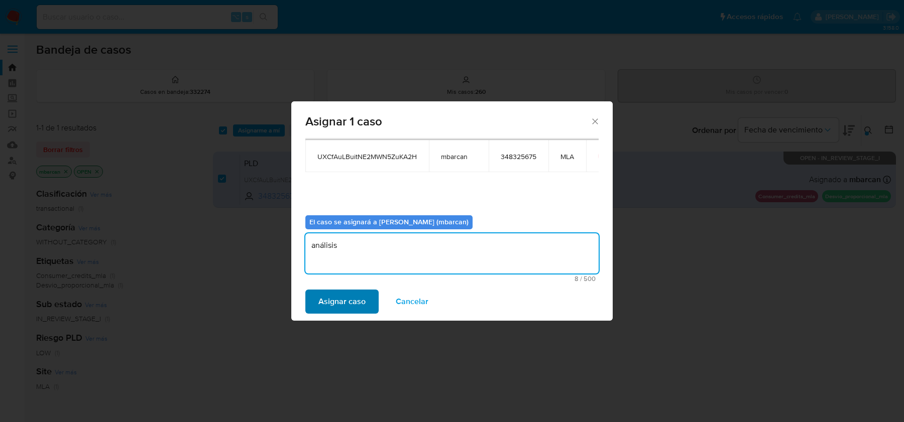
type textarea "análisis"
click at [334, 295] on span "Asignar caso" at bounding box center [341, 302] width 47 height 22
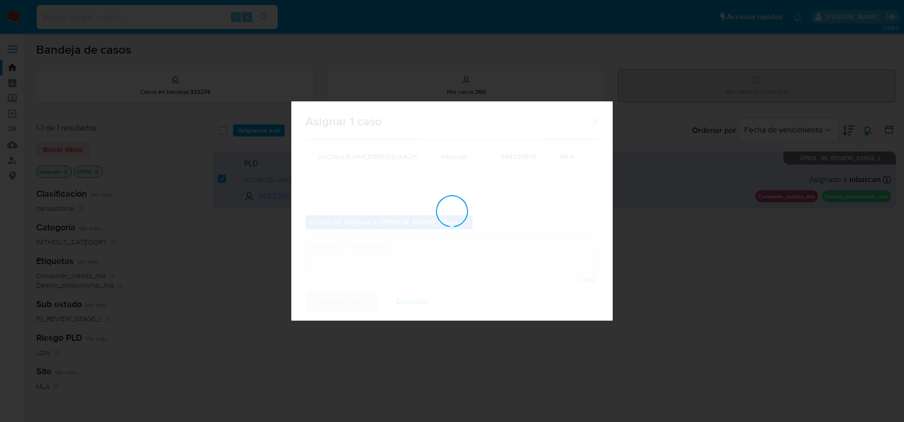
checkbox input "false"
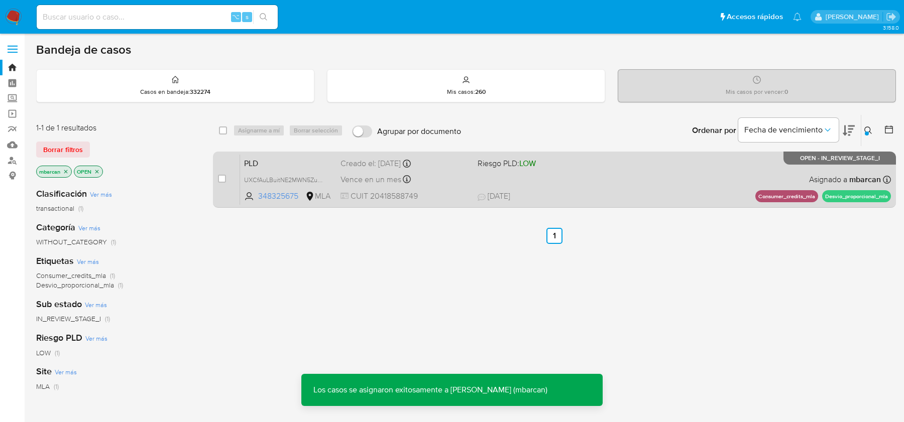
click at [287, 152] on div "case-item-checkbox No es posible asignar el caso PLD UXCfAuLBuitNE2MWN5ZuKA2H 3…" at bounding box center [554, 180] width 683 height 56
click at [284, 161] on span "PLD" at bounding box center [288, 162] width 88 height 13
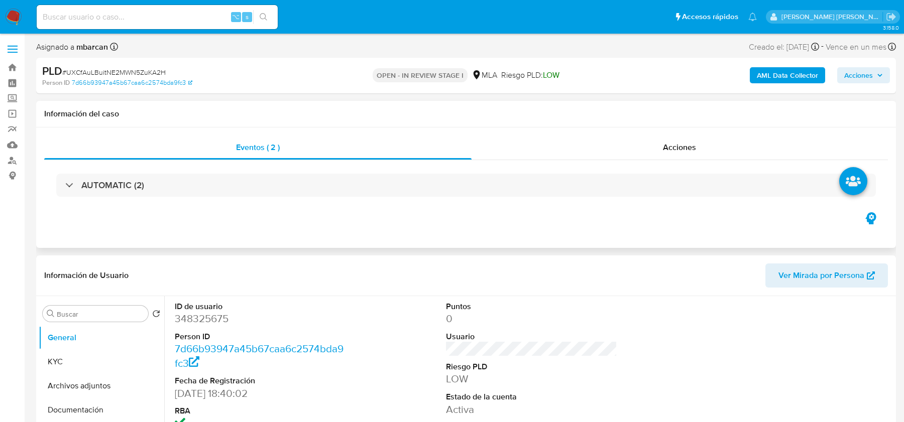
select select "10"
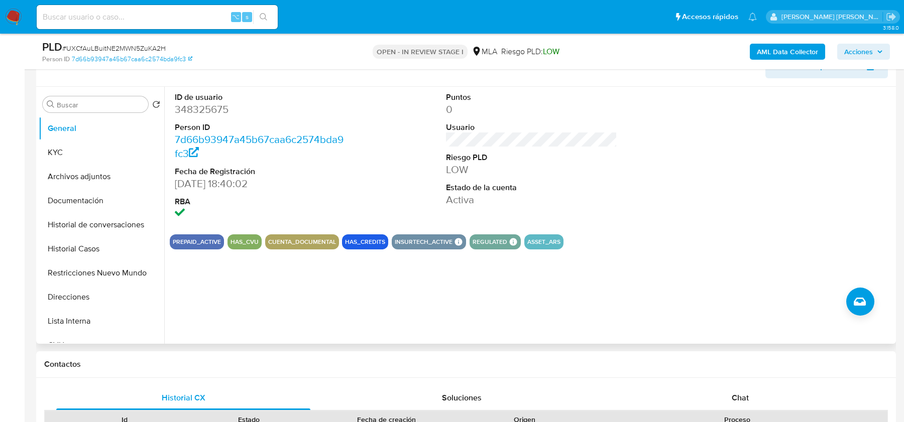
scroll to position [224, 0]
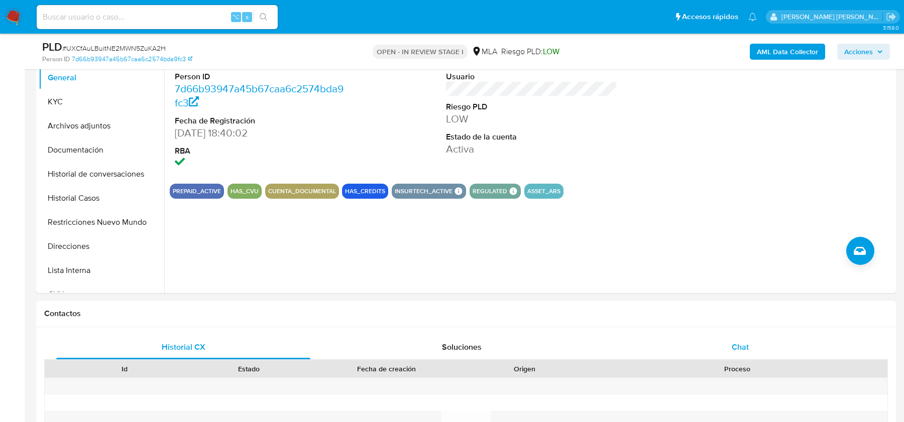
click at [736, 342] on span "Chat" at bounding box center [740, 347] width 17 height 12
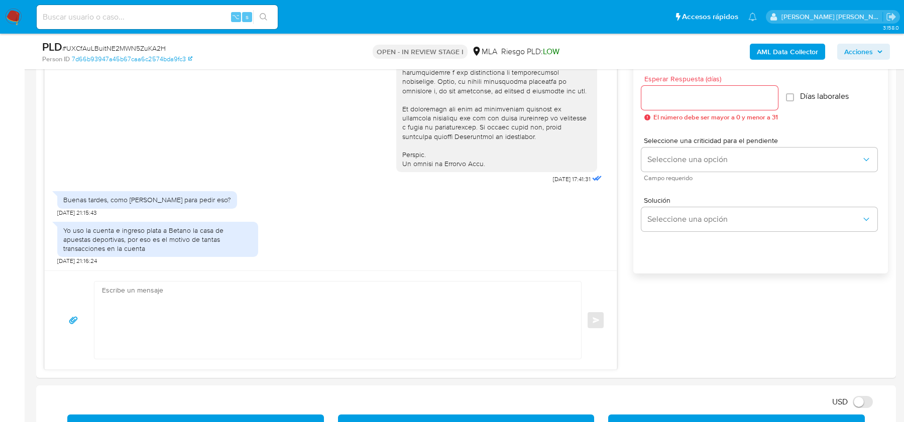
scroll to position [562, 0]
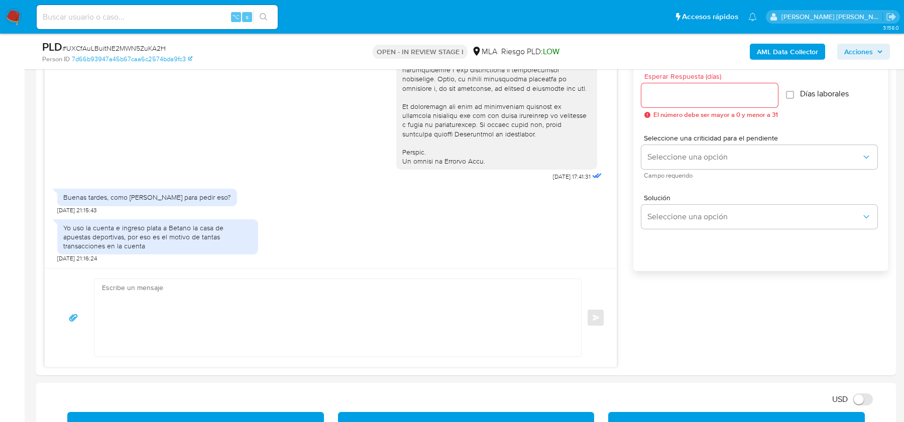
click at [111, 46] on span "# UXCfAuLBuitNE2MWN5ZuKA2H" at bounding box center [113, 48] width 103 height 10
copy span "UXCfAuLBuitNE2MWN5ZuKA2H"
click at [145, 325] on textarea at bounding box center [335, 317] width 467 height 77
paste textarea "Hola, Gracias por tu respuesta. Al respecto, ¿podrías enviarnos lo siguiente? 1…"
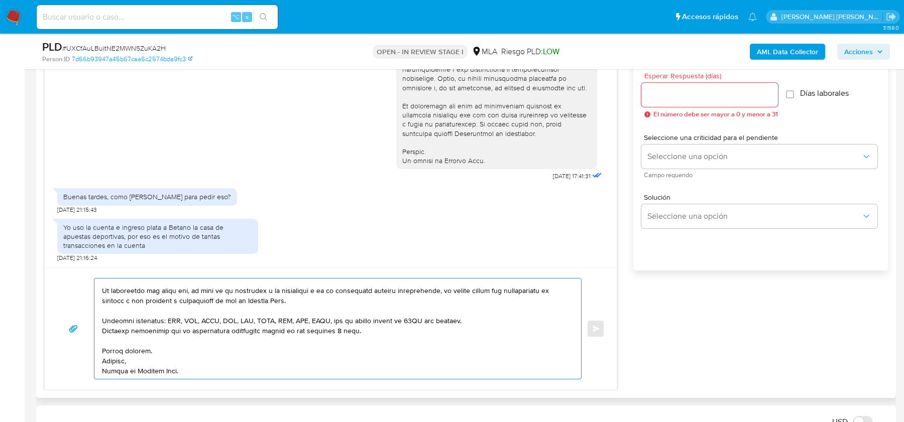
scroll to position [545, 0]
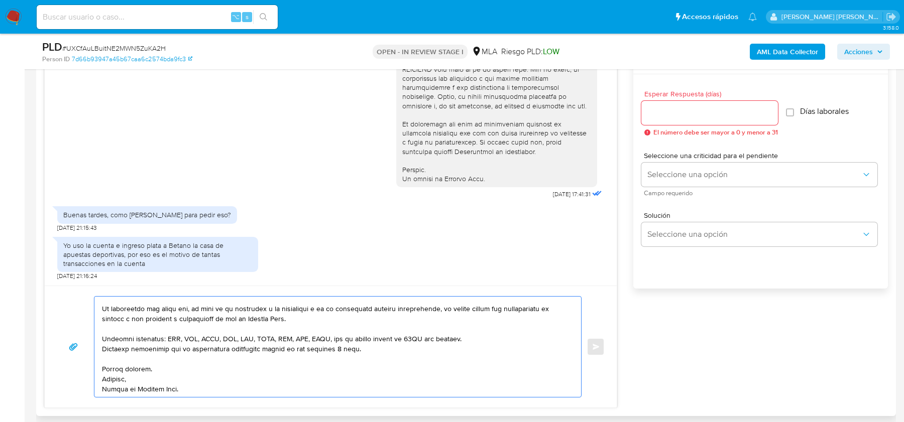
type textarea "Hola, Gracias por tu respuesta. Al respecto, ¿podrías enviarnos lo siguiente? 1…"
click at [679, 119] on div at bounding box center [709, 113] width 137 height 24
click at [679, 117] on input "Esperar Respuesta (días)" at bounding box center [709, 112] width 137 height 13
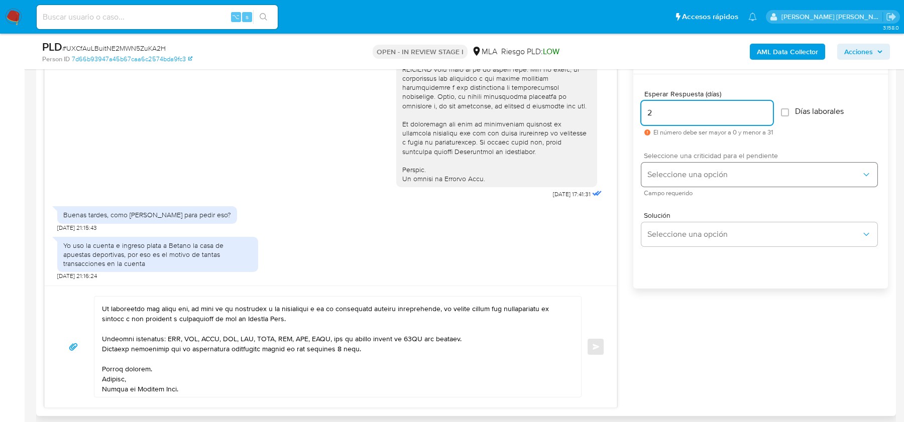
type input "2"
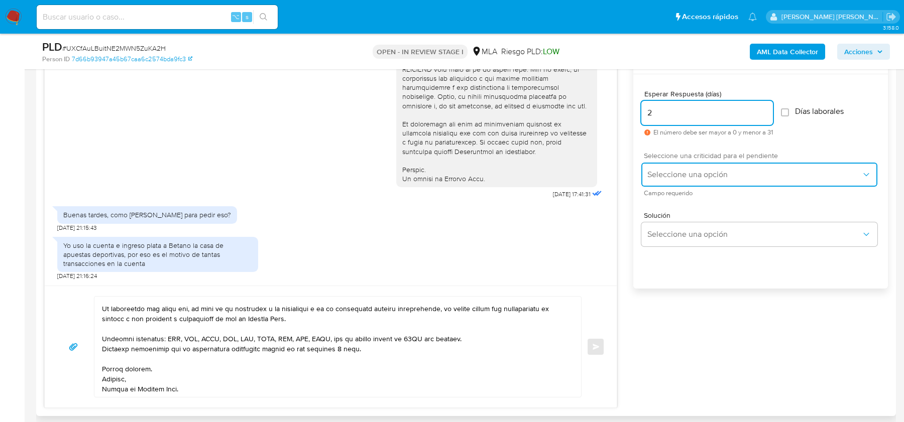
click at [660, 172] on span "Seleccione una opción" at bounding box center [754, 175] width 214 height 10
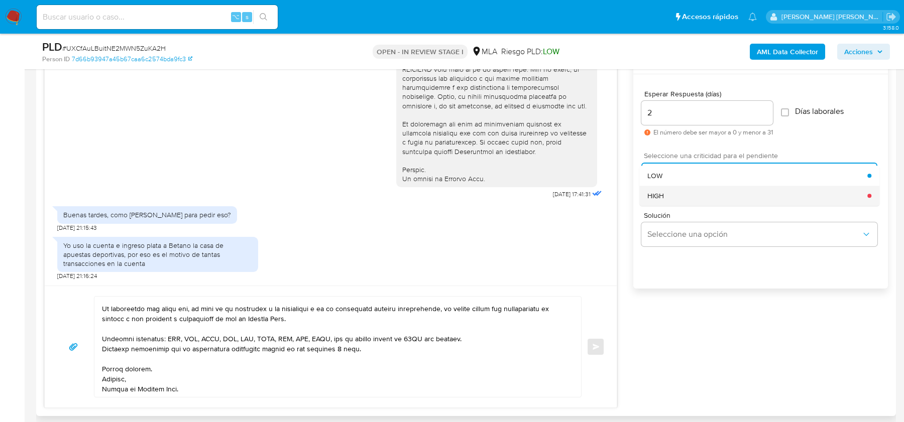
click at [660, 189] on div "HIGH" at bounding box center [757, 196] width 220 height 20
click at [594, 344] on span "Enviar" at bounding box center [596, 347] width 7 height 6
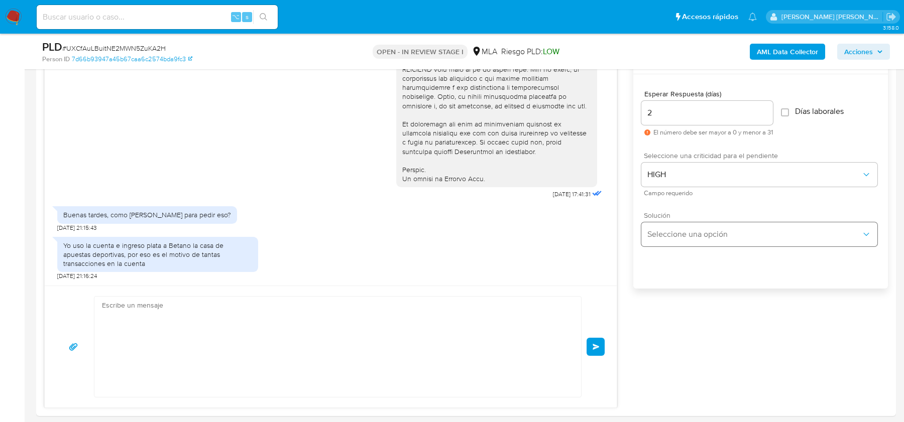
scroll to position [0, 0]
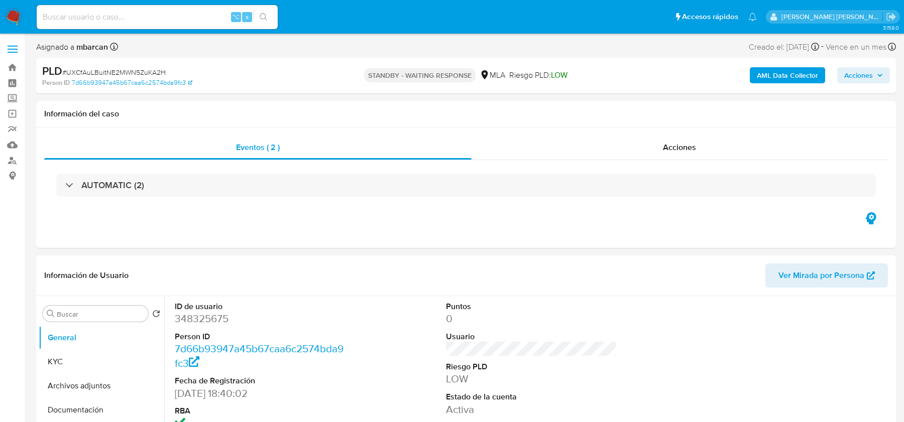
select select "10"
click at [68, 18] on input at bounding box center [157, 17] width 241 height 13
paste input "XXP3wfJ1zvdJLFKpKoaddy4I"
type input "XXP3wfJ1zvdJLFKpKoaddy4I"
select select "10"
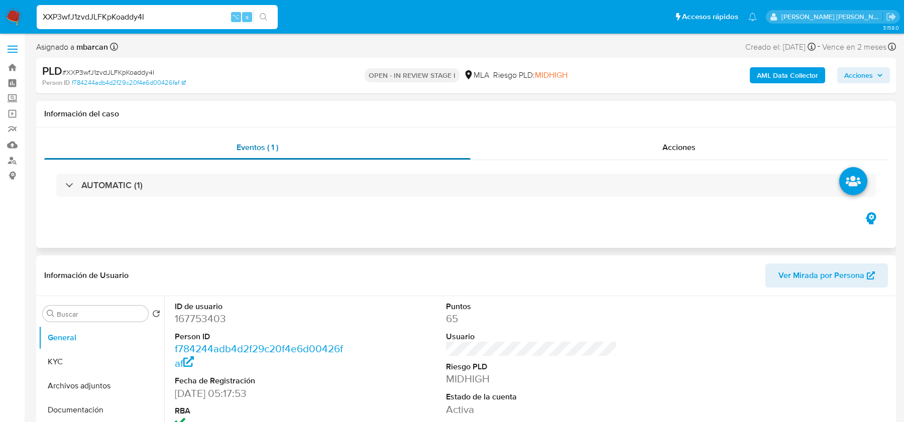
scroll to position [341, 0]
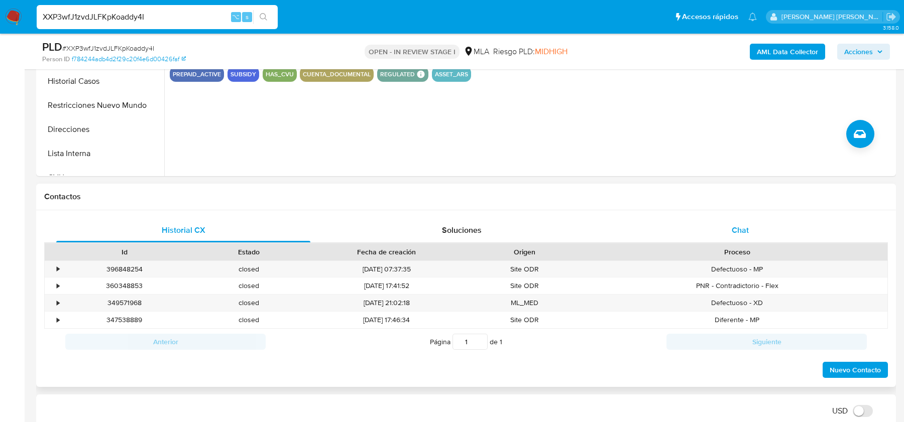
click at [680, 228] on div "Chat" at bounding box center [740, 230] width 254 height 24
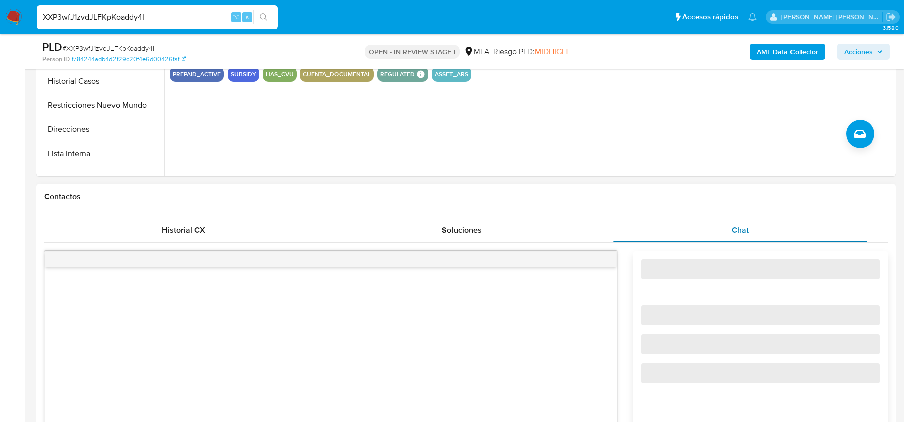
click at [739, 230] on span "Chat" at bounding box center [740, 230] width 17 height 12
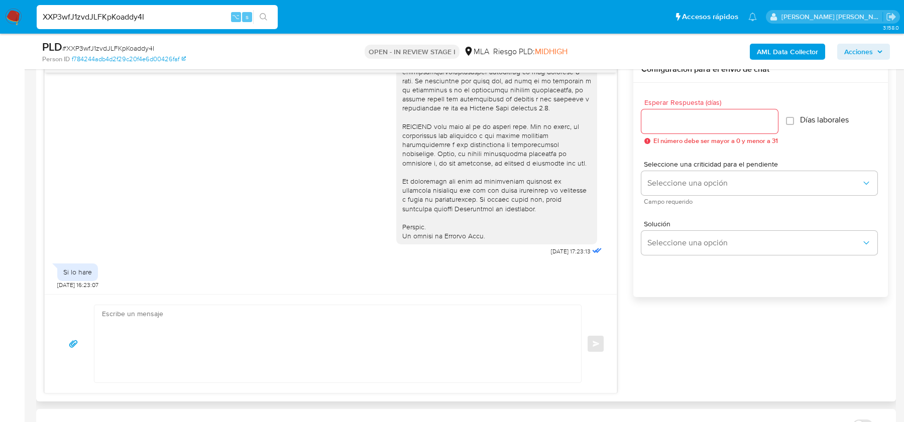
scroll to position [551, 0]
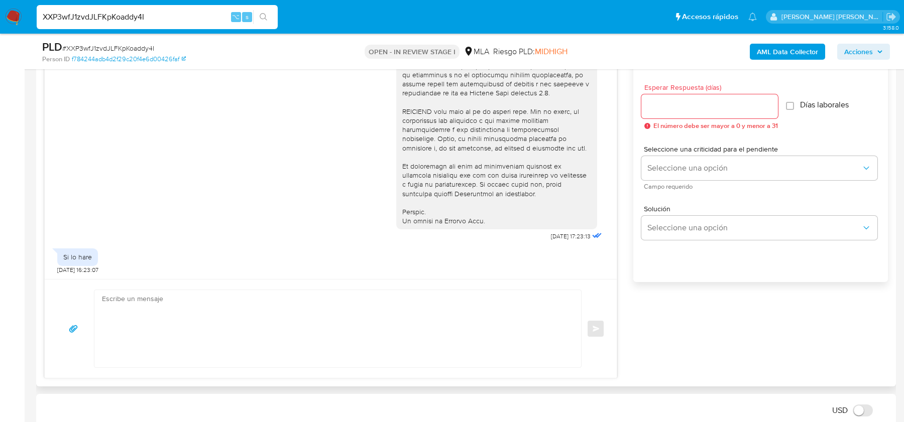
click at [249, 314] on textarea at bounding box center [335, 328] width 467 height 77
paste textarea "Lore, Ip dolorsi am con adipiscinge seddoeiusmo te in utlabo et Dolorem Aliq, e…"
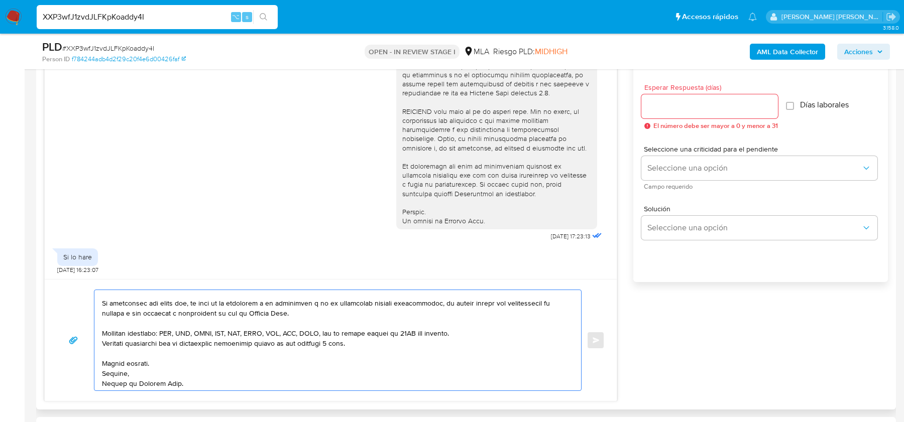
scroll to position [157, 0]
type textarea "Lore, Ip dolorsi am con adipiscinge seddoeiusmo te in utlabo et Dolorem Aliq, e…"
click at [686, 109] on input "Esperar Respuesta (días)" at bounding box center [709, 106] width 137 height 13
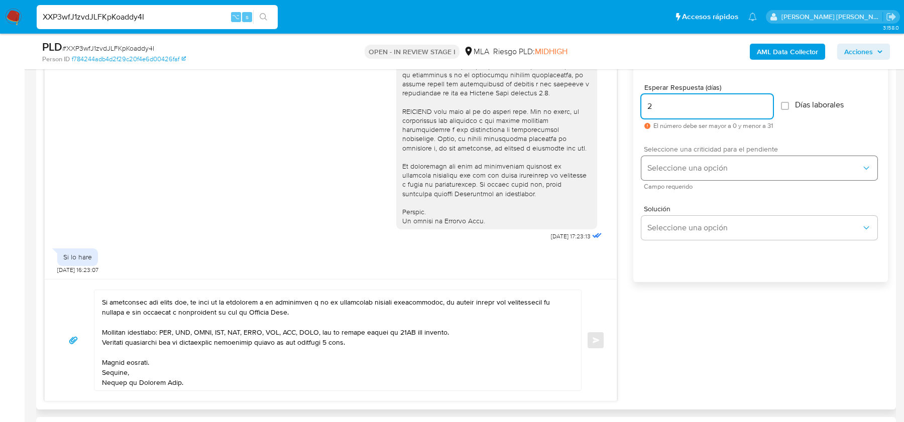
type input "2"
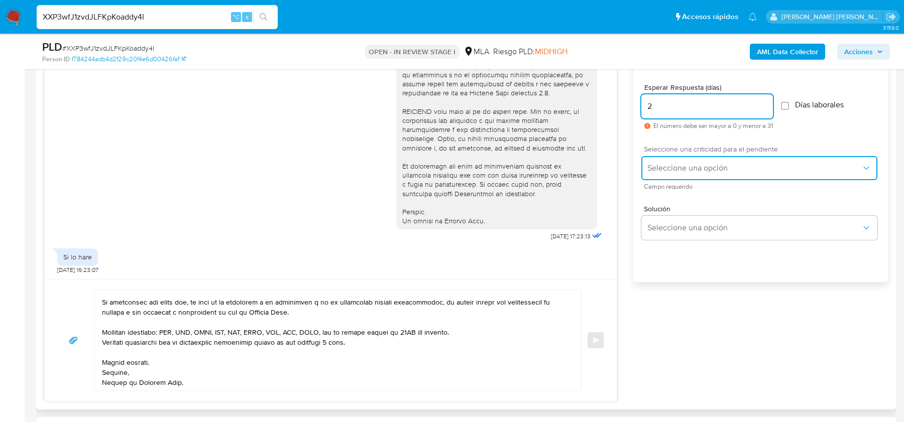
click at [693, 174] on button "Seleccione una opción" at bounding box center [759, 168] width 236 height 24
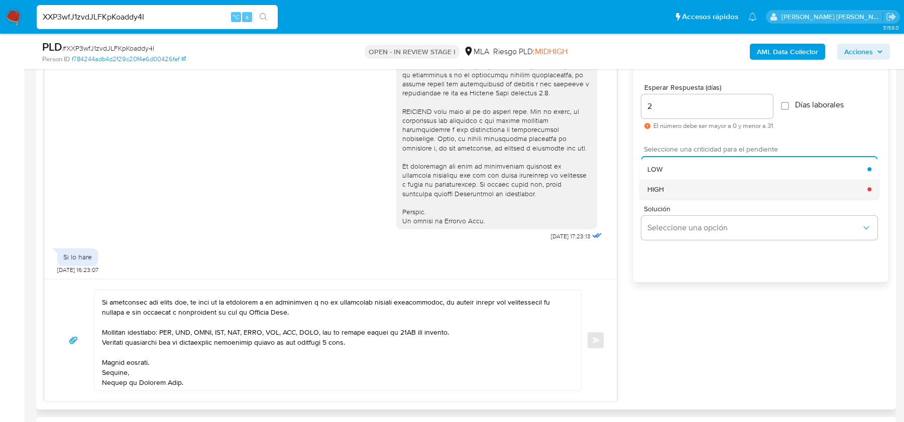
click at [684, 193] on div "HIGH" at bounding box center [757, 189] width 220 height 20
click at [595, 342] on button "Enviar" at bounding box center [596, 340] width 18 height 18
click at [588, 336] on button "Enviar" at bounding box center [596, 340] width 18 height 18
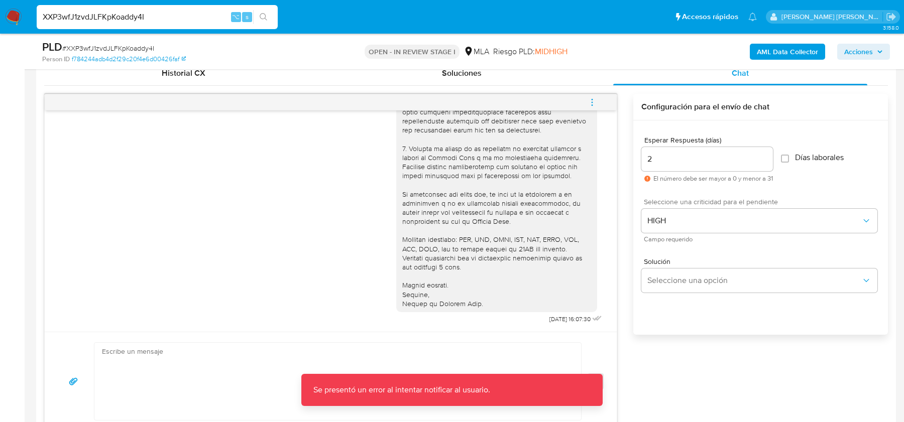
scroll to position [488, 0]
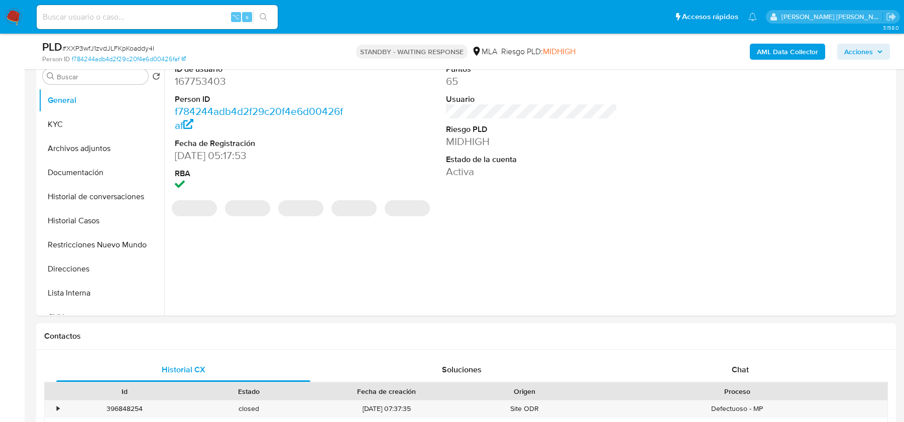
scroll to position [502, 0]
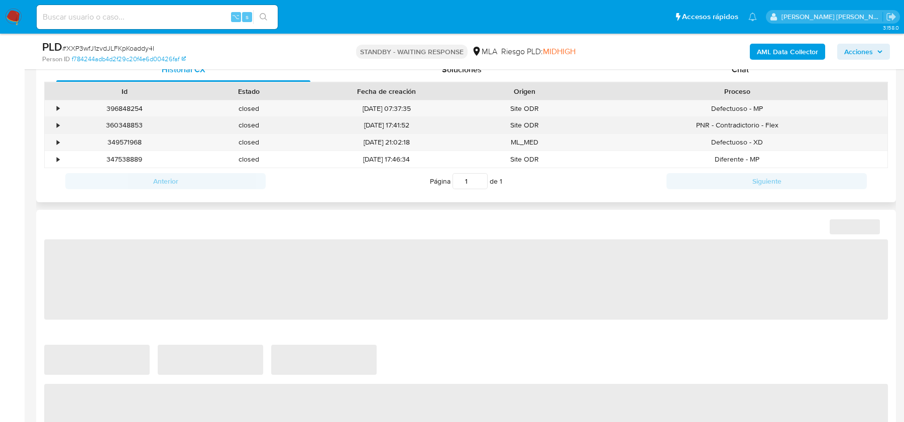
select select "10"
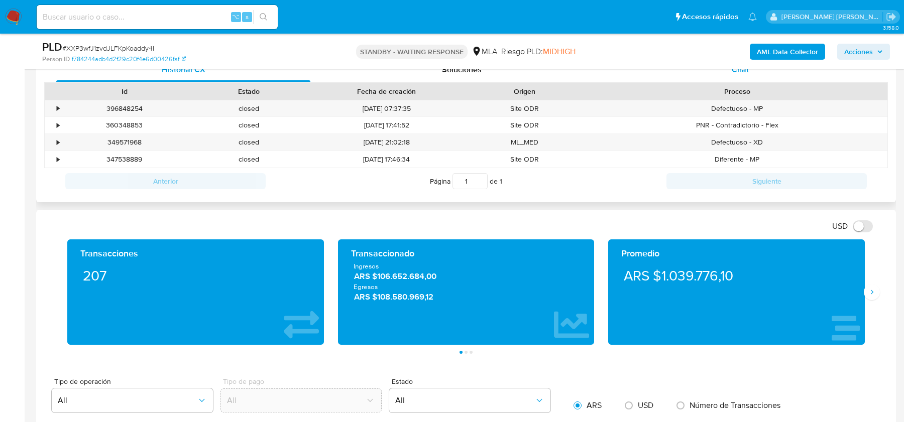
click at [730, 71] on div "Chat" at bounding box center [740, 70] width 254 height 24
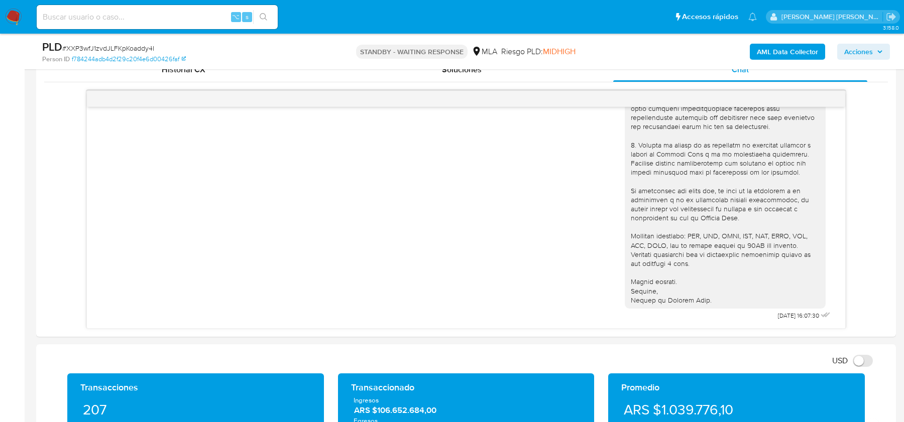
scroll to position [764, 0]
click at [129, 18] on input at bounding box center [157, 17] width 241 height 13
click at [22, 19] on nav "Pausado Ver notificaciones ⌥ s Accesos rápidos Presiona las siguientes teclas p…" at bounding box center [452, 17] width 904 height 34
click at [127, 13] on input at bounding box center [157, 17] width 241 height 13
paste input "JaI6skJOvY2xv57MxN3PU1JX"
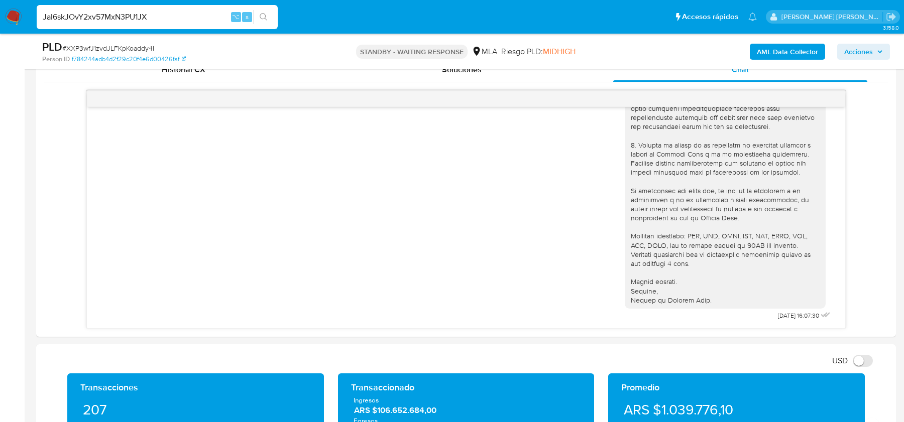
type input "JaI6skJOvY2xv57MxN3PU1JX"
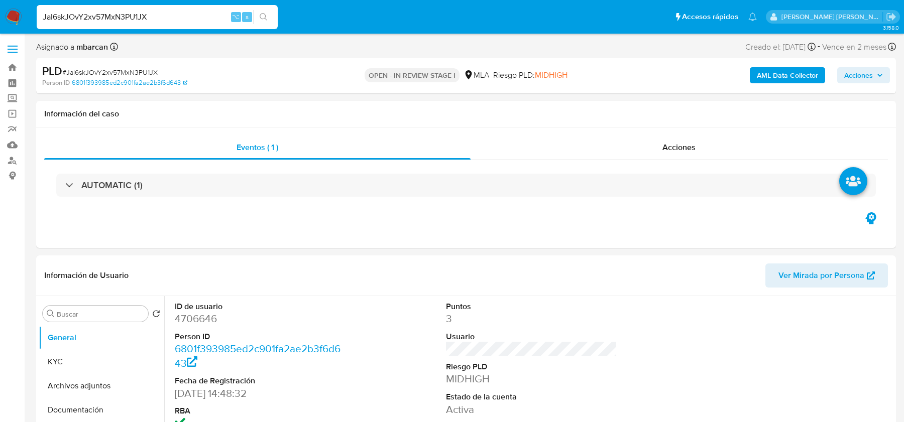
select select "10"
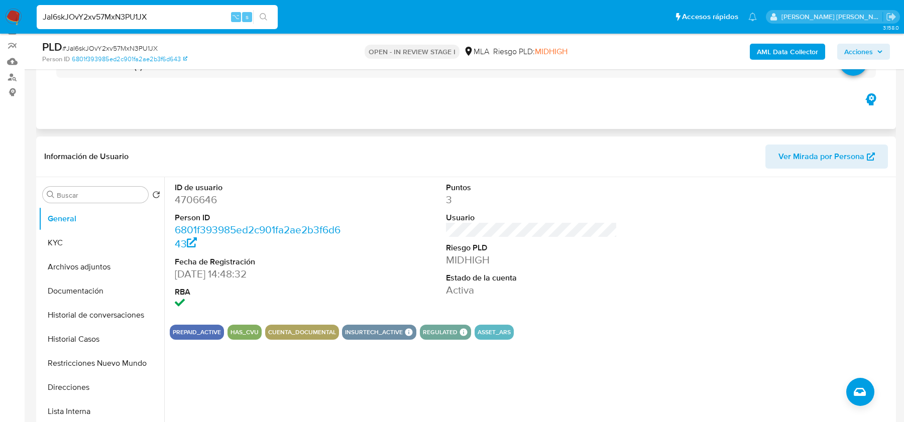
scroll to position [263, 0]
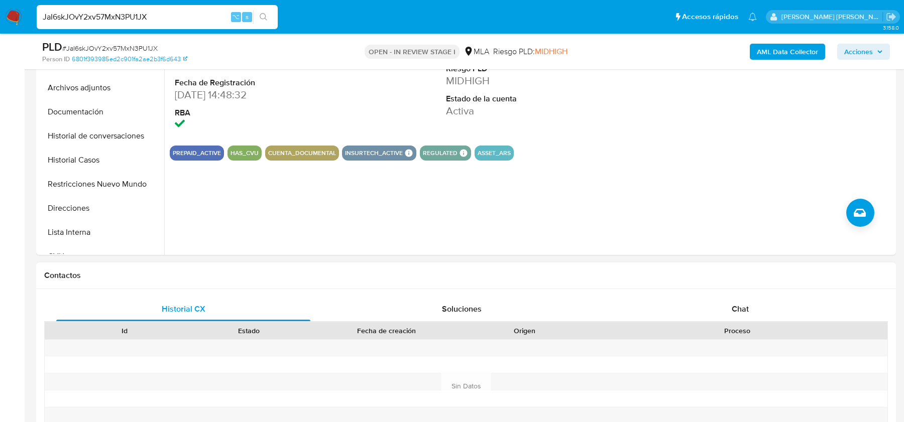
click at [737, 322] on div "Proceso" at bounding box center [737, 330] width 301 height 17
click at [737, 311] on span "Chat" at bounding box center [740, 309] width 17 height 12
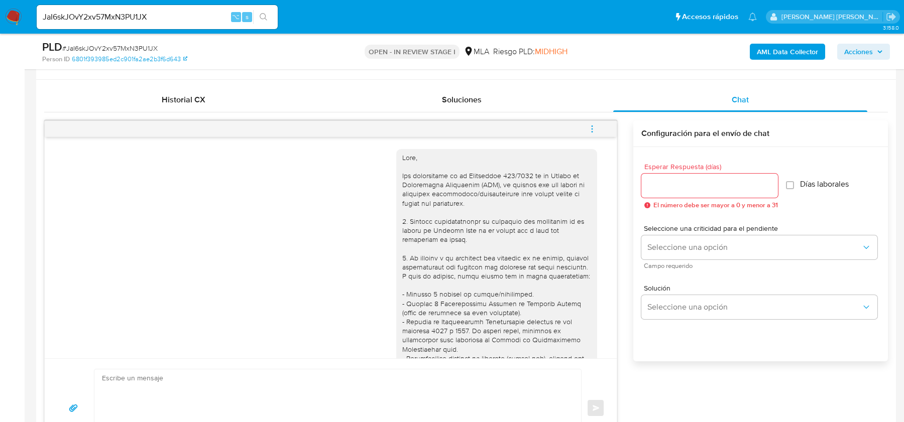
scroll to position [483, 0]
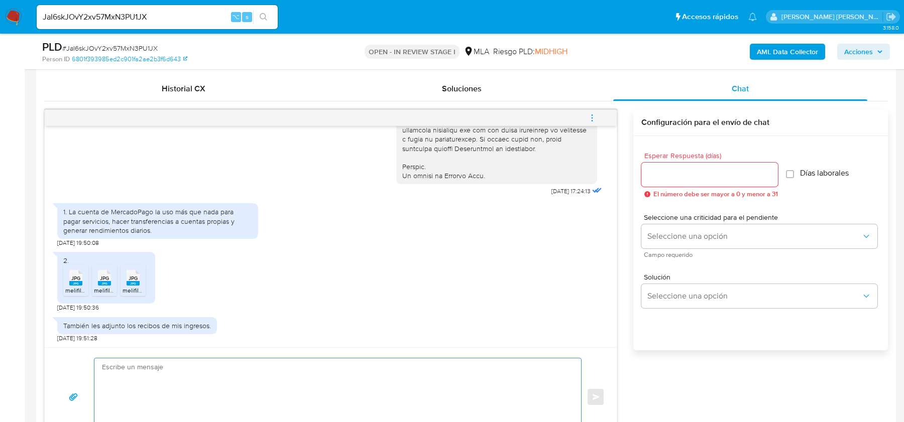
click at [232, 378] on textarea at bounding box center [335, 397] width 467 height 77
paste textarea "Hola, Muchas gracias por tu respuesta. Te confirmamos la recepción de la docume…"
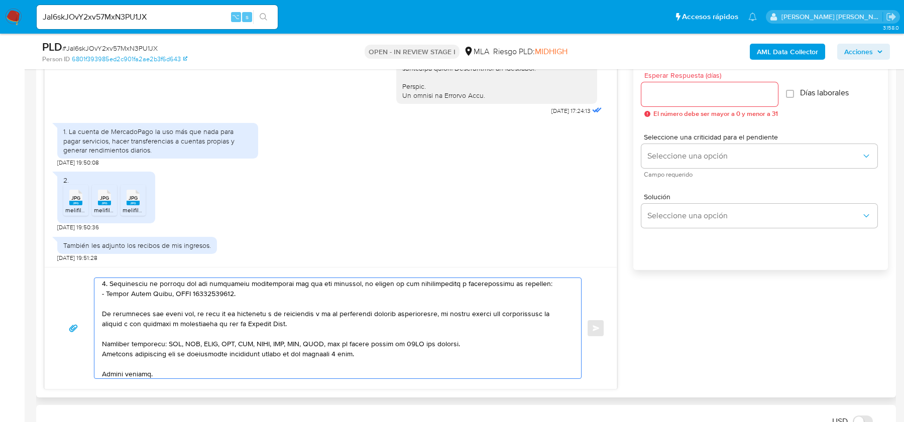
scroll to position [117, 0]
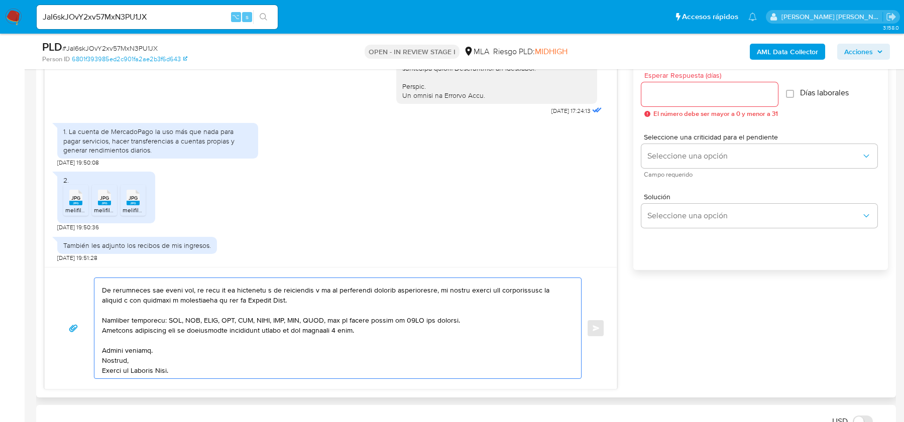
type textarea "Hola, Muchas gracias por tu respuesta. Te confirmamos la recepción de la docume…"
click at [715, 99] on input "Esperar Respuesta (días)" at bounding box center [709, 94] width 137 height 13
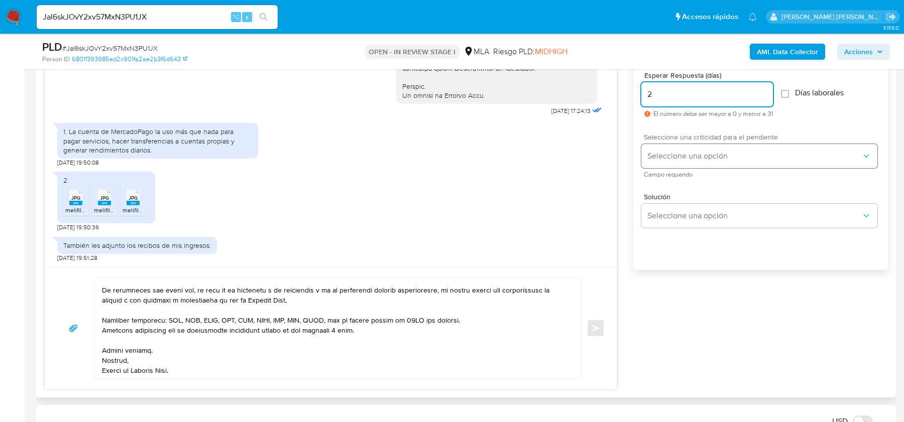
type input "2"
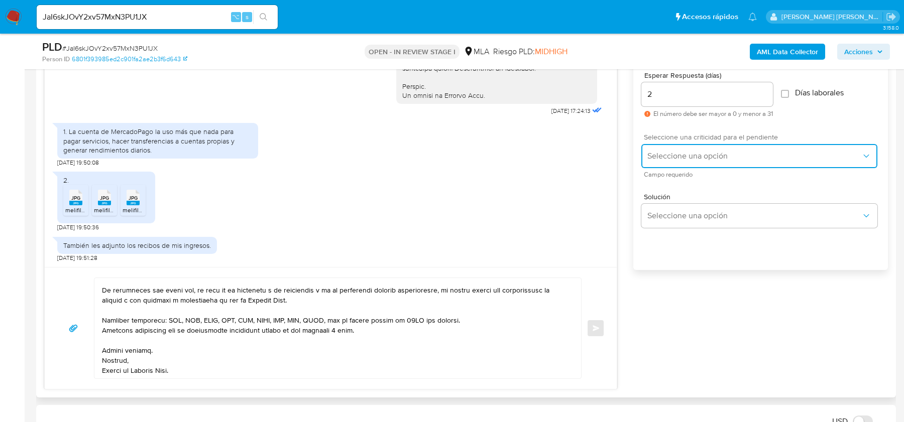
click at [688, 151] on span "Seleccione una opción" at bounding box center [754, 156] width 214 height 10
click at [670, 176] on div "HIGH" at bounding box center [757, 177] width 220 height 20
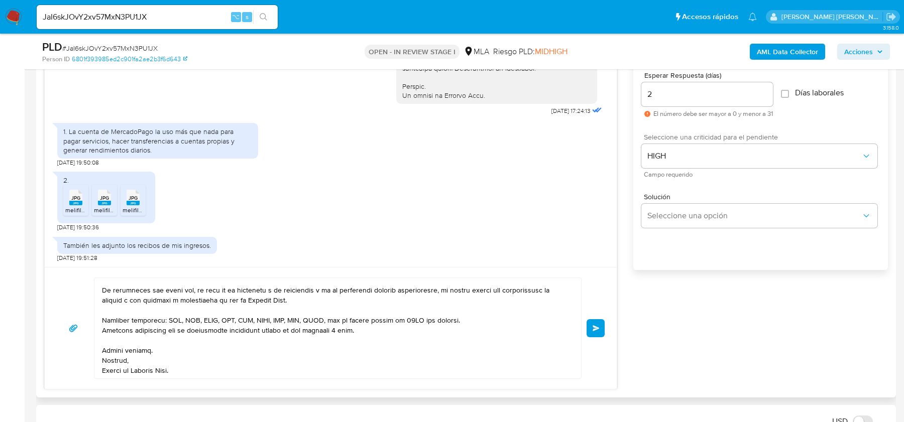
click at [593, 329] on button "Enviar" at bounding box center [596, 328] width 18 height 18
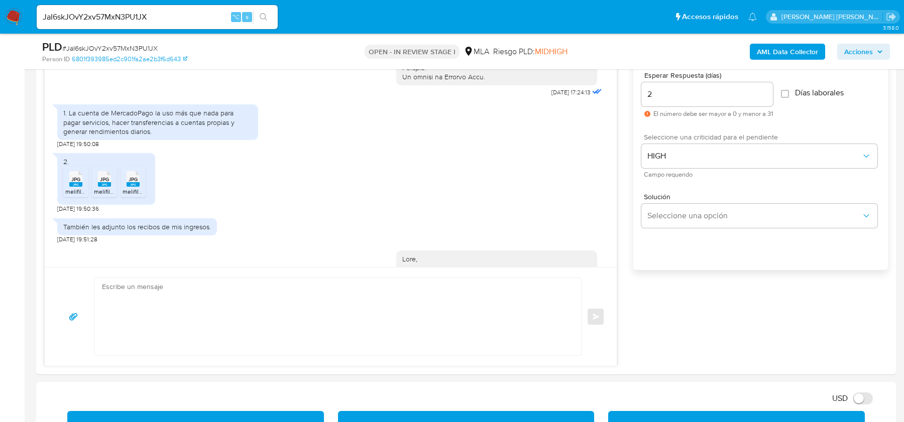
scroll to position [814, 0]
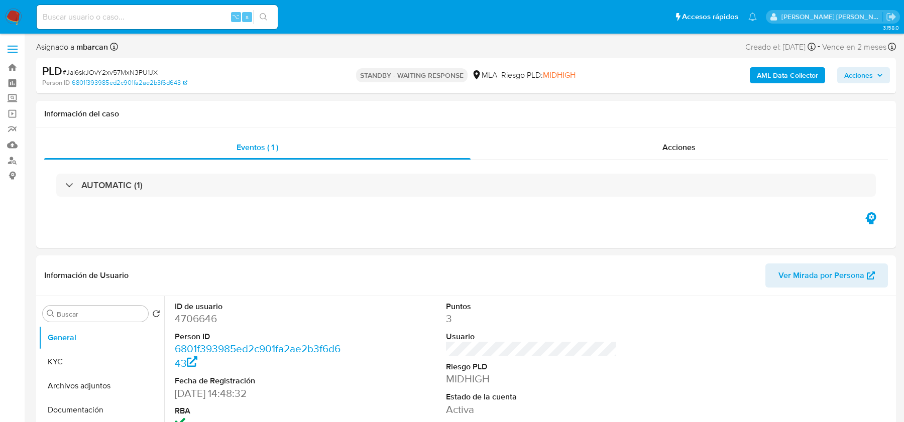
select select "10"
click at [104, 17] on input at bounding box center [157, 17] width 241 height 13
paste input "fCivorcCy6OH26ahIJzefEQC"
type input "fCivorcCy6OH26ahIJzefEQC"
select select "10"
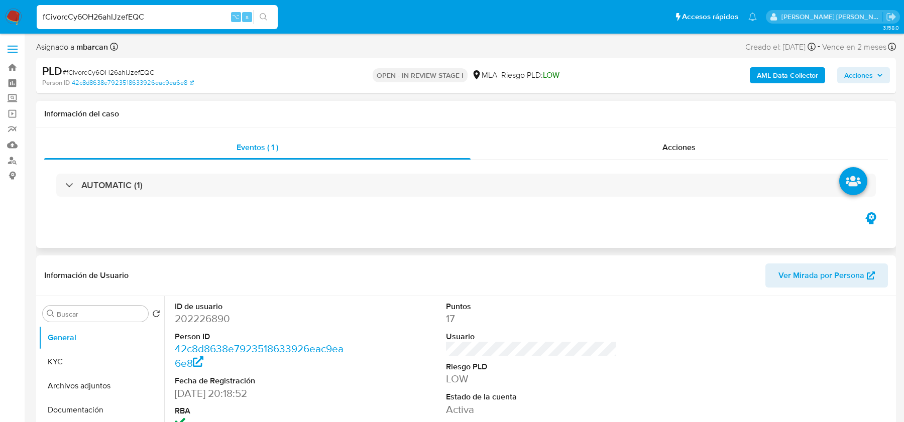
scroll to position [436, 0]
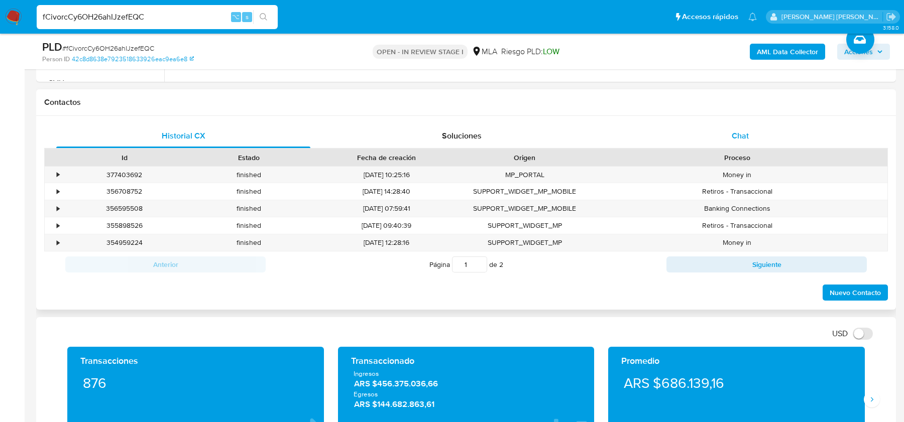
click at [755, 145] on div "Chat" at bounding box center [740, 136] width 254 height 24
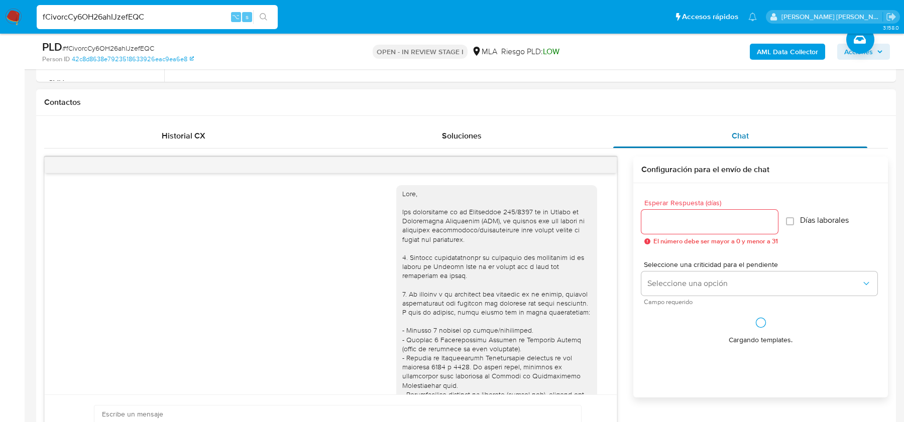
scroll to position [603, 0]
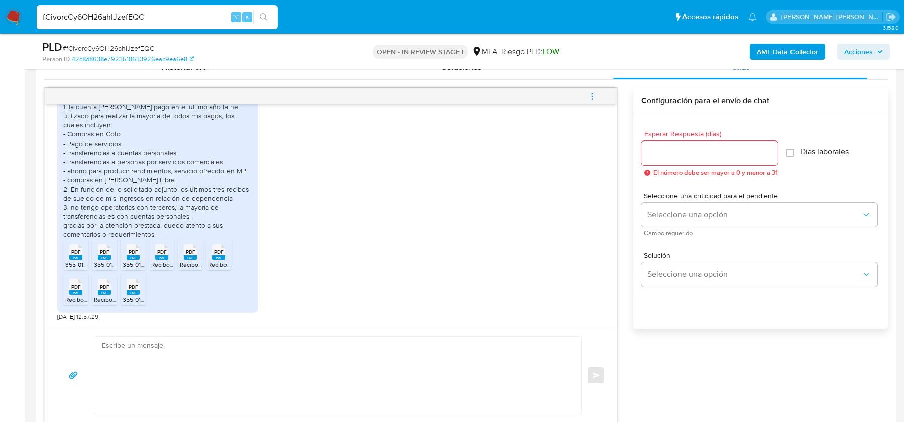
click at [190, 390] on textarea at bounding box center [335, 375] width 467 height 77
paste textarea "Hola, Muchas gracias por tu respuesta. Te confirmamos la recepción de la docume…"
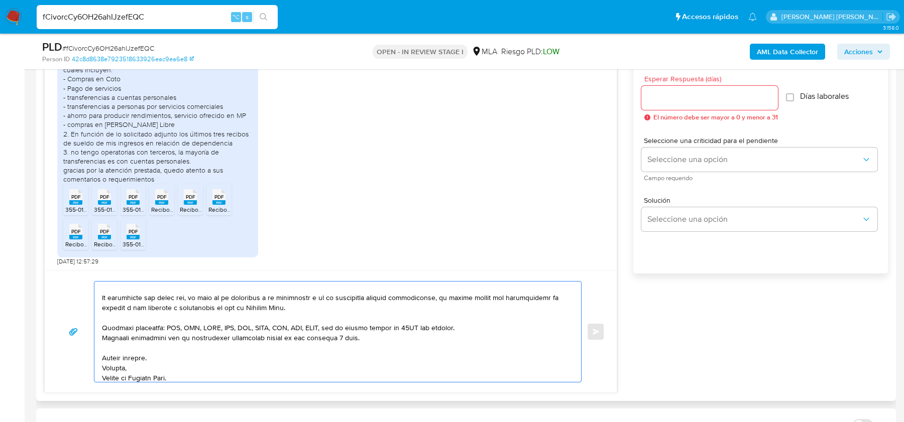
scroll to position [127, 0]
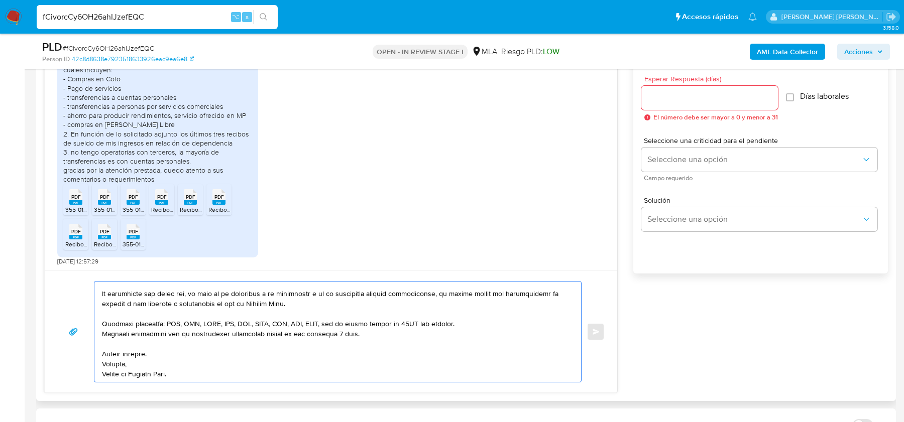
type textarea "Hola, Muchas gracias por tu respuesta. Te confirmamos la recepción de la docume…"
click at [681, 98] on input "Esperar Respuesta (días)" at bounding box center [709, 97] width 137 height 13
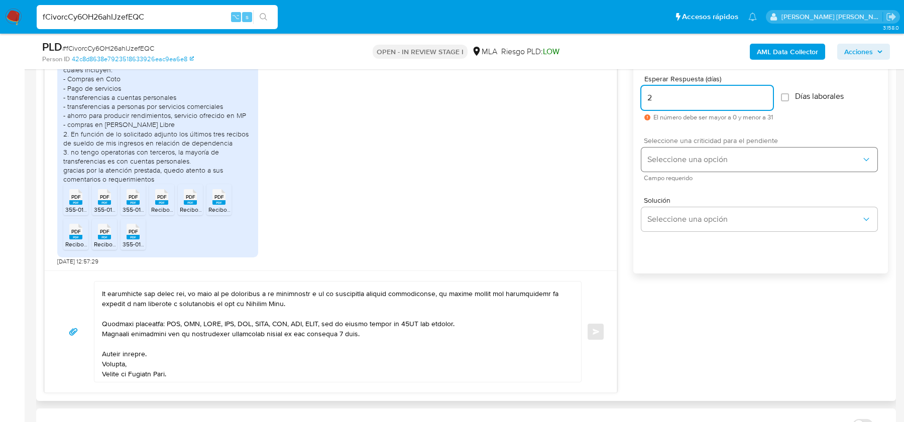
type input "2"
click at [687, 156] on span "Seleccione una opción" at bounding box center [754, 160] width 214 height 10
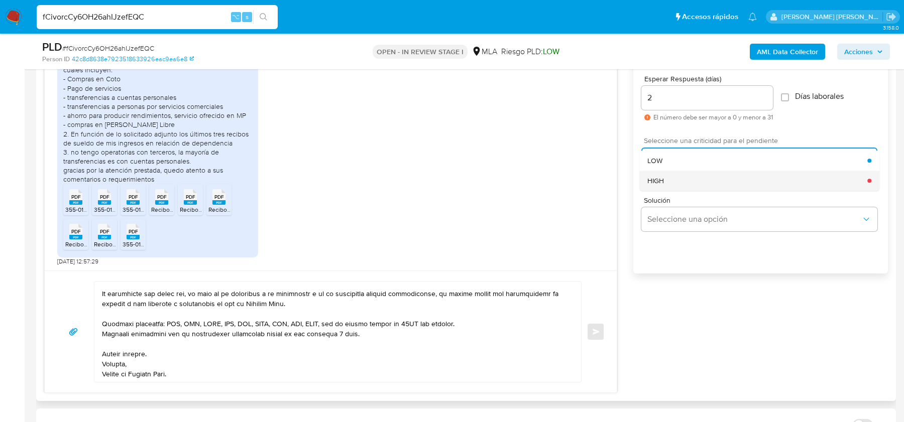
click at [680, 177] on div "HIGH" at bounding box center [757, 181] width 220 height 20
click at [595, 329] on span "Enviar" at bounding box center [596, 332] width 7 height 6
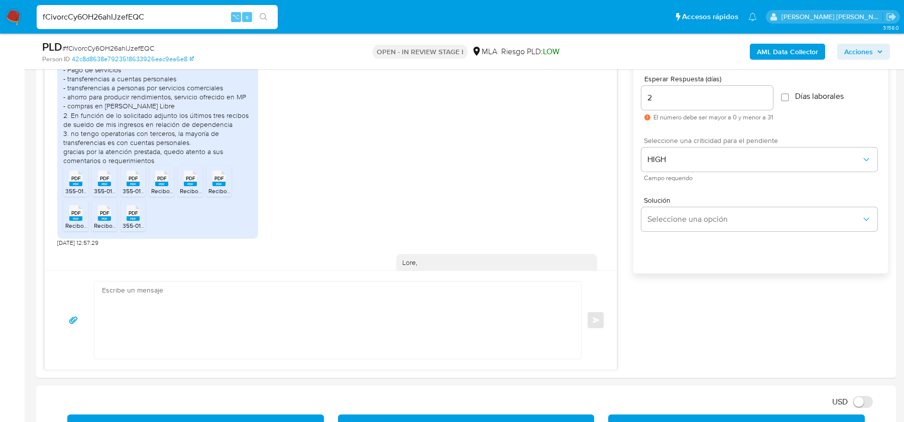
scroll to position [925, 0]
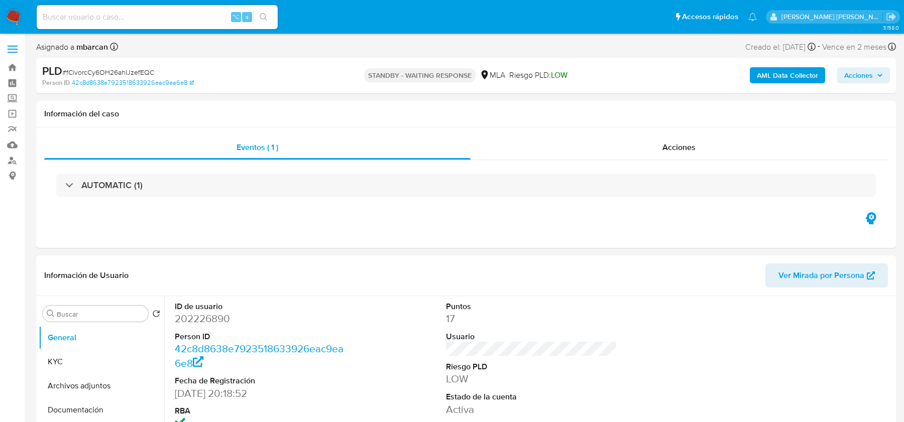
select select "10"
click at [180, 20] on input at bounding box center [157, 17] width 241 height 13
paste input "UXCfAuLBuitNE2MWN5ZuKA2H"
type input "UXCfAuLBuitNE2MWN5ZuKA2H"
select select "10"
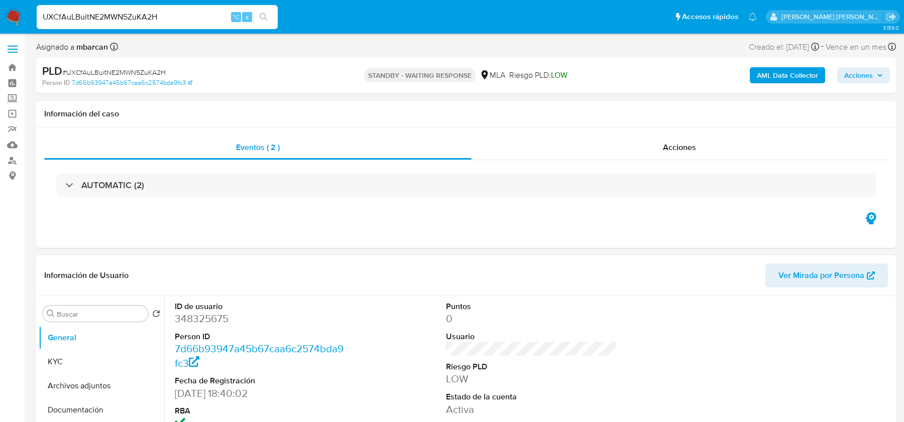
click at [116, 8] on div "UXCfAuLBuitNE2MWN5ZuKA2H ⌥ s" at bounding box center [157, 17] width 241 height 24
click at [113, 15] on input "UXCfAuLBuitNE2MWN5ZuKA2H" at bounding box center [157, 17] width 241 height 13
paste input "fCivorcCy6OH26ahIJzefEQC"
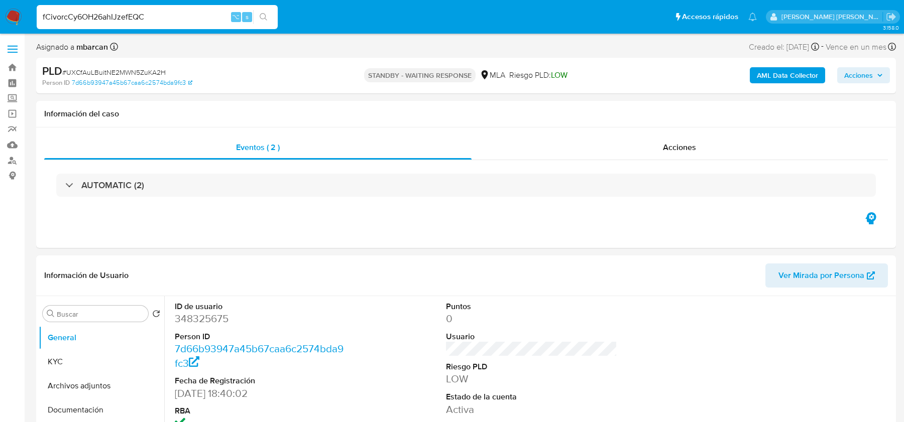
type input "fCivorcCy6OH26ahIJzefEQC"
select select "10"
click at [117, 13] on input "fCivorcCy6OH26ahIJzefEQC" at bounding box center [157, 17] width 241 height 13
paste input "UXCfAuLBuitNE2MWN5ZuKA2H"
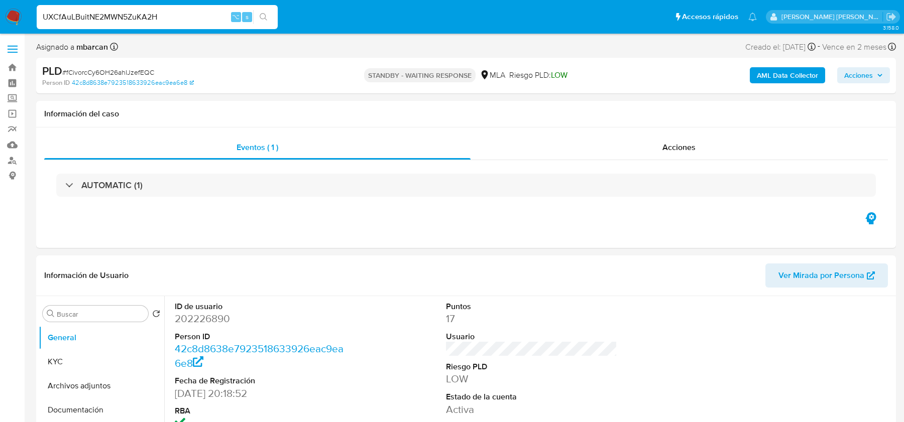
type input "UXCfAuLBuitNE2MWN5ZuKA2H"
select select "10"
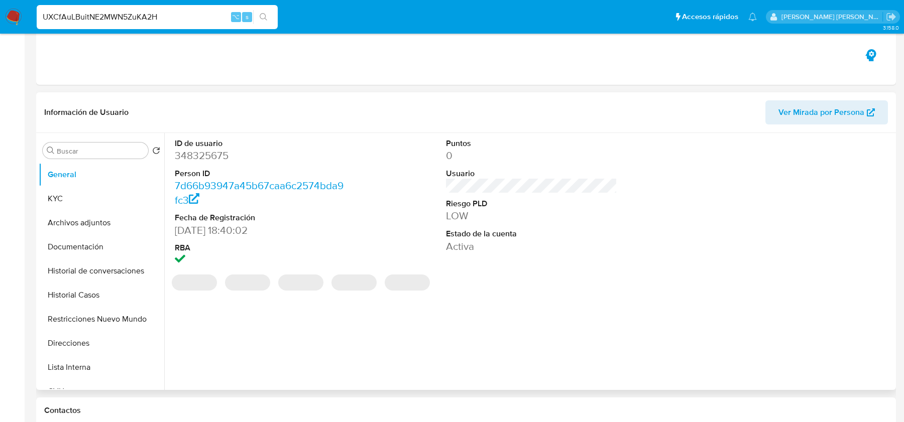
scroll to position [244, 0]
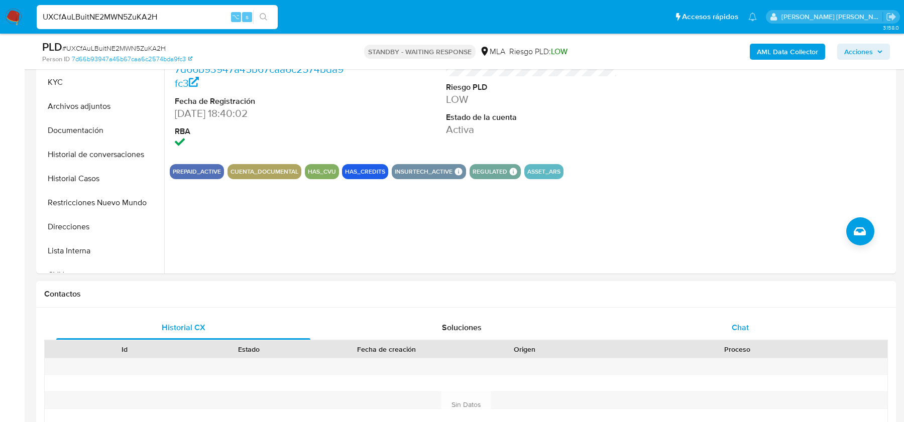
click at [734, 325] on span "Chat" at bounding box center [740, 328] width 17 height 12
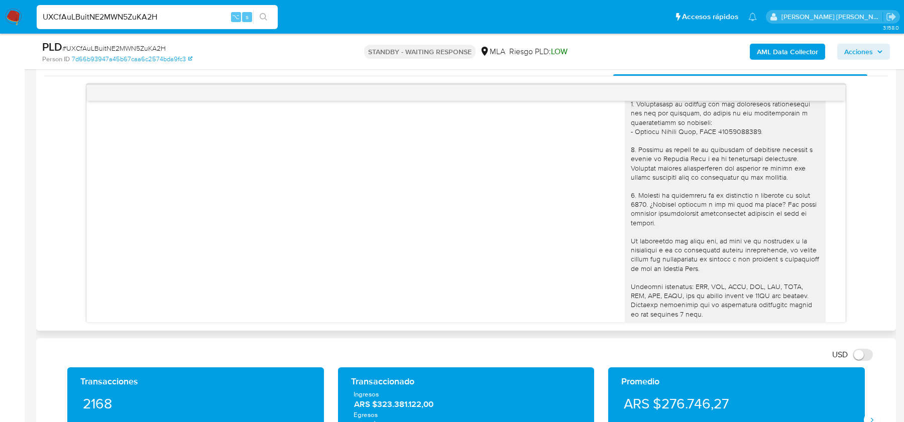
scroll to position [771, 0]
click at [20, 15] on img at bounding box center [13, 17] width 17 height 17
